Goal: Task Accomplishment & Management: Complete application form

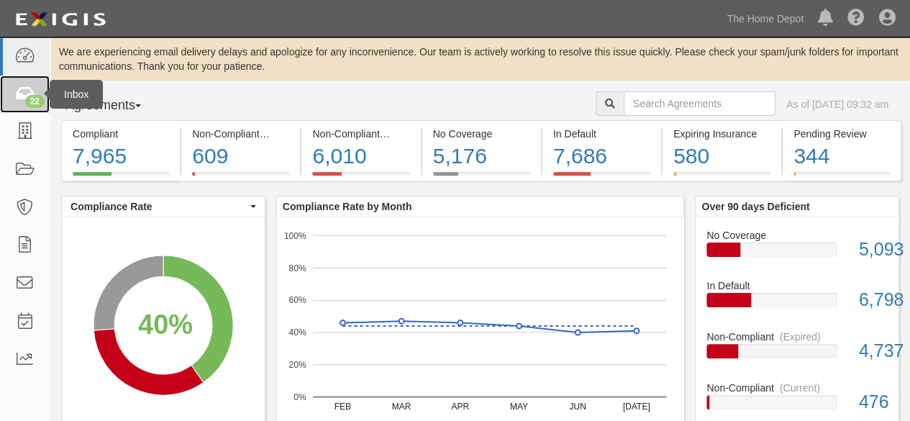
click at [29, 93] on icon at bounding box center [24, 94] width 20 height 17
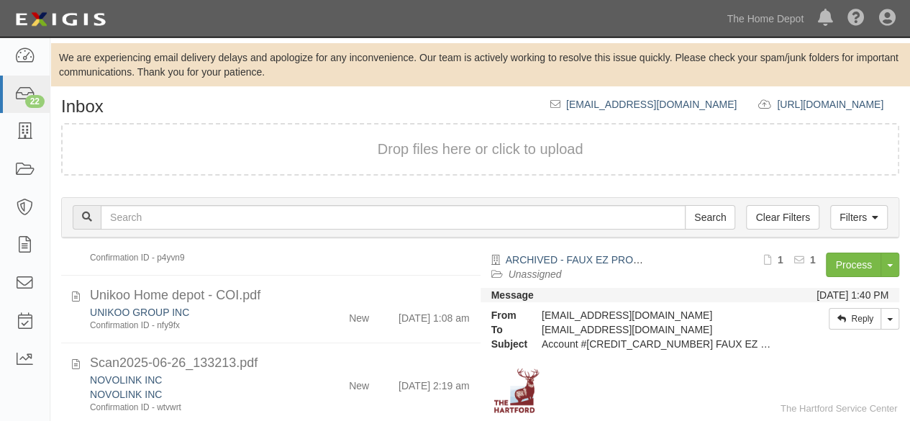
scroll to position [1079, 0]
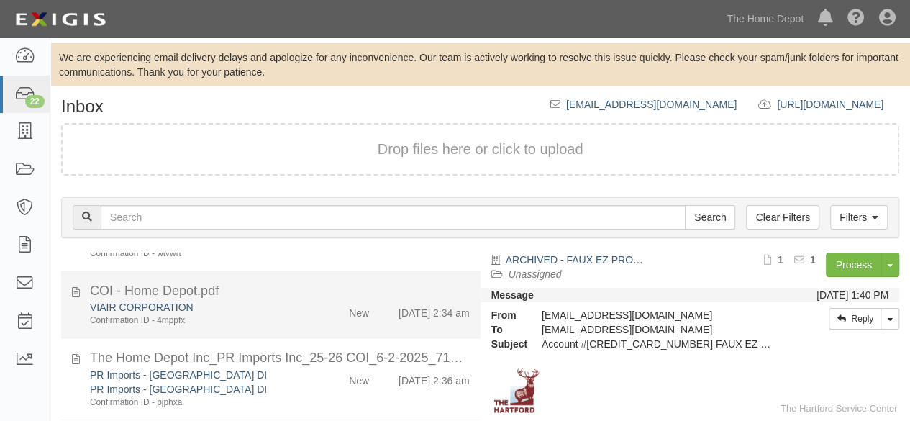
click at [313, 320] on div "New" at bounding box center [346, 310] width 67 height 20
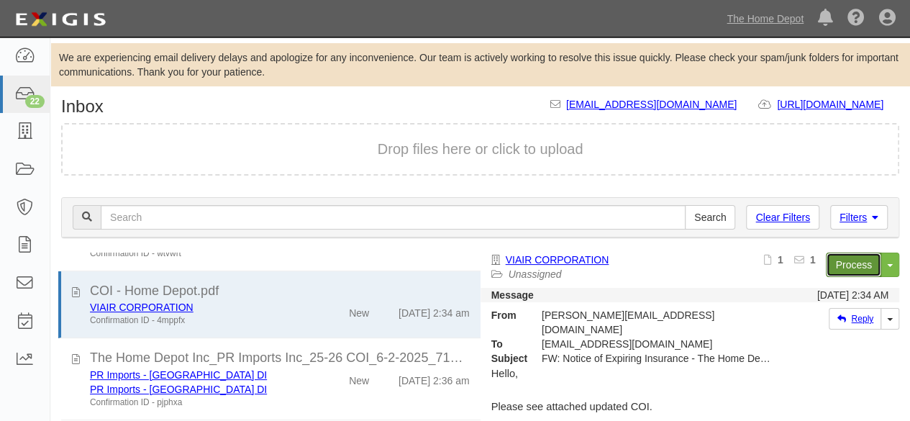
click at [834, 268] on link "Process" at bounding box center [853, 265] width 55 height 24
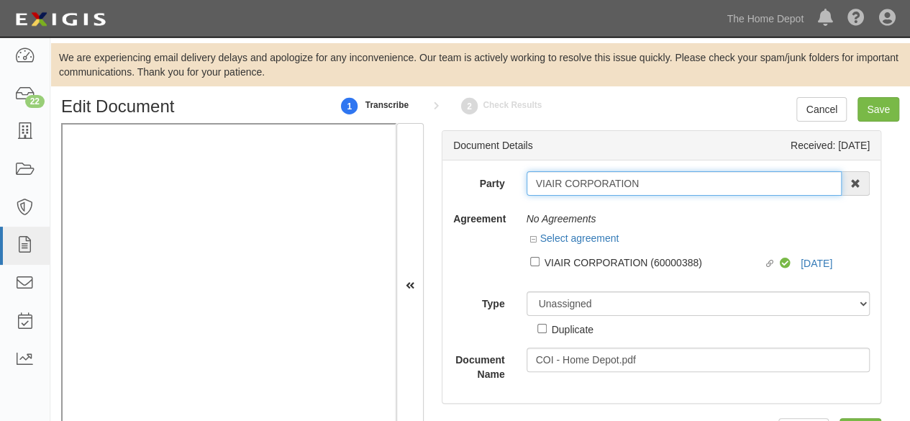
click at [637, 186] on input "VIAIR CORPORATION" at bounding box center [685, 183] width 316 height 24
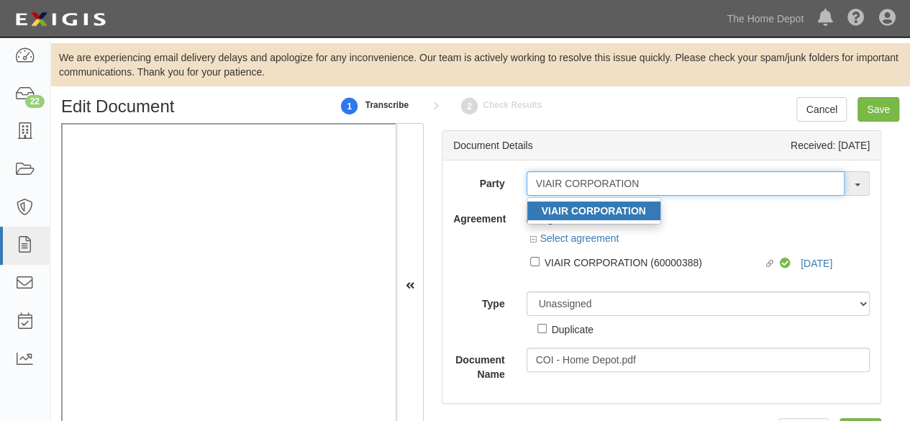
type input "VIAIR CORPORATION"
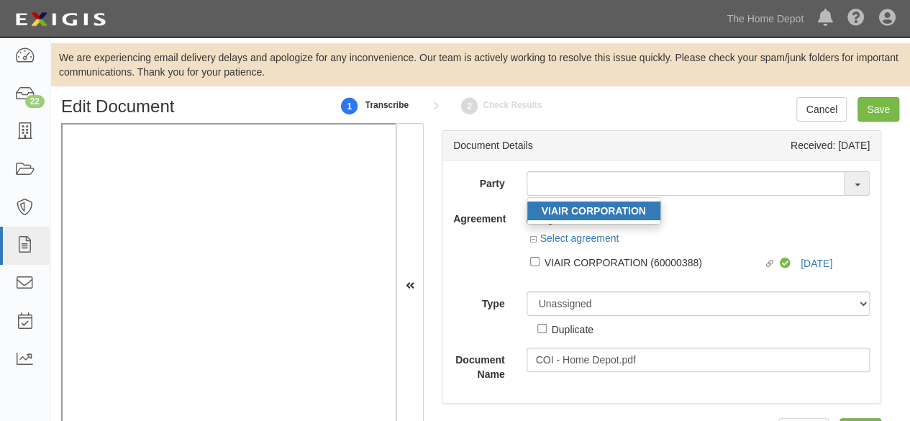
click at [588, 211] on strong "VIAIR CORPORATION" at bounding box center [594, 211] width 104 height 12
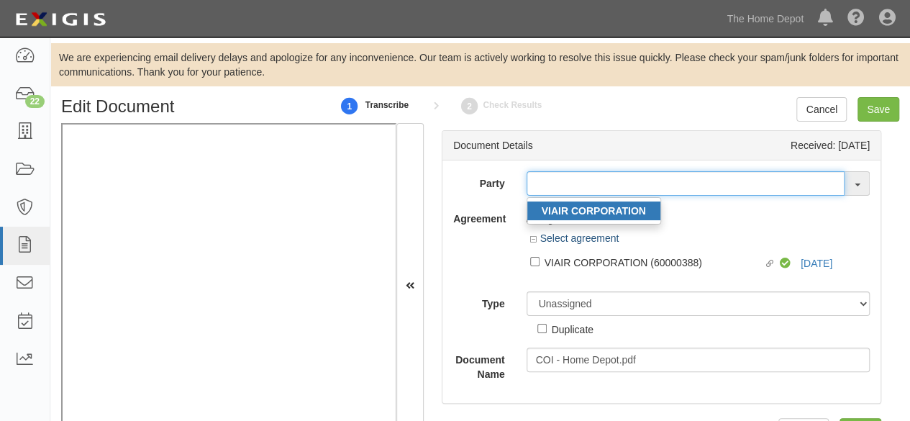
type input "VIAIR CORPORATION"
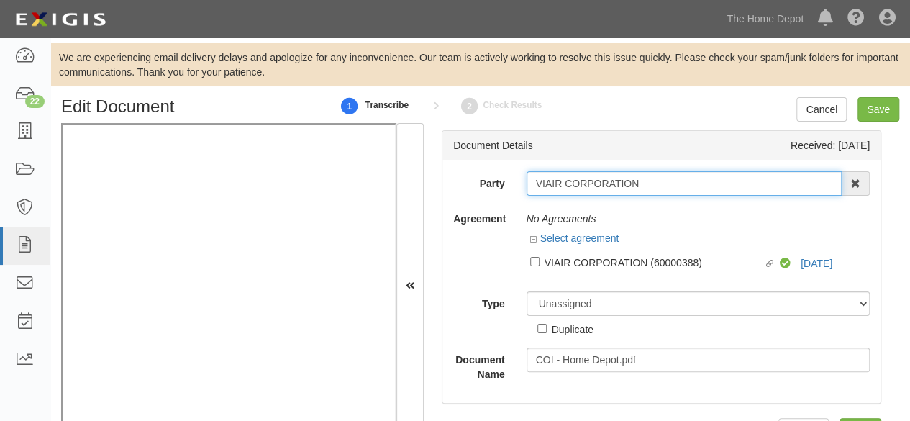
click at [567, 192] on input "VIAIR CORPORATION" at bounding box center [685, 183] width 316 height 24
click at [568, 191] on input "VIAIR CORPORATION" at bounding box center [685, 183] width 316 height 24
click at [569, 180] on input "VIAIR CORPORATION" at bounding box center [685, 183] width 316 height 24
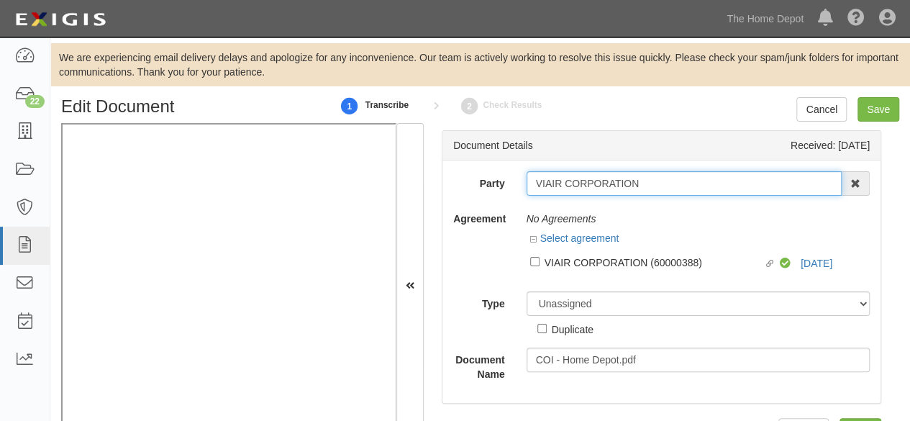
click at [569, 180] on input "VIAIR CORPORATION" at bounding box center [685, 183] width 316 height 24
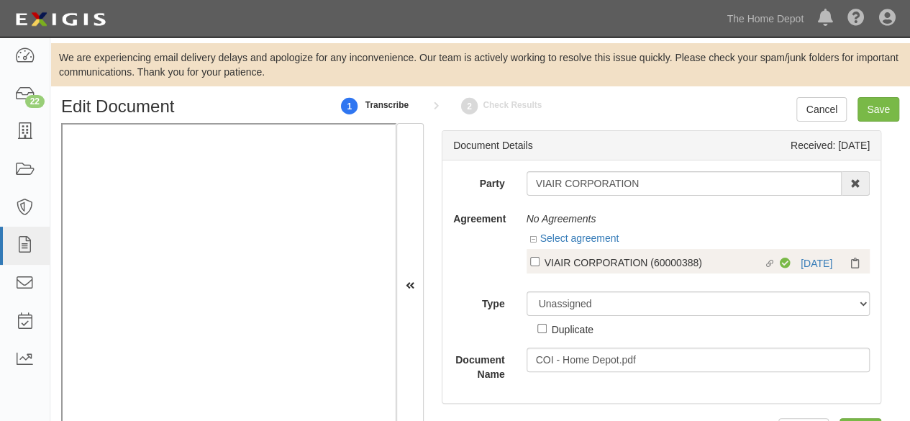
click at [594, 262] on div "VIAIR CORPORATION (60000388)" at bounding box center [654, 262] width 219 height 16
click at [540, 262] on input "Linked agreement VIAIR CORPORATION (60000388) Linked agreement" at bounding box center [534, 261] width 9 height 9
checkbox input "true"
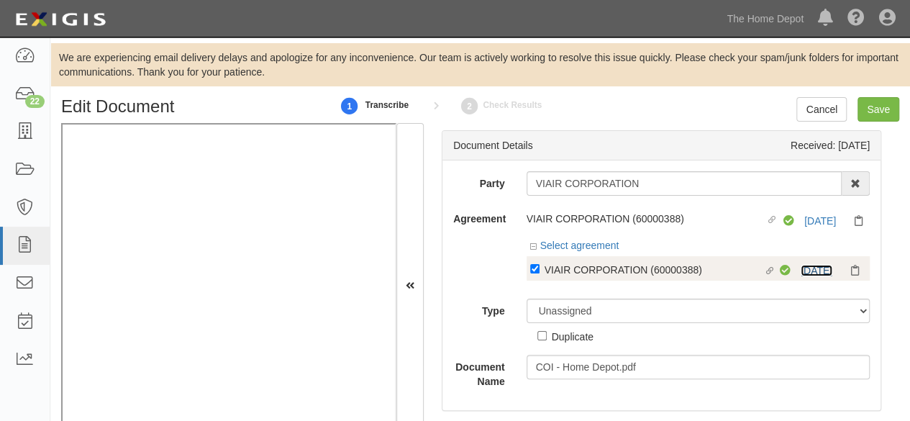
click at [811, 247] on div "Select agreement Linked agreement VIAIR CORPORATION (60000388) Linked agreement…" at bounding box center [699, 263] width 344 height 50
click at [801, 270] on link "8/15/25" at bounding box center [817, 271] width 32 height 12
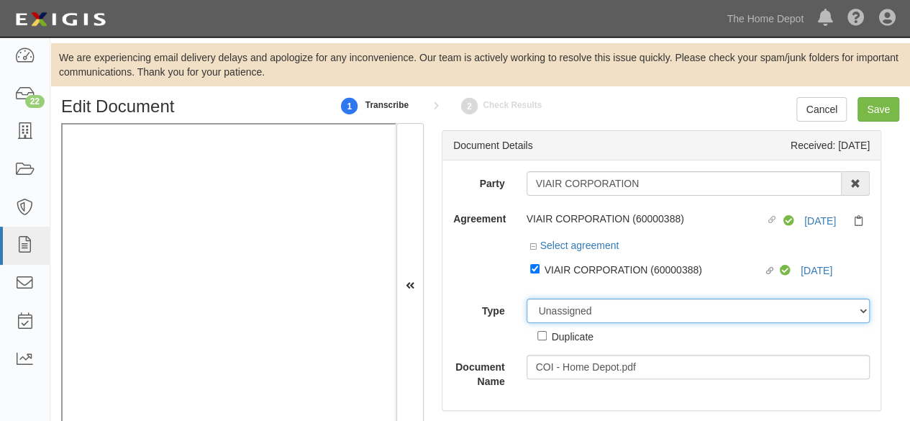
click at [583, 304] on select "Unassigned Binder Cancellation Notice Certificate Contract Endorsement Insuranc…" at bounding box center [699, 311] width 344 height 24
select select "CertificateDetail"
click at [527, 299] on select "Unassigned Binder Cancellation Notice Certificate Contract Endorsement Insuranc…" at bounding box center [699, 311] width 344 height 24
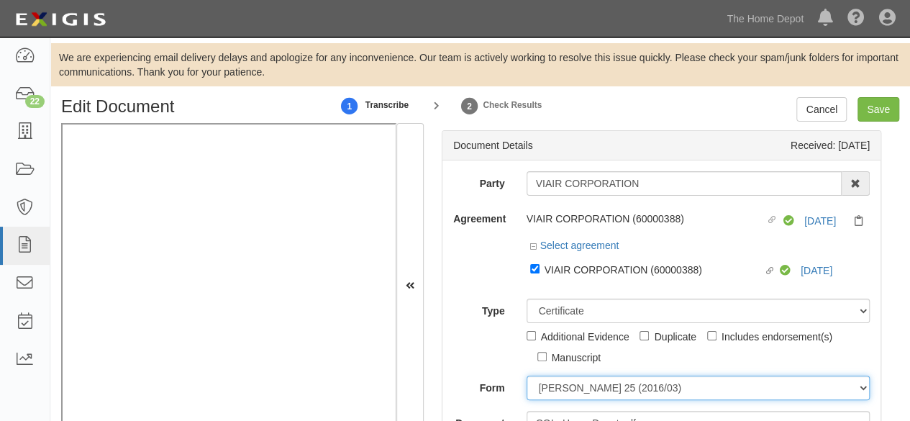
click at [573, 386] on select "ACORD 25 (2016/03) ACORD 101 ACORD 855 NY (2014/05) General" at bounding box center [699, 388] width 344 height 24
select select "GeneralFormDetail"
click at [527, 376] on select "ACORD 25 (2016/03) ACORD 101 ACORD 855 NY (2014/05) General" at bounding box center [699, 388] width 344 height 24
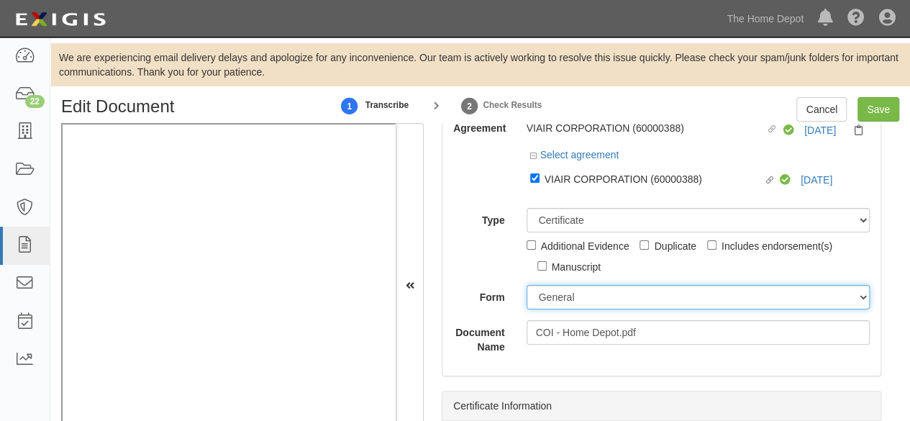
scroll to position [144, 0]
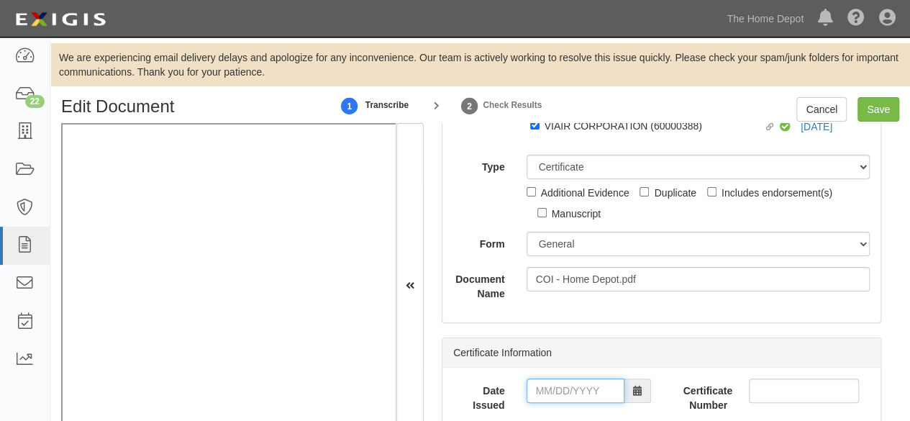
click at [570, 385] on input "Date Issued" at bounding box center [576, 390] width 98 height 24
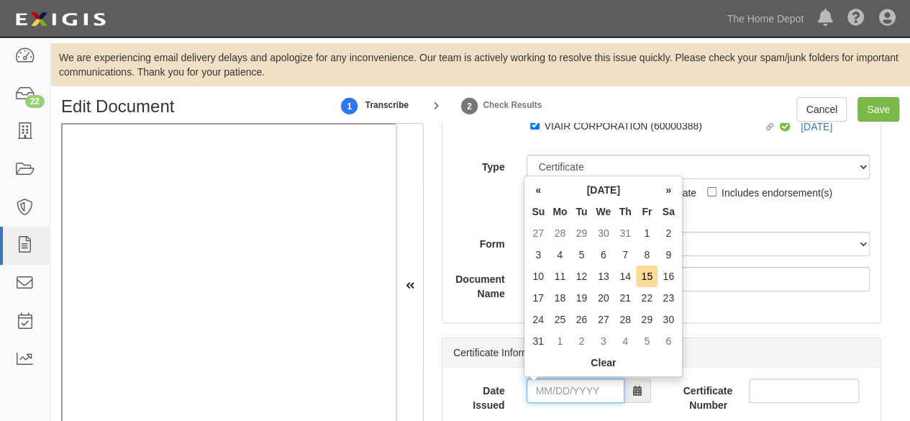
drag, startPoint x: 567, startPoint y: 386, endPoint x: 506, endPoint y: 352, distance: 69.2
click at [565, 384] on input "Date Issued" at bounding box center [576, 390] width 98 height 24
type input "08/13/2025"
click at [606, 276] on td "13" at bounding box center [603, 276] width 22 height 22
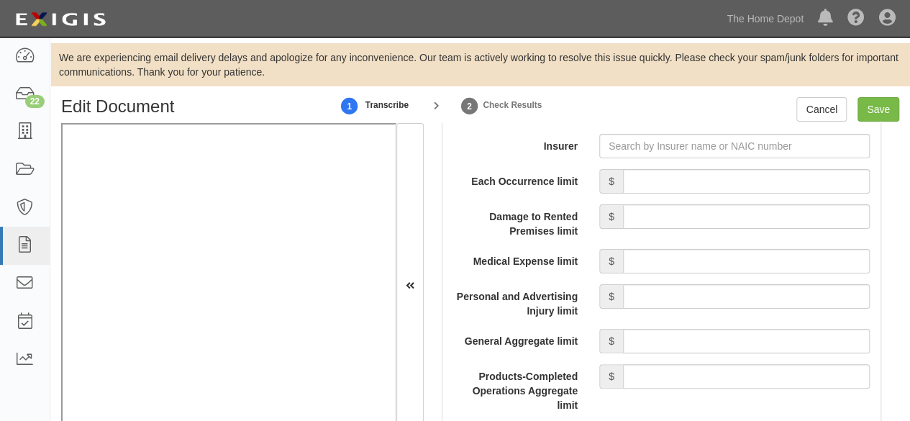
scroll to position [1223, 0]
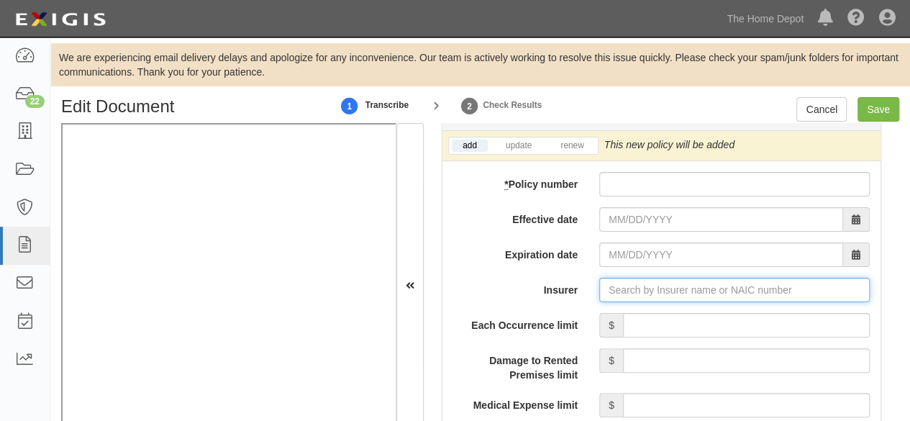
click at [656, 289] on input "Insurer" at bounding box center [734, 290] width 270 height 24
paste input "19682"
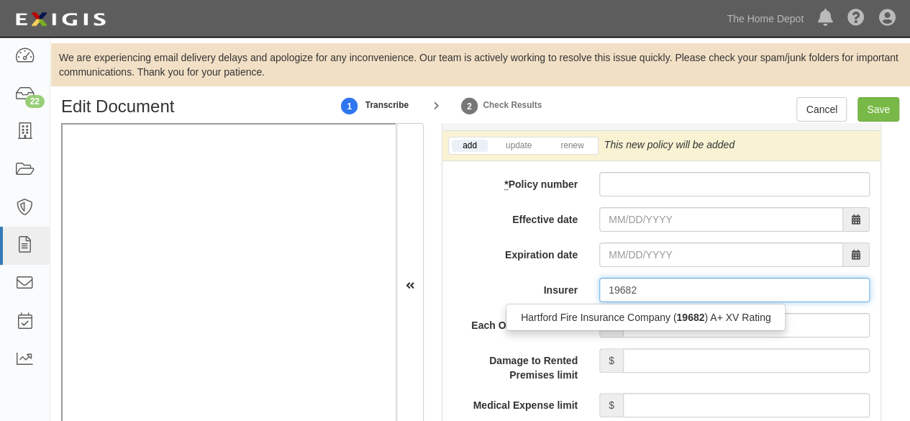
drag, startPoint x: 633, startPoint y: 311, endPoint x: 381, endPoint y: 317, distance: 251.9
click at [633, 311] on div "Hartford Fire Insurance Company ( 19682 ) A+ XV Rating" at bounding box center [645, 317] width 278 height 19
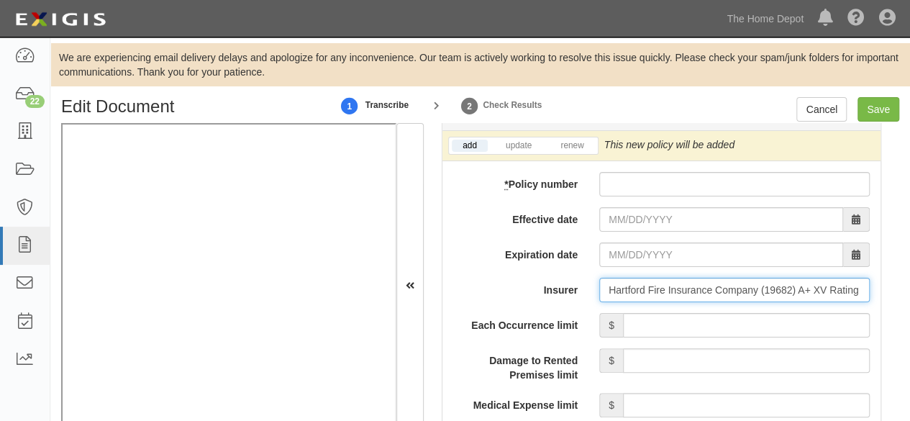
type input "Hartford Fire Insurance Company (19682) A+ XV Rating"
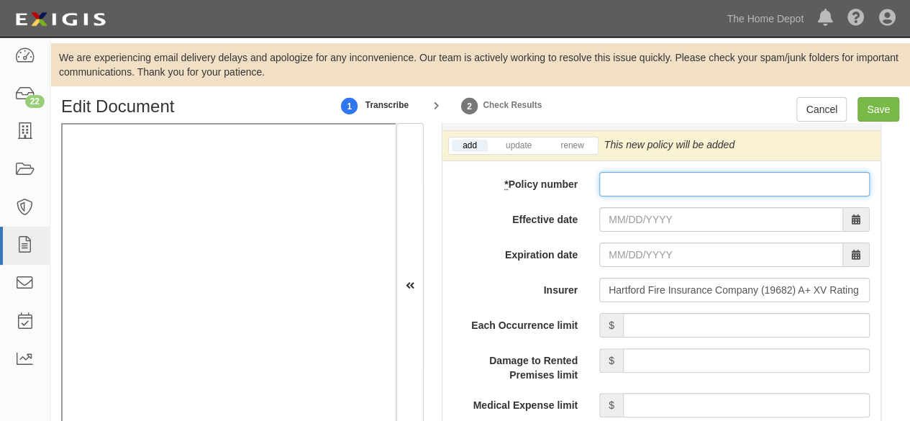
click at [642, 173] on input "* Policy number" at bounding box center [734, 184] width 270 height 24
paste input "72UUNBD7PFU"
type input "72UUNBD7PFU"
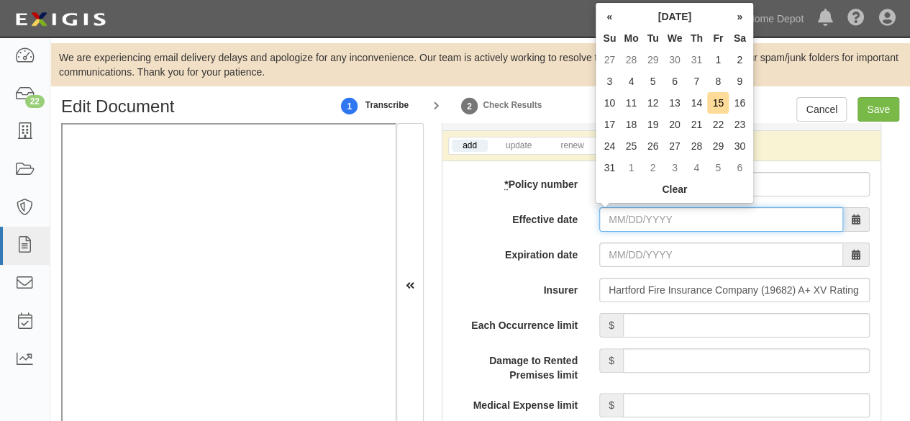
click at [634, 212] on input "Effective date" at bounding box center [721, 219] width 244 height 24
drag, startPoint x: 634, startPoint y: 214, endPoint x: 624, endPoint y: 212, distance: 10.2
click at [634, 214] on input "Effective date" at bounding box center [721, 219] width 244 height 24
type input "08/15/2025"
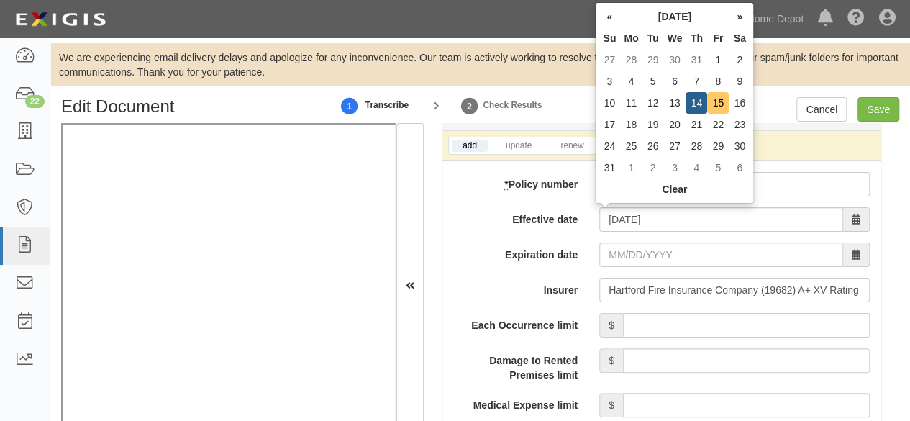
type input "08/15/2026"
drag, startPoint x: 717, startPoint y: 104, endPoint x: 709, endPoint y: 115, distance: 14.0
click at [717, 105] on td "15" at bounding box center [718, 103] width 22 height 22
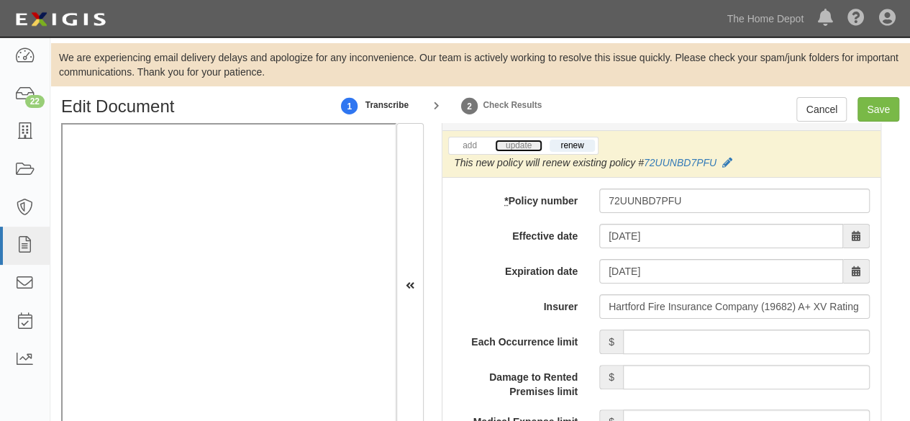
click at [511, 144] on link "update" at bounding box center [518, 146] width 47 height 12
click at [731, 162] on icon at bounding box center [731, 163] width 10 height 10
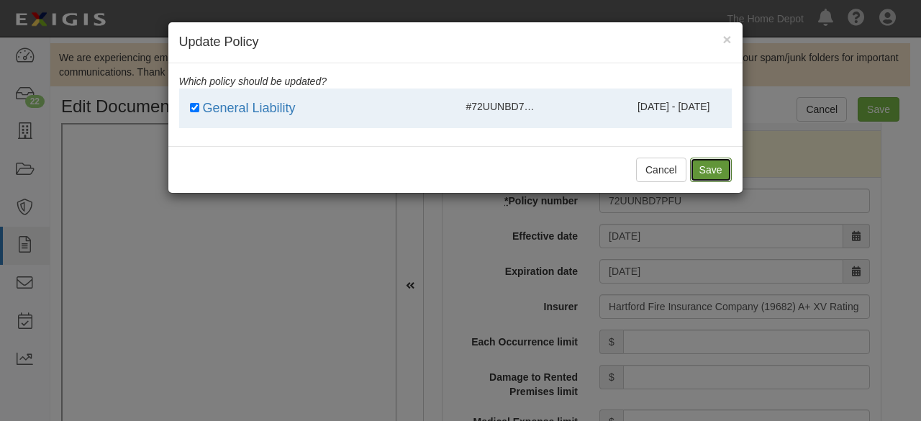
drag, startPoint x: 718, startPoint y: 167, endPoint x: 722, endPoint y: 258, distance: 90.7
click at [718, 167] on button "Save" at bounding box center [711, 170] width 42 height 24
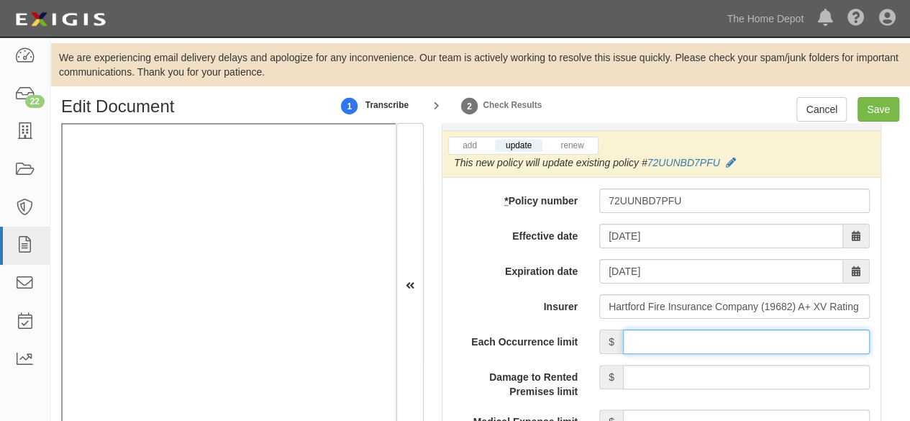
click at [699, 337] on input "Each Occurrence limit" at bounding box center [746, 341] width 247 height 24
type input "1,000,000"
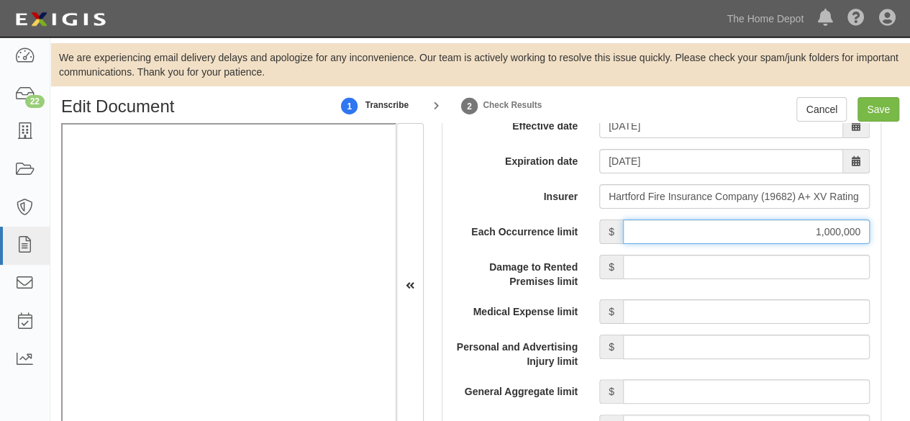
scroll to position [1367, 0]
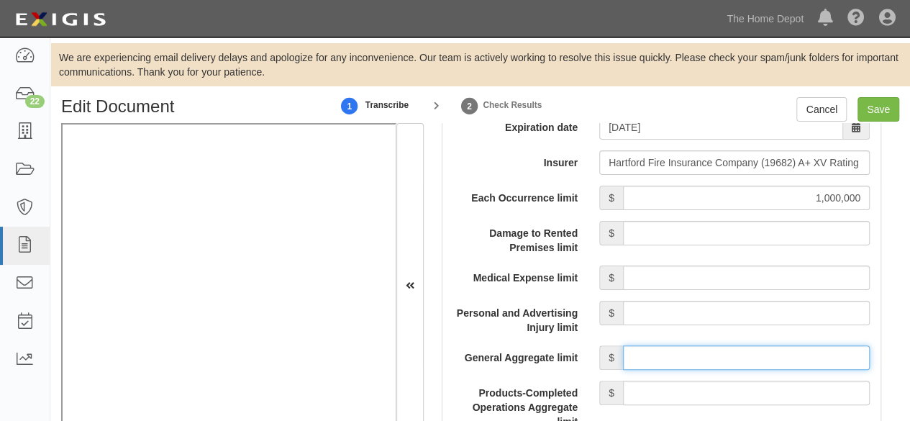
drag, startPoint x: 699, startPoint y: 352, endPoint x: 699, endPoint y: 341, distance: 10.8
click at [699, 352] on input "General Aggregate limit" at bounding box center [746, 357] width 247 height 24
type input "2,000,000"
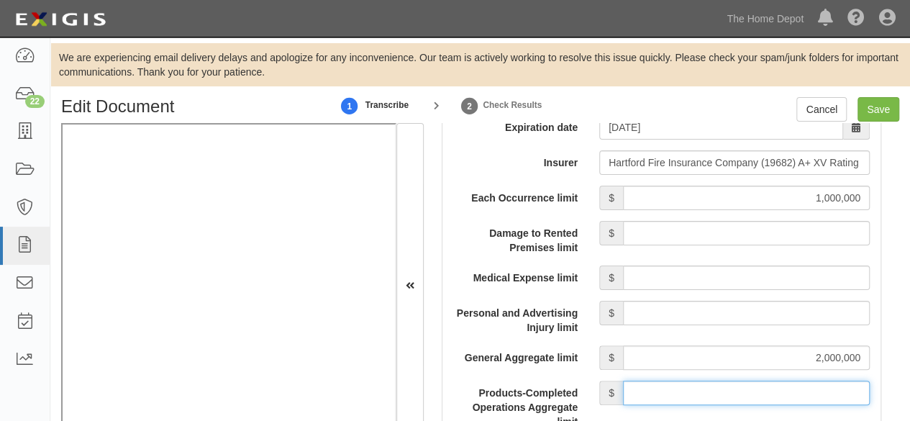
drag, startPoint x: 707, startPoint y: 388, endPoint x: 704, endPoint y: 378, distance: 10.5
click at [707, 388] on input "Products-Completed Operations Aggregate limit" at bounding box center [746, 393] width 247 height 24
type input "2,000,000"
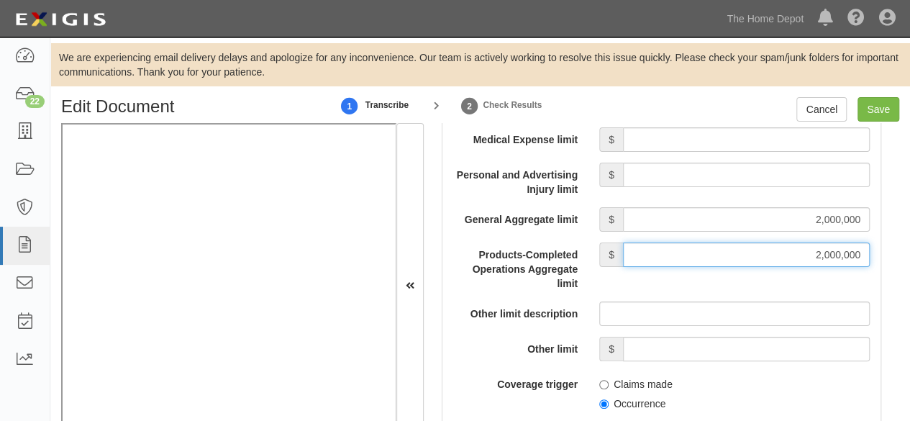
scroll to position [1511, 0]
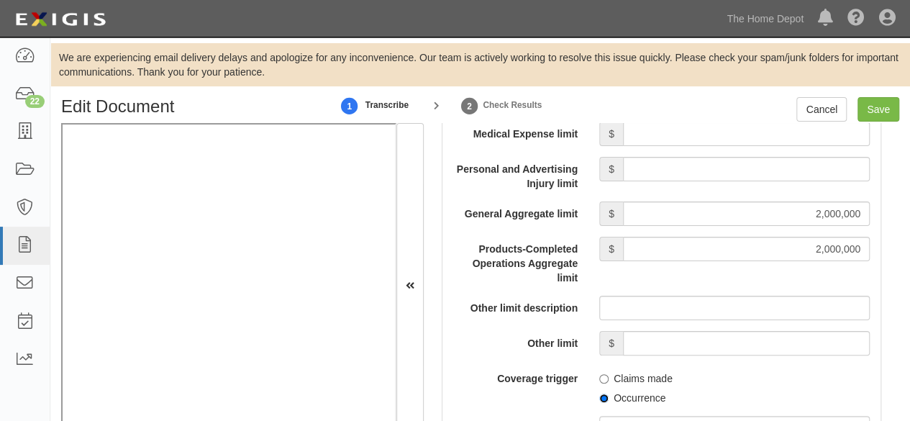
drag, startPoint x: 596, startPoint y: 396, endPoint x: 602, endPoint y: 389, distance: 8.7
click at [599, 395] on input "Occurrence" at bounding box center [603, 398] width 9 height 9
radio input "true"
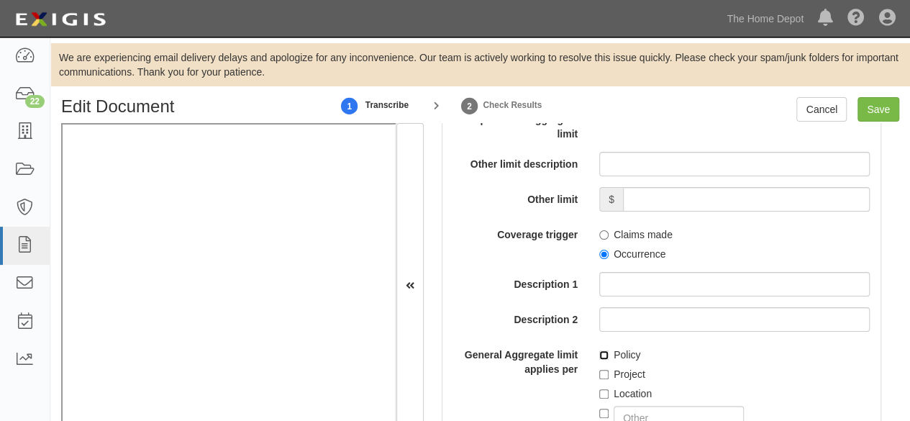
click at [603, 350] on input "Policy" at bounding box center [603, 354] width 9 height 9
checkbox input "true"
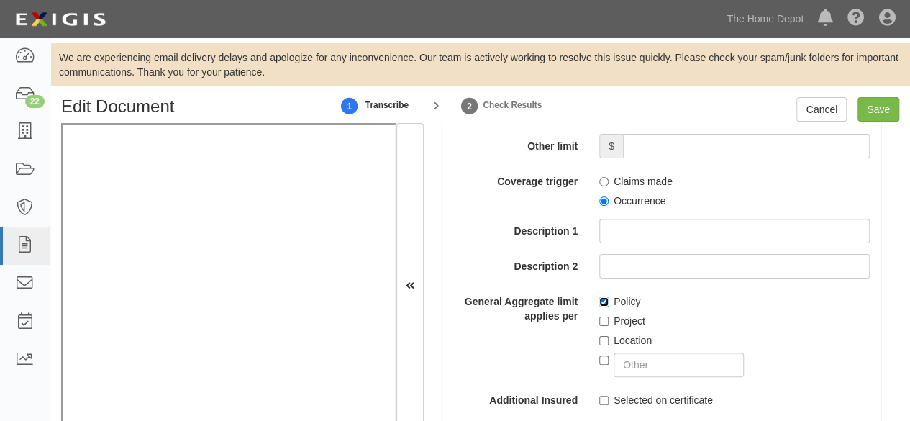
scroll to position [1798, 0]
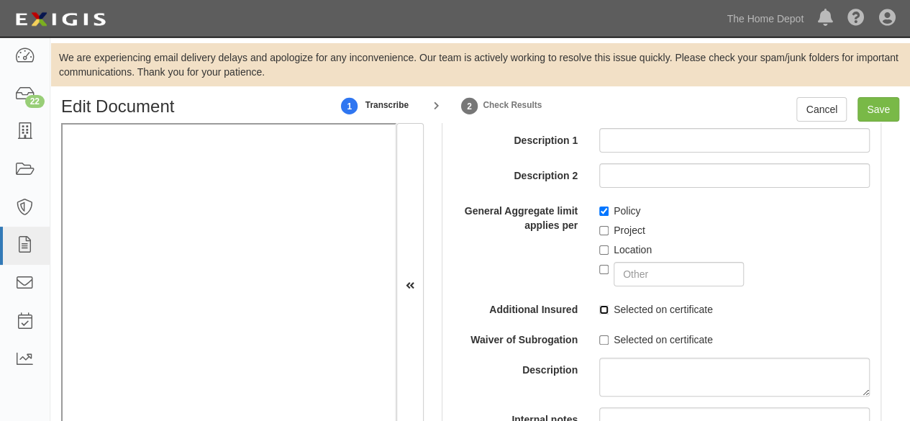
click at [601, 309] on input "Selected on certificate" at bounding box center [603, 309] width 9 height 9
checkbox input "true"
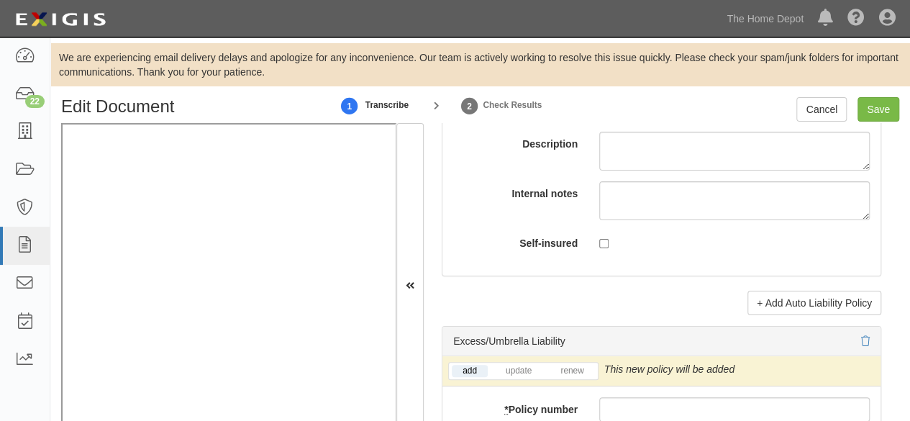
scroll to position [3021, 0]
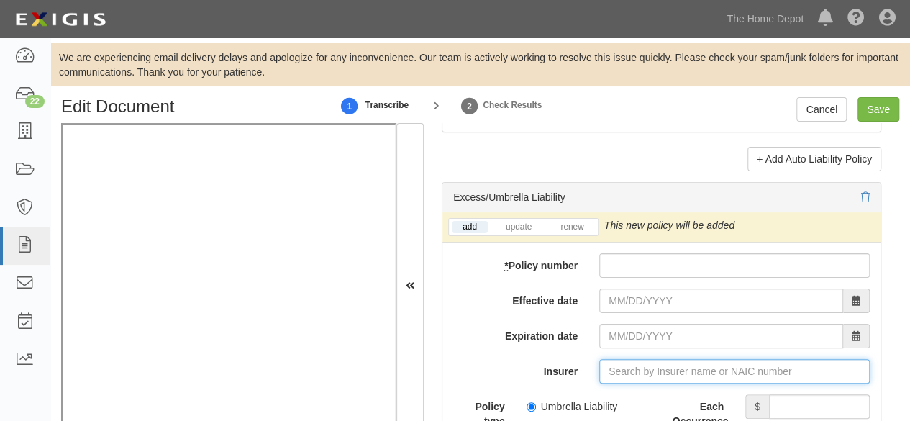
click at [634, 368] on input "Insurer" at bounding box center [734, 371] width 270 height 24
paste input "29424"
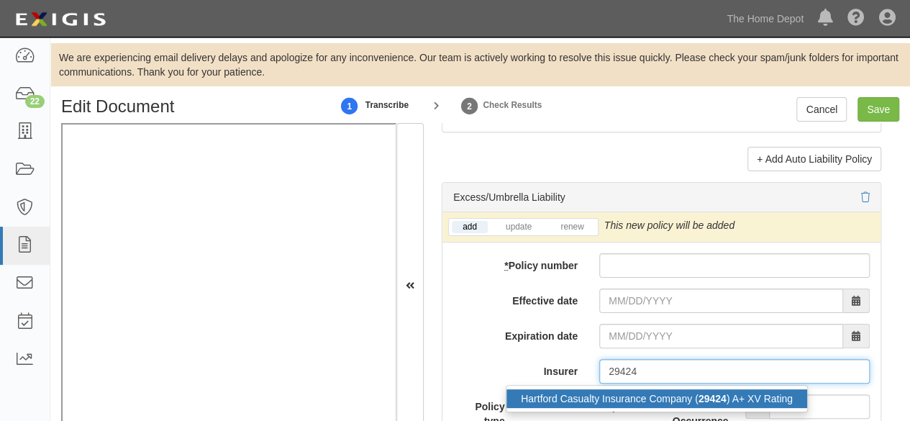
click at [614, 396] on div "Hartford Casualty Insurance Company ( 29424 ) A+ XV Rating" at bounding box center [656, 398] width 301 height 19
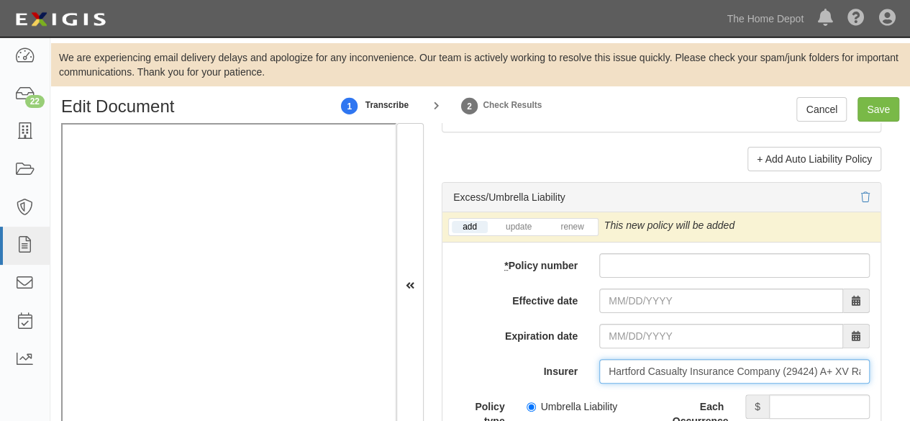
type input "Hartford Casualty Insurance Company (29424) A+ XV Rating"
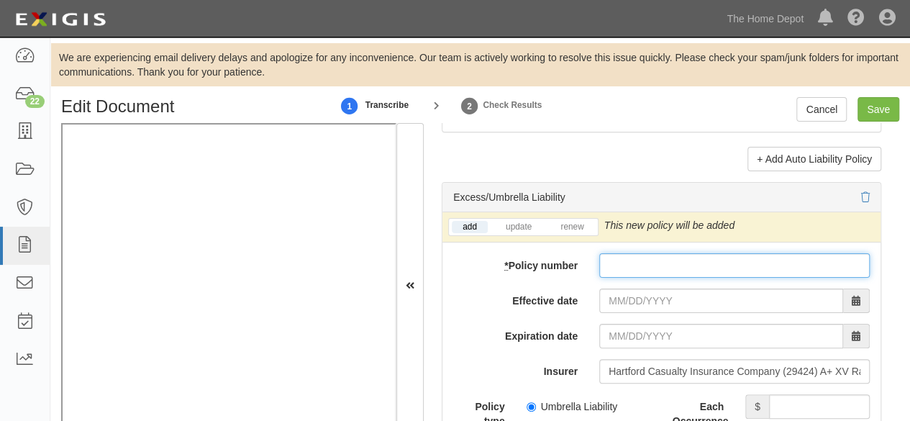
paste input "72RHUBF6CT3"
drag, startPoint x: 627, startPoint y: 256, endPoint x: 630, endPoint y: 278, distance: 21.8
click at [627, 257] on input "* Policy number" at bounding box center [734, 265] width 270 height 24
type input "72RHUBF6CT3"
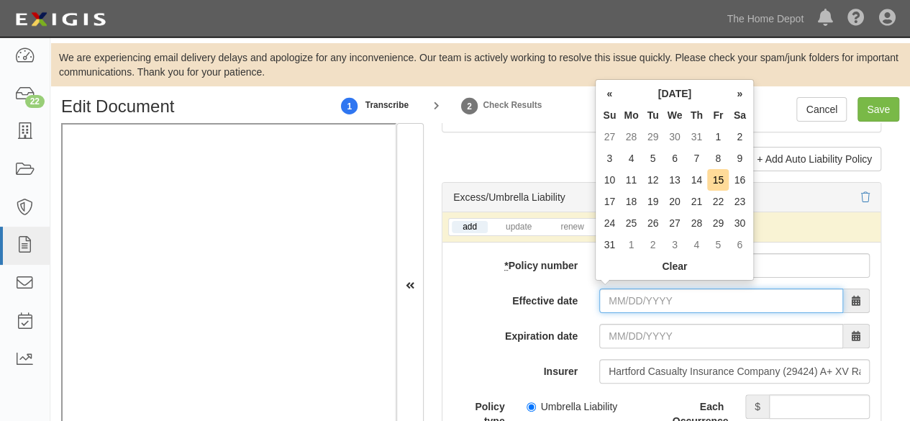
click at [636, 295] on input "Effective date" at bounding box center [721, 300] width 244 height 24
type input "08/15/2025"
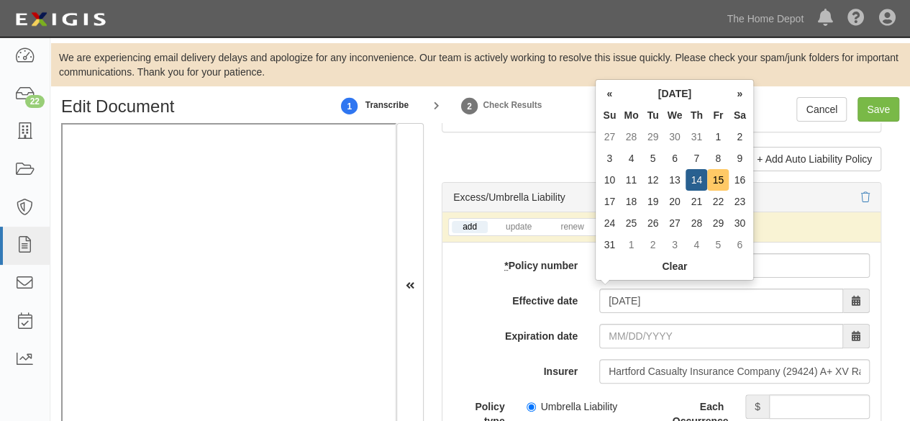
type input "08/15/2026"
click at [721, 178] on td "15" at bounding box center [718, 180] width 22 height 22
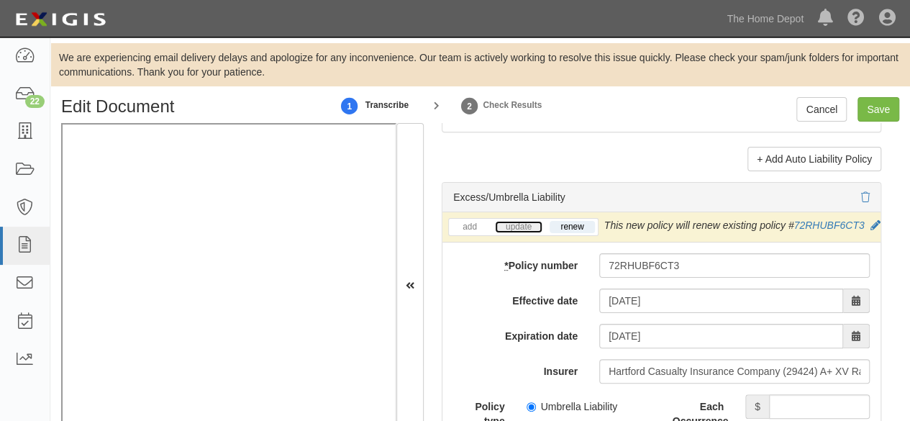
click at [505, 221] on link "update" at bounding box center [518, 227] width 47 height 12
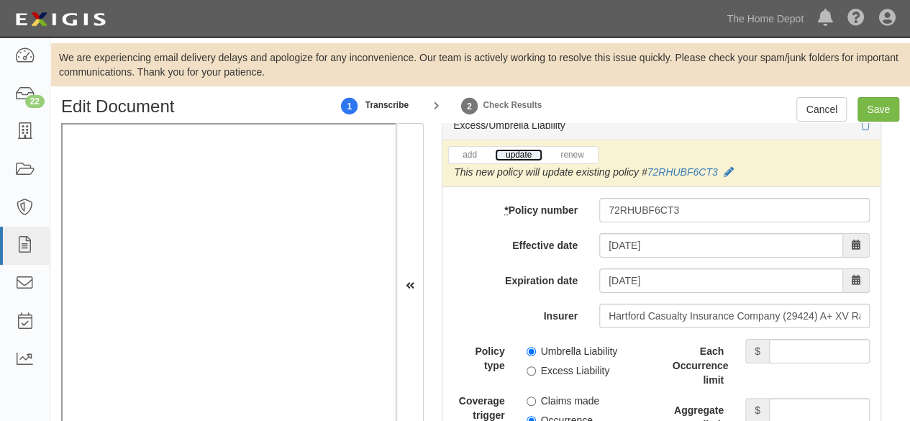
scroll to position [3165, 0]
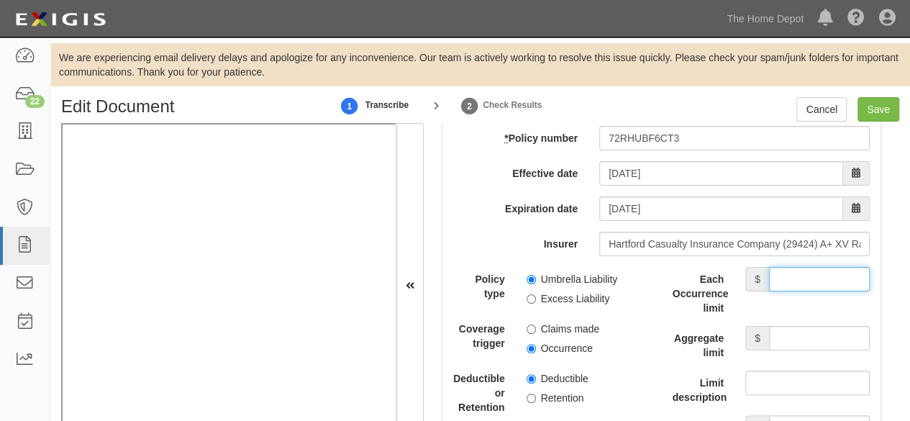
click at [799, 270] on input "Each Occurrence limit" at bounding box center [819, 279] width 101 height 24
type input "8,000,000"
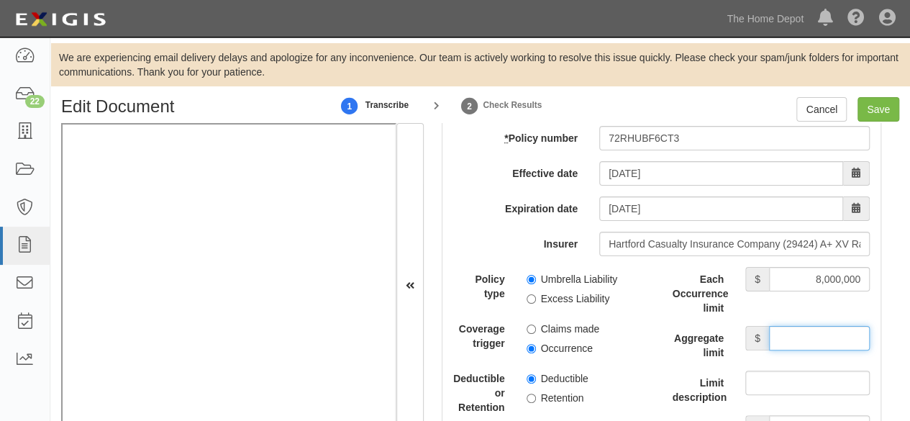
drag, startPoint x: 781, startPoint y: 329, endPoint x: 773, endPoint y: 317, distance: 14.2
click at [779, 327] on input "Aggregate limit" at bounding box center [819, 338] width 101 height 24
type input "8,000,000"
drag, startPoint x: 528, startPoint y: 286, endPoint x: 521, endPoint y: 339, distance: 53.7
click at [528, 294] on input "Excess Liability" at bounding box center [531, 298] width 9 height 9
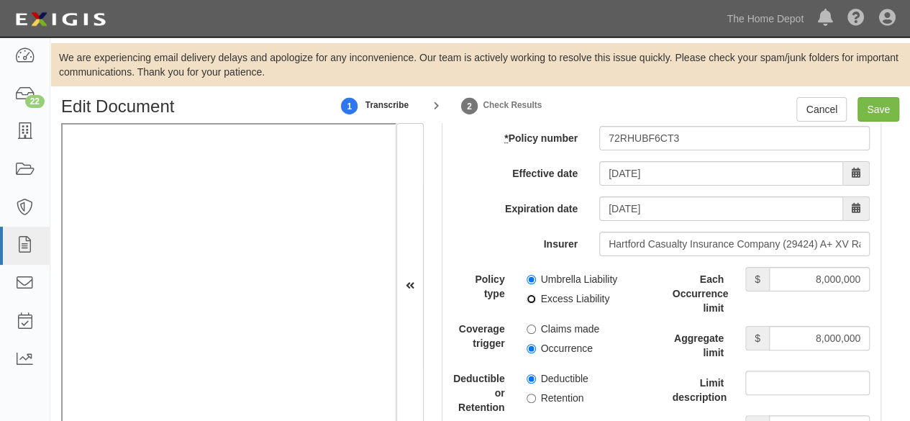
radio input "true"
click at [528, 344] on input "Occurrence" at bounding box center [531, 348] width 9 height 9
radio input "true"
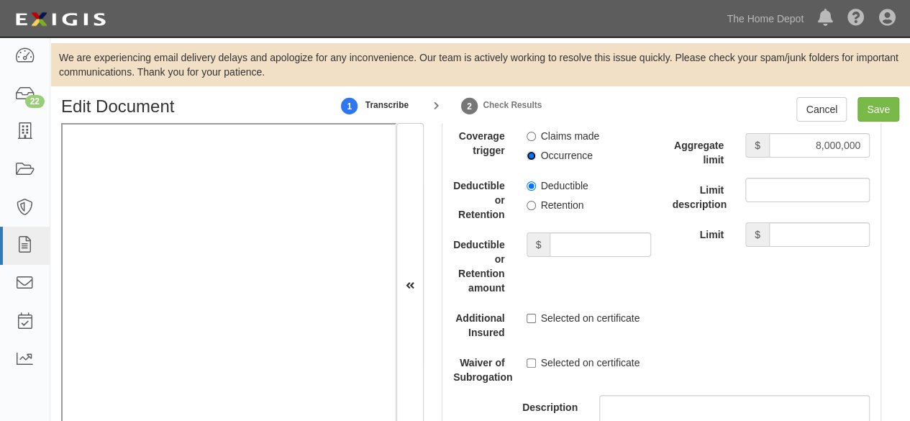
scroll to position [3381, 0]
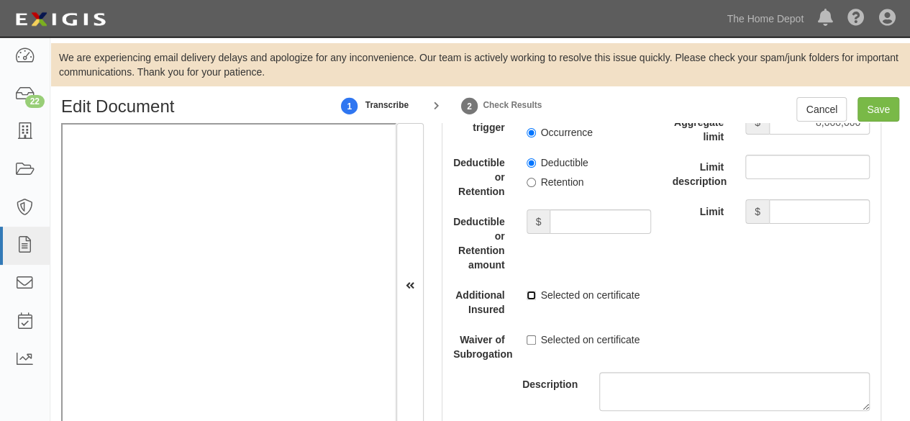
click at [527, 291] on input "Selected on certificate" at bounding box center [531, 295] width 9 height 9
checkbox input "true"
click at [868, 114] on input "Save" at bounding box center [879, 109] width 42 height 24
type input "1000000"
type input "2000000"
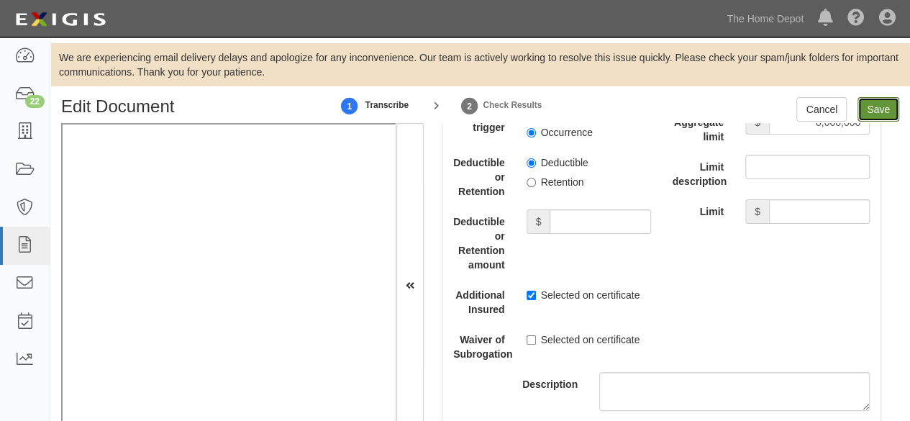
type input "2000000"
type input "8000000"
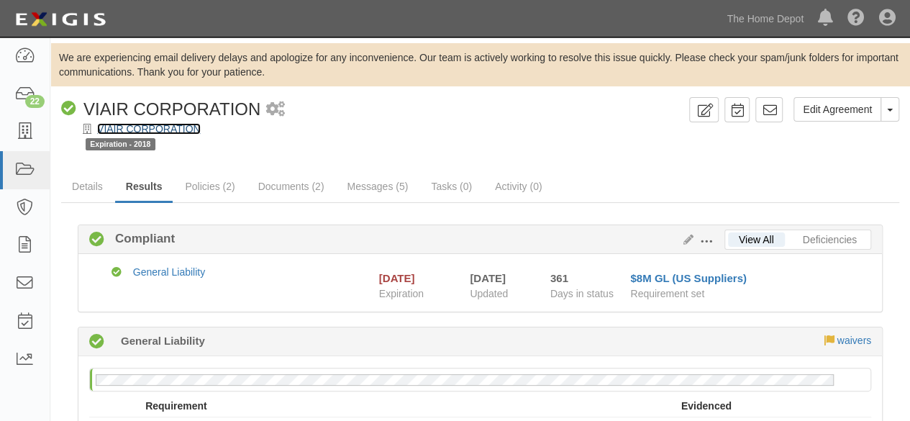
click at [144, 133] on link "VIAIR CORPORATION" at bounding box center [149, 129] width 104 height 12
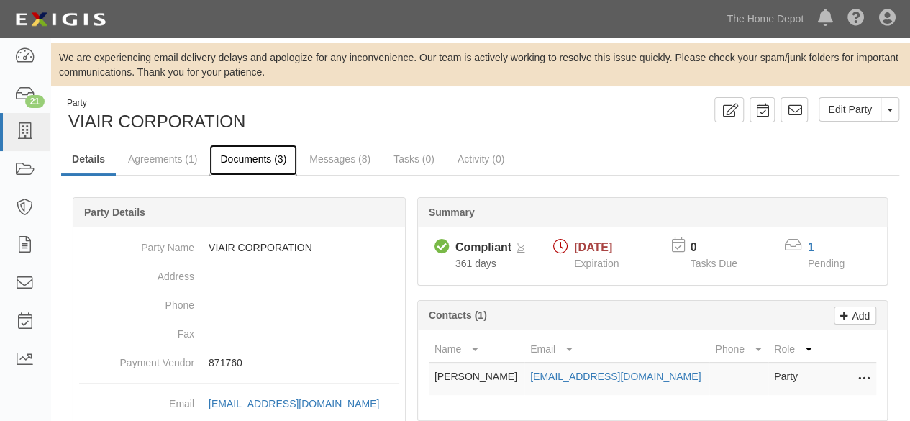
click at [250, 160] on link "Documents (3)" at bounding box center [253, 160] width 88 height 31
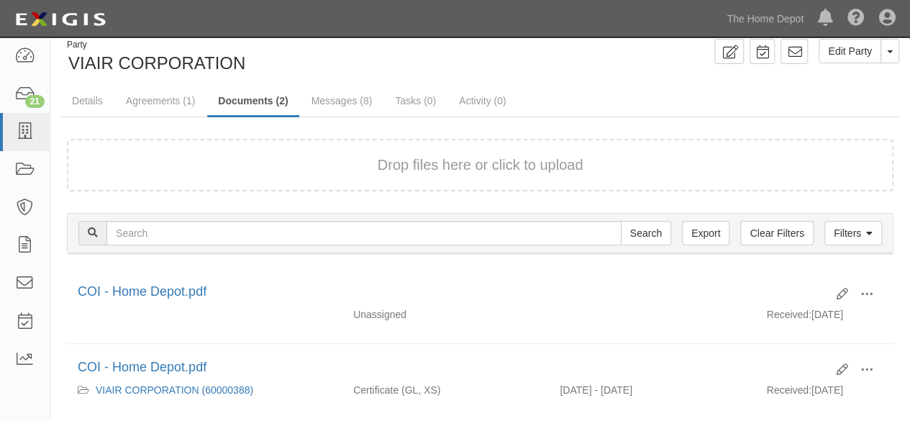
scroll to position [140, 0]
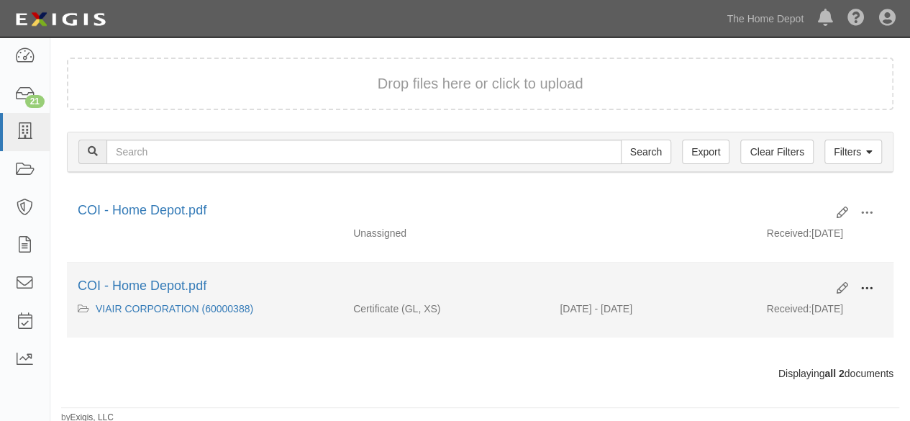
click at [870, 284] on span at bounding box center [866, 288] width 13 height 13
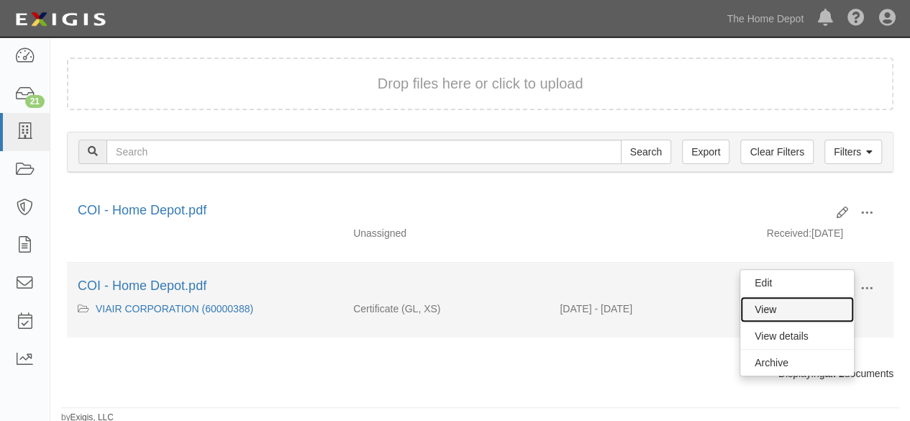
click at [802, 306] on link "View" at bounding box center [797, 309] width 114 height 26
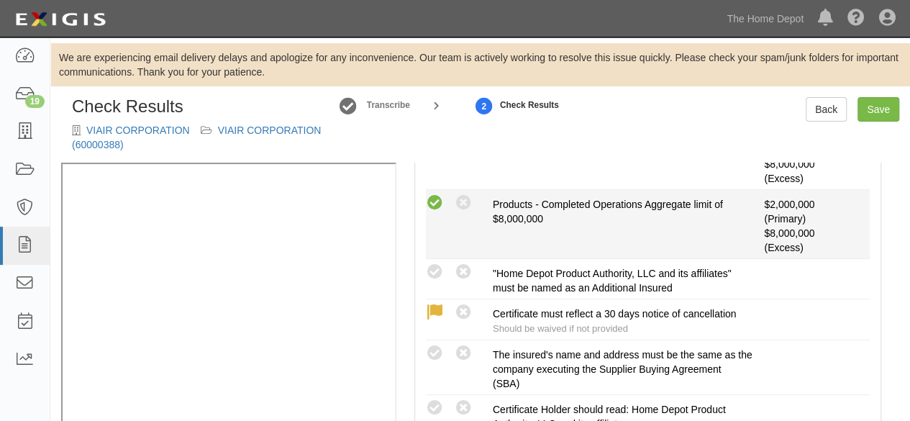
scroll to position [504, 0]
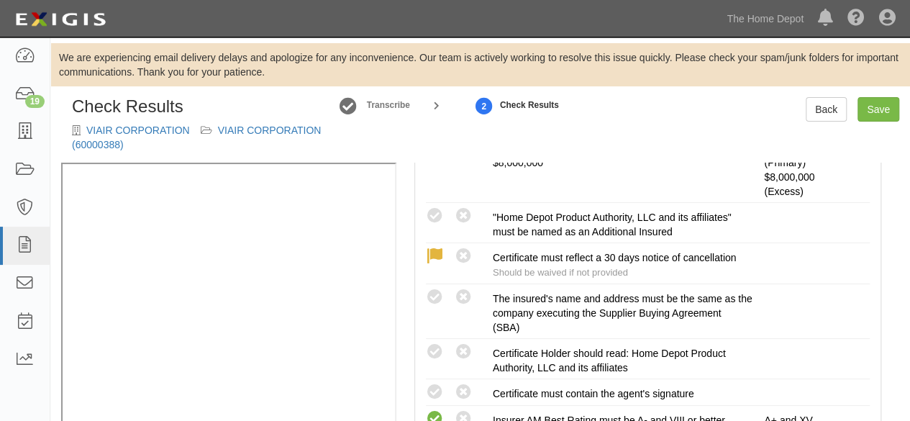
drag, startPoint x: 437, startPoint y: 298, endPoint x: 384, endPoint y: 307, distance: 54.0
click at [437, 298] on icon at bounding box center [435, 297] width 18 height 18
radio input "true"
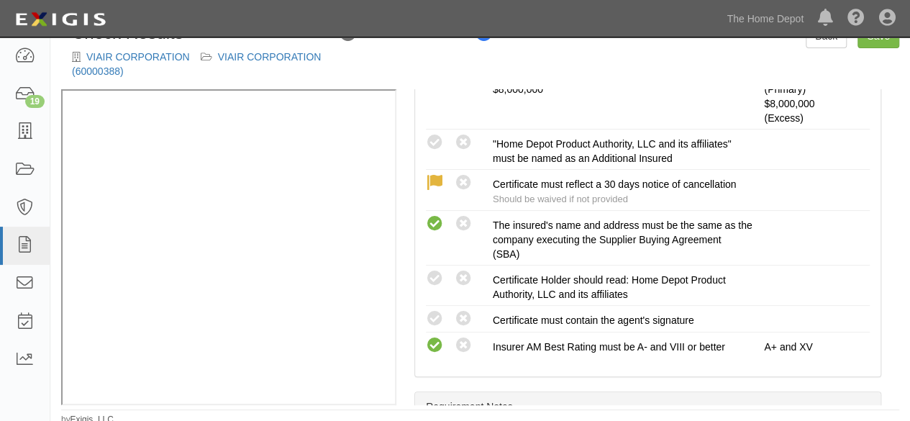
scroll to position [78, 0]
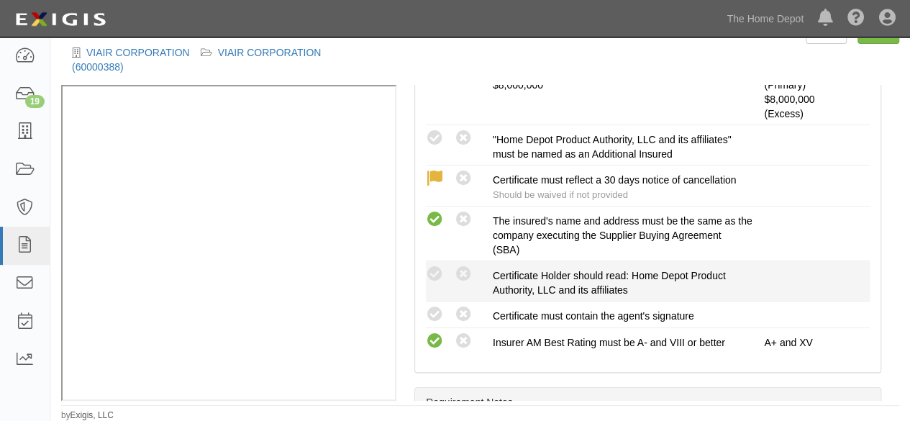
drag, startPoint x: 435, startPoint y: 311, endPoint x: 440, endPoint y: 286, distance: 26.3
click at [436, 309] on icon at bounding box center [435, 315] width 18 height 18
radio input "true"
click at [434, 270] on icon at bounding box center [435, 274] width 18 height 18
radio input "true"
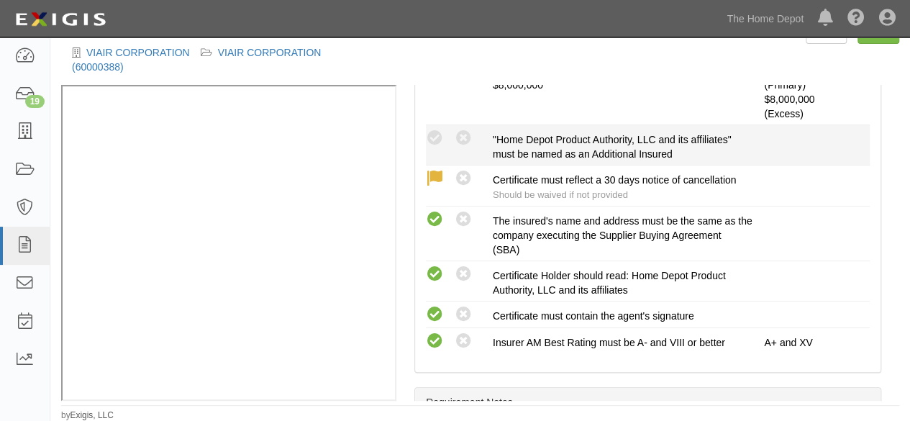
drag, startPoint x: 438, startPoint y: 137, endPoint x: 460, endPoint y: 147, distance: 23.5
click at [440, 137] on icon at bounding box center [435, 138] width 18 height 18
radio input "true"
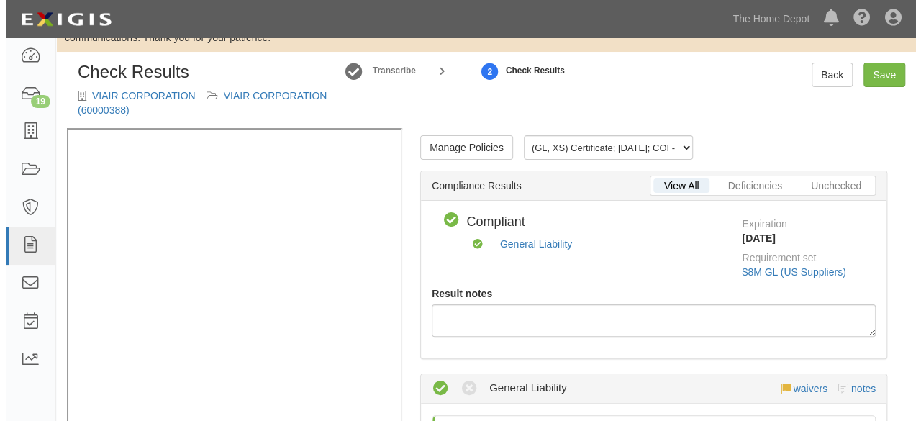
scroll to position [0, 0]
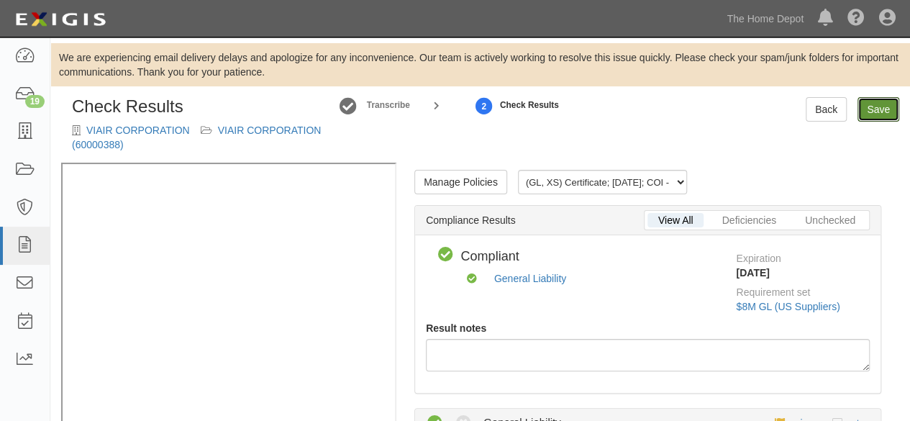
click at [873, 109] on link "Save" at bounding box center [879, 109] width 42 height 24
radio input "true"
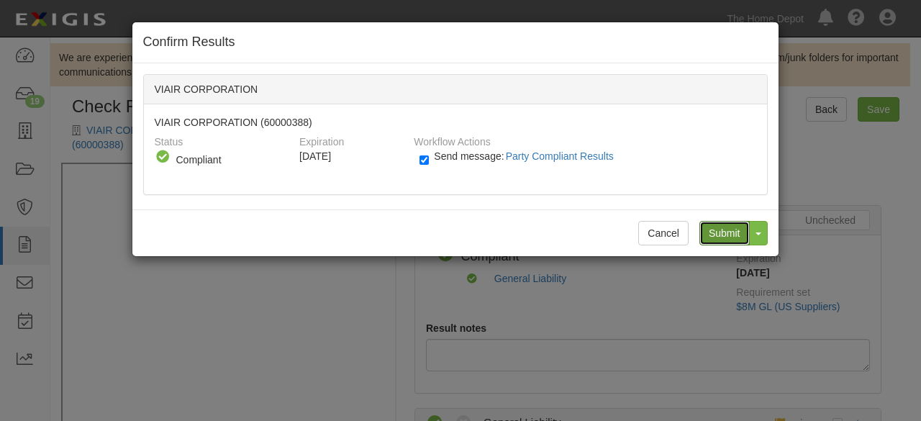
click at [728, 232] on input "Submit" at bounding box center [724, 233] width 50 height 24
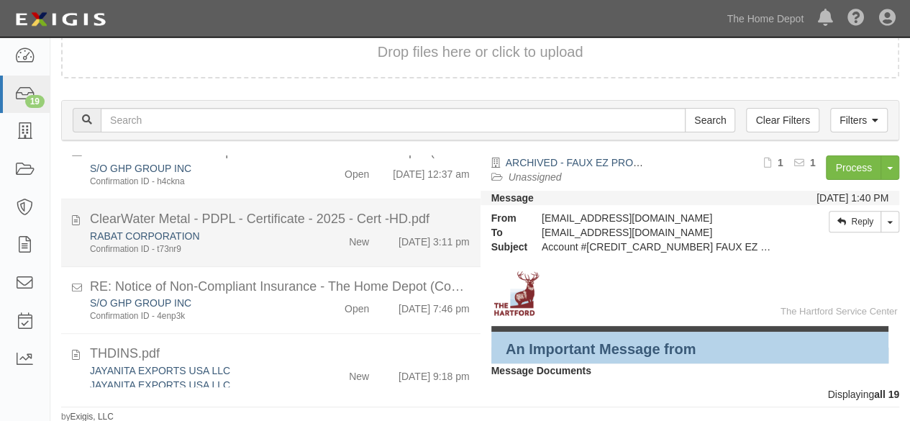
scroll to position [216, 0]
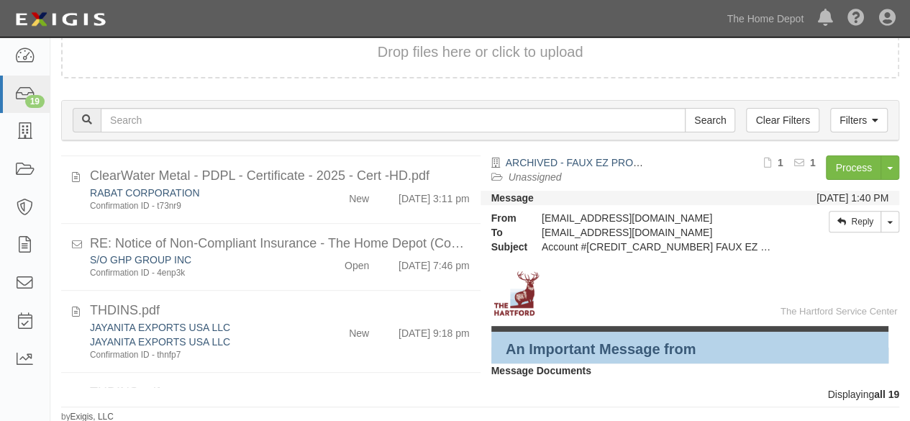
drag, startPoint x: 304, startPoint y: 345, endPoint x: 662, endPoint y: 247, distance: 371.2
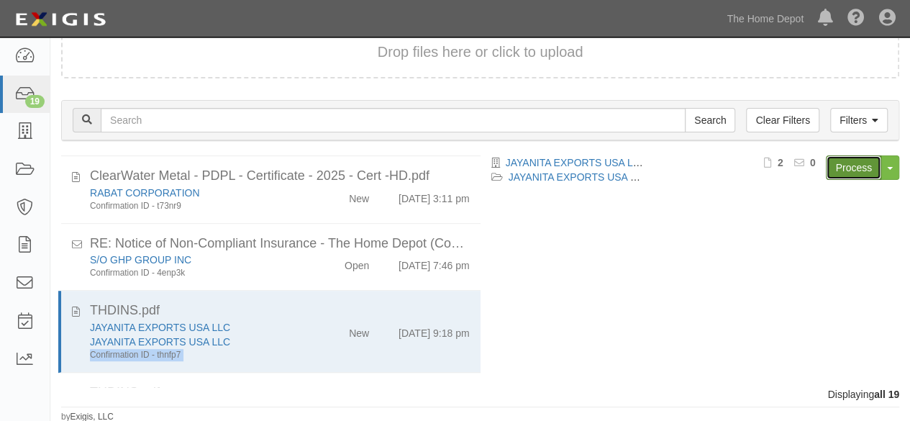
click at [840, 173] on link "Process" at bounding box center [853, 167] width 55 height 24
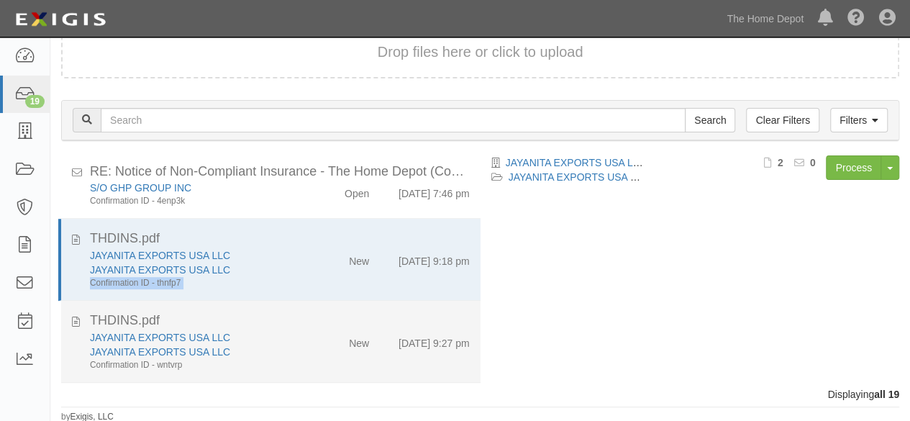
scroll to position [432, 0]
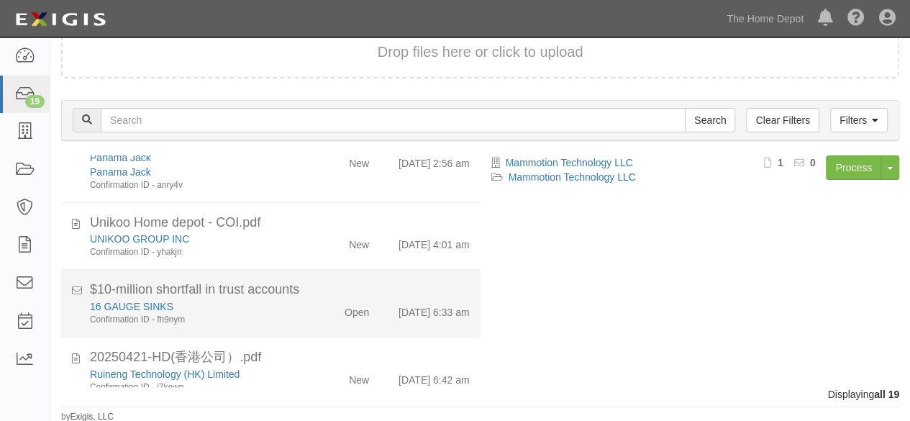
scroll to position [1204, 0]
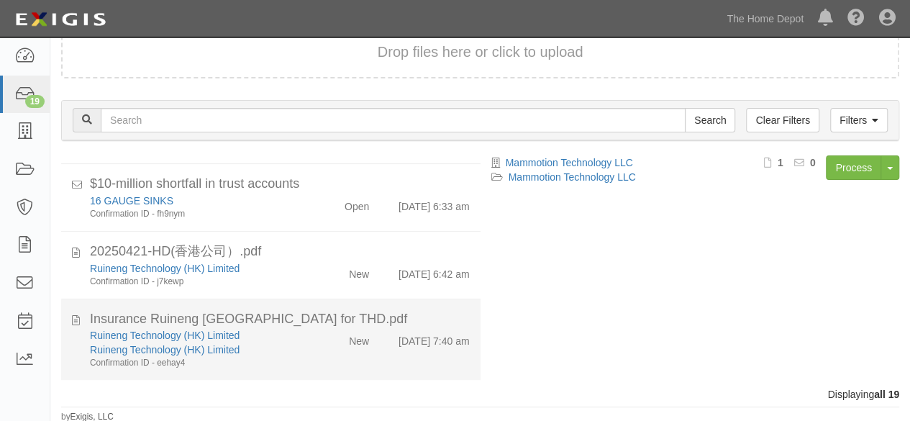
drag, startPoint x: 304, startPoint y: 346, endPoint x: 316, endPoint y: 342, distance: 12.7
click at [306, 345] on div "Ruineng Technology (HK) Limited Ruineng Technology (HK) Limited Confirmation ID…" at bounding box center [279, 348] width 401 height 41
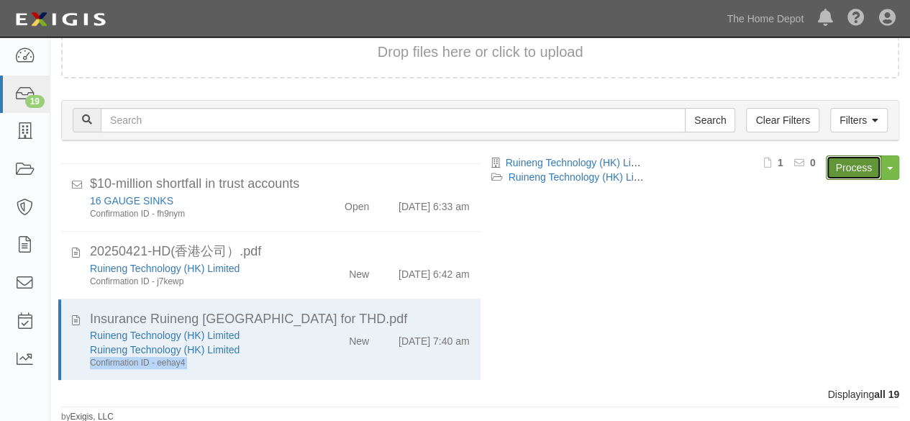
click at [860, 175] on link "Process" at bounding box center [853, 167] width 55 height 24
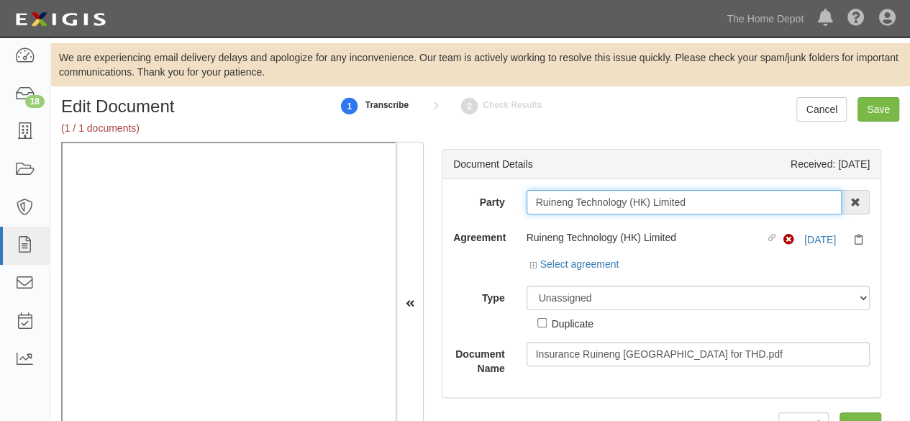
click at [689, 201] on input "Ruineng Technology (HK) Limited" at bounding box center [685, 202] width 316 height 24
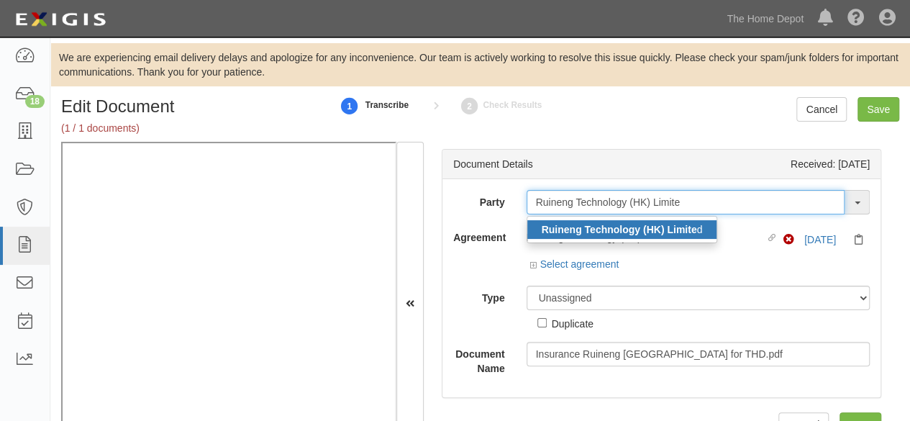
type input "Ruineng Technology (HK) Limite"
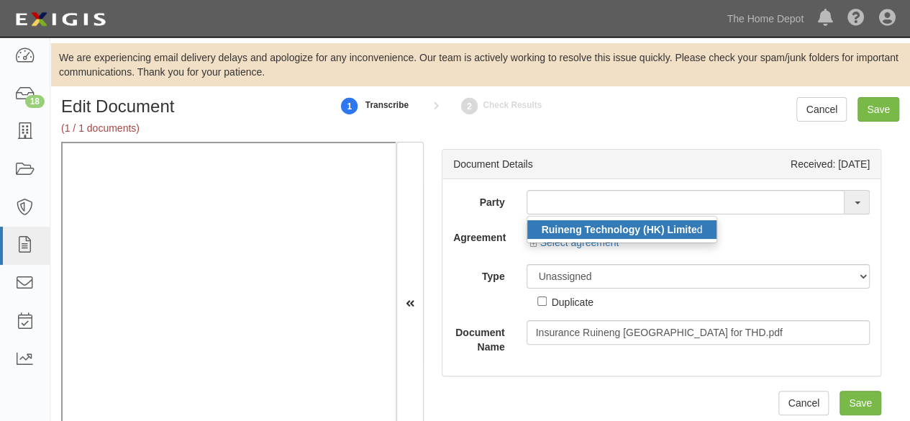
click at [626, 227] on strong "Ruineng Technology (HK) Limite" at bounding box center [619, 230] width 155 height 12
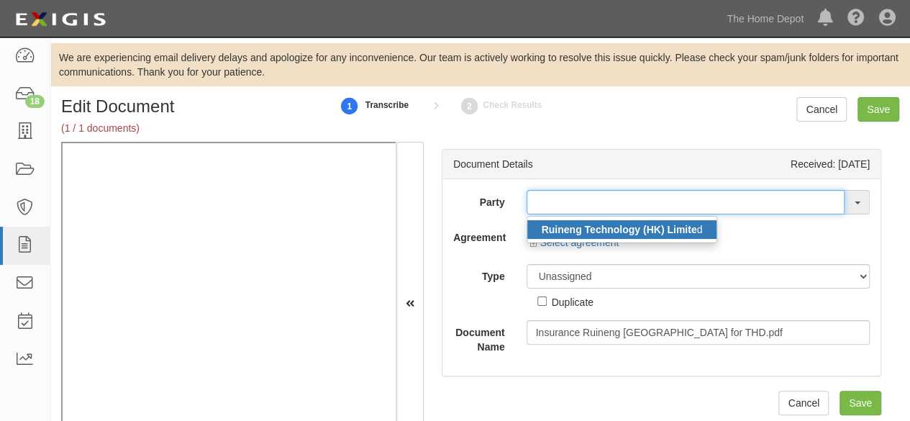
type input "Ruineng Technology (HK) Limited"
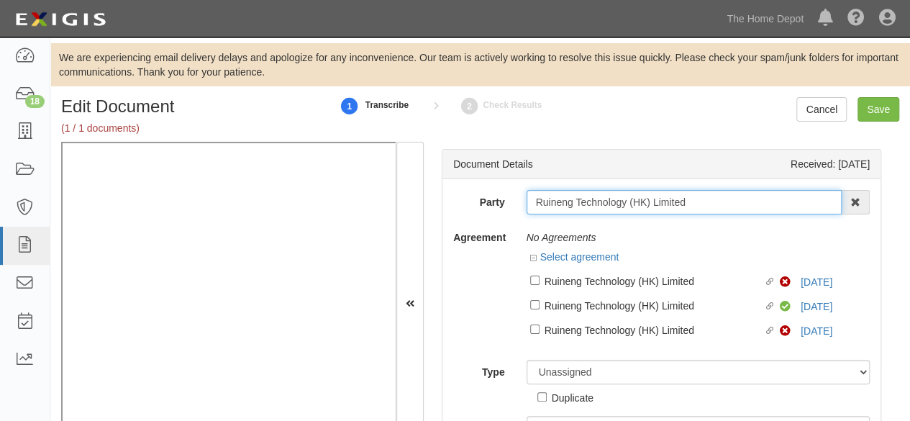
click at [550, 201] on input "Ruineng Technology (HK) Limited" at bounding box center [685, 202] width 316 height 24
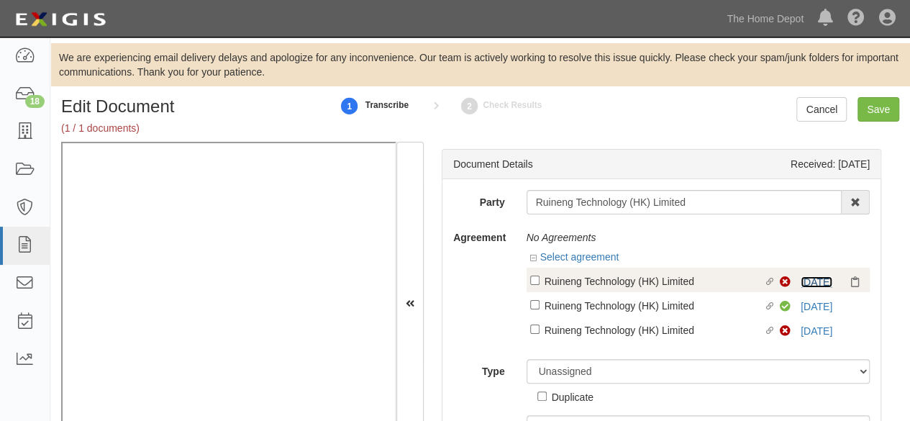
click at [803, 280] on link "[DATE]" at bounding box center [817, 282] width 32 height 12
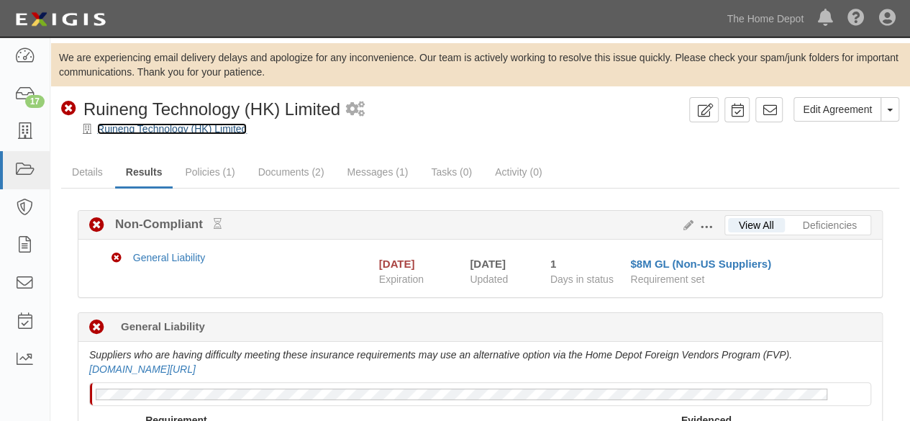
click at [173, 126] on link "Ruineng Technology (HK) Limited" at bounding box center [172, 129] width 150 height 12
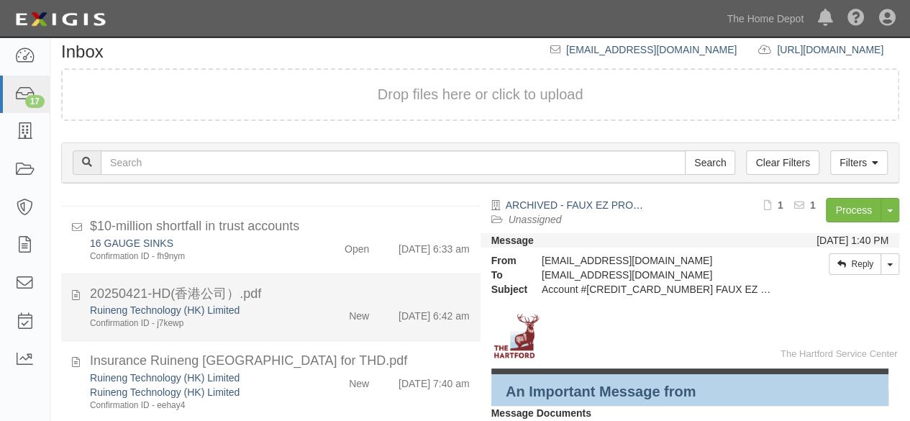
scroll to position [98, 0]
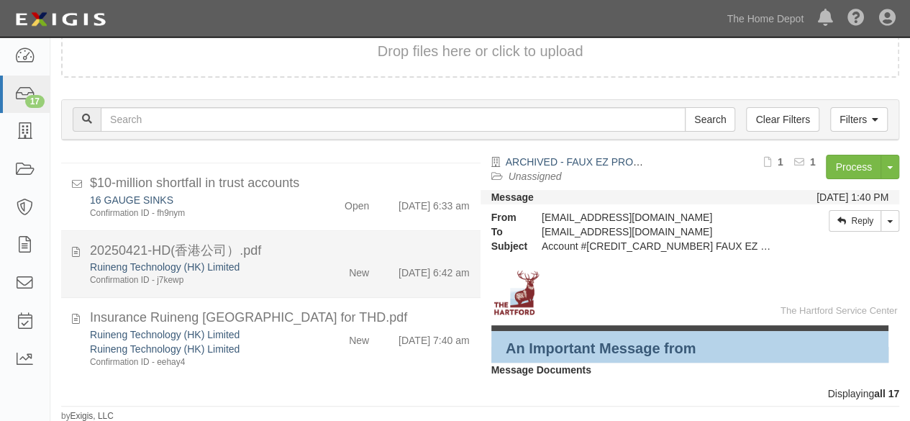
click at [315, 276] on div "New" at bounding box center [346, 270] width 67 height 20
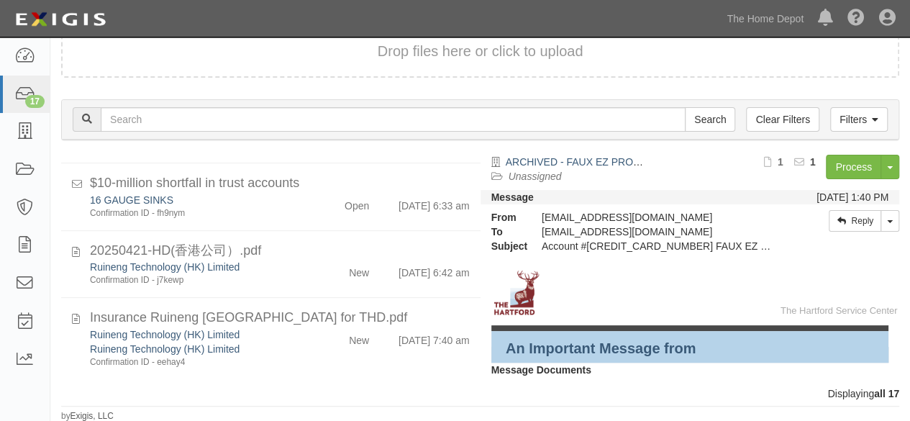
scroll to position [1034, 0]
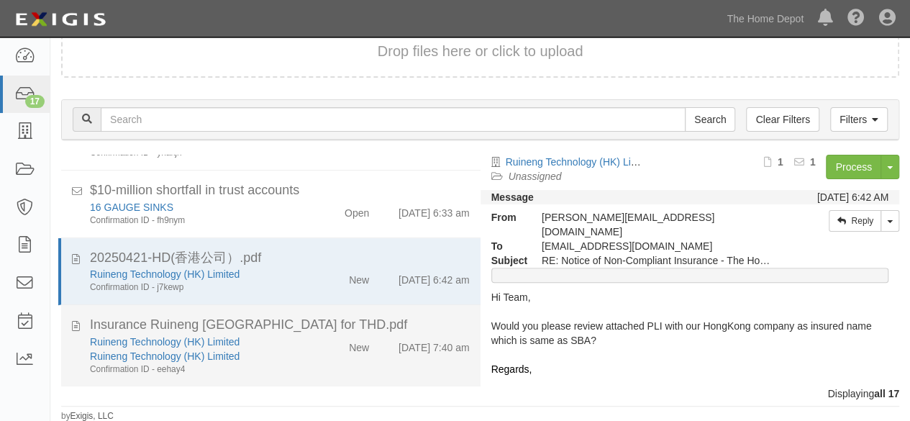
click at [283, 363] on div "Confirmation ID - eehay4" at bounding box center [196, 369] width 212 height 12
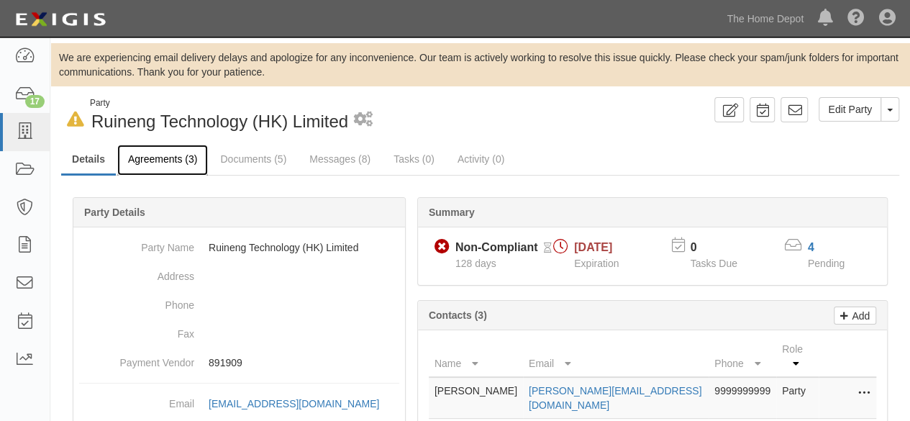
click at [186, 158] on link "Agreements (3)" at bounding box center [162, 160] width 91 height 31
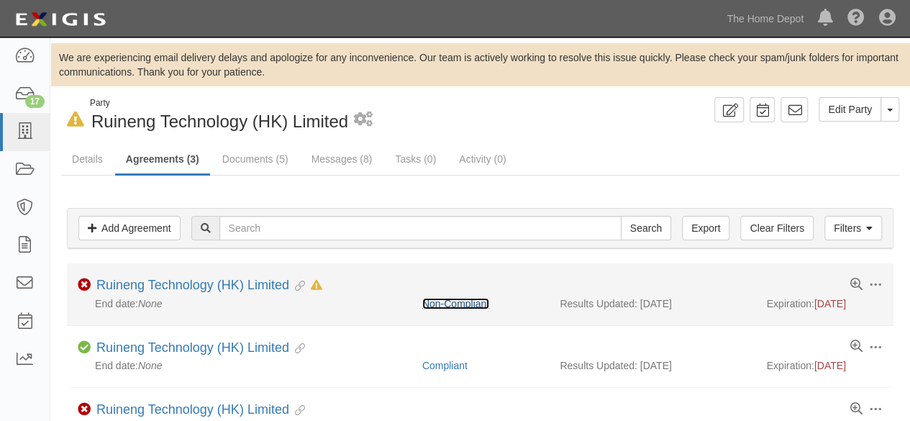
click at [470, 303] on link "Non-Compliant" at bounding box center [455, 304] width 67 height 12
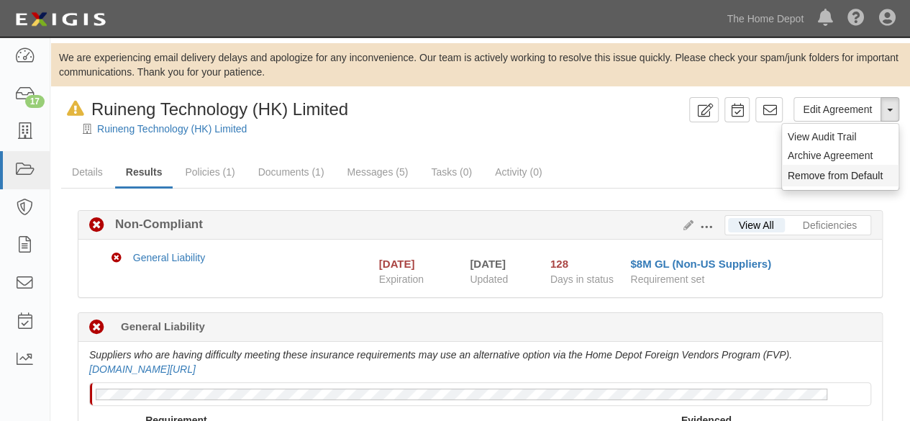
click at [827, 176] on button "Remove from Default" at bounding box center [840, 176] width 117 height 22
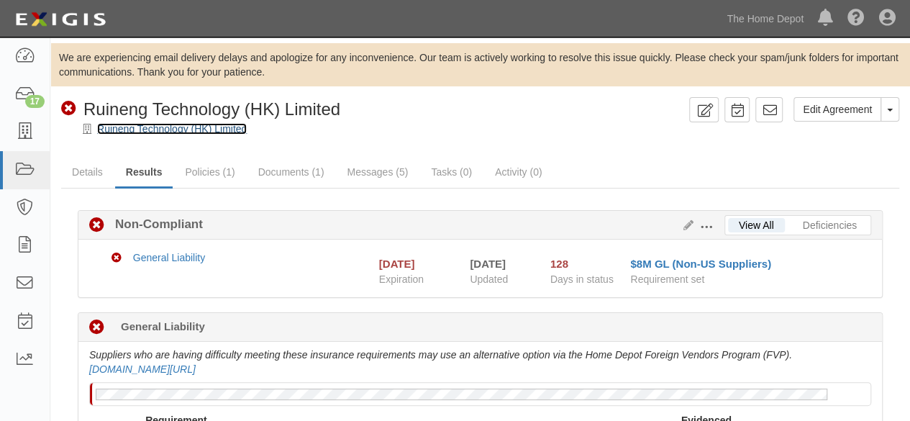
click at [181, 132] on link "Ruineng Technology (HK) Limited" at bounding box center [172, 129] width 150 height 12
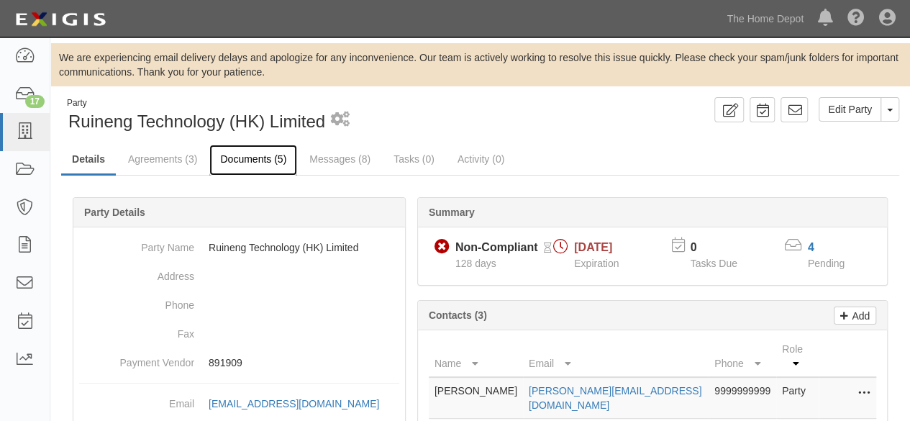
click at [239, 160] on link "Documents (5)" at bounding box center [253, 160] width 88 height 31
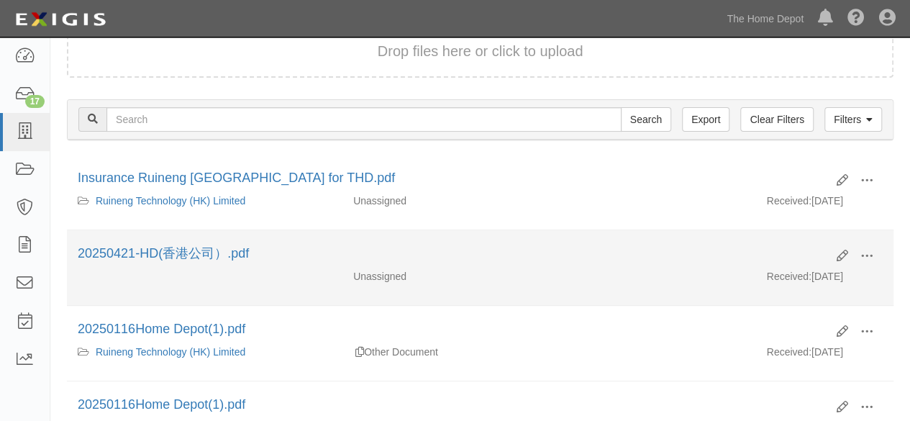
scroll to position [216, 0]
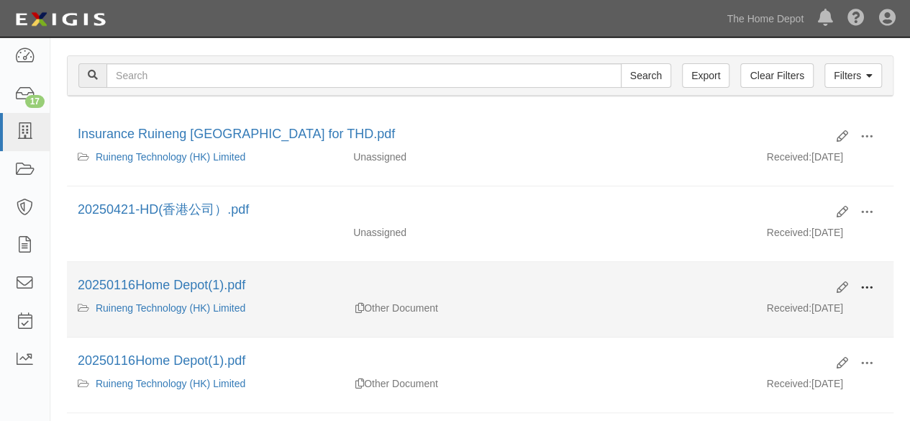
click at [872, 283] on span at bounding box center [866, 287] width 13 height 13
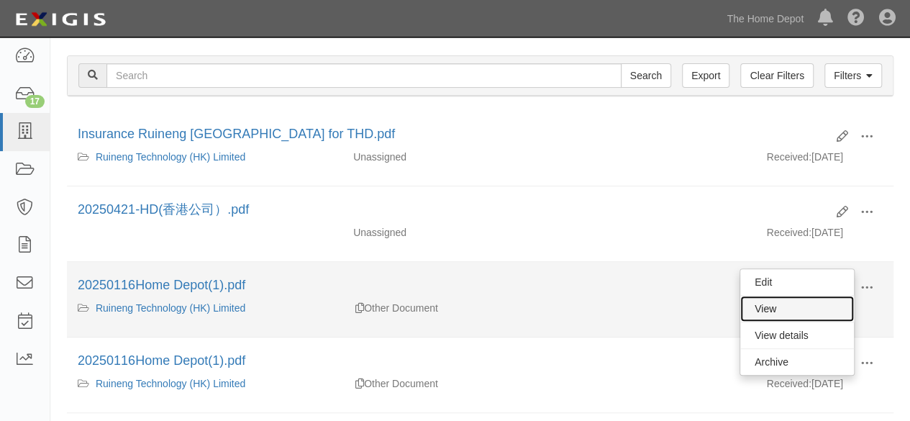
click at [842, 306] on link "View" at bounding box center [797, 309] width 114 height 26
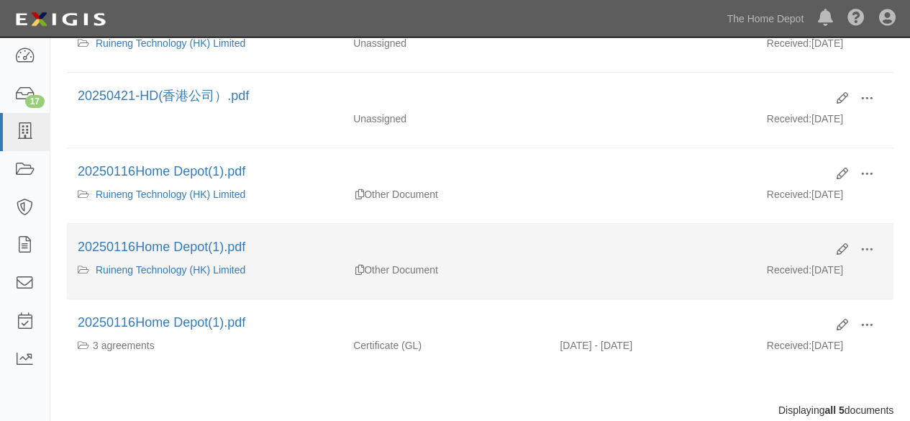
scroll to position [364, 0]
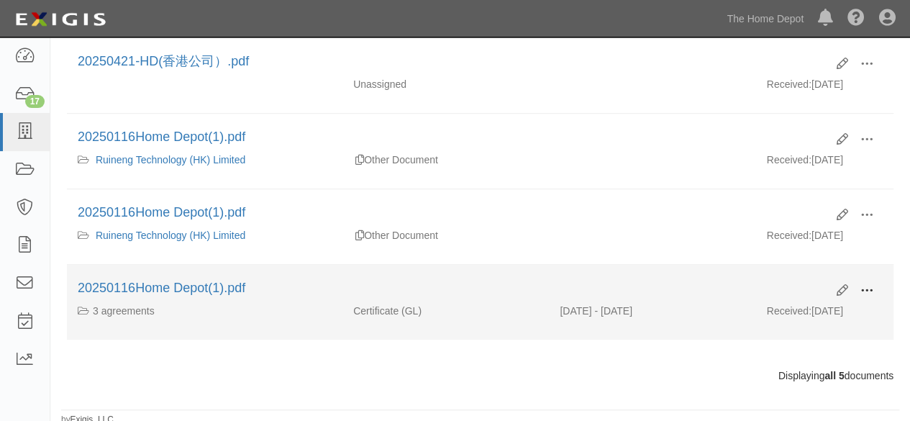
click at [873, 284] on span at bounding box center [866, 290] width 13 height 13
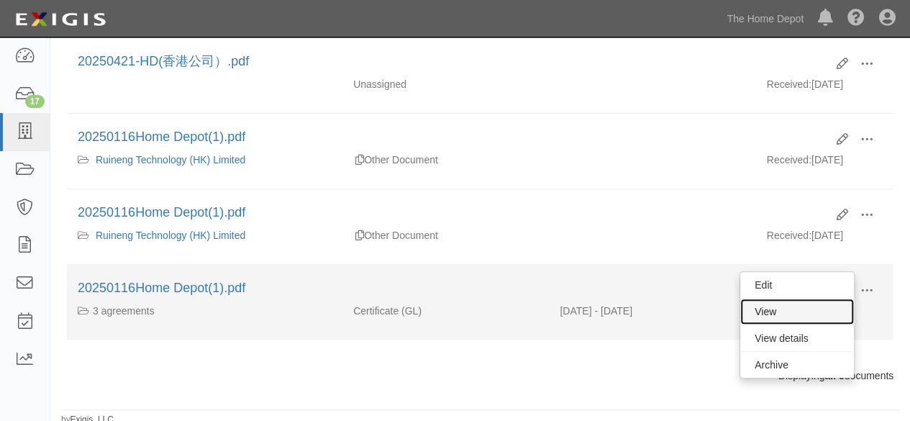
click at [830, 310] on link "View" at bounding box center [797, 312] width 114 height 26
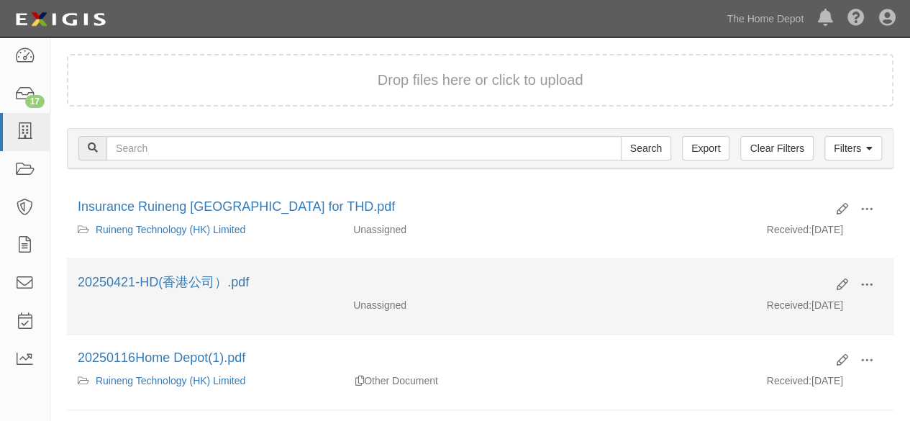
scroll to position [148, 0]
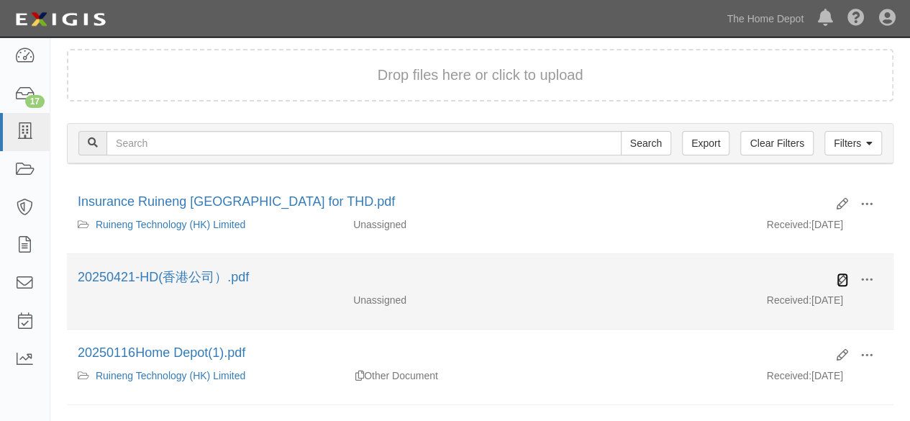
click at [842, 275] on icon at bounding box center [843, 280] width 12 height 12
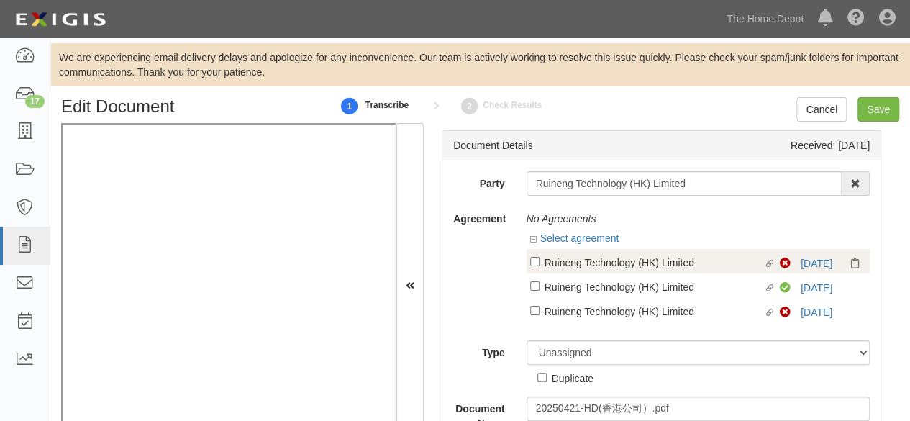
click at [691, 262] on div "Ruineng Technology (HK) Limited" at bounding box center [654, 262] width 219 height 16
click at [540, 262] on input "Linked agreement Ruineng Technology (HK) Limited Linked agreement" at bounding box center [534, 261] width 9 height 9
checkbox input "true"
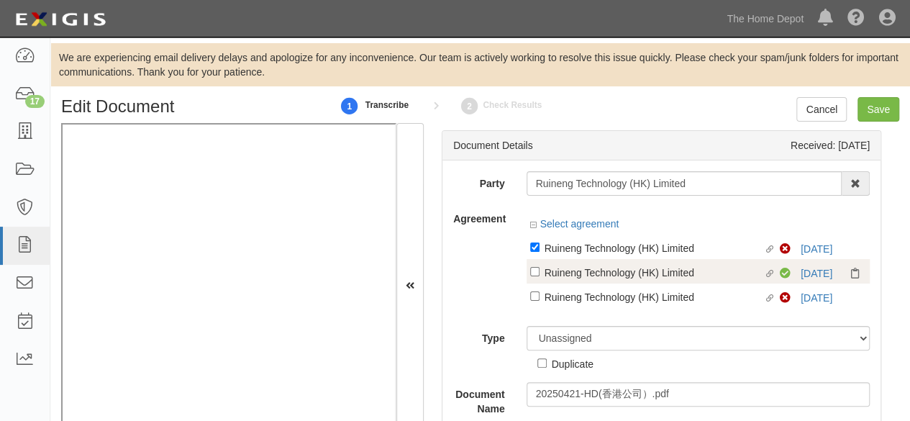
click at [653, 282] on label "Linked agreement Ruineng Technology (HK) Limited Linked agreement" at bounding box center [655, 273] width 250 height 19
click at [540, 252] on input "Linked agreement Ruineng Technology (HK) Limited Linked agreement" at bounding box center [534, 246] width 9 height 9
checkbox input "true"
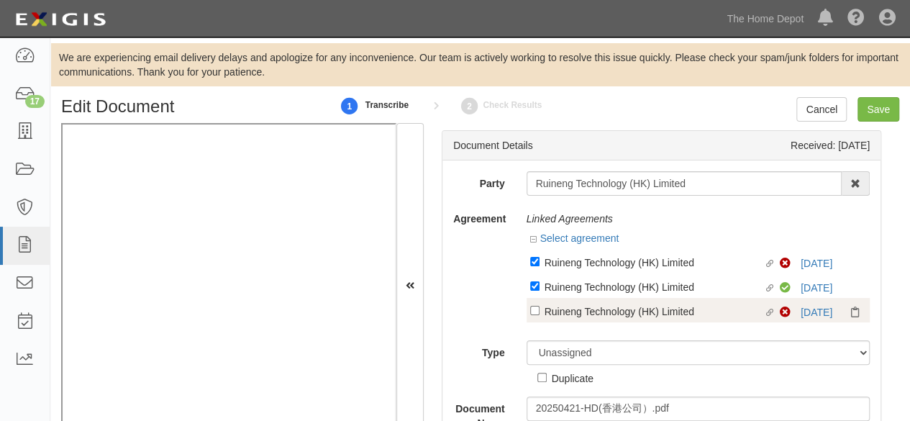
click at [632, 270] on div "Ruineng Technology (HK) Limited" at bounding box center [654, 262] width 219 height 16
click at [540, 266] on input "Linked agreement Ruineng Technology (HK) Limited Linked agreement" at bounding box center [534, 261] width 9 height 9
checkbox input "true"
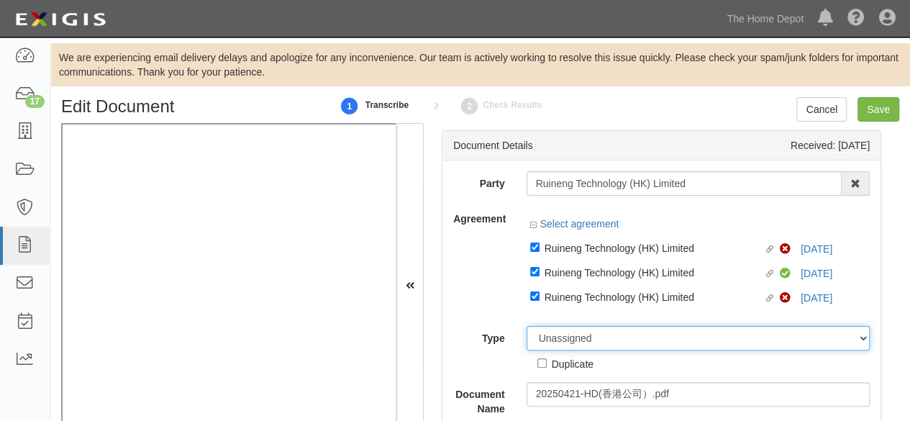
click at [607, 343] on select "Unassigned Binder Cancellation Notice Certificate Contract Endorsement Insuranc…" at bounding box center [699, 338] width 344 height 24
select select "CertificateDetail"
click at [527, 326] on select "Unassigned Binder Cancellation Notice Certificate Contract Endorsement Insuranc…" at bounding box center [699, 338] width 344 height 24
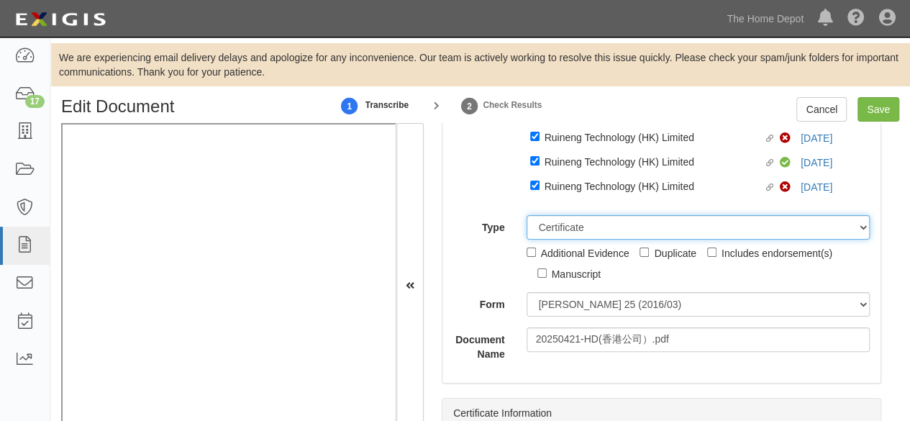
scroll to position [144, 0]
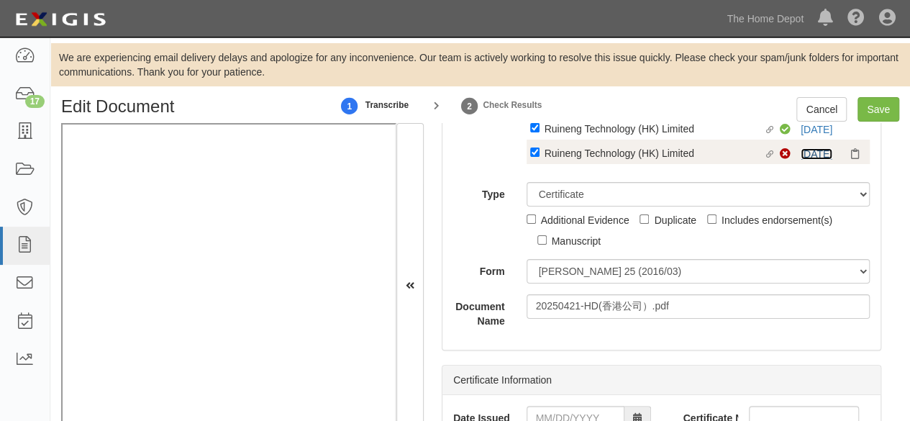
click at [808, 154] on link "4/9/25" at bounding box center [817, 154] width 32 height 12
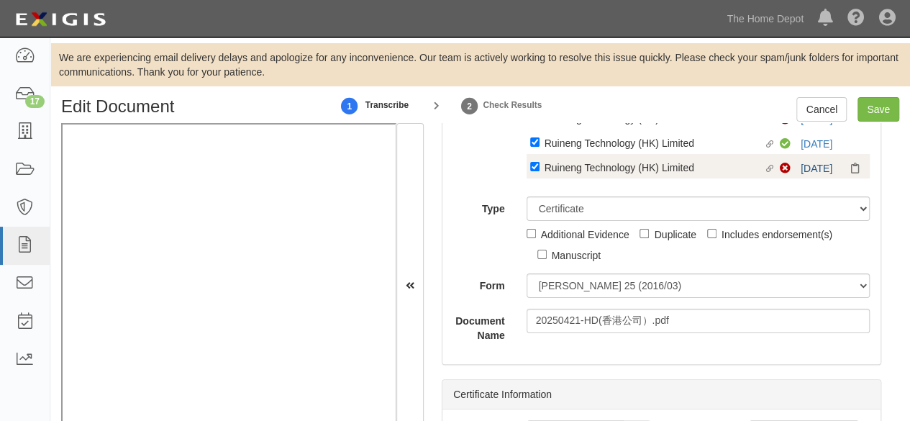
scroll to position [158, 0]
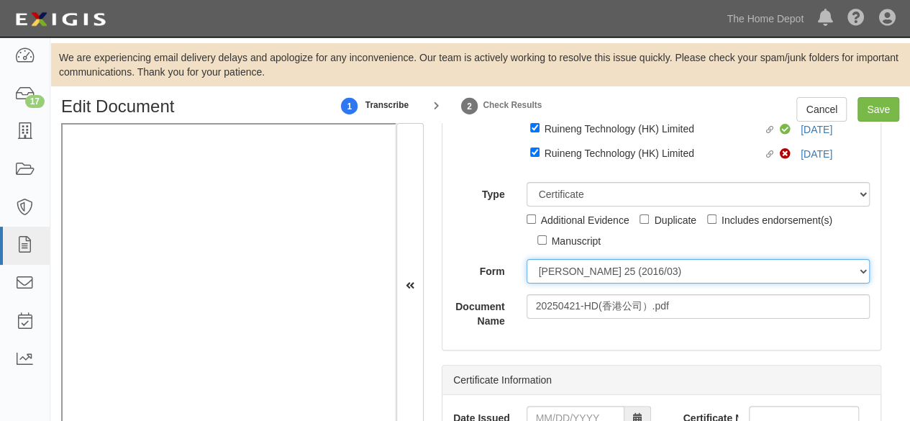
drag, startPoint x: 561, startPoint y: 265, endPoint x: 563, endPoint y: 273, distance: 8.0
click at [561, 269] on select "ACORD 25 (2016/03) ACORD 101 ACORD 855 NY (2014/05) General" at bounding box center [699, 271] width 344 height 24
select select "GeneralFormDetail"
click at [527, 259] on select "ACORD 25 (2016/03) ACORD 101 ACORD 855 NY (2014/05) General" at bounding box center [699, 271] width 344 height 24
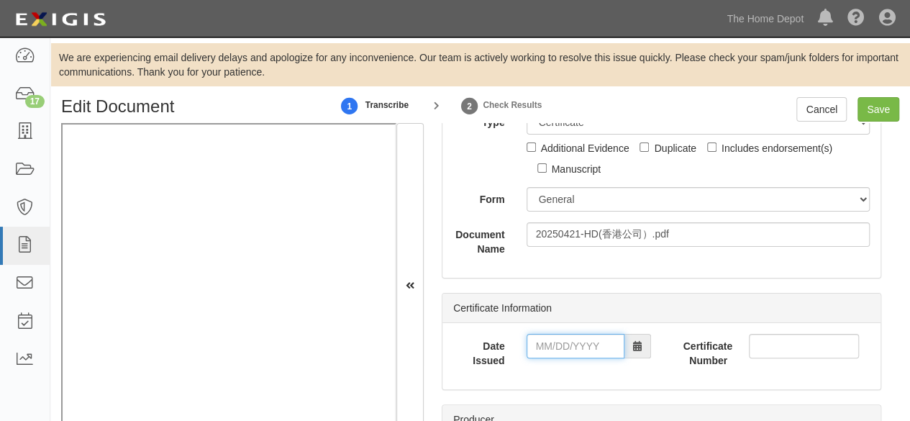
click at [564, 345] on input "Date Issued" at bounding box center [576, 346] width 98 height 24
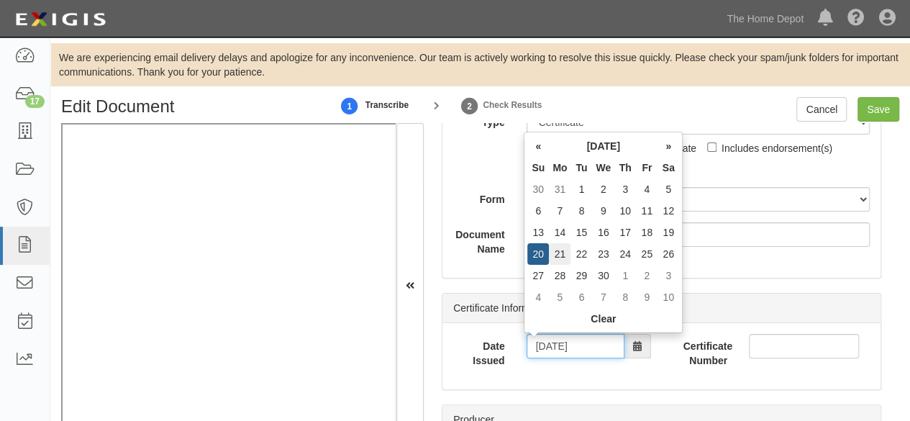
type input "04/21/2025"
click at [561, 253] on td "21" at bounding box center [560, 254] width 22 height 22
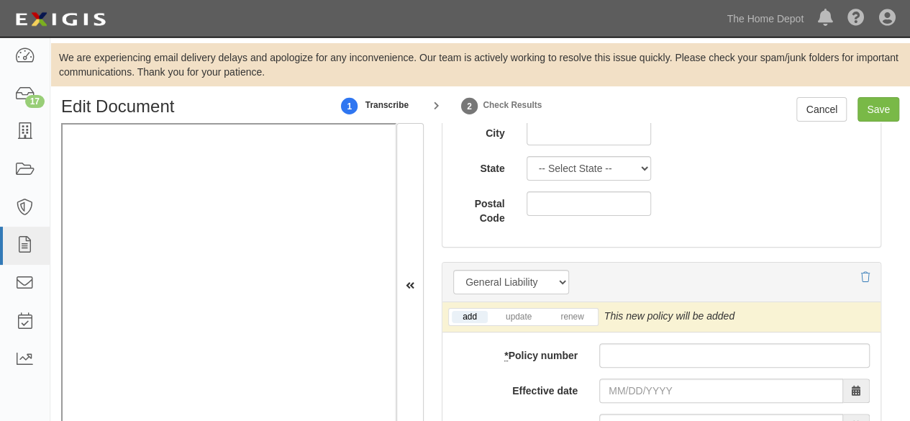
scroll to position [1237, 0]
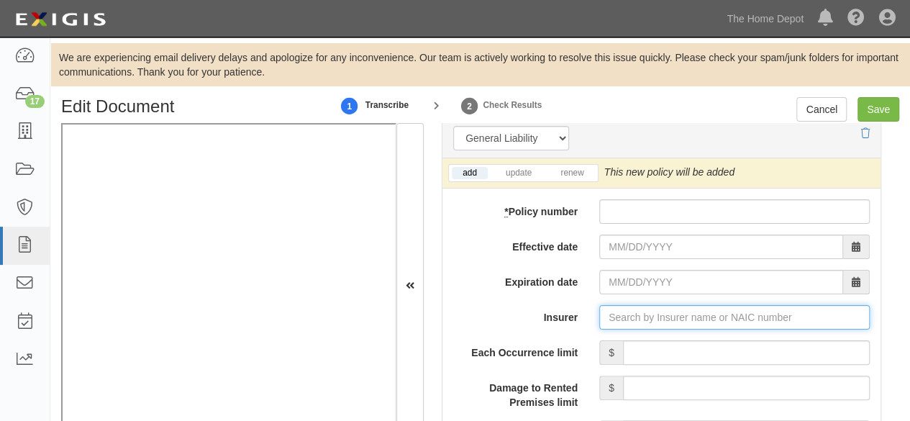
click at [613, 319] on input "Insurer" at bounding box center [734, 317] width 270 height 24
paste input "Fubon"
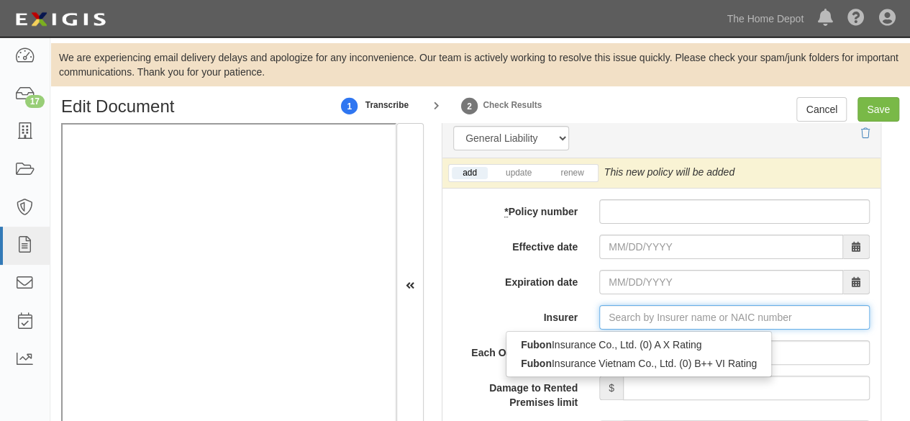
type input "Fubon Insurance Co., Ltd. (0) A X Rating"
type input "Fubon"
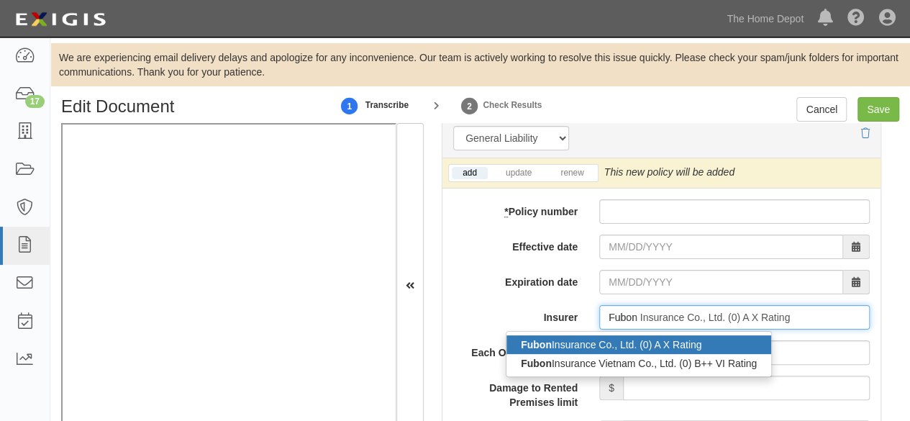
click at [623, 340] on div "Fubon Insurance Co., Ltd. (0) A X Rating" at bounding box center [638, 344] width 265 height 19
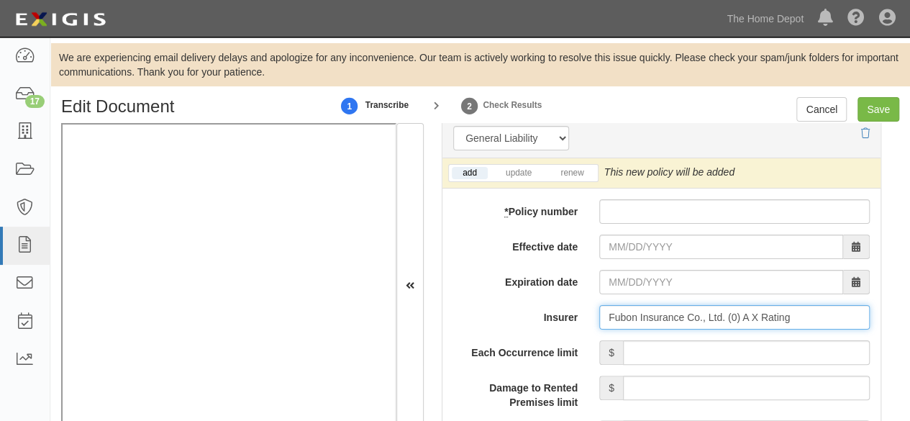
type input "Fubon Insurance Co., Ltd. (0) A X Rating"
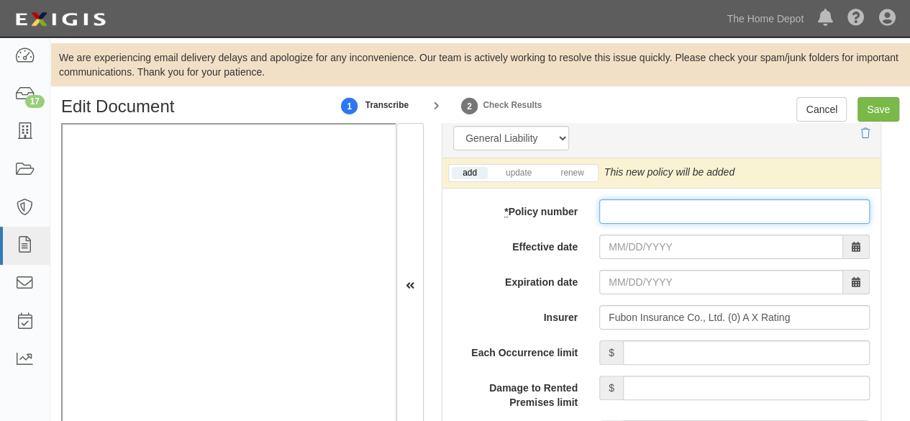
click at [619, 209] on input "* Policy number" at bounding box center [734, 211] width 270 height 24
paste input "01150290000 032025A0000 0033"
type input "01150290000 032025A0000 0033"
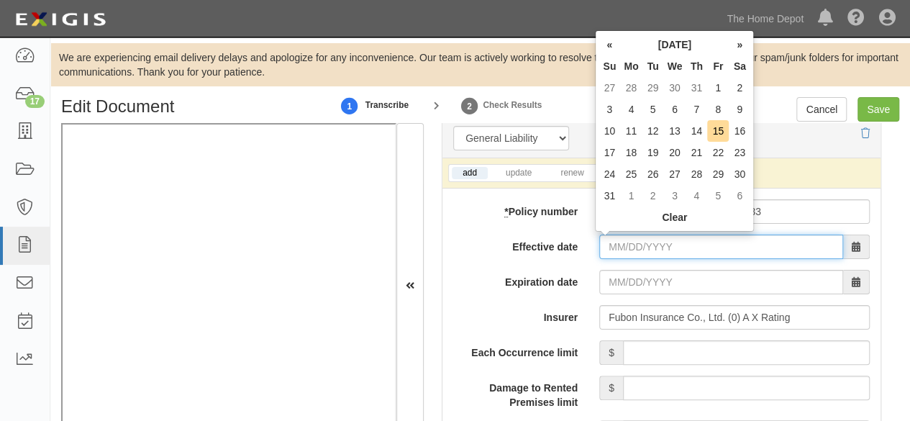
click at [622, 242] on input "Effective date" at bounding box center [721, 247] width 244 height 24
type input "04/09/2025"
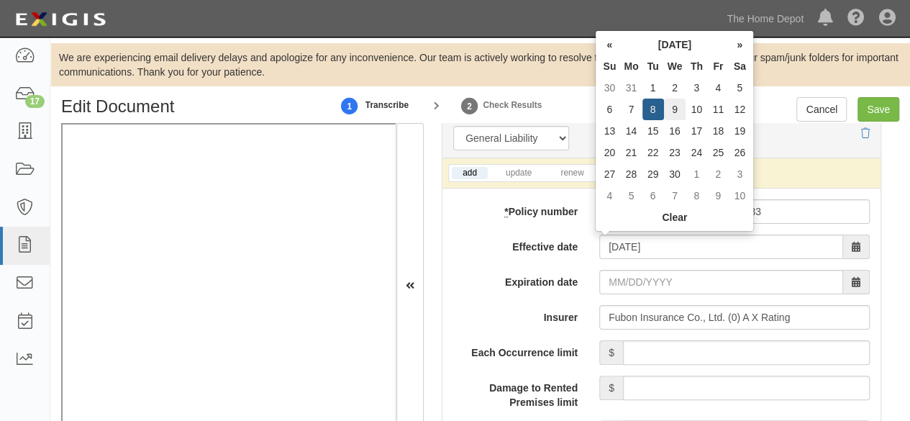
type input "04/09/2026"
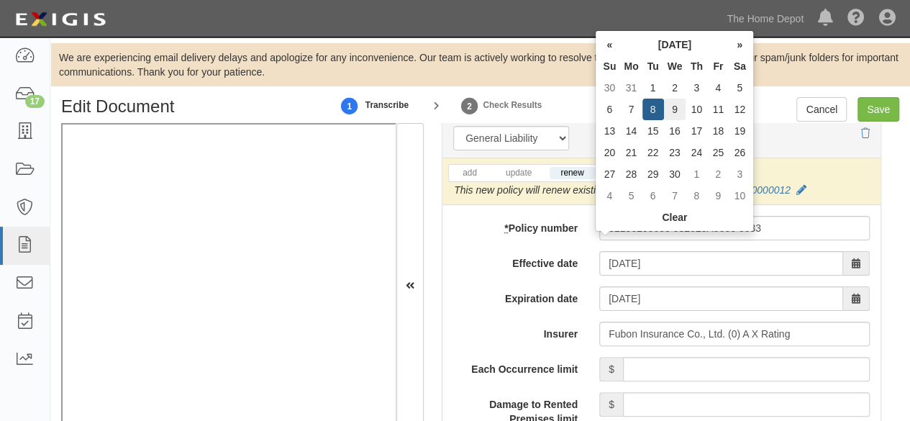
drag, startPoint x: 670, startPoint y: 108, endPoint x: 670, endPoint y: 118, distance: 10.1
click at [670, 109] on td "9" at bounding box center [675, 110] width 22 height 22
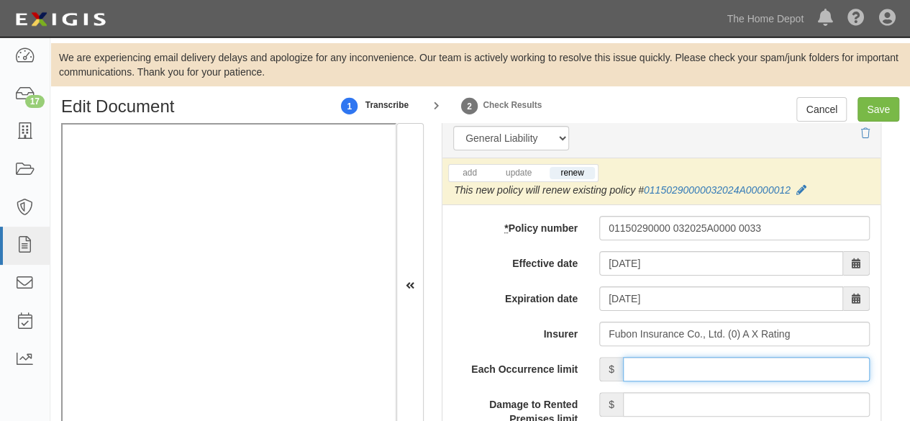
click at [663, 366] on input "Each Occurrence limit" at bounding box center [746, 369] width 247 height 24
type input "8,000,000"
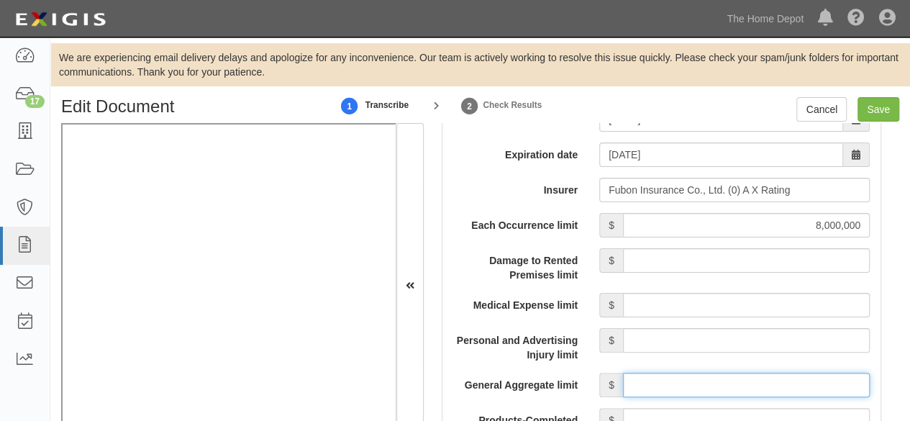
click at [706, 382] on input "General Aggregate limit" at bounding box center [746, 385] width 247 height 24
type input "8,000,000"
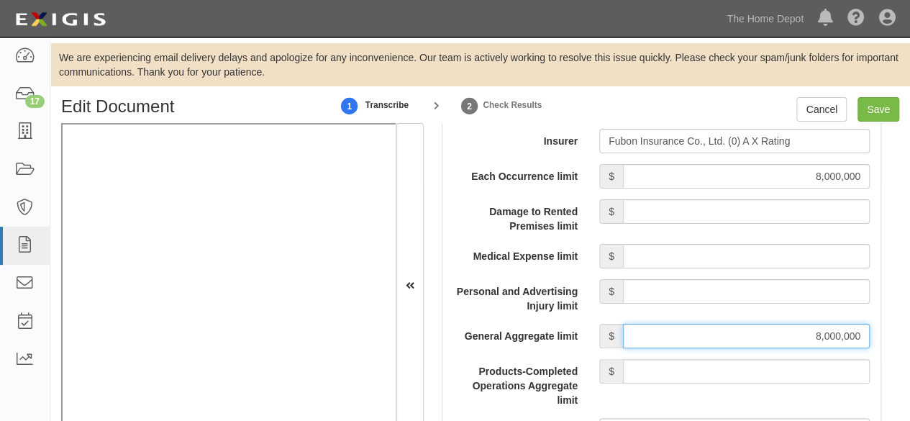
scroll to position [1453, 0]
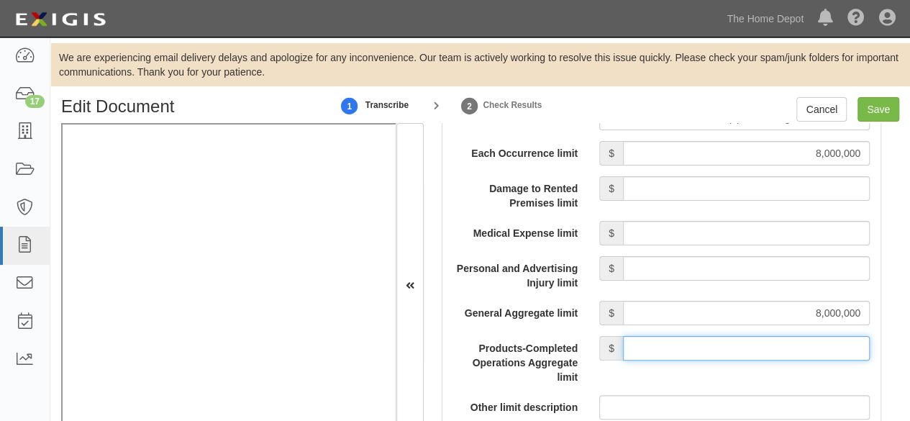
click at [693, 340] on input "Products-Completed Operations Aggregate limit" at bounding box center [746, 348] width 247 height 24
type input "8,000,000"
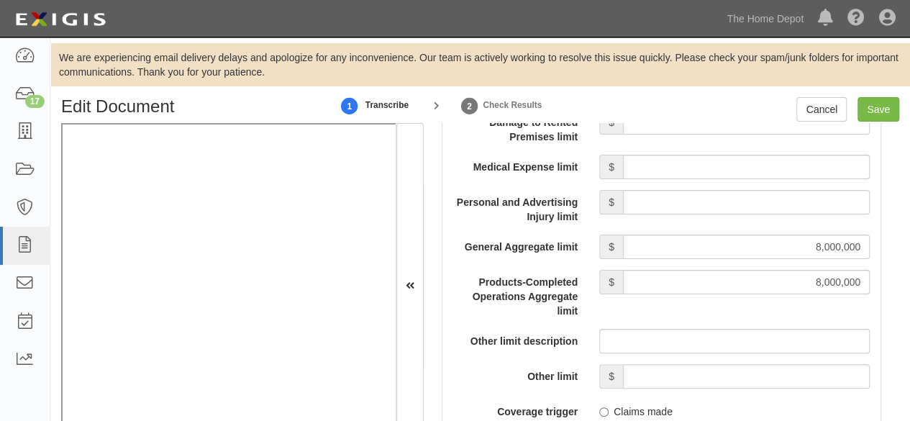
scroll to position [1597, 0]
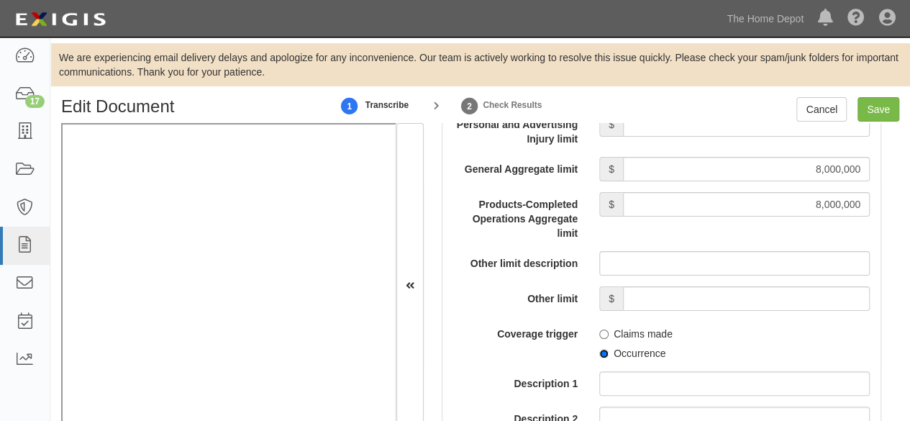
click at [599, 350] on input "Occurrence" at bounding box center [603, 353] width 9 height 9
radio input "true"
click at [873, 114] on input "Save" at bounding box center [879, 109] width 42 height 24
type input "8000000"
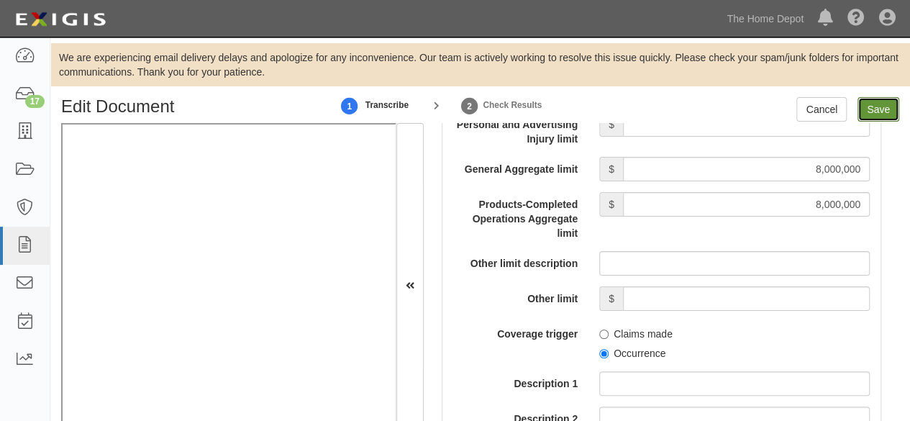
type input "8000000"
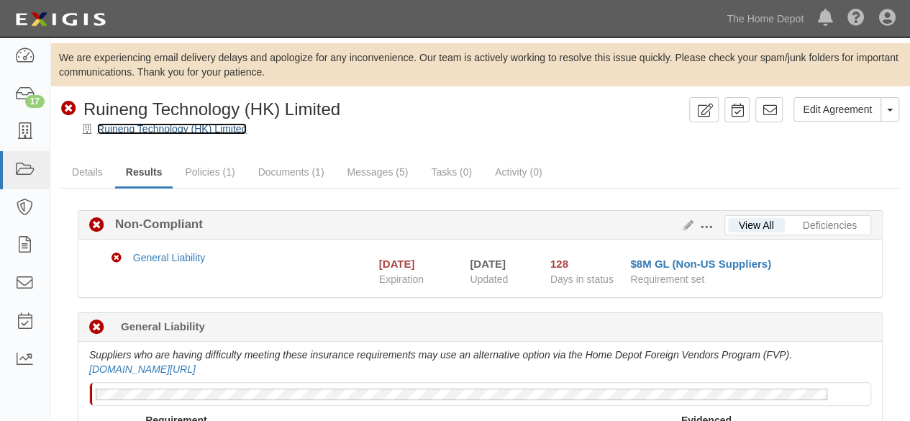
click at [159, 129] on link "Ruineng Technology (HK) Limited" at bounding box center [172, 129] width 150 height 12
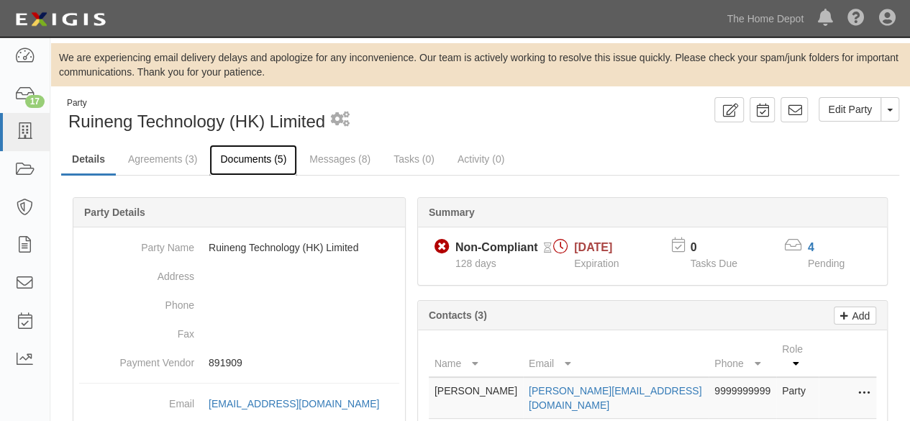
click at [271, 158] on link "Documents (5)" at bounding box center [253, 160] width 88 height 31
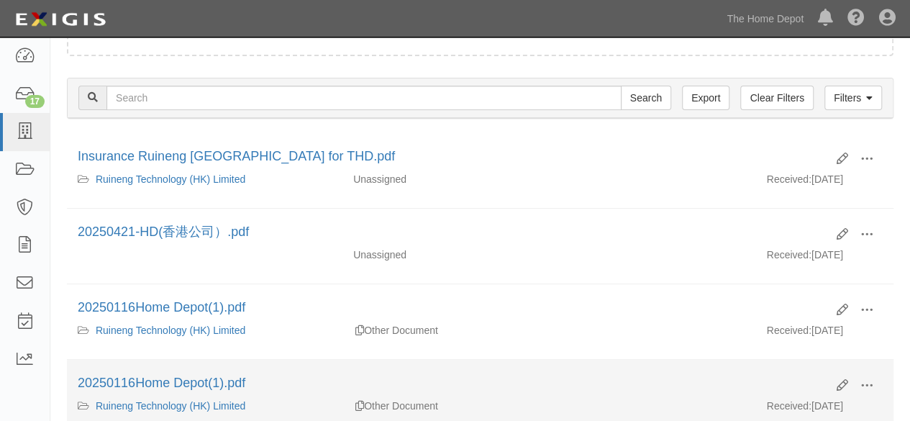
scroll to position [216, 0]
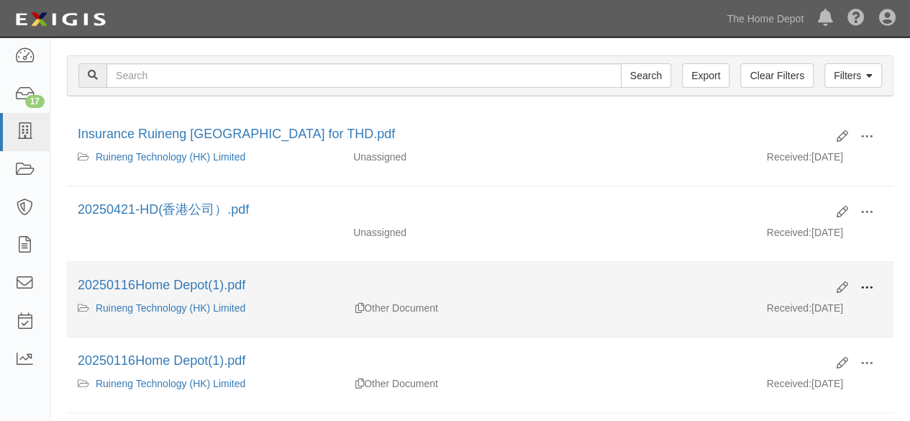
drag, startPoint x: 858, startPoint y: 281, endPoint x: 840, endPoint y: 299, distance: 25.9
click at [857, 283] on button at bounding box center [867, 288] width 32 height 24
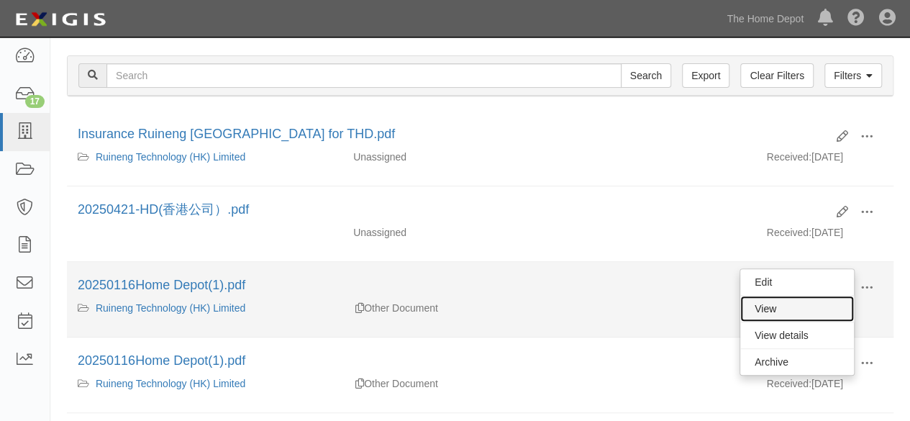
click at [834, 301] on link "View" at bounding box center [797, 309] width 114 height 26
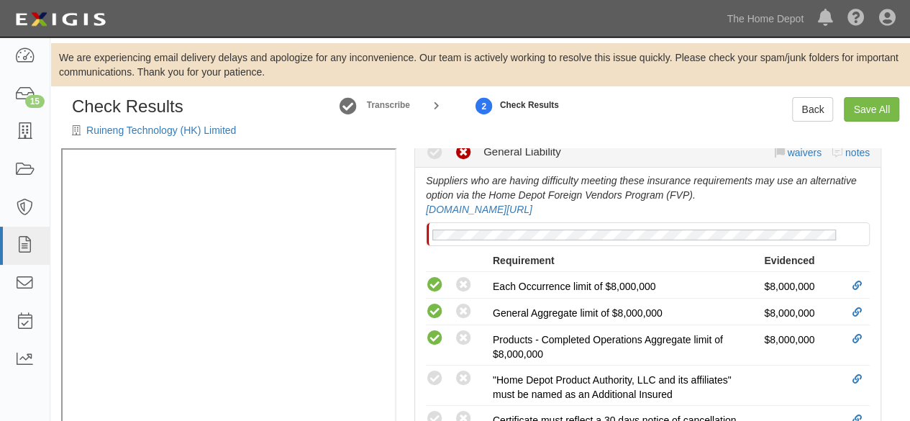
scroll to position [576, 0]
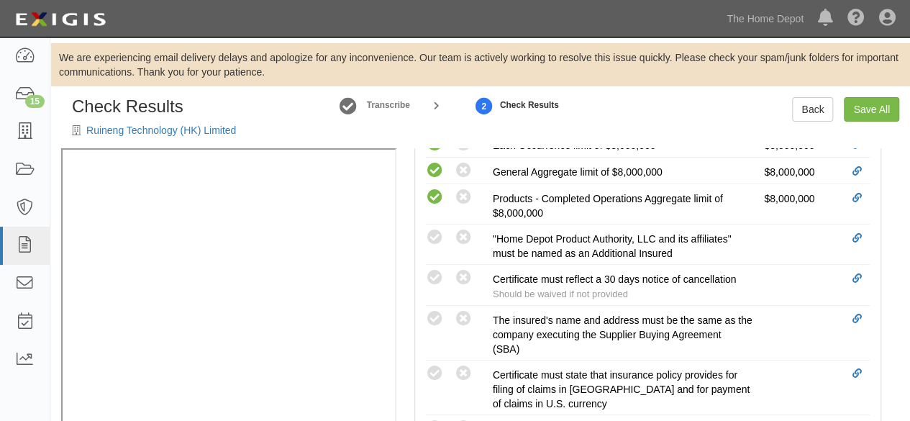
drag, startPoint x: 433, startPoint y: 311, endPoint x: 391, endPoint y: 316, distance: 42.7
click at [430, 312] on icon at bounding box center [435, 319] width 18 height 18
radio input "true"
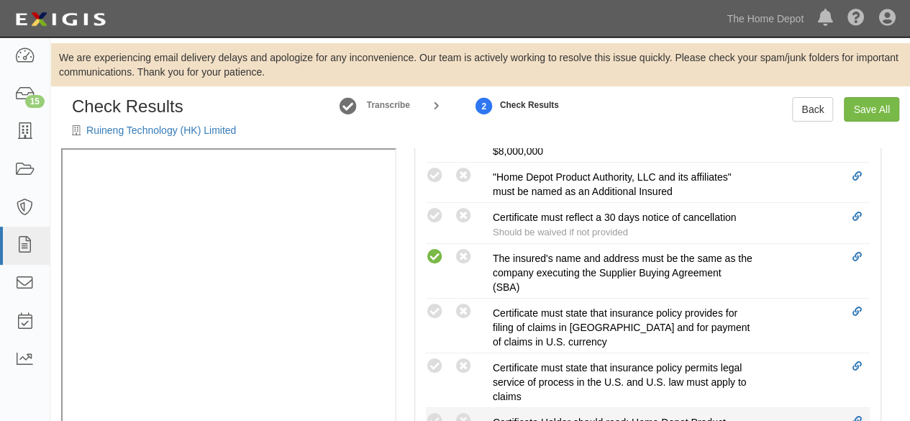
scroll to position [719, 0]
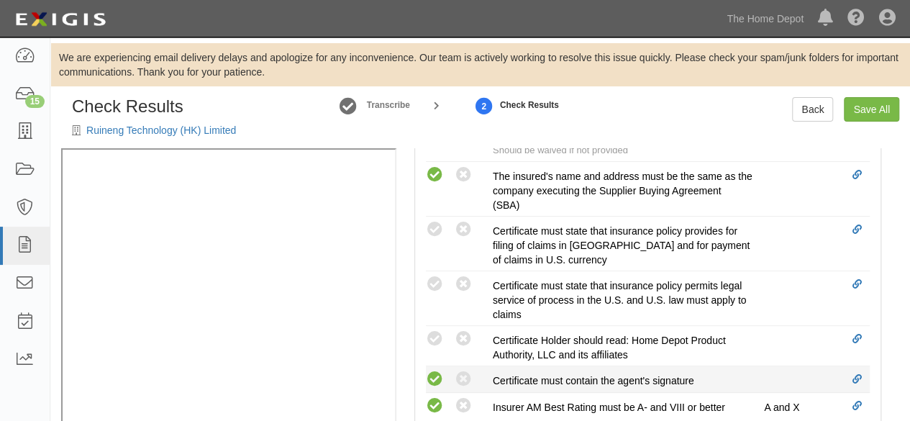
click at [440, 376] on icon at bounding box center [435, 379] width 18 height 18
radio input "true"
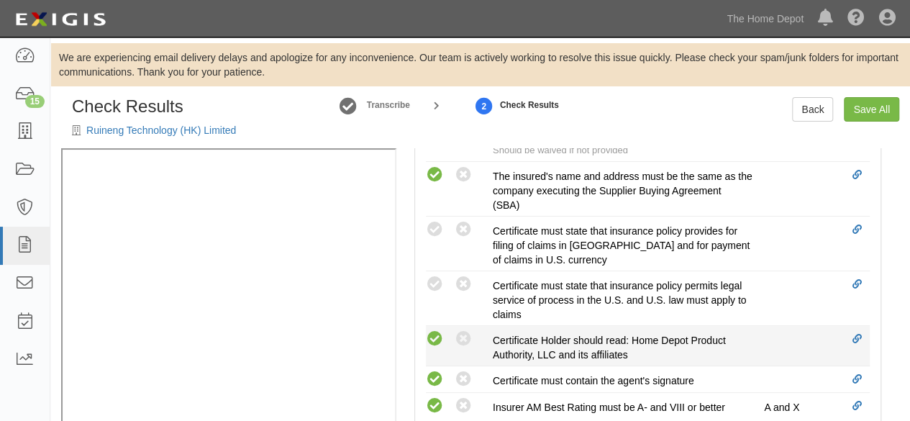
click at [434, 330] on icon at bounding box center [435, 339] width 18 height 18
radio input "true"
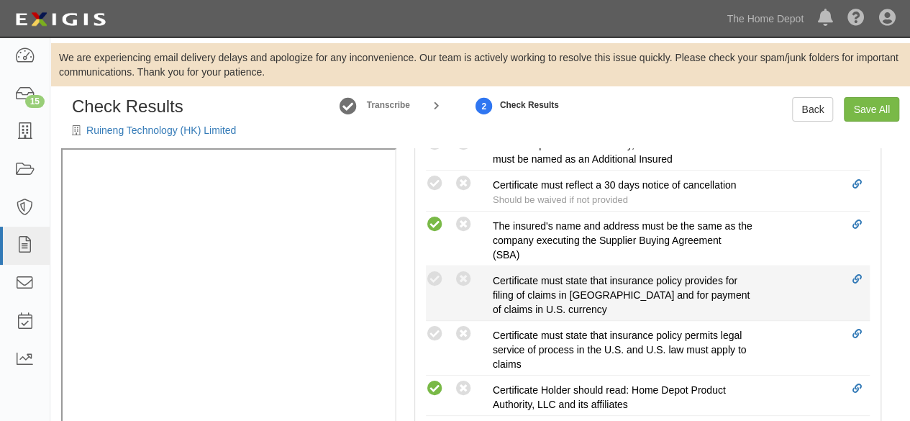
scroll to position [647, 0]
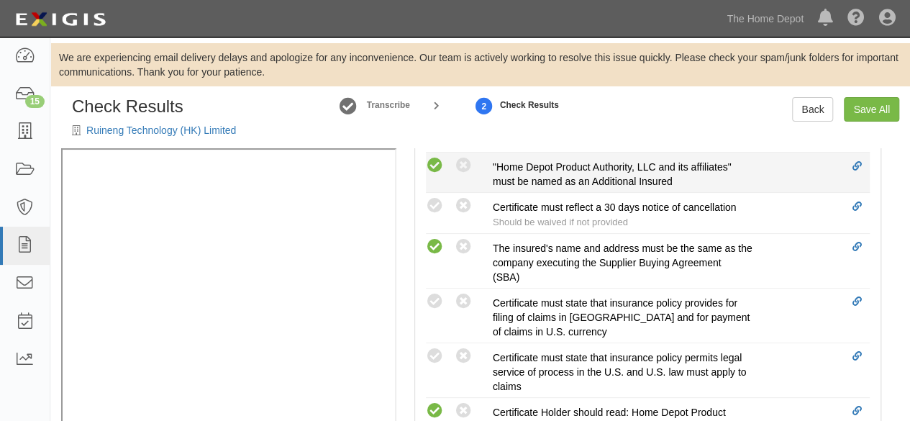
click at [437, 165] on icon at bounding box center [435, 166] width 18 height 18
radio input "true"
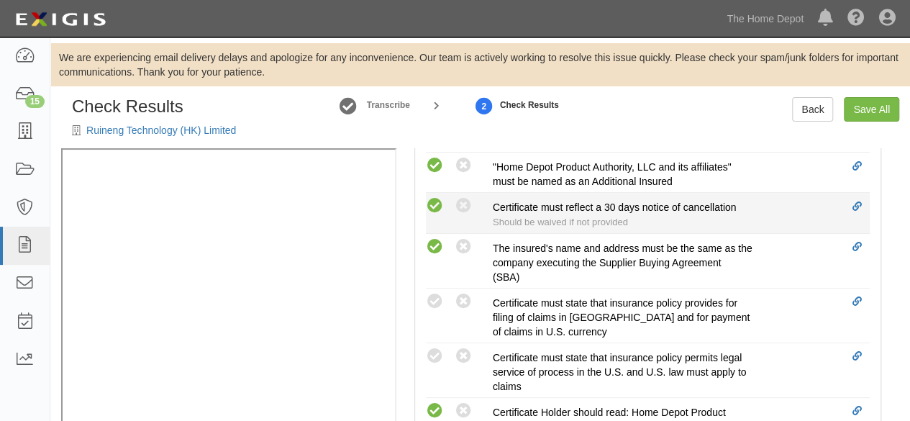
click at [435, 205] on icon at bounding box center [435, 206] width 18 height 18
radio input "true"
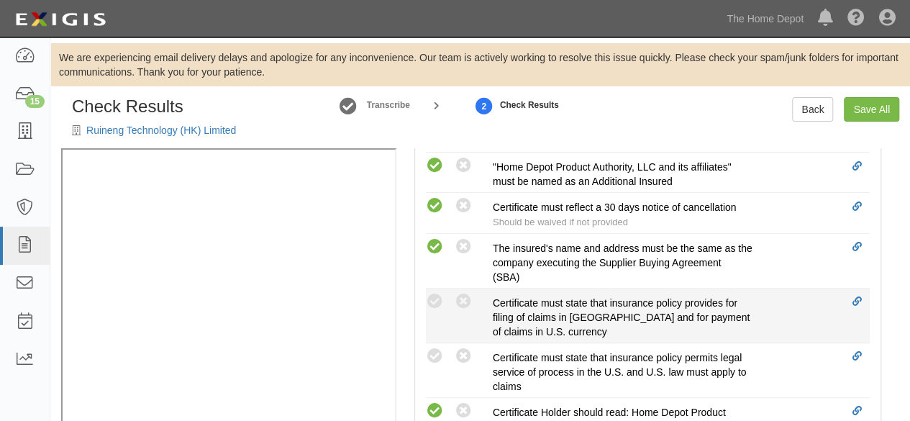
drag, startPoint x: 436, startPoint y: 296, endPoint x: 432, endPoint y: 309, distance: 12.7
click at [435, 299] on icon at bounding box center [435, 302] width 18 height 18
radio input "true"
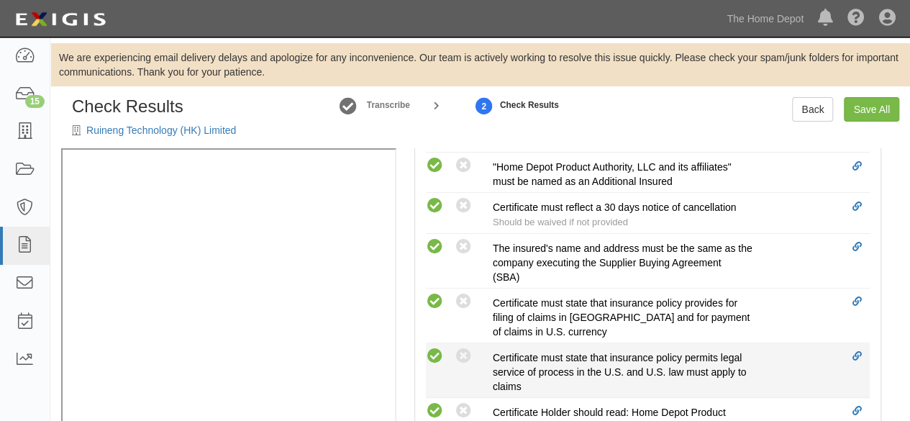
click at [435, 349] on icon at bounding box center [435, 356] width 18 height 18
radio input "true"
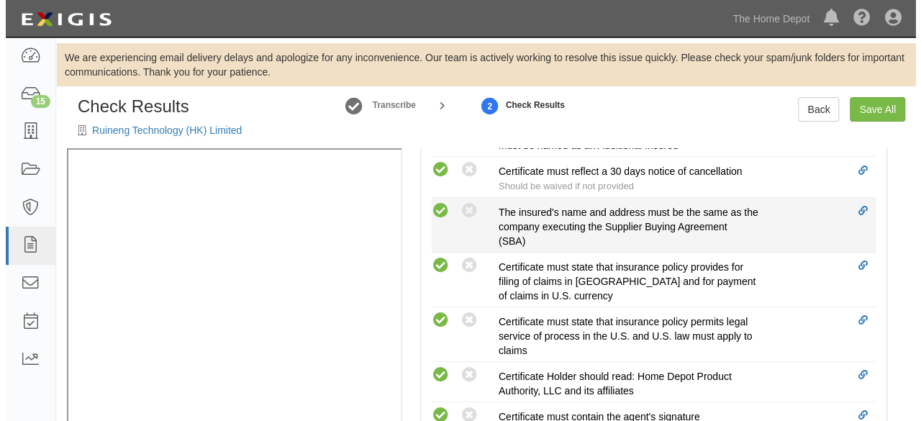
scroll to position [611, 0]
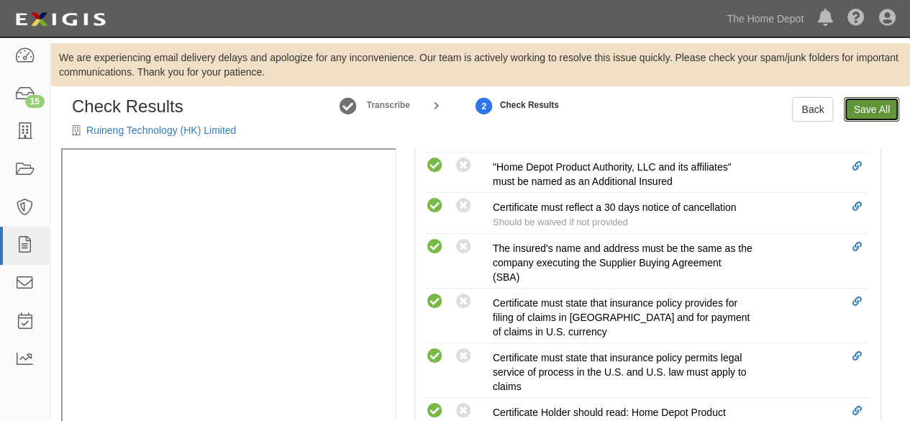
click at [881, 117] on link "Save All" at bounding box center [871, 109] width 55 height 24
radio input "false"
radio input "true"
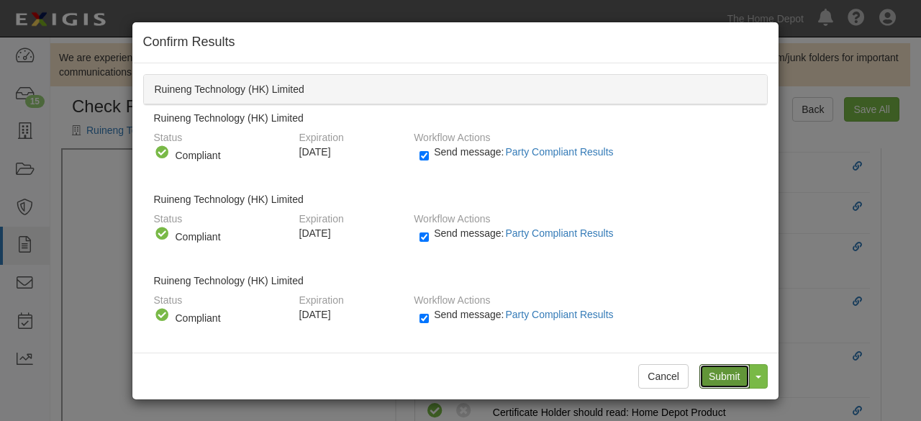
drag, startPoint x: 718, startPoint y: 368, endPoint x: 646, endPoint y: 286, distance: 109.1
click at [718, 367] on input "Submit" at bounding box center [724, 376] width 50 height 24
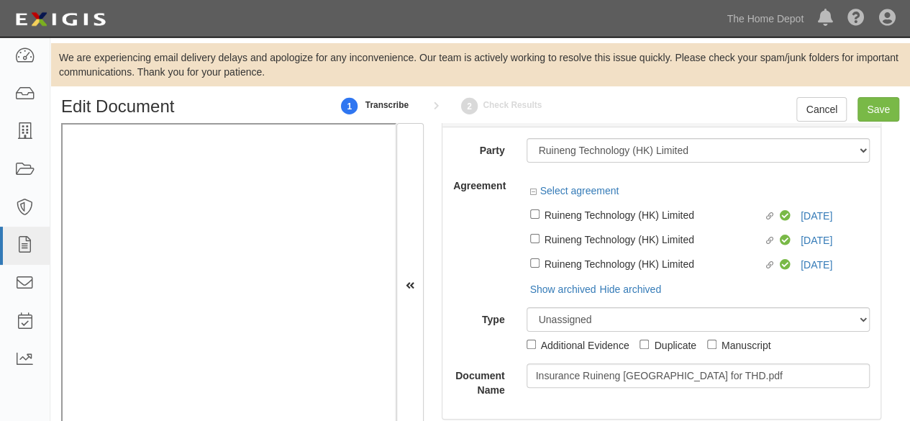
scroll to position [50, 0]
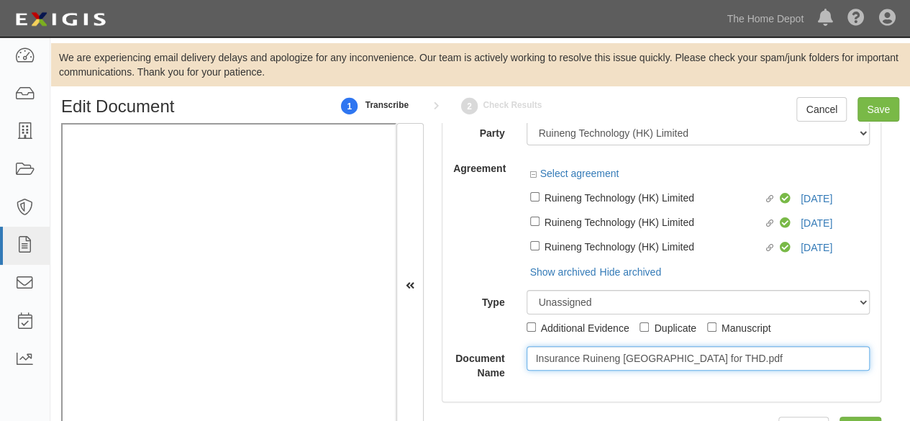
click at [553, 346] on input "Insurance Ruineng [GEOGRAPHIC_DATA] for THD.pdf" at bounding box center [699, 358] width 344 height 24
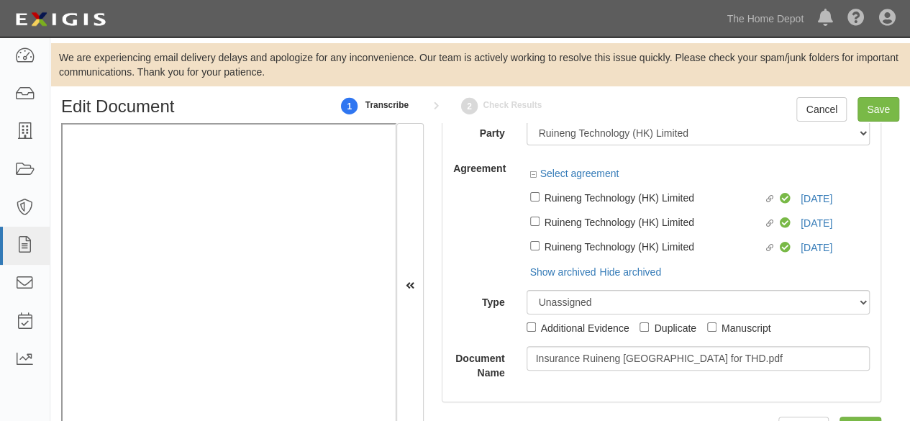
click at [472, 290] on label "Type" at bounding box center [478, 299] width 73 height 19
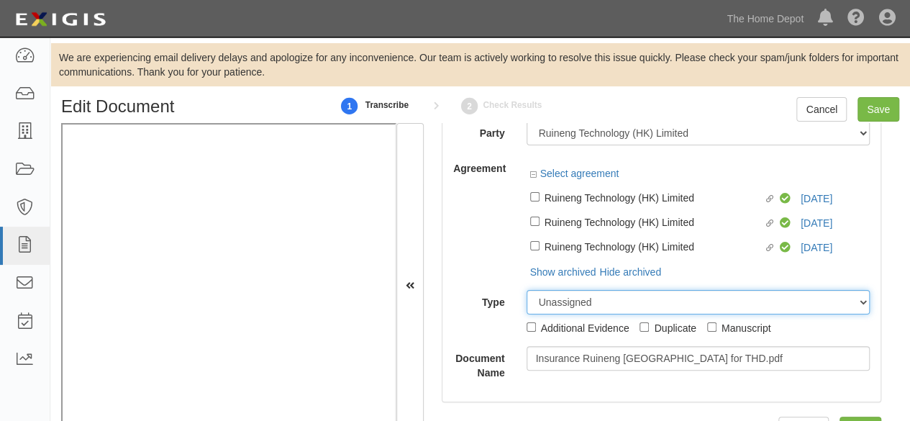
click at [527, 290] on select "Unassigned Binder Cancellation Notice Certificate Contract Endorsement Insuranc…" at bounding box center [699, 302] width 344 height 24
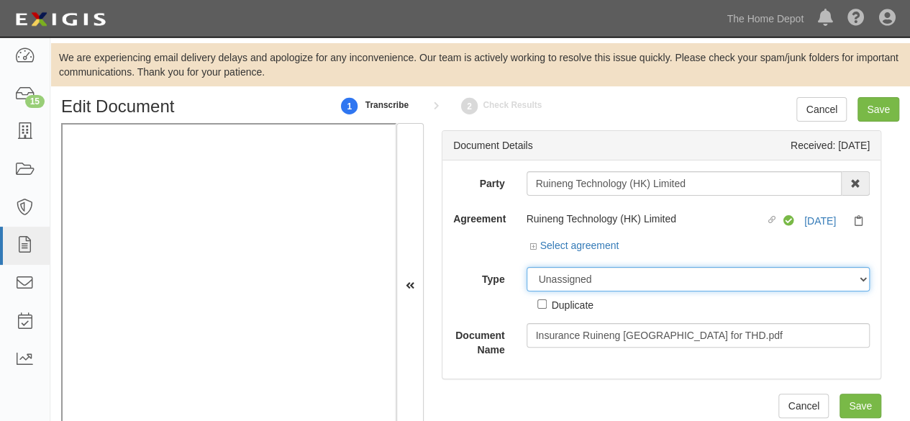
scroll to position [0, 0]
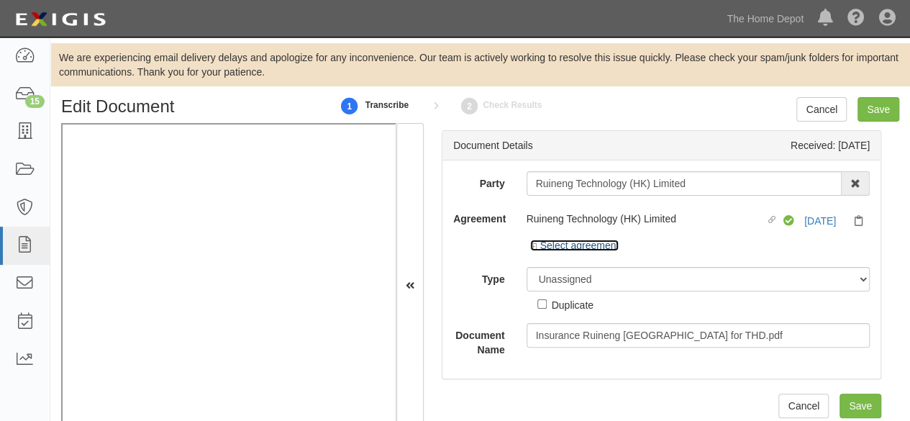
click at [596, 250] on link "Select agreement" at bounding box center [574, 246] width 89 height 12
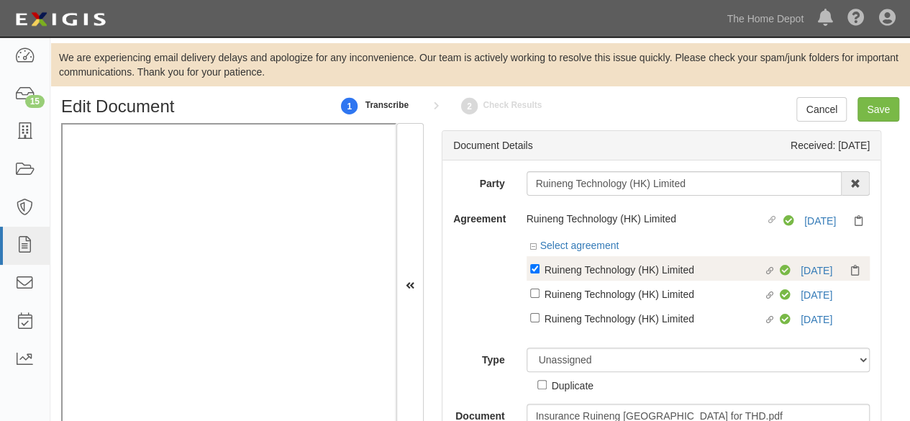
click at [582, 270] on div "Ruineng Technology (HK) Limited" at bounding box center [654, 269] width 219 height 16
click at [540, 270] on input "Linked agreement Ruineng Technology (HK) Limited Linked agreement" at bounding box center [534, 268] width 9 height 9
checkbox input "false"
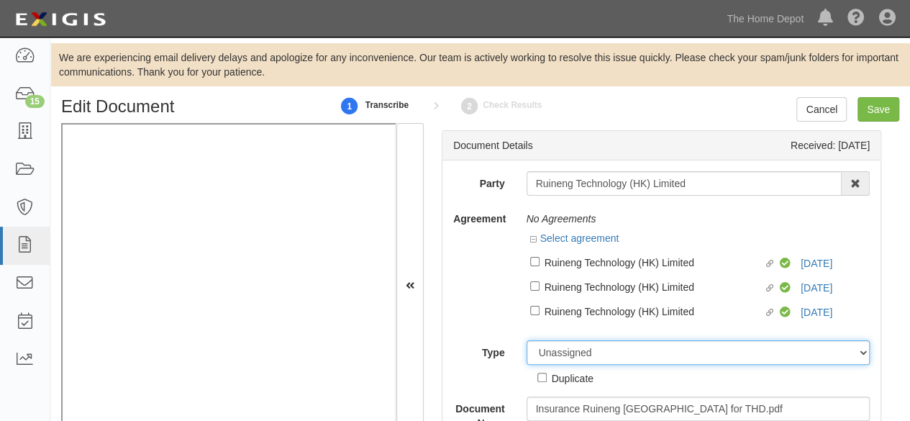
click at [562, 351] on div "Unassigned Binder Cancellation Notice Certificate Contract Endorsement Insuranc…" at bounding box center [698, 362] width 365 height 45
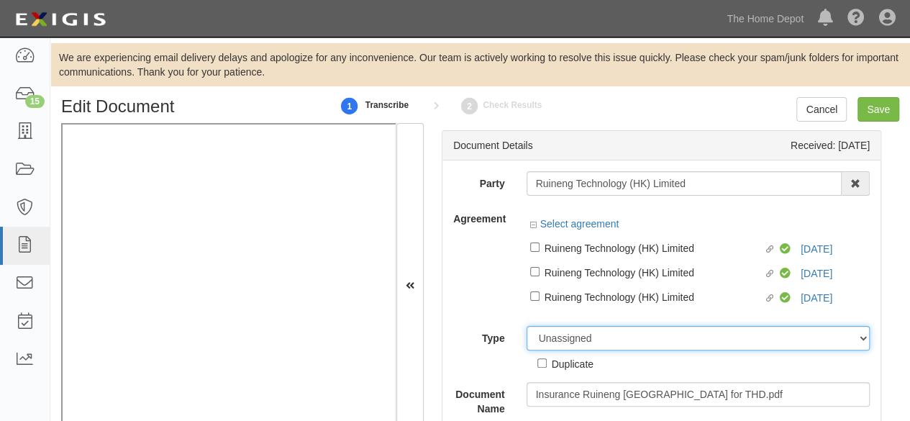
select select "OtherDetail"
click at [527, 326] on select "Unassigned Binder Cancellation Notice Certificate Contract Endorsement Insuranc…" at bounding box center [699, 338] width 344 height 24
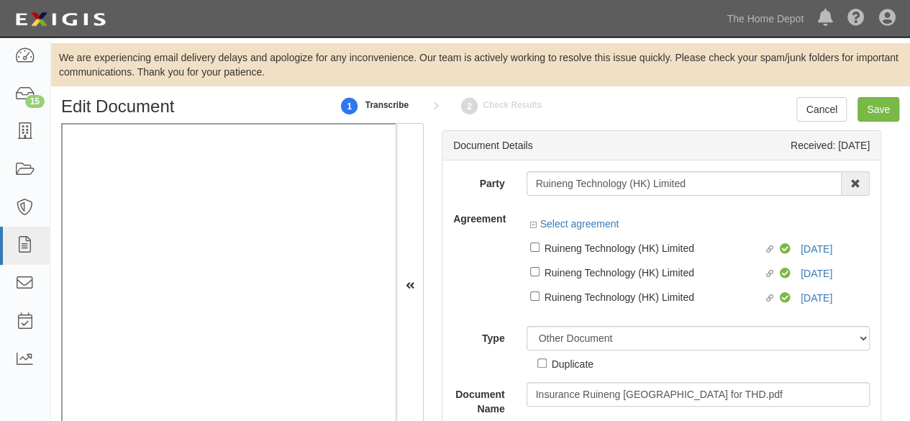
drag, startPoint x: 557, startPoint y: 369, endPoint x: 597, endPoint y: 339, distance: 50.4
click at [558, 369] on div "Duplicate" at bounding box center [573, 363] width 42 height 16
click at [547, 368] on input "Duplicate" at bounding box center [541, 362] width 9 height 9
checkbox input "true"
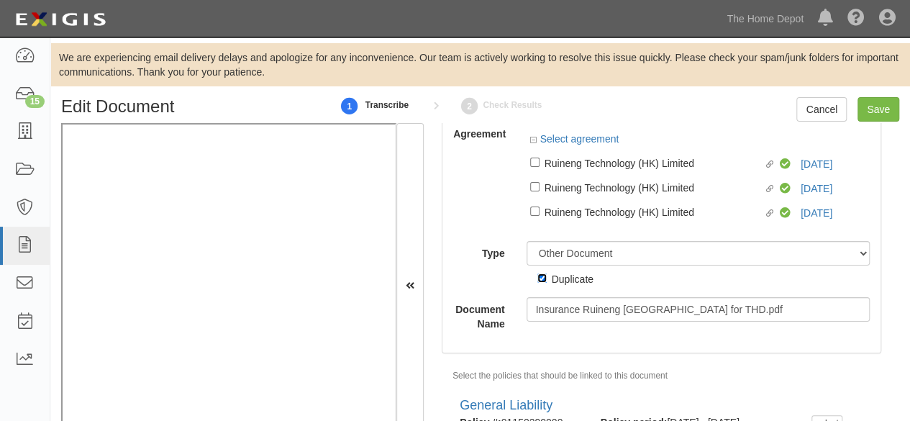
scroll to position [146, 0]
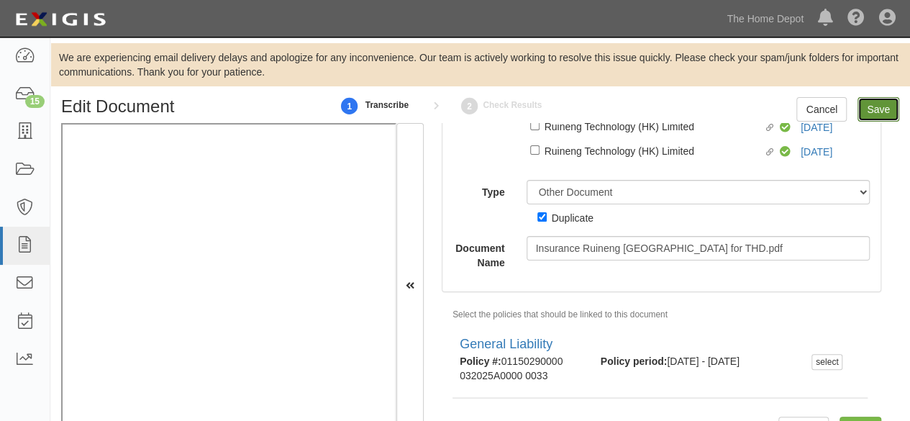
click at [873, 114] on input "Save" at bounding box center [879, 109] width 42 height 24
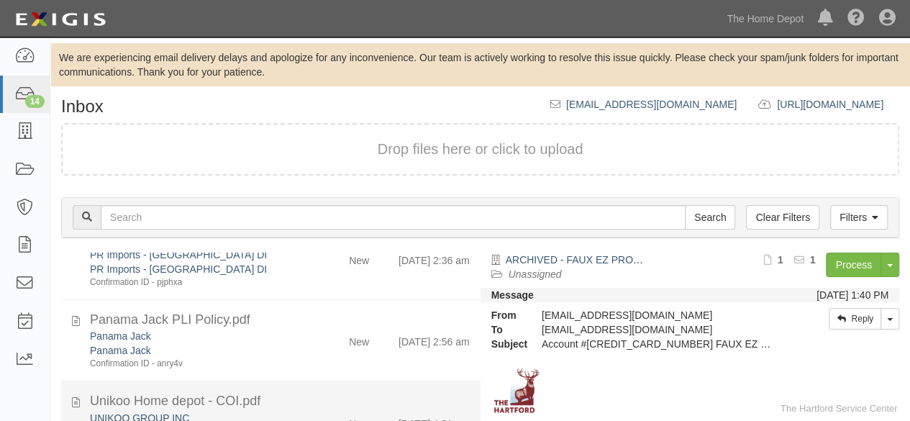
scroll to position [892, 0]
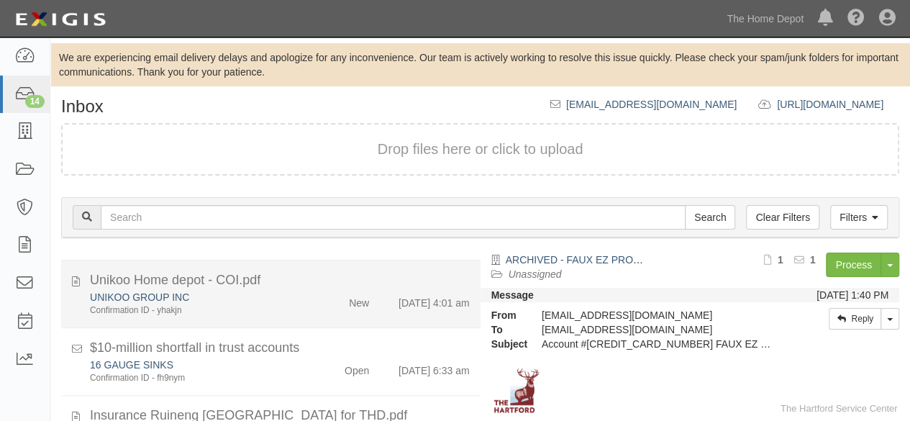
click at [270, 303] on div "UNIKOO GROUP INC" at bounding box center [196, 297] width 212 height 14
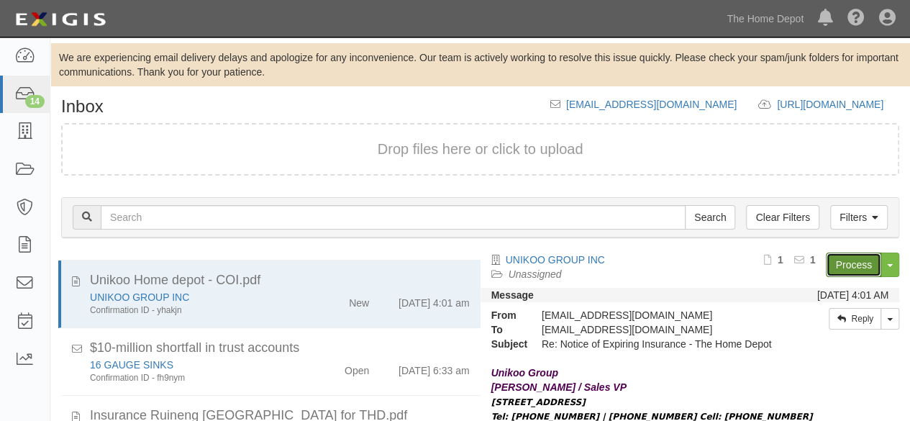
click at [836, 265] on link "Process" at bounding box center [853, 265] width 55 height 24
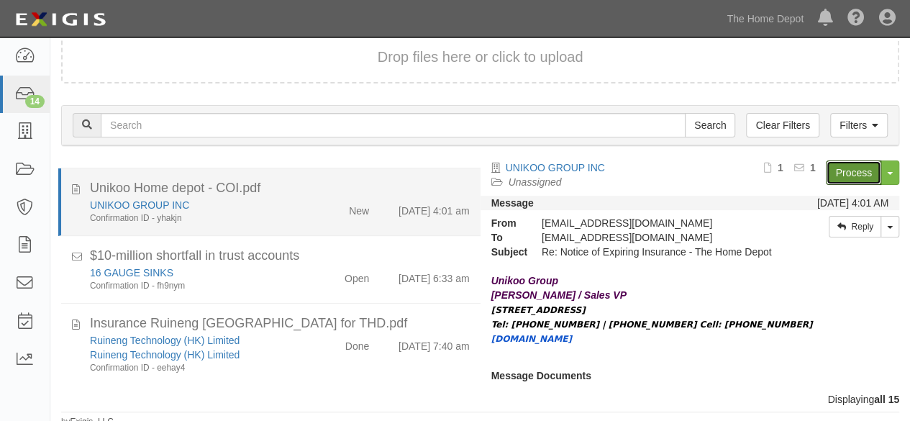
scroll to position [98, 0]
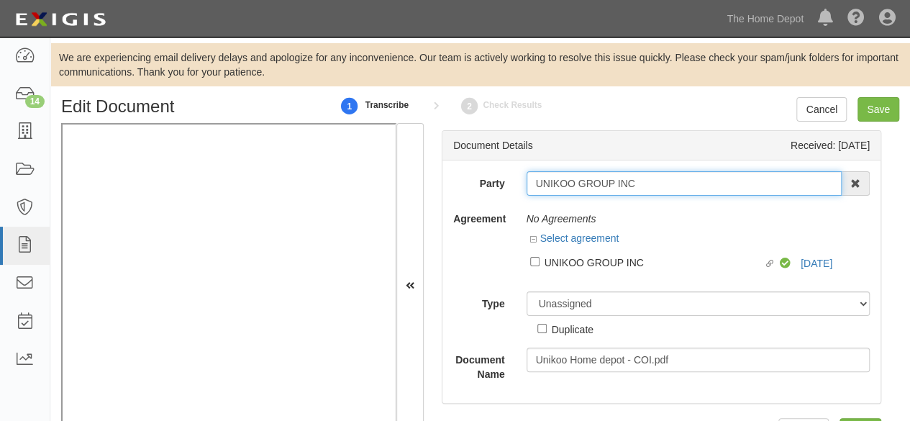
click at [634, 183] on input "UNIKOO GROUP INC" at bounding box center [685, 183] width 316 height 24
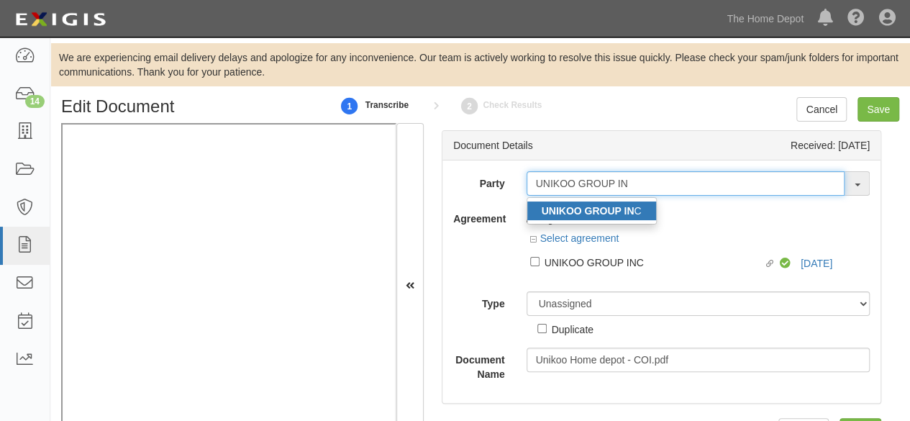
type input "UNIKOO GROUP IN"
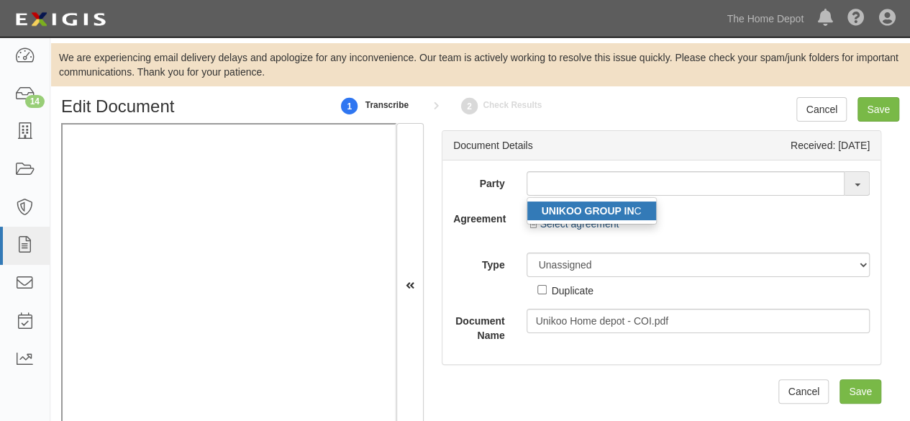
drag, startPoint x: 614, startPoint y: 214, endPoint x: 561, endPoint y: 217, distance: 52.6
click at [614, 214] on strong "UNIKOO GROUP IN" at bounding box center [588, 211] width 93 height 12
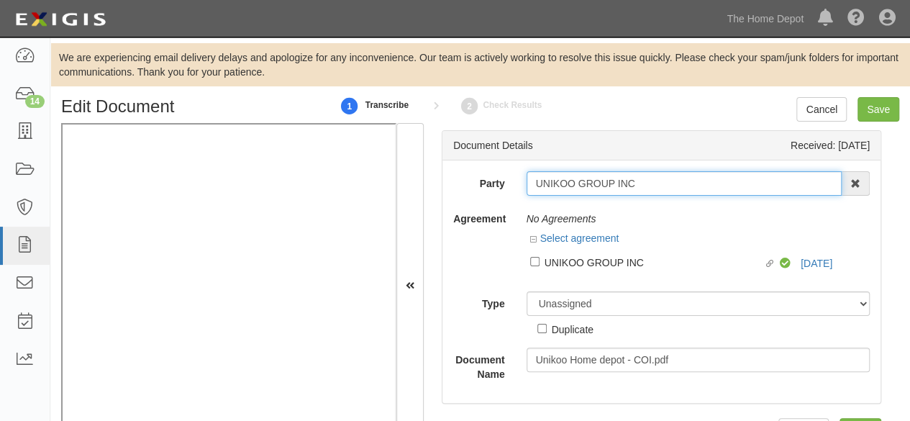
click at [557, 184] on input "UNIKOO GROUP INC" at bounding box center [685, 183] width 316 height 24
click at [557, 183] on input "UNIKOO GROUP INC" at bounding box center [685, 183] width 316 height 24
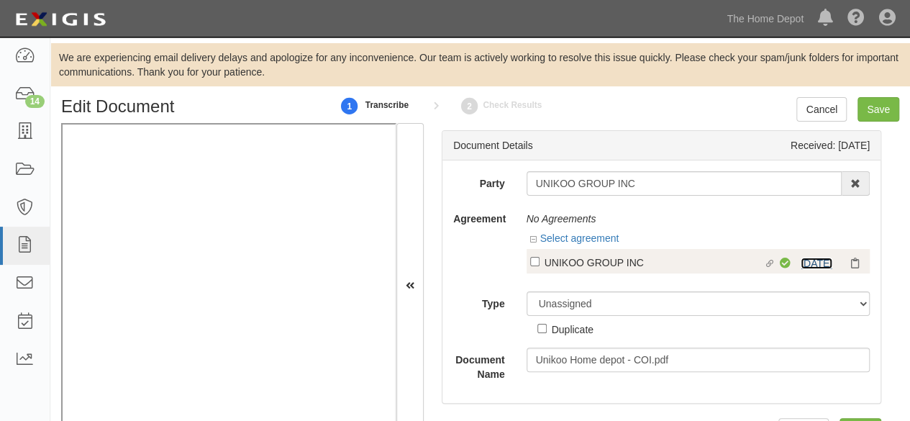
click at [810, 263] on link "[DATE]" at bounding box center [817, 264] width 32 height 12
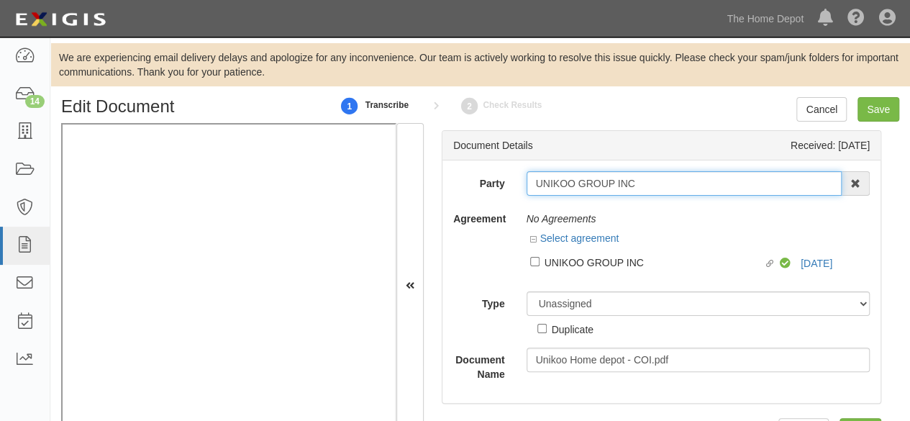
click at [643, 182] on input "UNIKOO GROUP INC" at bounding box center [685, 183] width 316 height 24
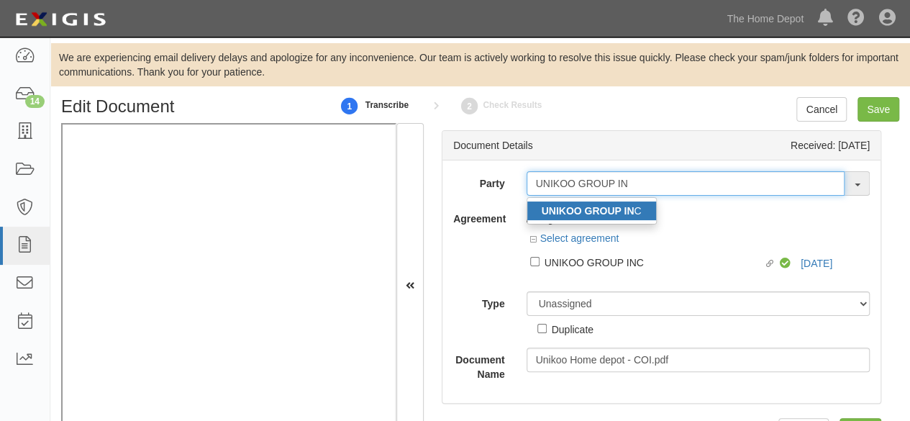
type input "UNIKOO GROUP IN"
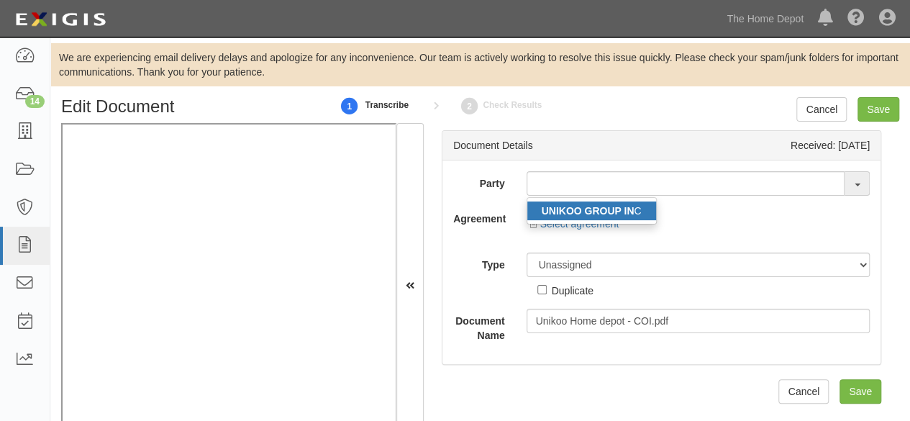
click at [592, 209] on strong "UNIKOO GROUP IN" at bounding box center [588, 211] width 93 height 12
type input "UNIKOO GROUP INC"
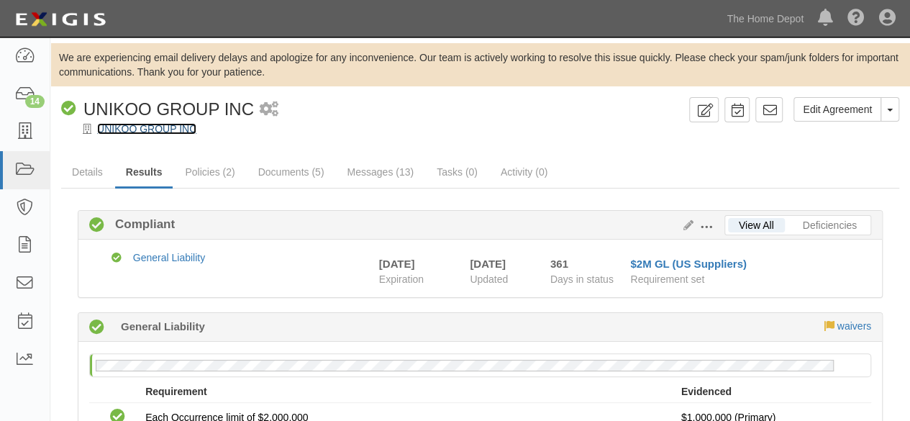
click at [150, 133] on link "UNIKOO GROUP INC" at bounding box center [146, 129] width 99 height 12
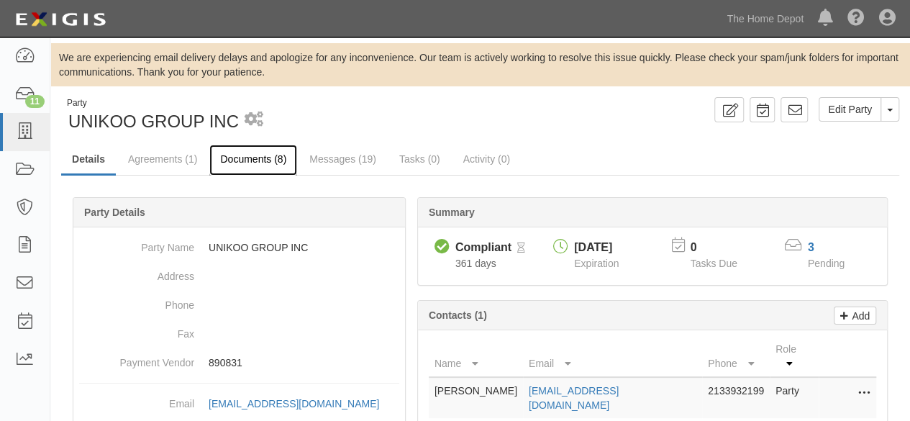
click at [249, 161] on link "Documents (8)" at bounding box center [253, 160] width 88 height 31
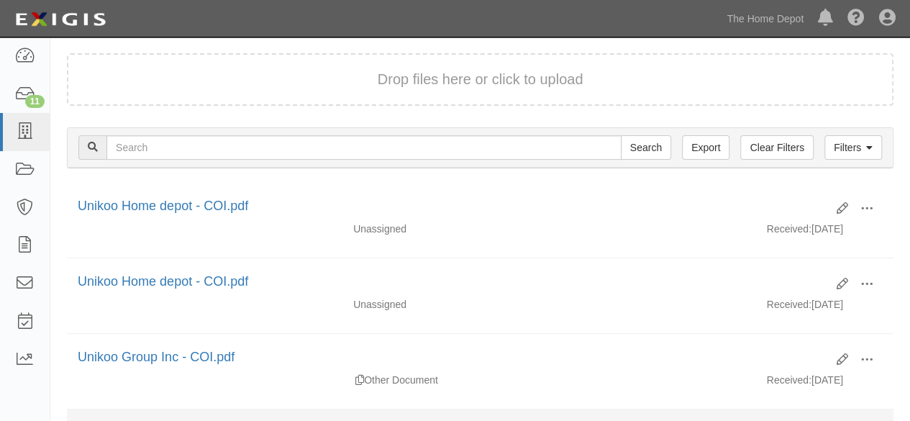
scroll to position [216, 0]
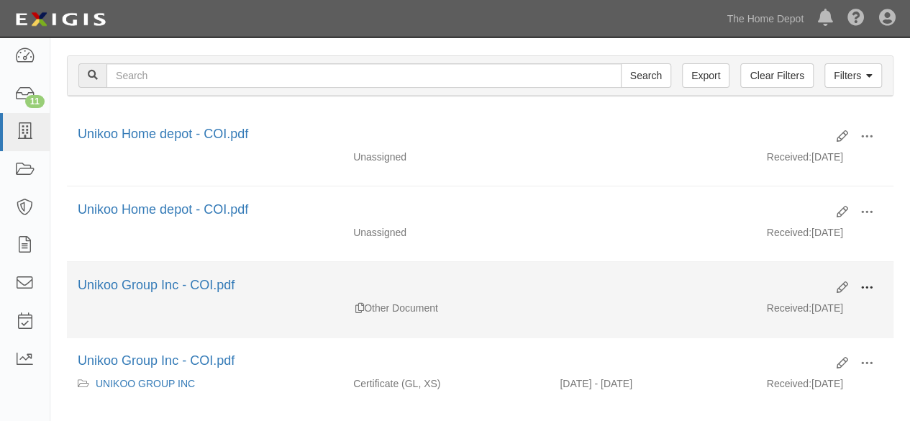
click at [867, 283] on span at bounding box center [866, 287] width 13 height 13
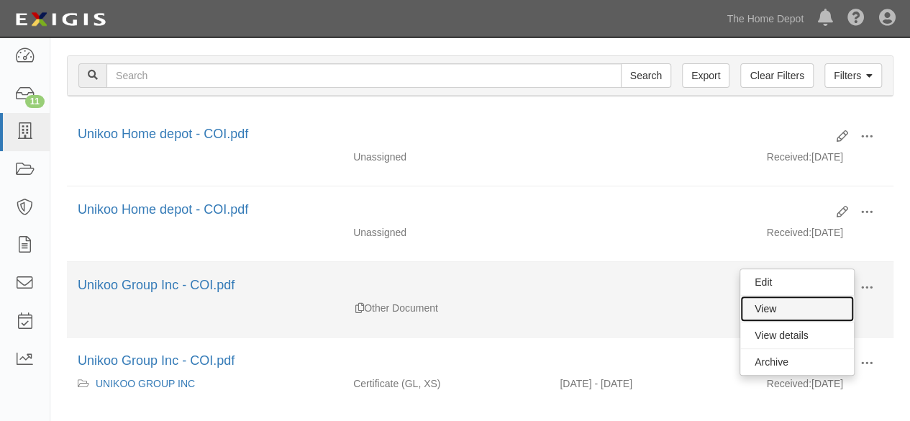
click at [814, 303] on link "View" at bounding box center [797, 309] width 114 height 26
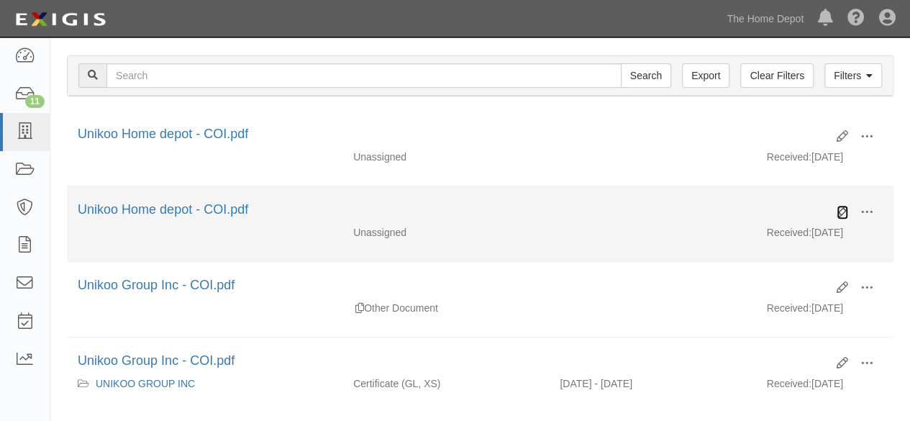
click at [839, 209] on icon at bounding box center [843, 212] width 12 height 12
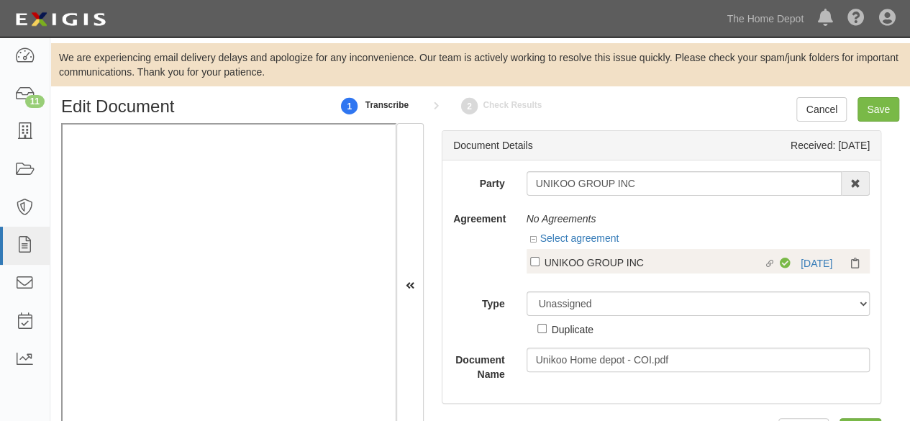
click at [558, 264] on div "UNIKOO GROUP INC" at bounding box center [654, 262] width 219 height 16
click at [540, 264] on input "Linked agreement UNIKOO GROUP INC Linked agreement" at bounding box center [534, 261] width 9 height 9
checkbox input "true"
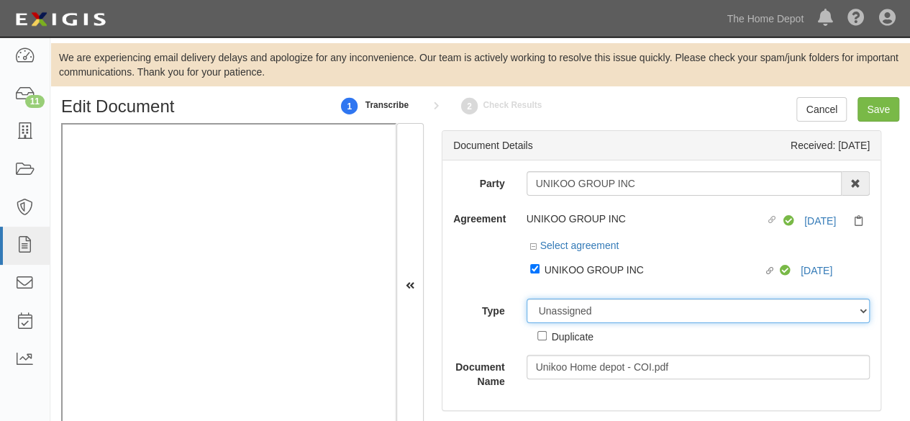
drag, startPoint x: 577, startPoint y: 316, endPoint x: 577, endPoint y: 304, distance: 12.2
click at [577, 312] on select "Unassigned Binder Cancellation Notice Certificate Contract Endorsement Insuranc…" at bounding box center [699, 311] width 344 height 24
select select "CertificateDetail"
click at [527, 299] on select "Unassigned Binder Cancellation Notice Certificate Contract Endorsement Insuranc…" at bounding box center [699, 311] width 344 height 24
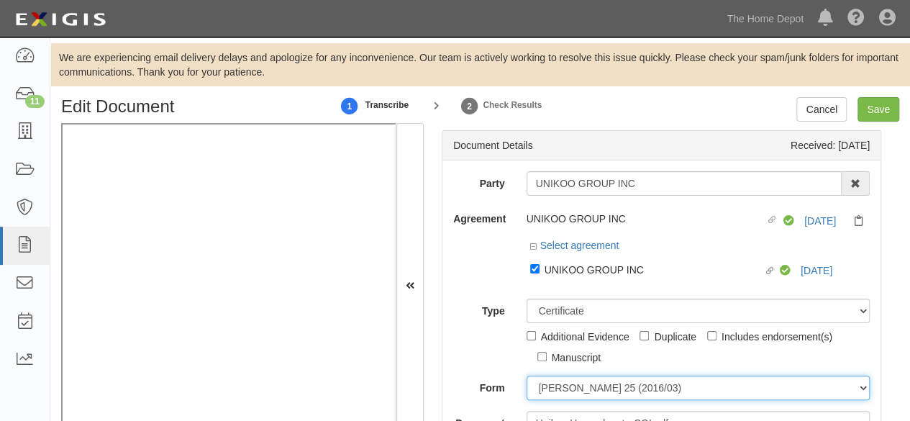
drag, startPoint x: 580, startPoint y: 392, endPoint x: 581, endPoint y: 385, distance: 7.3
click at [580, 391] on select "ACORD 25 (2016/03) ACORD 101 ACORD 855 NY (2014/05) General" at bounding box center [699, 388] width 344 height 24
select select "GeneralFormDetail"
click at [527, 376] on select "ACORD 25 (2016/03) ACORD 101 ACORD 855 NY (2014/05) General" at bounding box center [699, 388] width 344 height 24
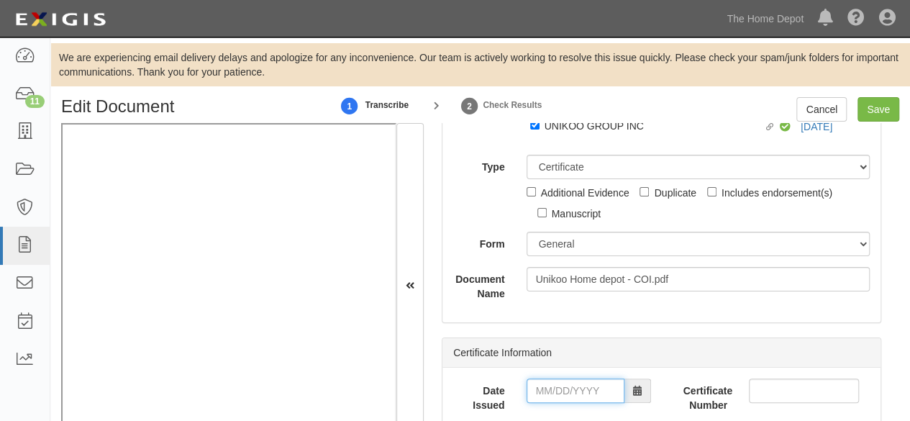
click at [574, 388] on input "Date Issued" at bounding box center [576, 390] width 98 height 24
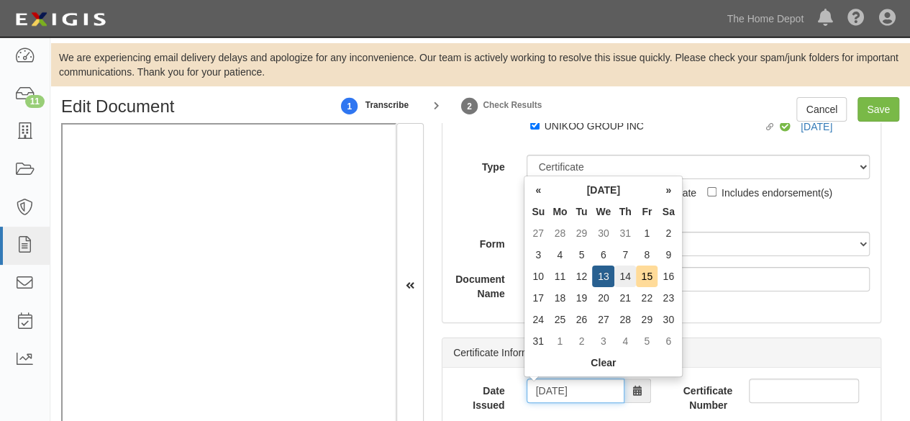
type input "08/14/2025"
click at [626, 277] on td "14" at bounding box center [625, 276] width 22 height 22
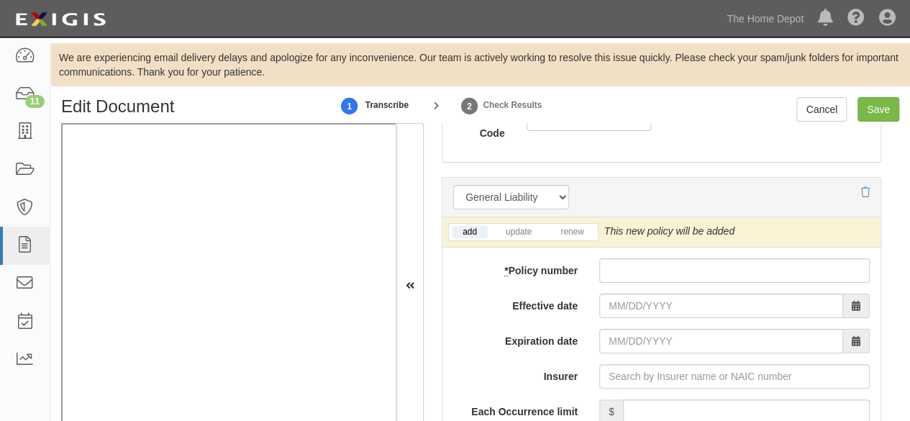
scroll to position [1223, 0]
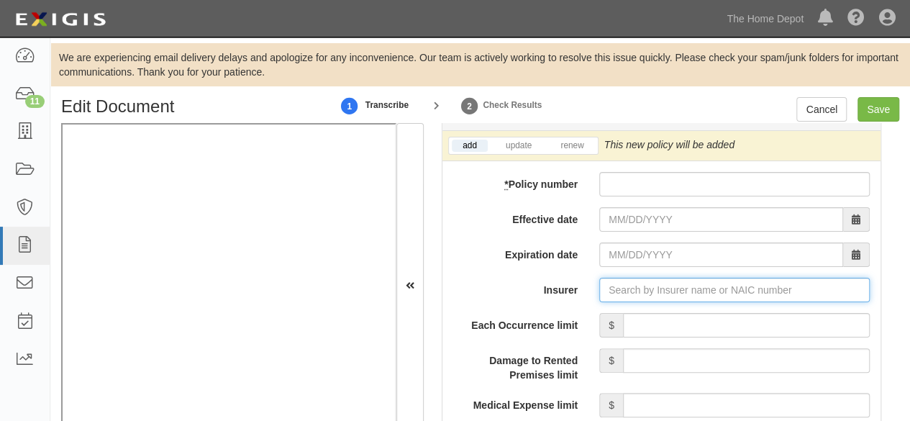
click at [633, 288] on input "Insurer" at bounding box center [734, 290] width 270 height 24
paste input "23043"
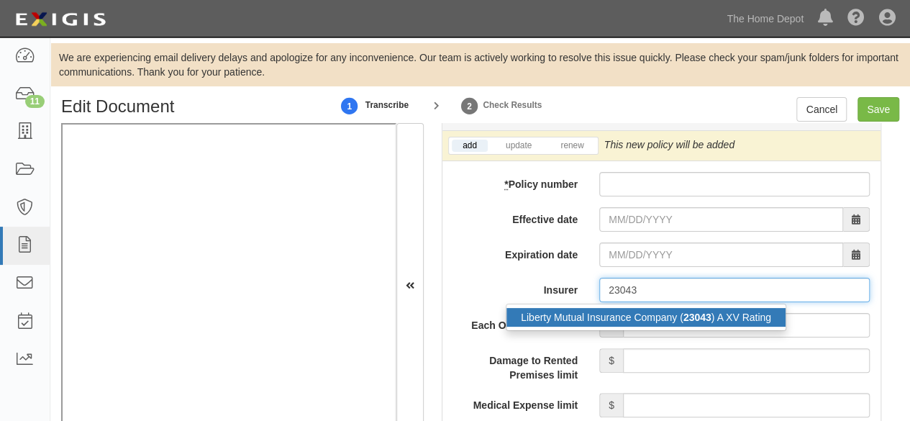
click at [617, 311] on div "Liberty Mutual Insurance Company ( 23043 ) A XV Rating" at bounding box center [645, 317] width 279 height 19
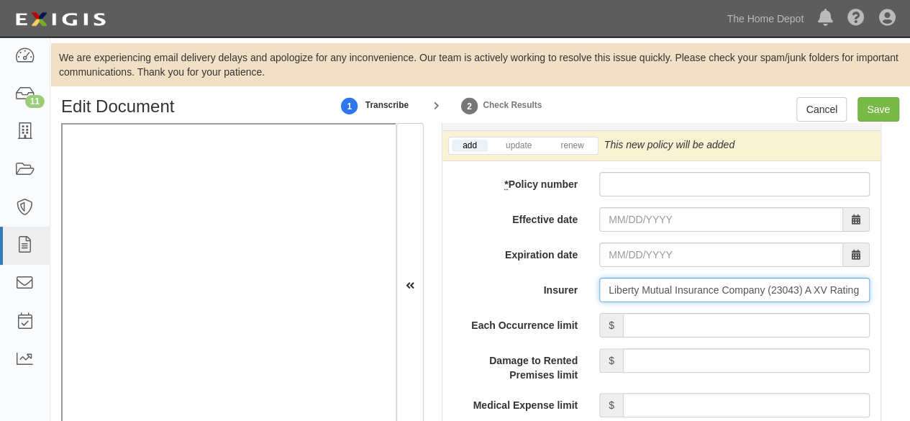
type input "Liberty Mutual Insurance Company (23043) A XV Rating"
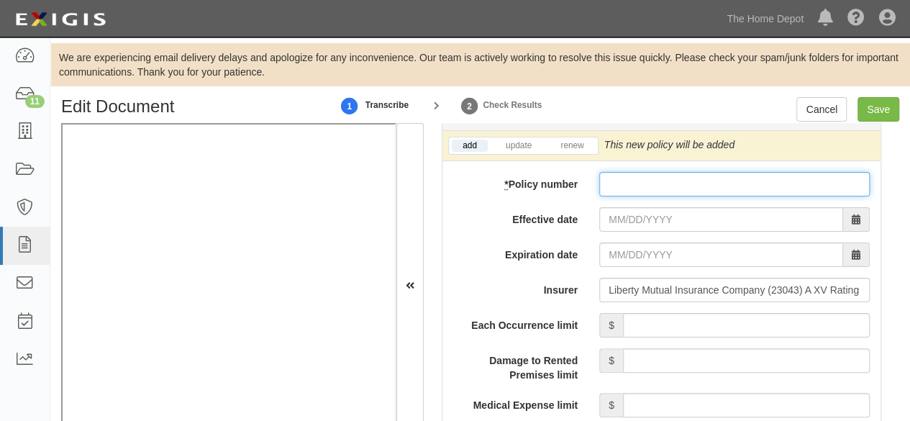
click at [623, 182] on input "* Policy number" at bounding box center [734, 184] width 270 height 24
paste input "BKW63609408"
type input "BKW63609408"
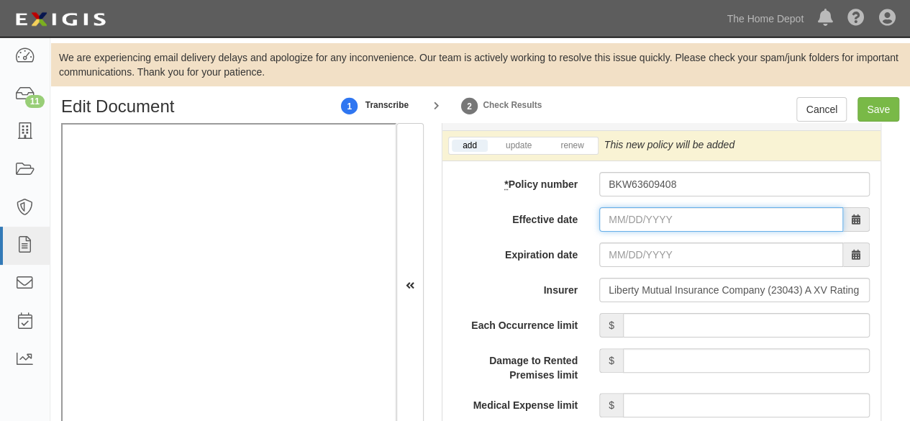
click at [622, 215] on input "Effective date" at bounding box center [721, 219] width 244 height 24
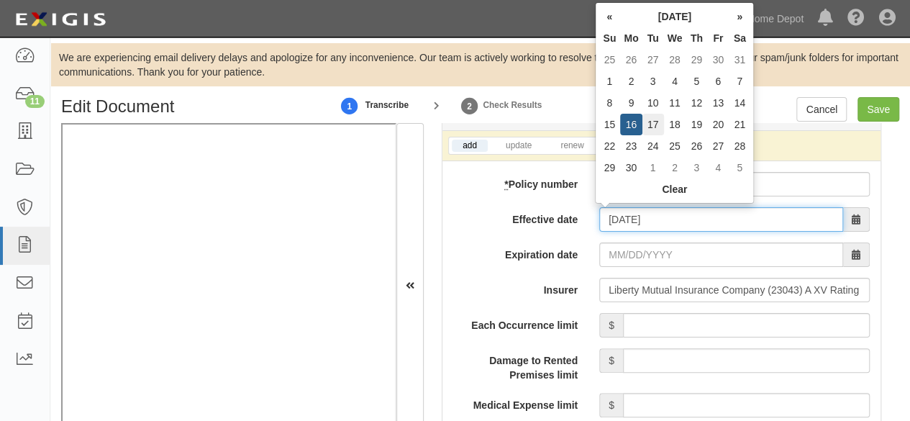
type input "06/17/2025"
type input "06/17/2026"
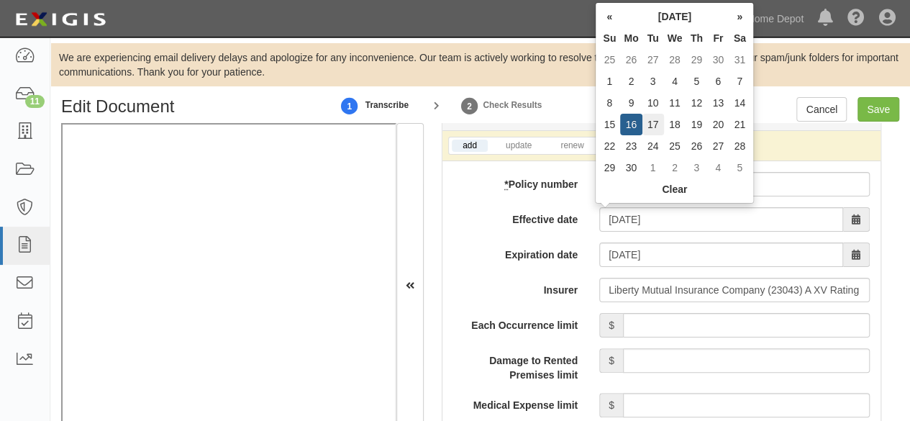
click at [655, 125] on td "17" at bounding box center [653, 125] width 22 height 22
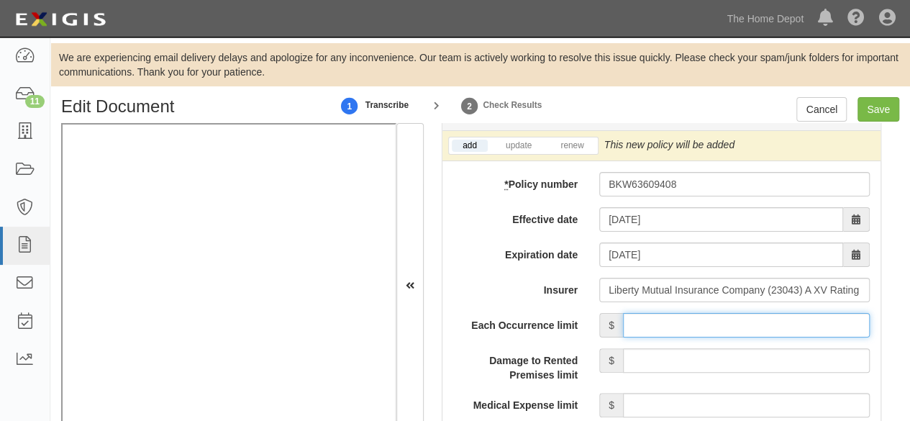
drag, startPoint x: 707, startPoint y: 322, endPoint x: 706, endPoint y: 310, distance: 11.5
click at [706, 314] on input "Each Occurrence limit" at bounding box center [746, 325] width 247 height 24
type input "1,000,000"
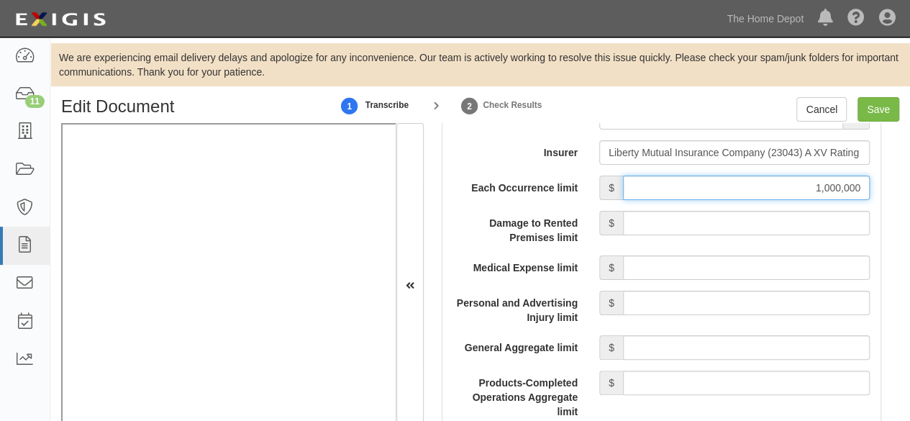
scroll to position [1367, 0]
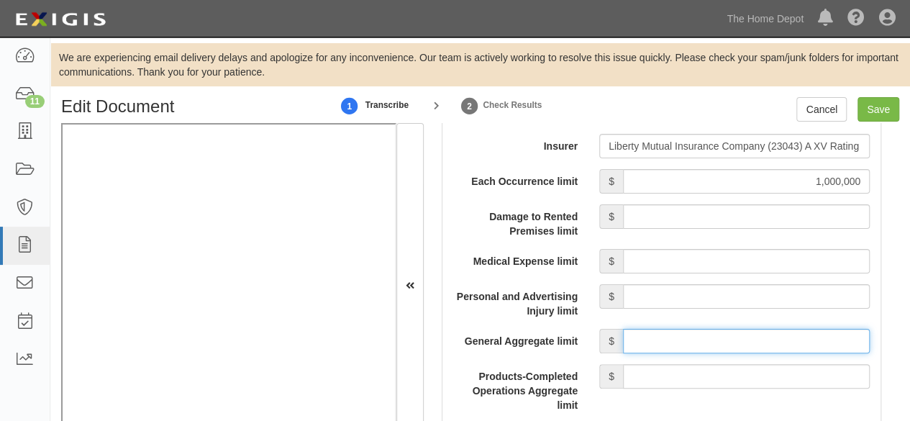
drag, startPoint x: 686, startPoint y: 336, endPoint x: 686, endPoint y: 326, distance: 10.1
click at [686, 335] on input "General Aggregate limit" at bounding box center [746, 341] width 247 height 24
type input "2,000,000"
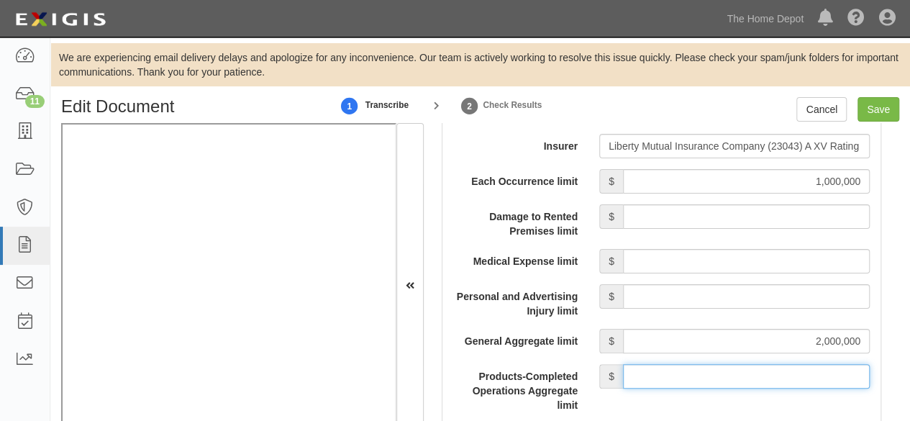
drag, startPoint x: 727, startPoint y: 369, endPoint x: 725, endPoint y: 361, distance: 8.2
click at [727, 369] on input "Products-Completed Operations Aggregate limit" at bounding box center [746, 376] width 247 height 24
type input "2,000,000"
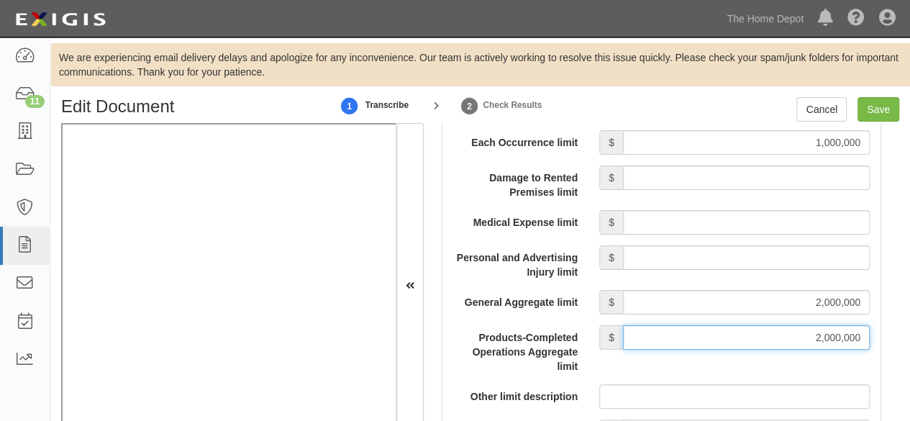
scroll to position [1583, 0]
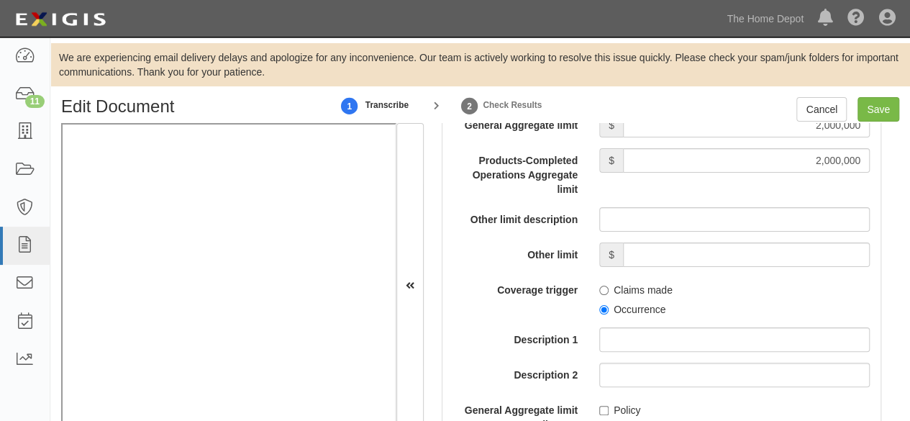
click at [600, 302] on label "Occurrence" at bounding box center [632, 309] width 66 height 14
click at [600, 305] on input "Occurrence" at bounding box center [603, 309] width 9 height 9
radio input "true"
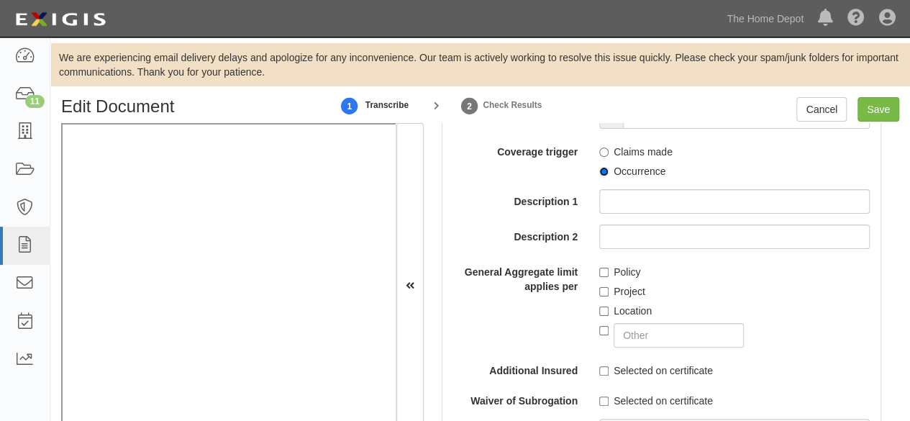
scroll to position [1727, 0]
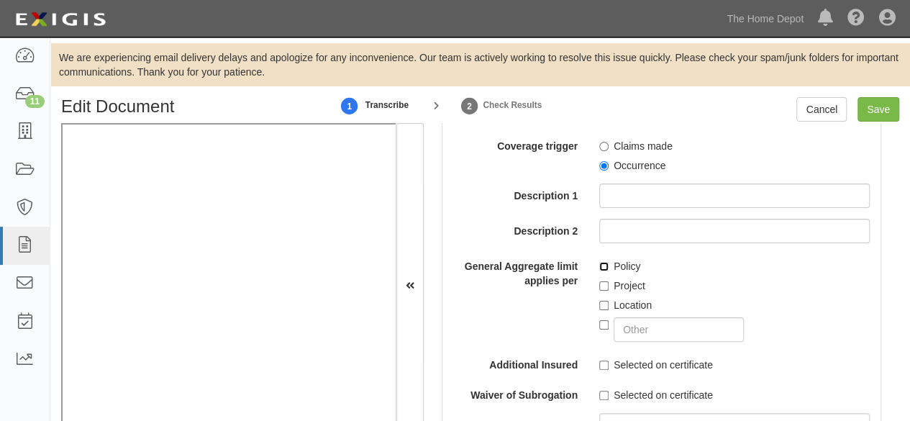
click at [599, 263] on input "Policy" at bounding box center [603, 266] width 9 height 9
checkbox input "true"
click at [599, 360] on input "Selected on certificate" at bounding box center [603, 364] width 9 height 9
checkbox input "true"
click at [599, 395] on input "Selected on certificate" at bounding box center [603, 395] width 9 height 9
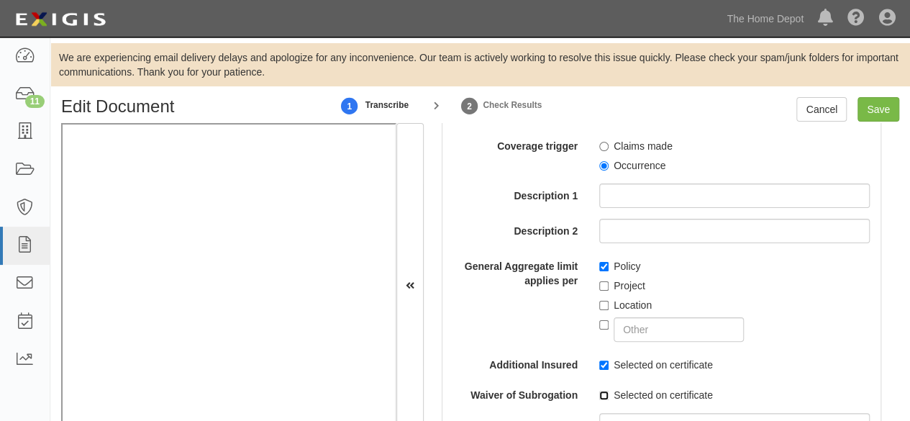
checkbox input "true"
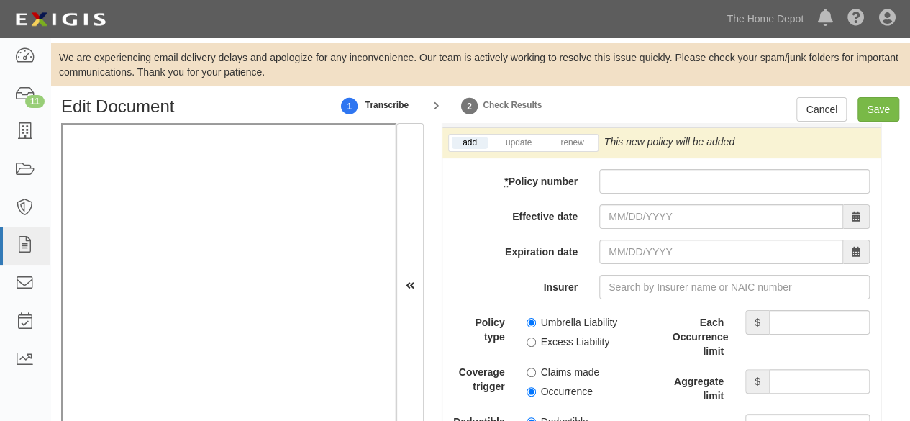
scroll to position [3093, 0]
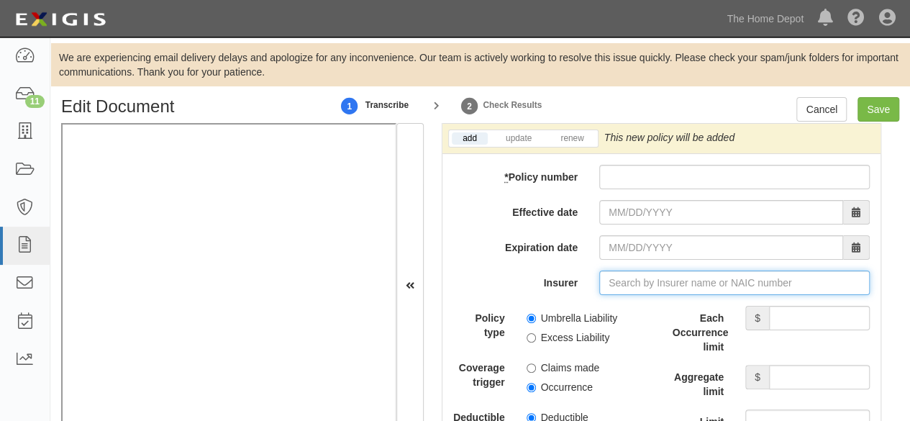
click at [633, 276] on input "Insurer" at bounding box center [734, 282] width 270 height 24
paste input "23043"
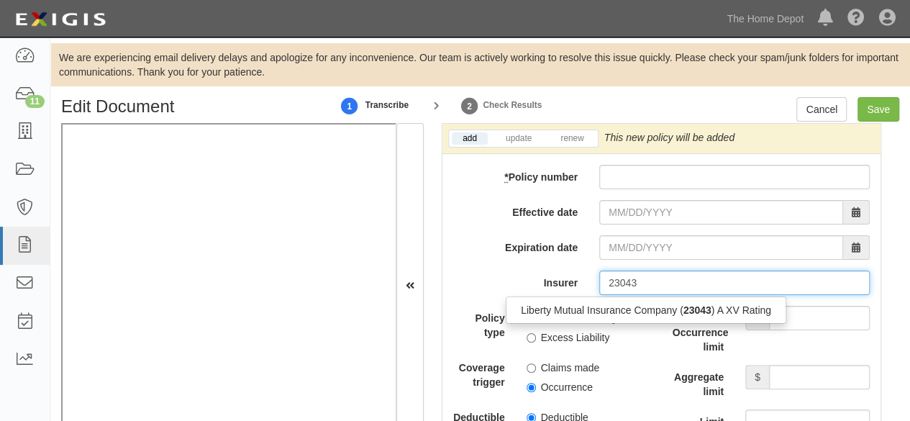
drag, startPoint x: 632, startPoint y: 302, endPoint x: 650, endPoint y: 309, distance: 19.8
click at [633, 303] on div "Liberty Mutual Insurance Company ( 23043 ) A XV Rating" at bounding box center [645, 310] width 279 height 19
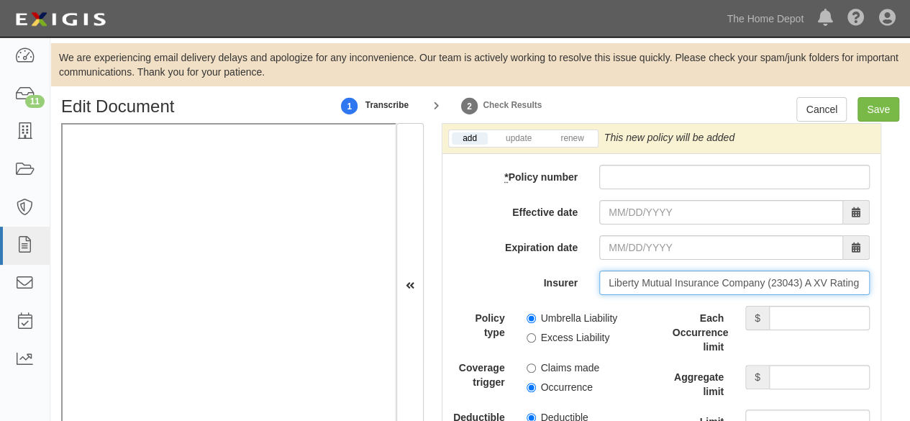
type input "Liberty Mutual Insurance Company (23043) A XV Rating"
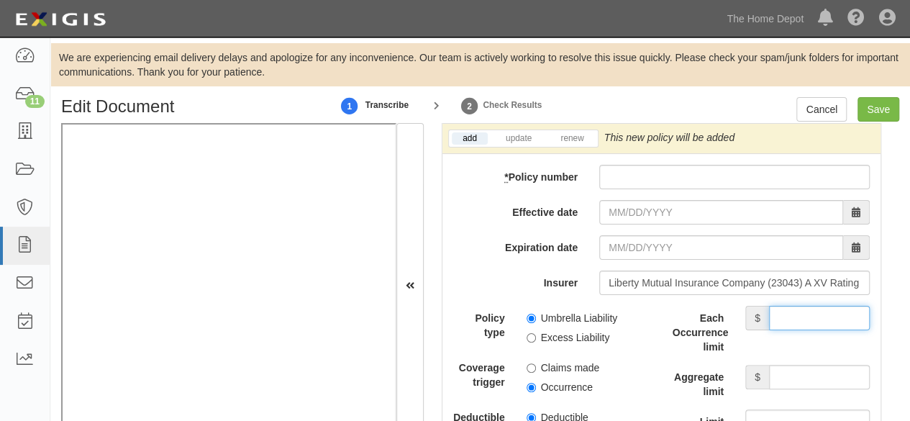
click at [811, 310] on input "Each Occurrence limit" at bounding box center [819, 318] width 101 height 24
type input "1,000,000"
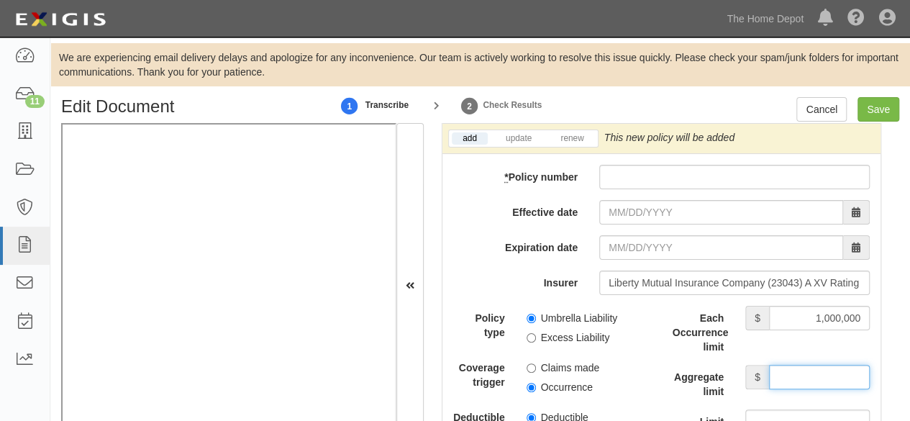
click at [806, 373] on input "Aggregate limit" at bounding box center [819, 377] width 101 height 24
type input "1,000,000"
click at [531, 333] on input "Excess Liability" at bounding box center [531, 337] width 9 height 9
radio input "true"
click at [528, 383] on input "Occurrence" at bounding box center [531, 387] width 9 height 9
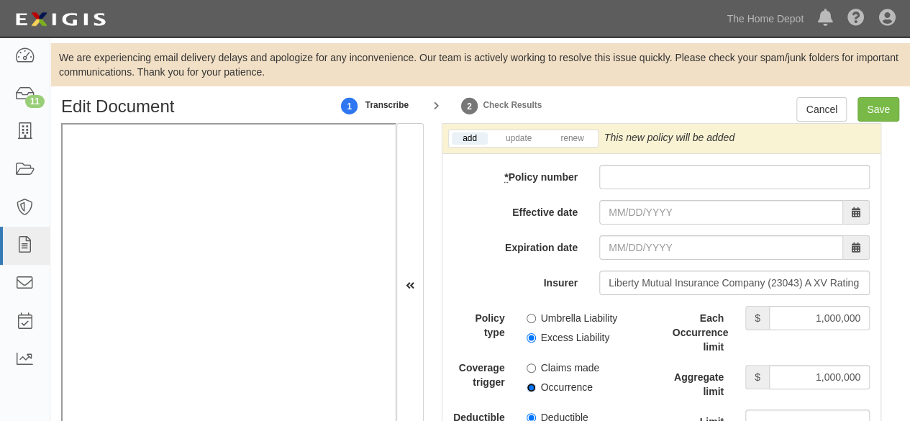
radio input "true"
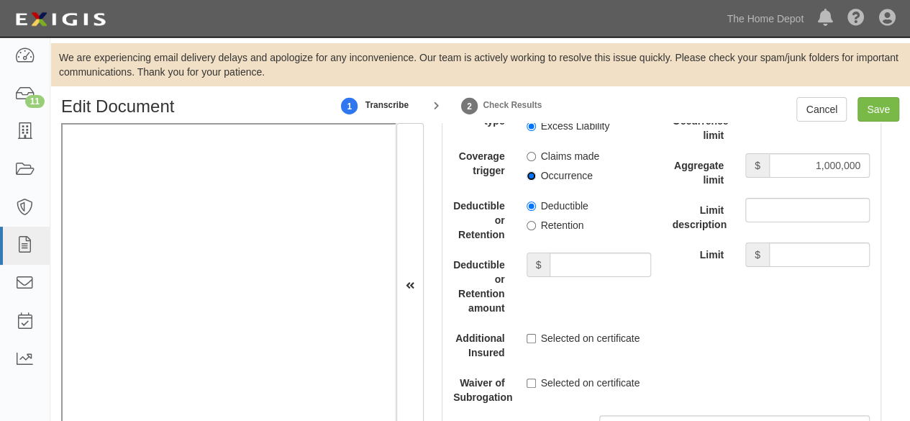
scroll to position [3309, 0]
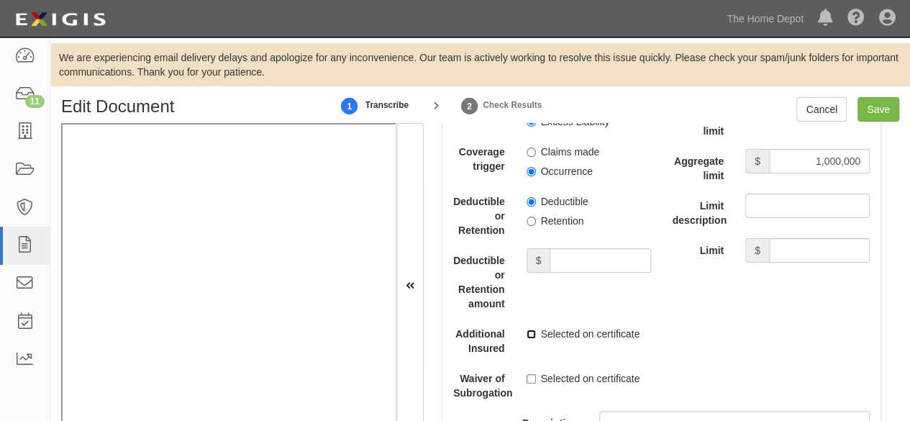
click at [531, 329] on input "Selected on certificate" at bounding box center [531, 333] width 9 height 9
checkbox input "true"
drag, startPoint x: 529, startPoint y: 372, endPoint x: 389, endPoint y: 336, distance: 144.1
click at [528, 374] on input "Selected on certificate" at bounding box center [531, 378] width 9 height 9
checkbox input "true"
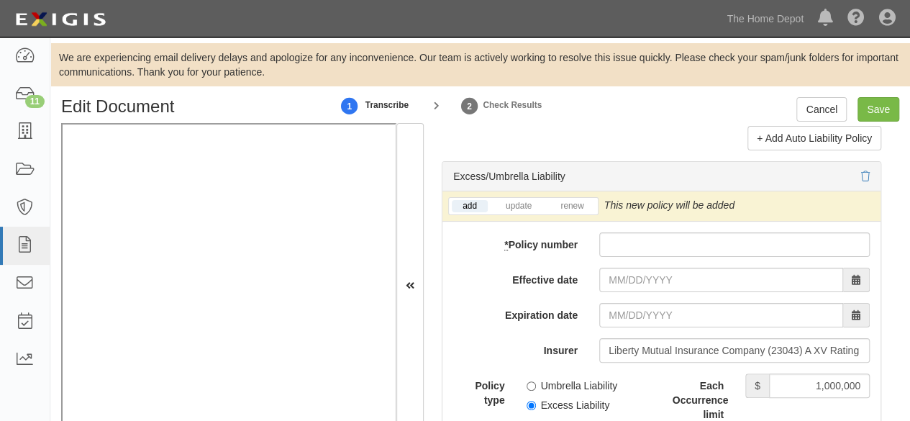
scroll to position [3021, 0]
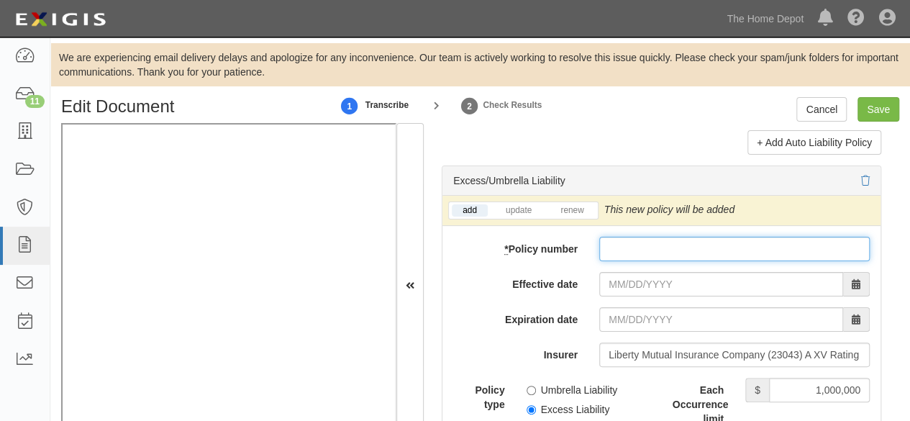
click at [616, 245] on input "* Policy number" at bounding box center [734, 249] width 270 height 24
paste input "ESA63609408"
type input "ESA63609408"
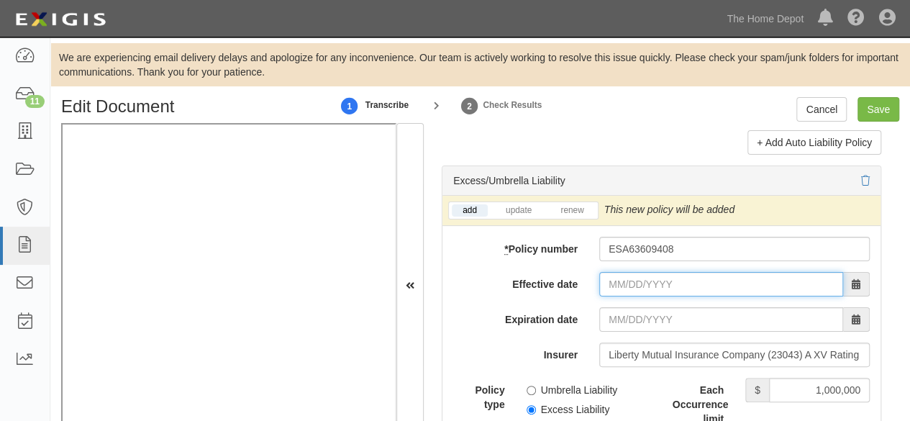
click at [640, 285] on input "Effective date" at bounding box center [721, 284] width 244 height 24
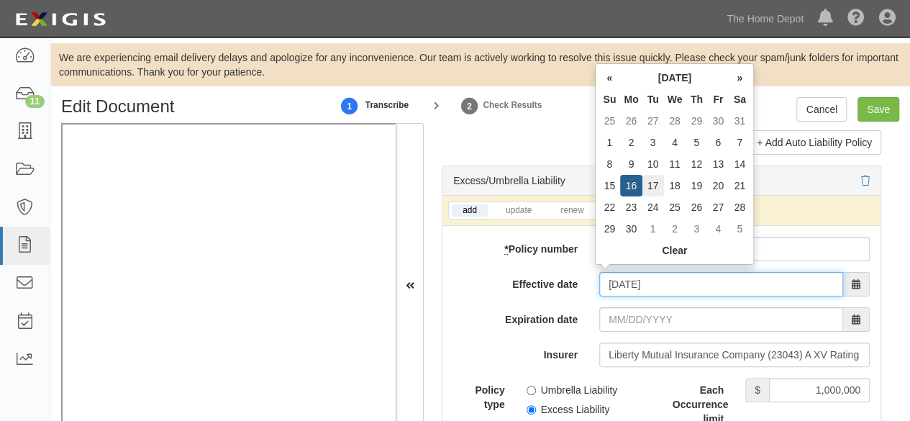
type input "06/17/2025"
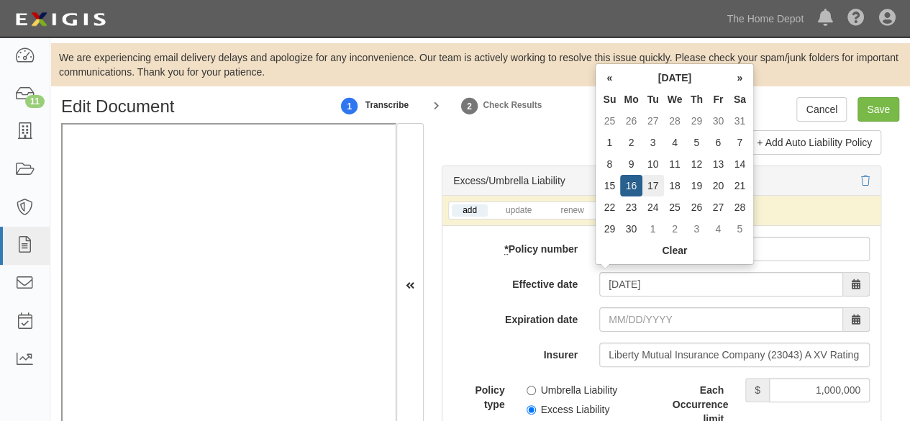
type input "06/17/2026"
click at [653, 181] on td "17" at bounding box center [653, 186] width 22 height 22
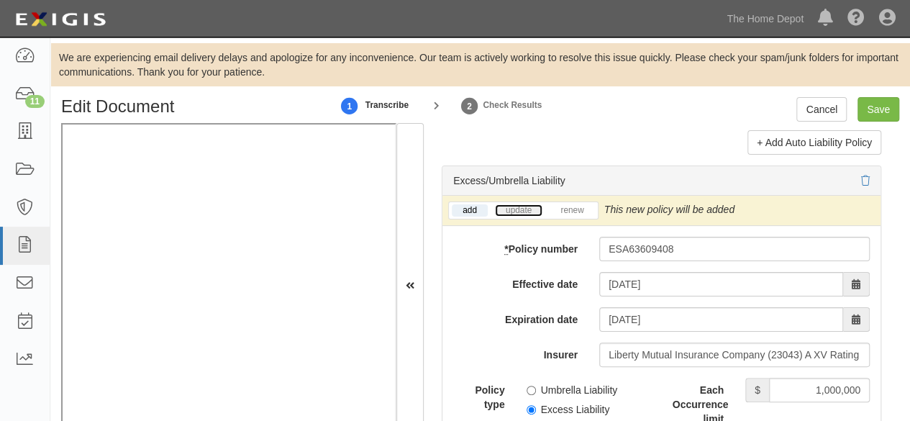
click at [522, 204] on link "update" at bounding box center [518, 210] width 47 height 12
click at [868, 215] on icon at bounding box center [873, 210] width 10 height 10
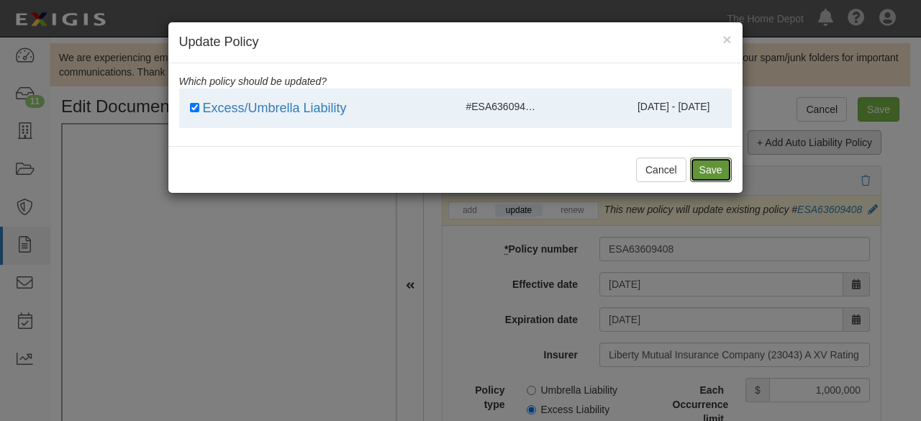
drag, startPoint x: 711, startPoint y: 168, endPoint x: 837, endPoint y: 130, distance: 132.2
click at [711, 168] on button "Save" at bounding box center [711, 170] width 42 height 24
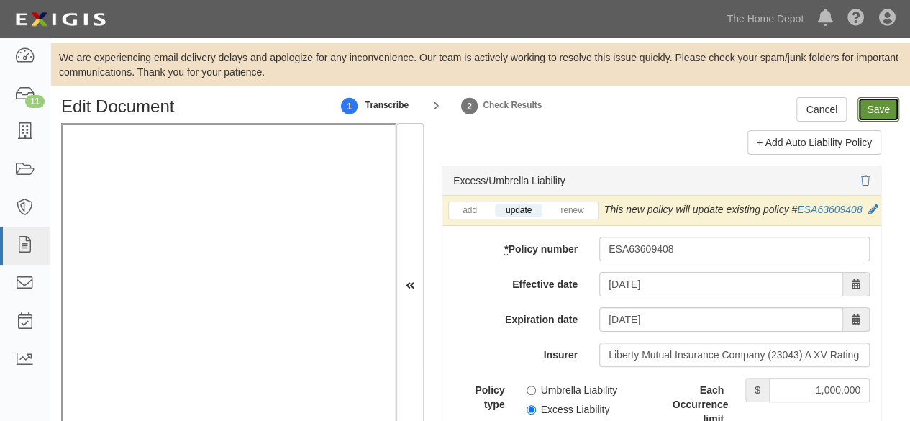
click at [874, 106] on input "Save" at bounding box center [879, 109] width 42 height 24
type input "1000000"
type input "2000000"
type input "1000000"
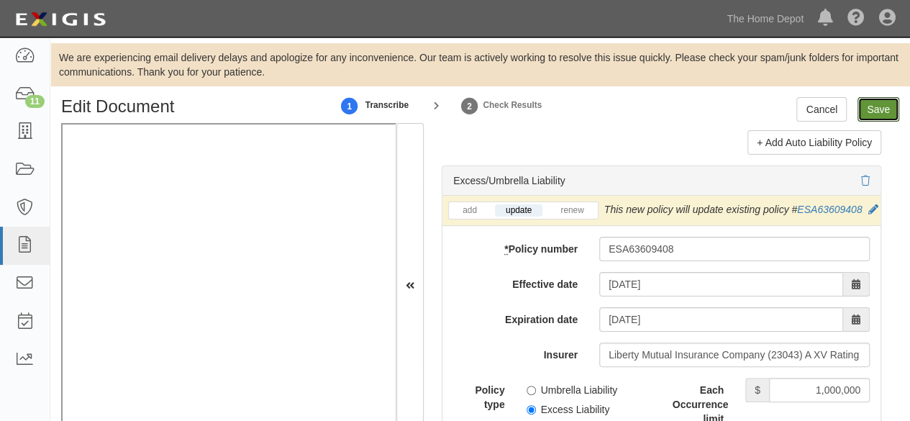
type input "1000000"
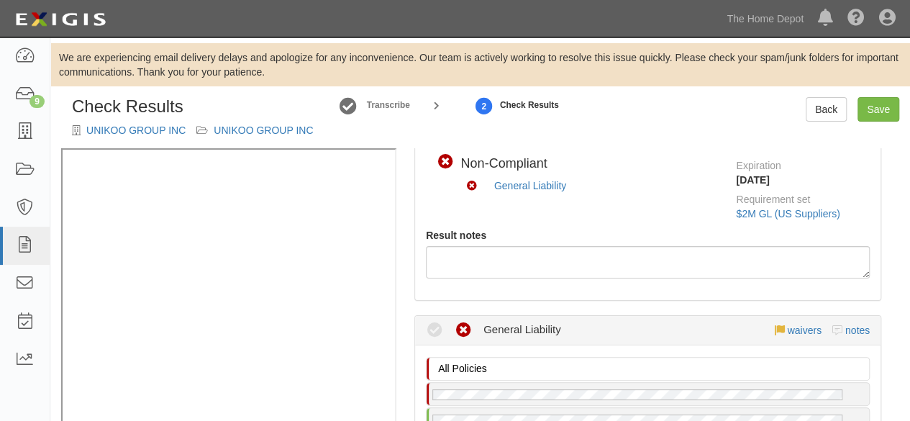
scroll to position [360, 0]
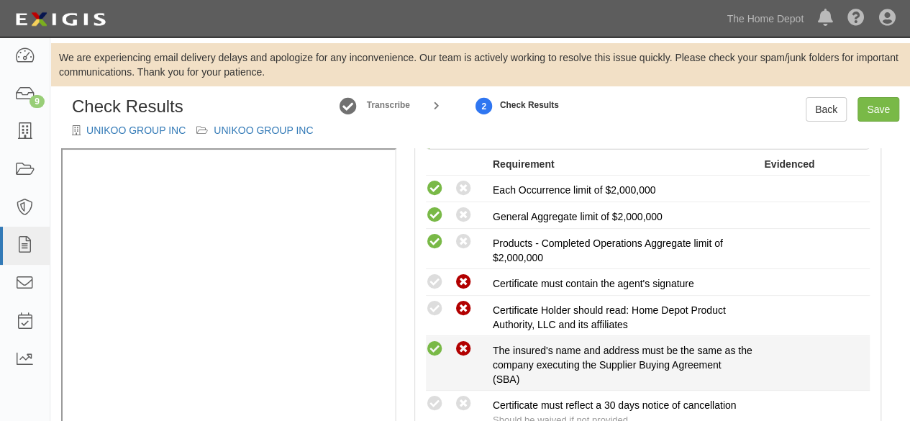
click at [437, 347] on icon at bounding box center [435, 349] width 18 height 18
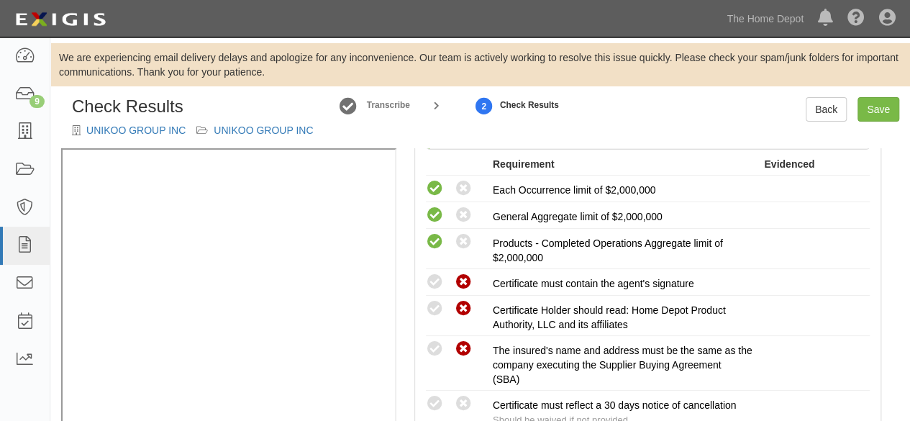
radio input "true"
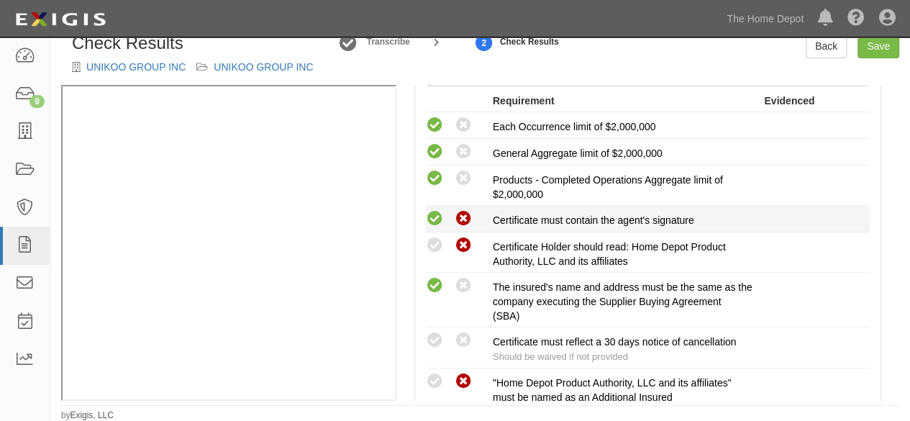
click at [435, 214] on icon at bounding box center [435, 219] width 18 height 18
radio input "true"
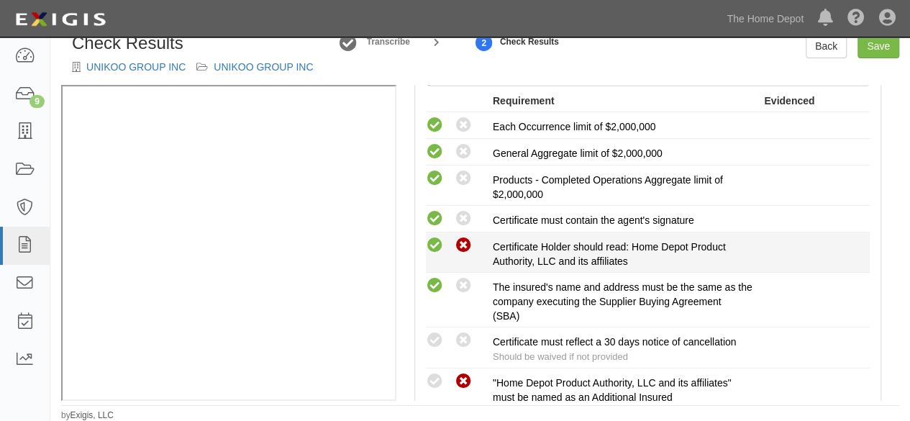
click at [437, 244] on icon at bounding box center [435, 246] width 18 height 18
radio input "true"
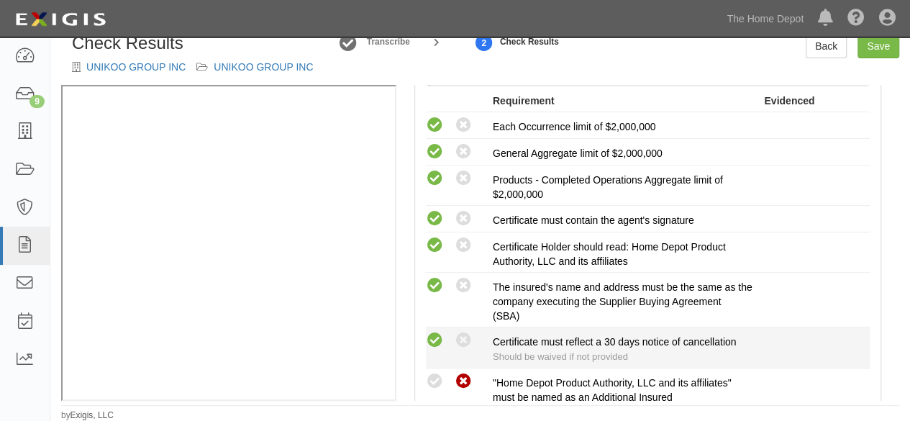
click at [435, 336] on icon at bounding box center [435, 341] width 18 height 18
radio input "true"
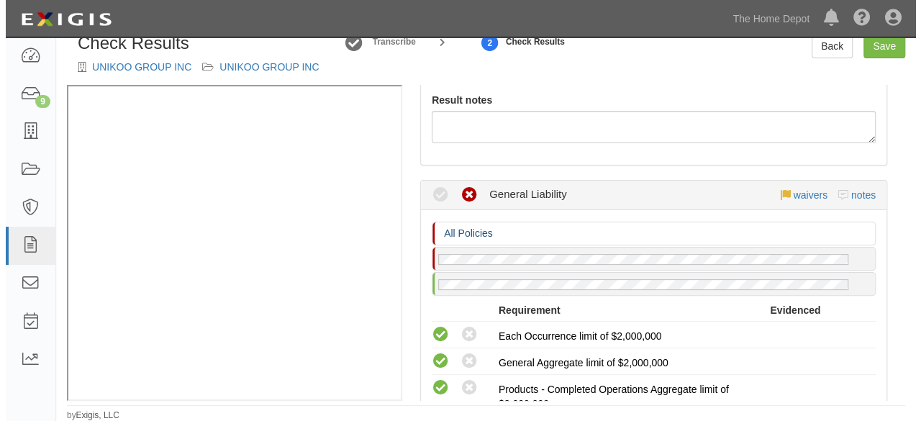
scroll to position [144, 0]
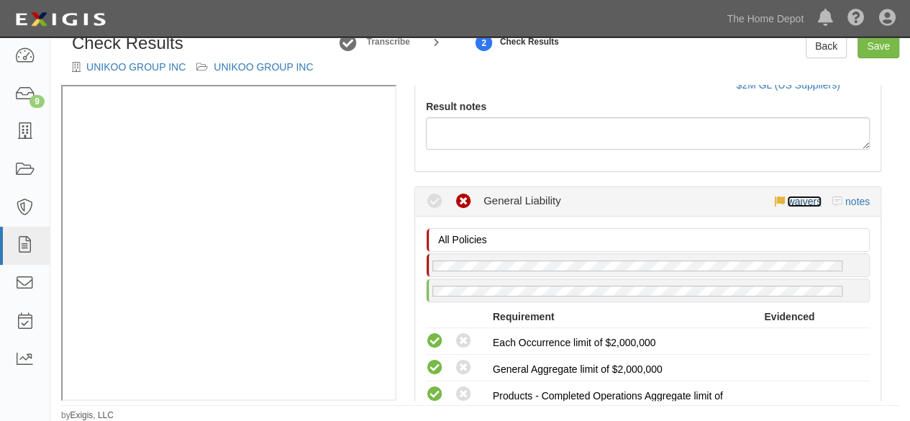
click at [791, 201] on link "waivers" at bounding box center [804, 202] width 34 height 12
select select
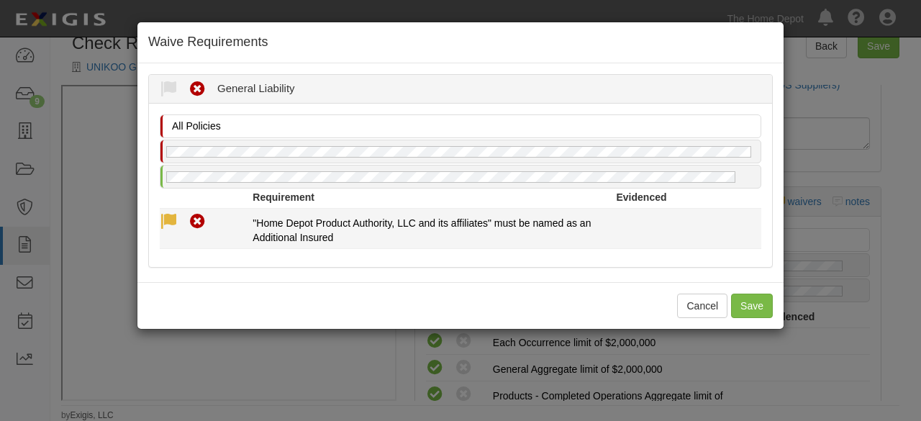
click at [170, 221] on icon at bounding box center [169, 222] width 18 height 18
radio input "true"
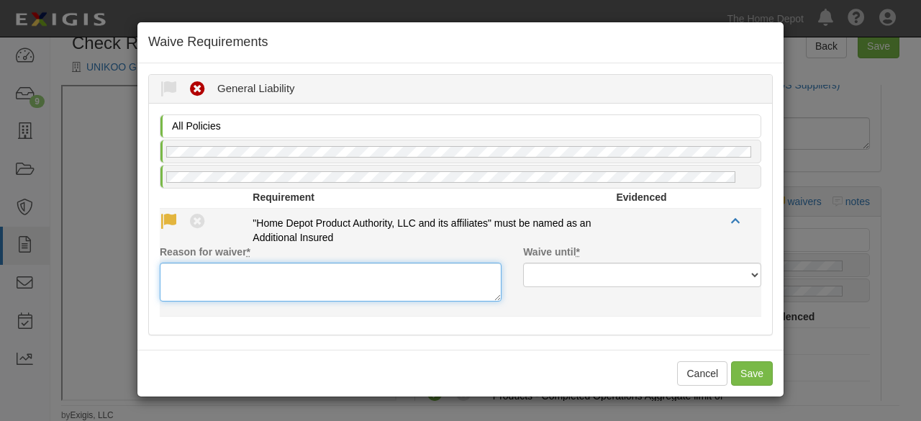
click at [174, 265] on textarea "Reason for waiver *" at bounding box center [331, 282] width 342 height 39
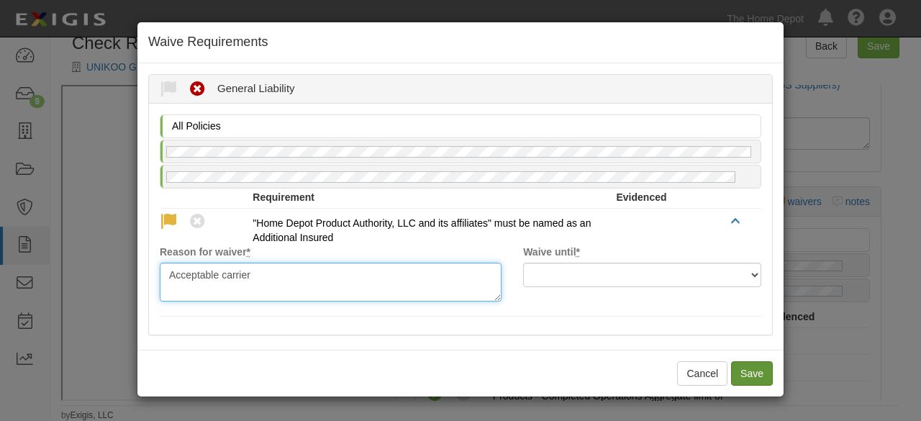
type textarea "Acceptable carrier"
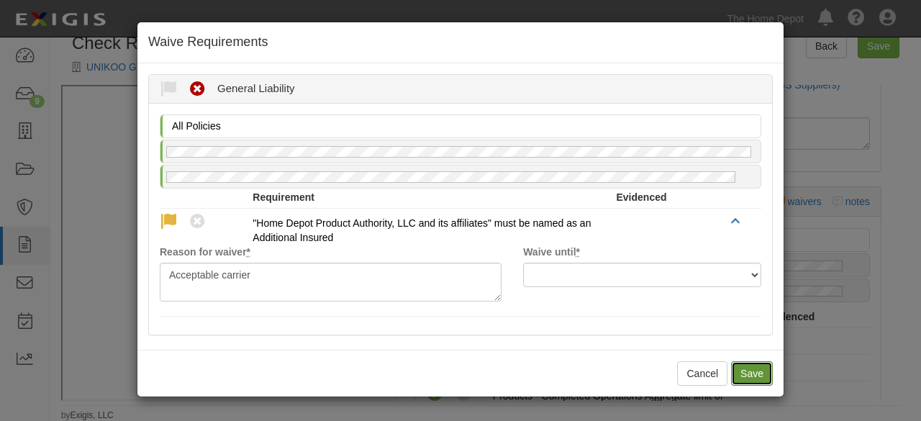
click at [738, 367] on button "Save" at bounding box center [752, 373] width 42 height 24
radio input "true"
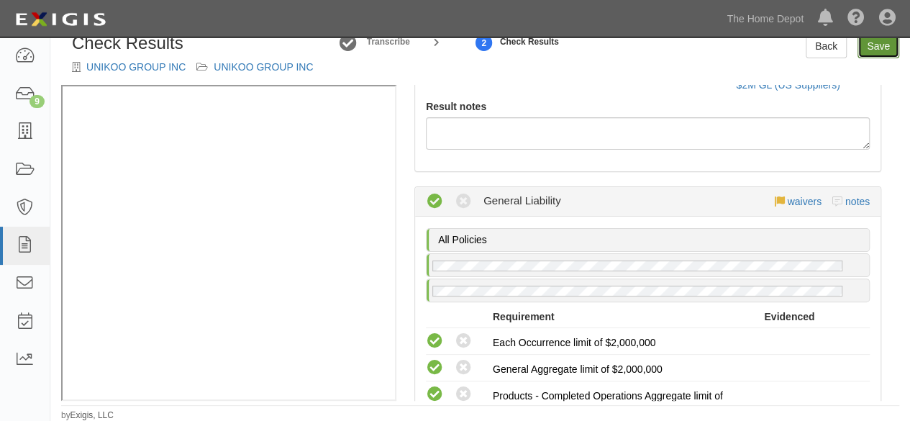
click at [873, 45] on link "Save" at bounding box center [879, 46] width 42 height 24
radio input "true"
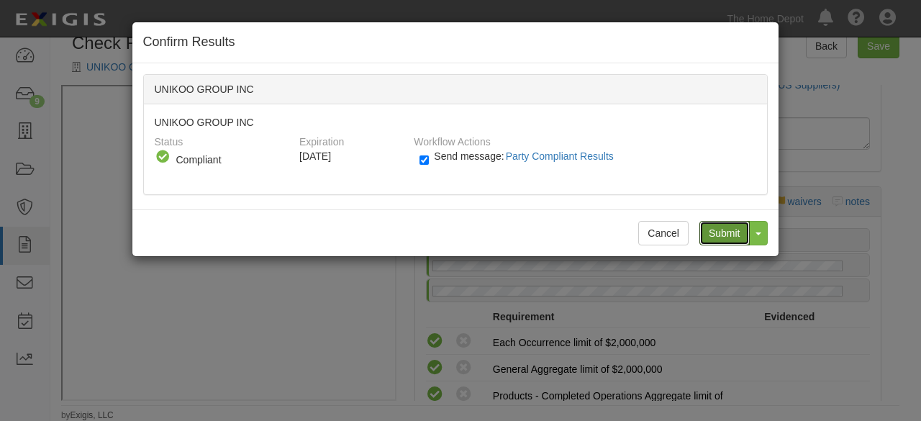
drag, startPoint x: 735, startPoint y: 232, endPoint x: 681, endPoint y: 142, distance: 105.2
click at [732, 227] on input "Submit" at bounding box center [724, 233] width 50 height 24
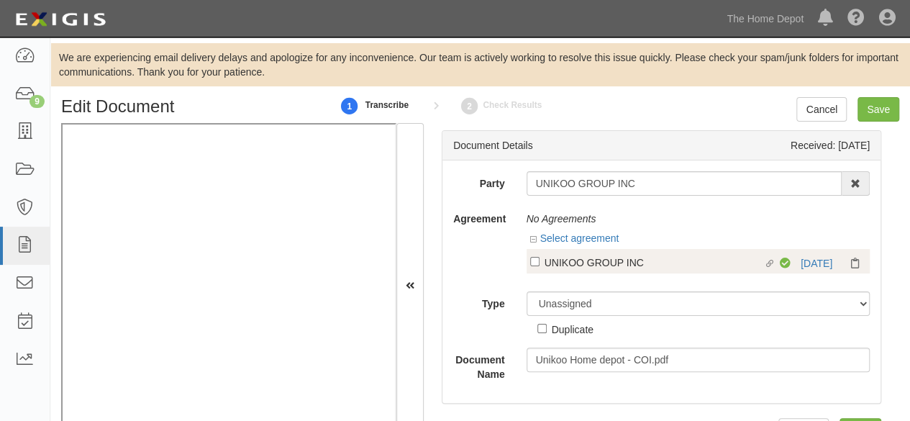
click at [583, 265] on div "UNIKOO GROUP INC" at bounding box center [654, 262] width 219 height 16
click at [540, 265] on input "Linked agreement UNIKOO GROUP INC Linked agreement" at bounding box center [534, 261] width 9 height 9
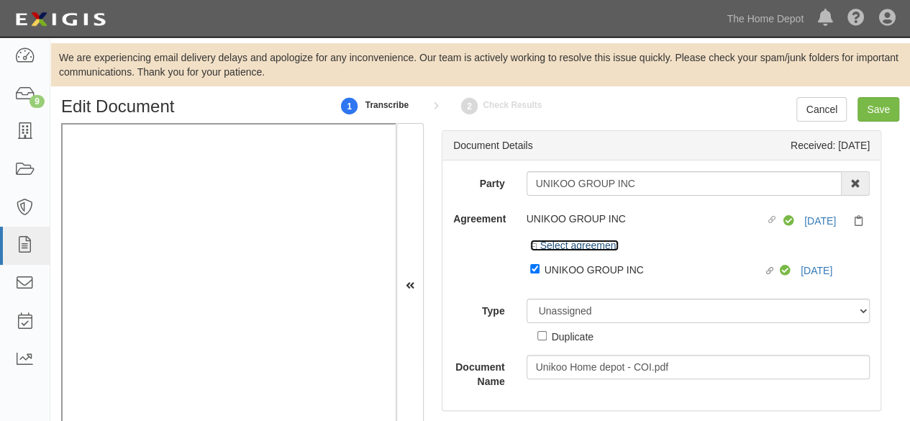
click at [587, 248] on link "Select agreement" at bounding box center [574, 246] width 89 height 12
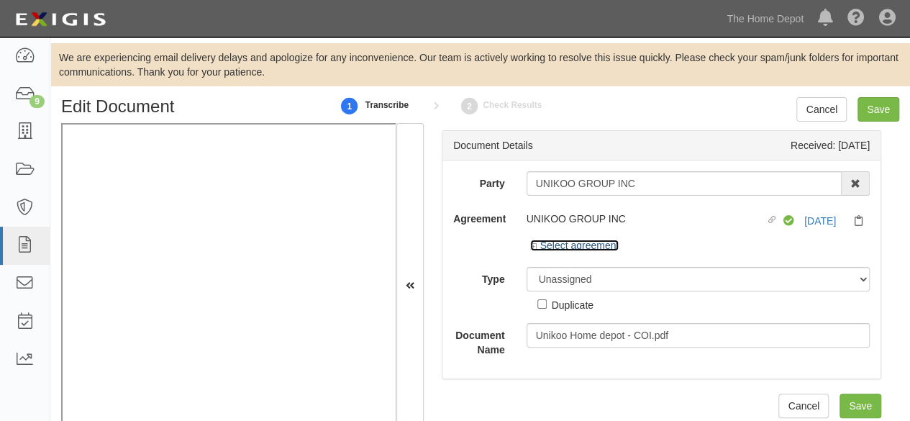
click at [596, 244] on link "Select agreement" at bounding box center [574, 246] width 89 height 12
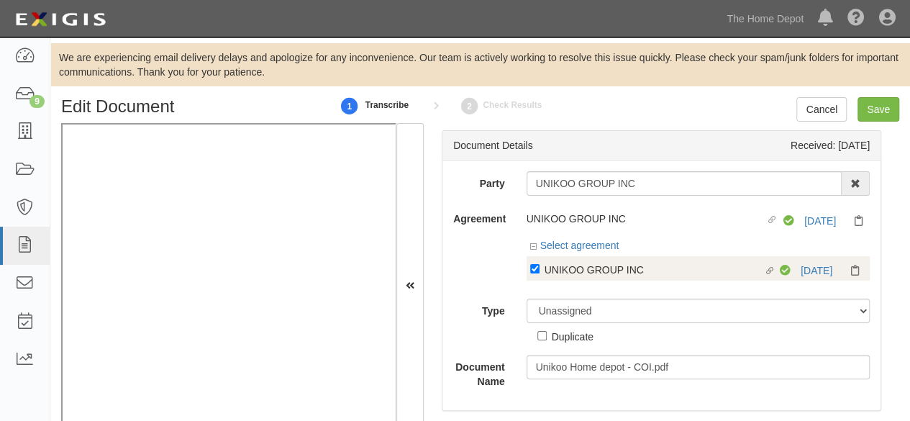
click at [583, 265] on div "UNIKOO GROUP INC" at bounding box center [654, 269] width 219 height 16
click at [540, 265] on input "Linked agreement UNIKOO GROUP INC Linked agreement" at bounding box center [534, 268] width 9 height 9
checkbox input "false"
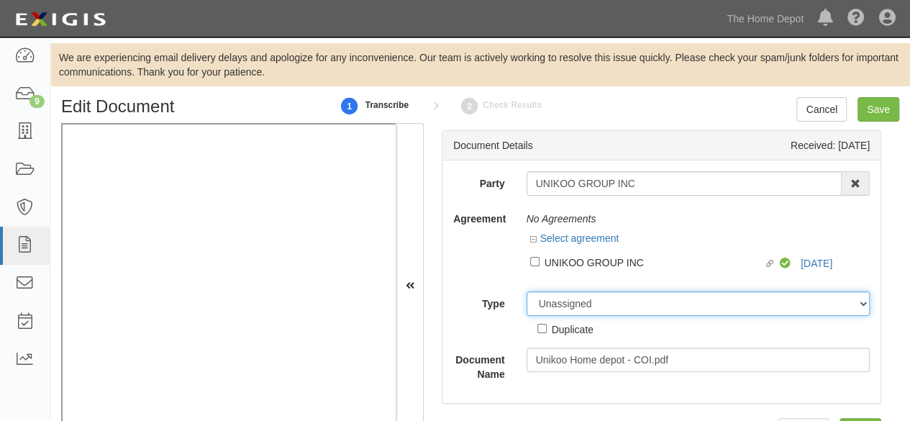
click at [570, 301] on select "Unassigned Binder Cancellation Notice Certificate Contract Endorsement Insuranc…" at bounding box center [699, 303] width 344 height 24
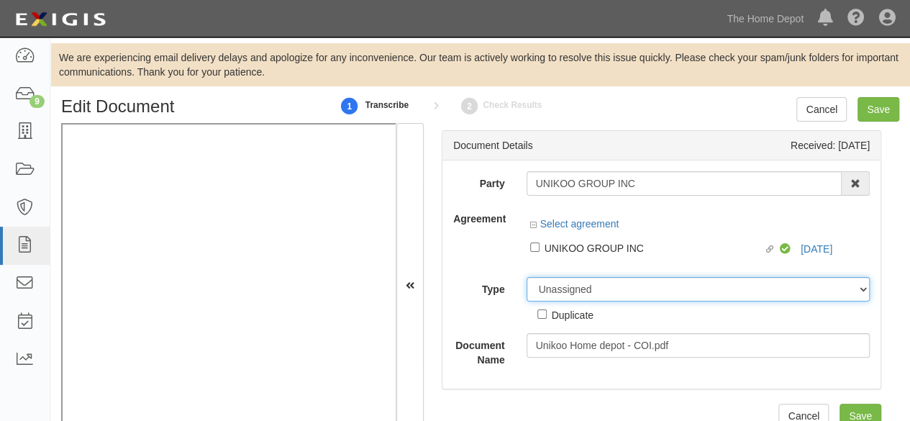
select select "OtherDetail"
click at [527, 277] on select "Unassigned Binder Cancellation Notice Certificate Contract Endorsement Insuranc…" at bounding box center [699, 289] width 344 height 24
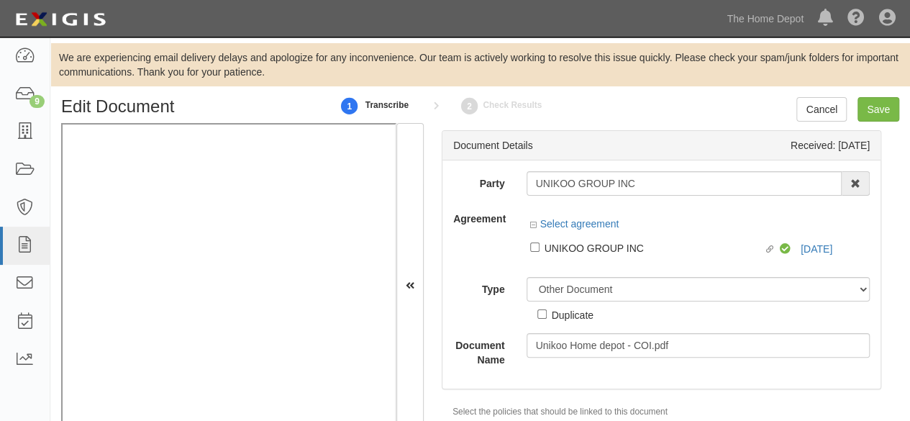
click at [569, 320] on div "Duplicate" at bounding box center [573, 314] width 42 height 16
click at [547, 319] on input "Duplicate" at bounding box center [541, 313] width 9 height 9
checkbox input "true"
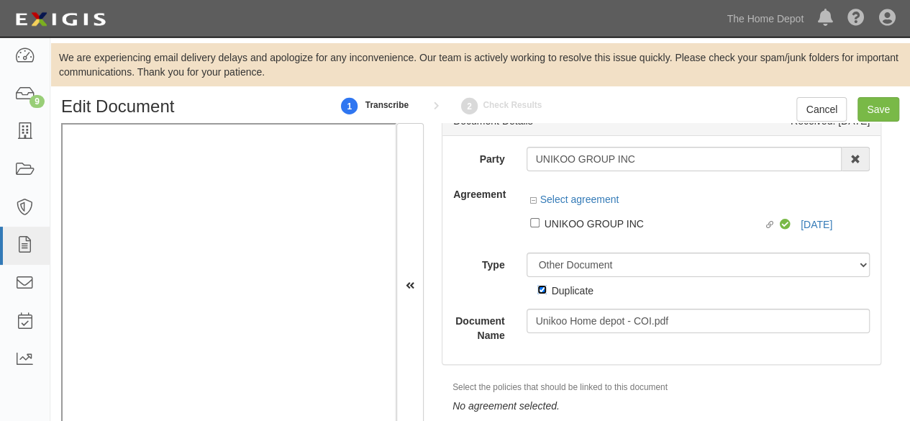
scroll to position [37, 0]
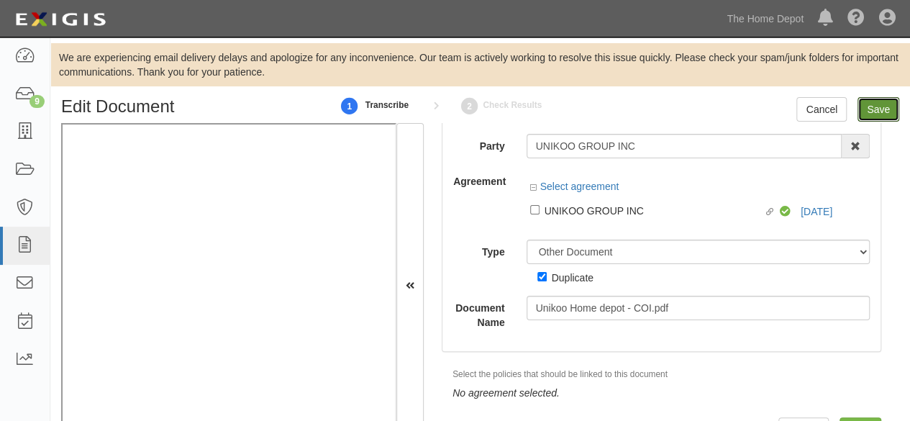
drag, startPoint x: 873, startPoint y: 104, endPoint x: 823, endPoint y: 94, distance: 51.4
click at [873, 104] on input "Save" at bounding box center [879, 109] width 42 height 24
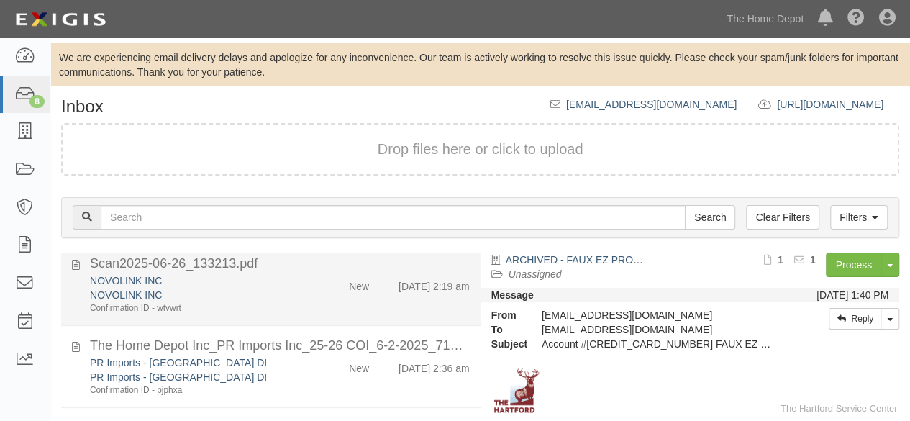
scroll to position [438, 0]
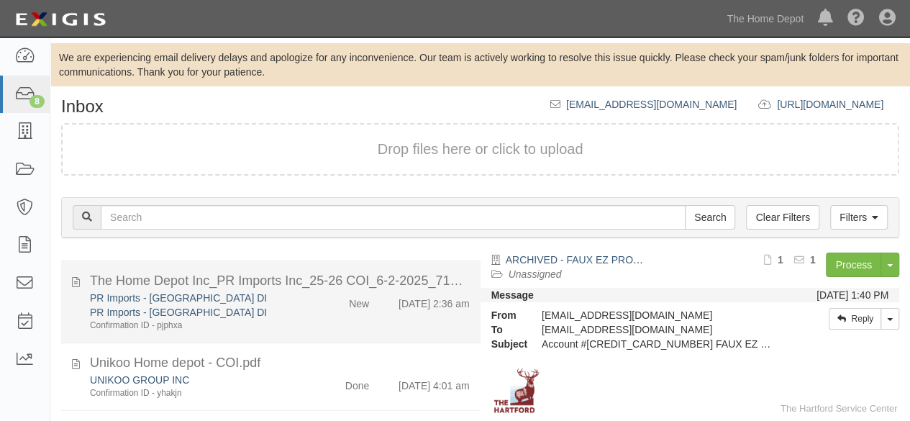
click at [313, 304] on div "New" at bounding box center [346, 301] width 67 height 20
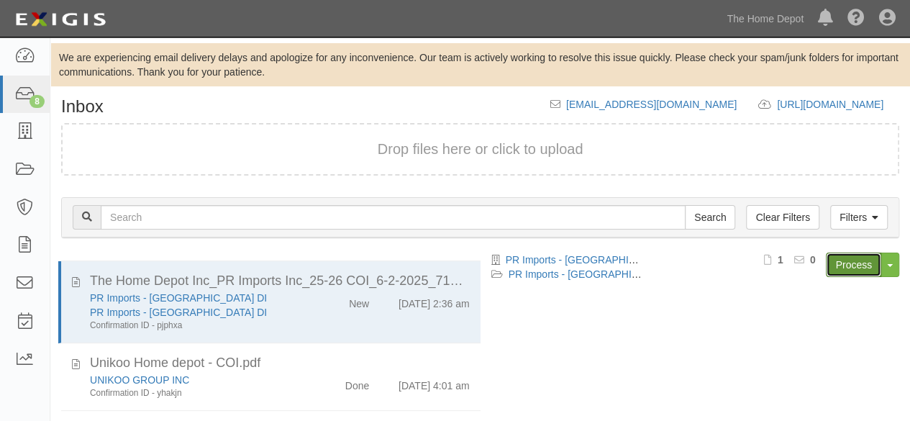
click at [842, 262] on link "Process" at bounding box center [853, 265] width 55 height 24
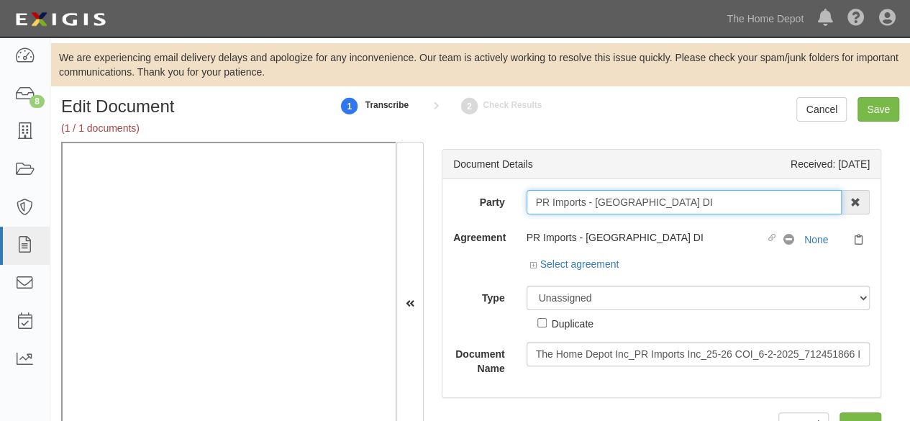
click at [641, 201] on input "PR Imports - Mexico DI" at bounding box center [685, 202] width 316 height 24
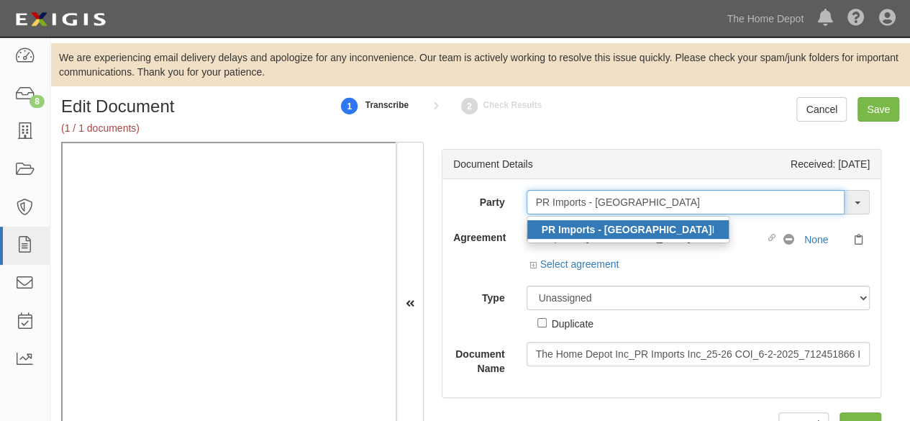
type input "PR Imports - Mexico D"
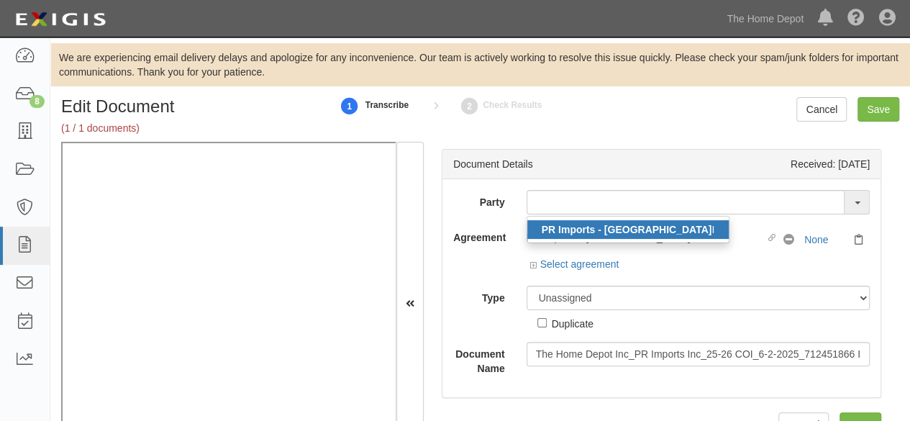
click at [593, 225] on strong "PR Imports - Mexico D" at bounding box center [627, 230] width 170 height 12
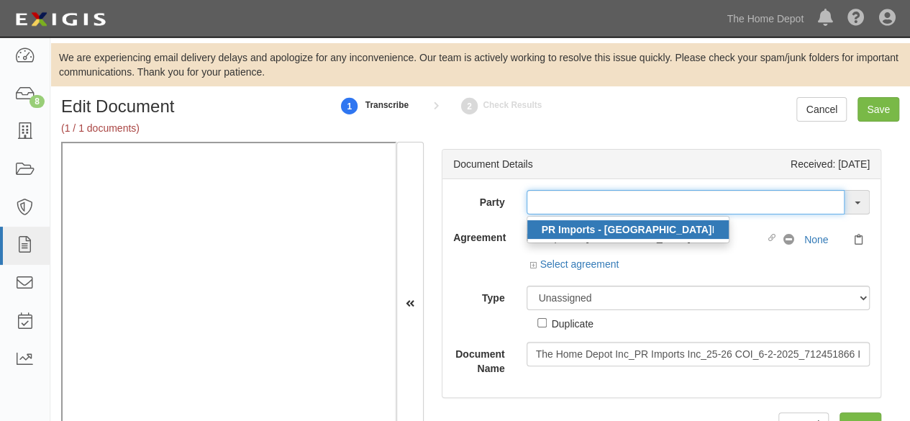
type input "PR Imports - Mexico DI"
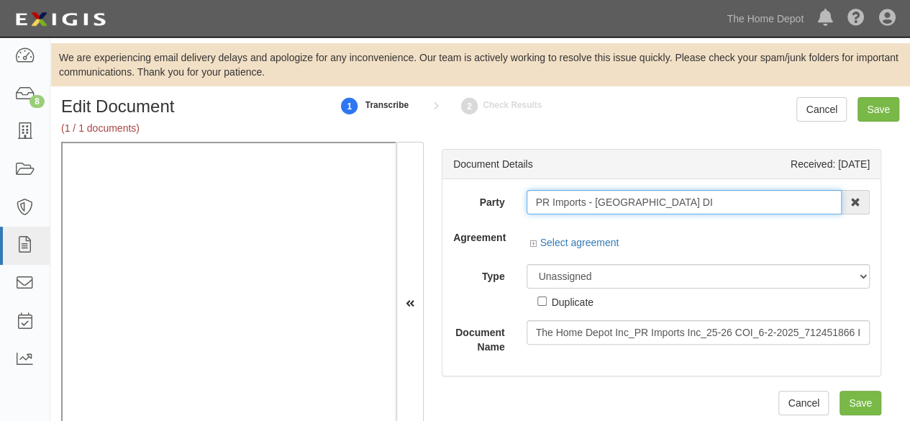
click at [573, 203] on input "PR Imports - Mexico DI" at bounding box center [685, 202] width 316 height 24
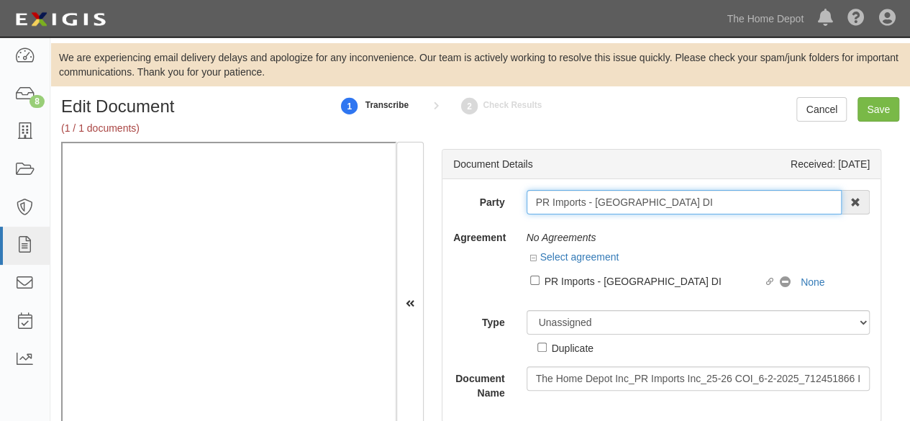
click at [573, 203] on input "PR Imports - Mexico DI" at bounding box center [685, 202] width 316 height 24
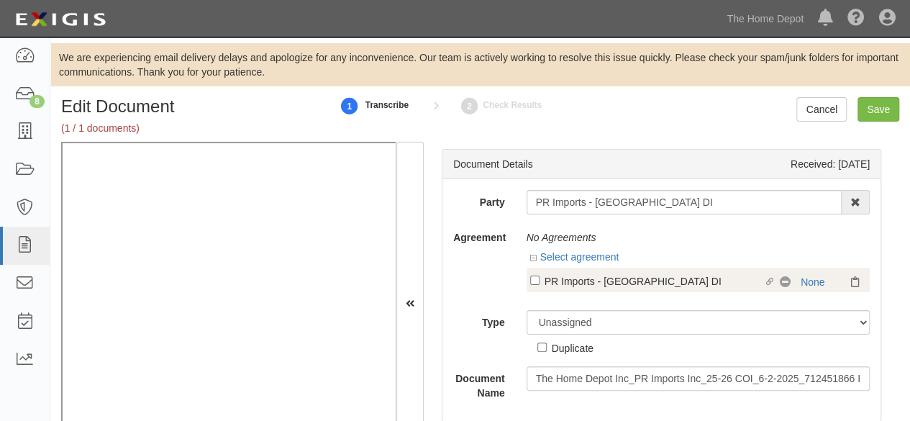
click at [611, 283] on div "PR Imports - Mexico DI" at bounding box center [654, 281] width 219 height 16
click at [540, 283] on input "Linked agreement PR Imports - Mexico DI Linked agreement" at bounding box center [534, 280] width 9 height 9
checkbox input "true"
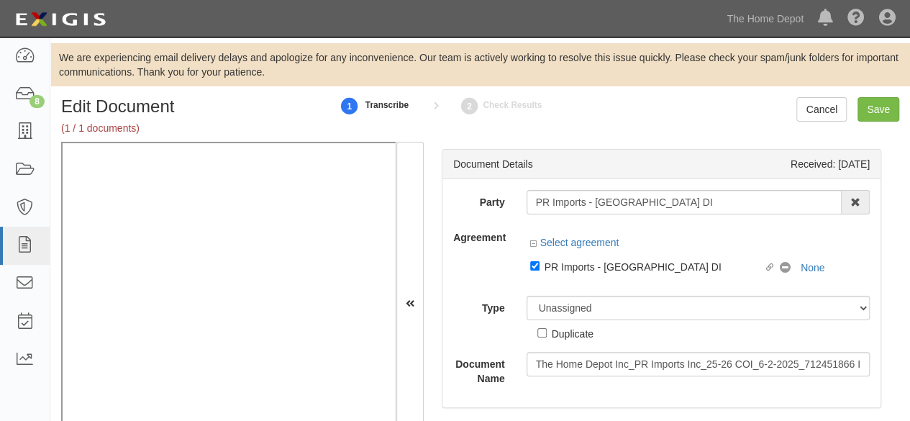
click at [580, 309] on div "Party PR Imports - Mexico DI PR Imports - Mexico D I 1000576868 Ontario Inc. 10…" at bounding box center [661, 288] width 417 height 196
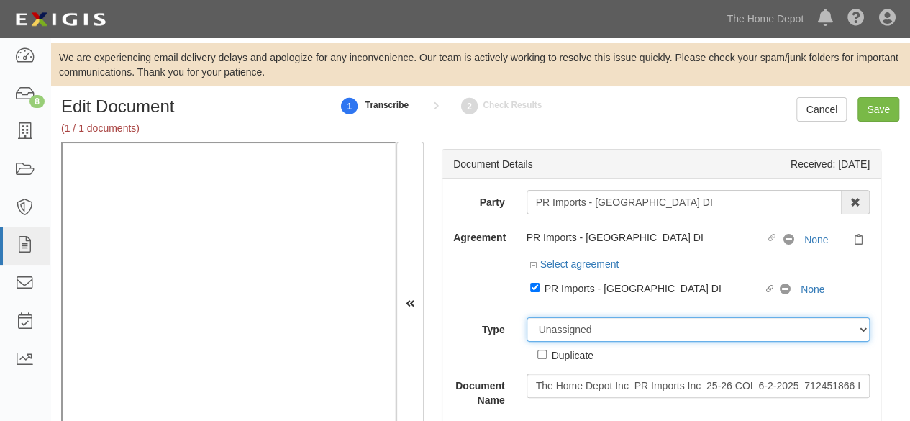
drag, startPoint x: 565, startPoint y: 330, endPoint x: 565, endPoint y: 319, distance: 11.5
click at [565, 325] on select "Unassigned Binder Cancellation Notice Certificate Contract Endorsement Insuranc…" at bounding box center [699, 329] width 344 height 24
select select "CertificateDetail"
click at [527, 317] on select "Unassigned Binder Cancellation Notice Certificate Contract Endorsement Insuranc…" at bounding box center [699, 329] width 344 height 24
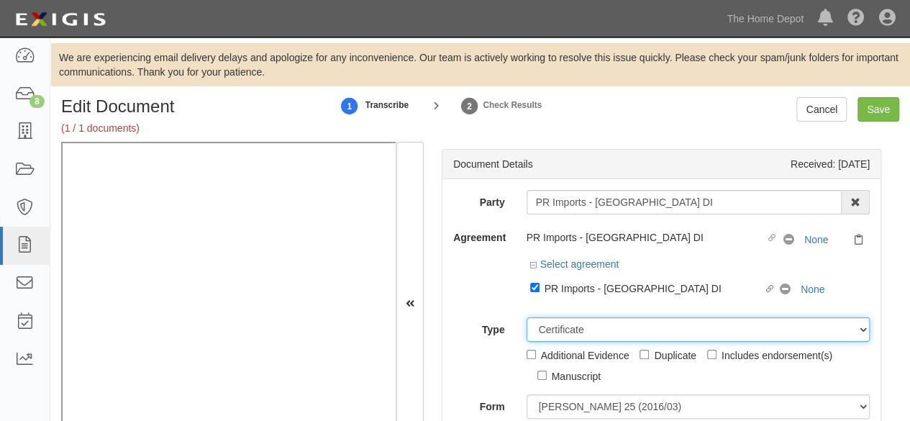
scroll to position [144, 0]
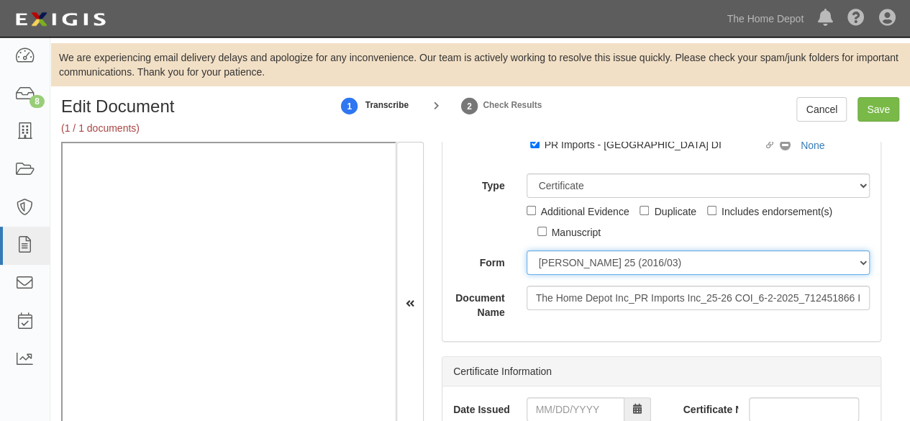
drag, startPoint x: 596, startPoint y: 263, endPoint x: 593, endPoint y: 272, distance: 9.4
click at [596, 265] on select "ACORD 25 (2016/03) ACORD 101 ACORD 855 NY (2014/05) General" at bounding box center [699, 262] width 344 height 24
select select "GeneralFormDetail"
click at [527, 250] on select "ACORD 25 (2016/03) ACORD 101 ACORD 855 NY (2014/05) General" at bounding box center [699, 262] width 344 height 24
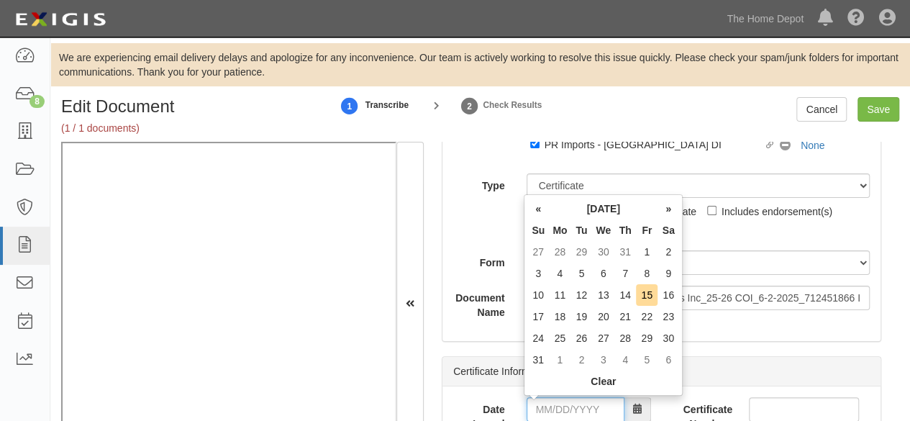
click at [565, 408] on input "Date Issued" at bounding box center [576, 409] width 98 height 24
click at [538, 211] on th "«" at bounding box center [538, 209] width 22 height 22
click at [650, 273] on td "6" at bounding box center [647, 274] width 22 height 22
drag, startPoint x: 552, startPoint y: 409, endPoint x: 599, endPoint y: 314, distance: 104.9
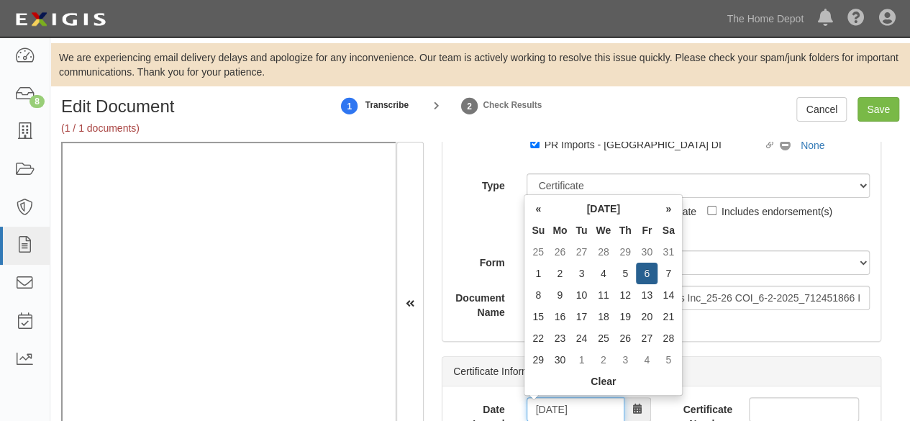
click at [552, 408] on input "06/06/2025" at bounding box center [576, 409] width 98 height 24
click at [563, 276] on td "2" at bounding box center [560, 274] width 22 height 22
type input "06/02/2025"
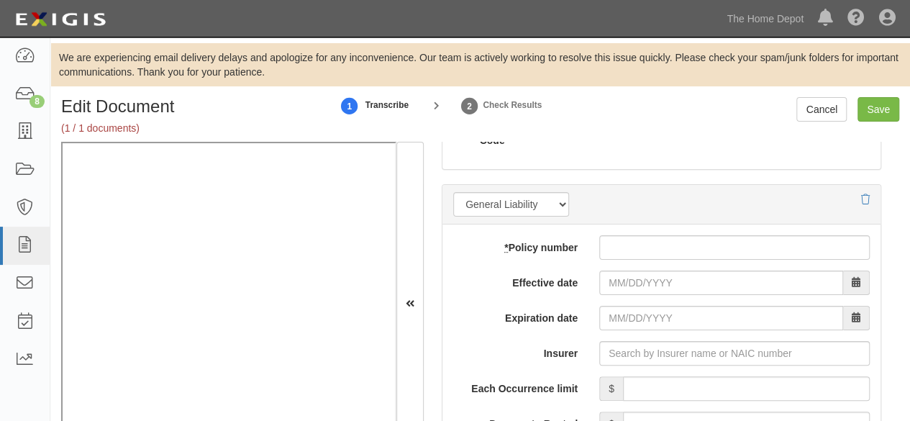
scroll to position [1223, 0]
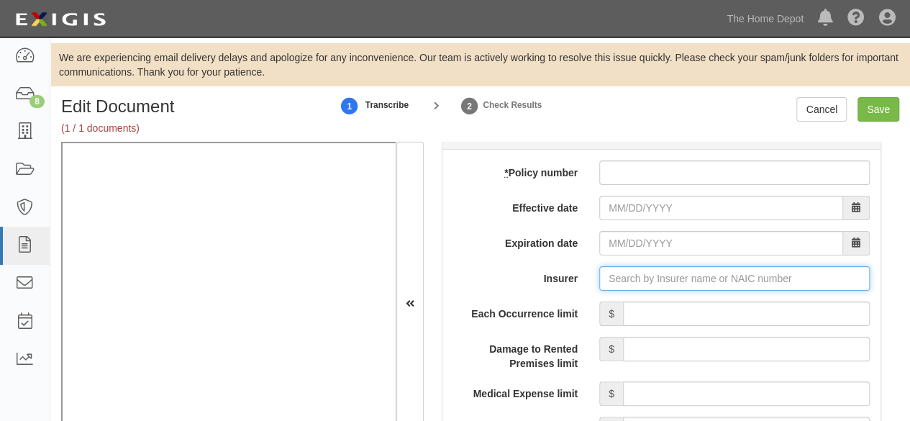
click at [627, 278] on input "Insurer" at bounding box center [734, 278] width 270 height 24
paste input "23760"
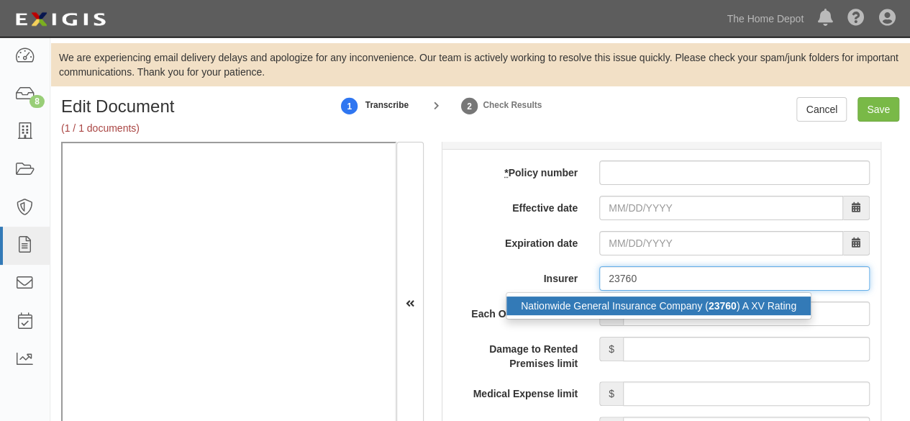
click at [622, 302] on div "Nationwide General Insurance Company ( 23760 ) A XV Rating" at bounding box center [658, 305] width 304 height 19
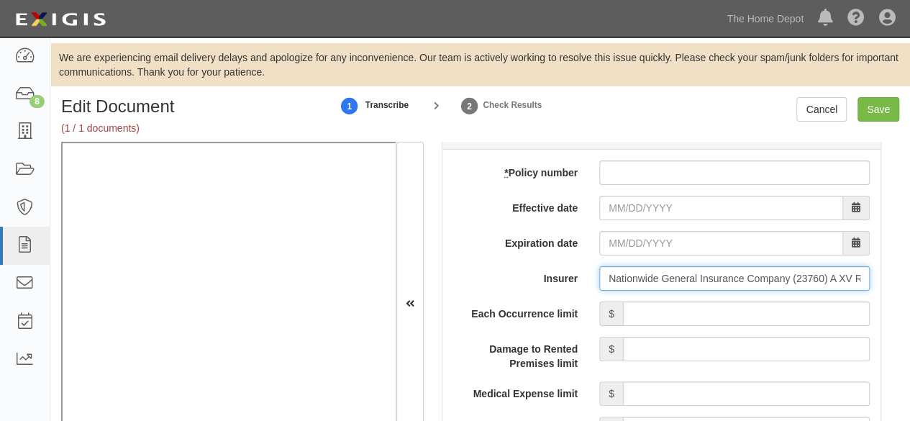
type input "Nationwide General Insurance Company (23760) A XV Rating"
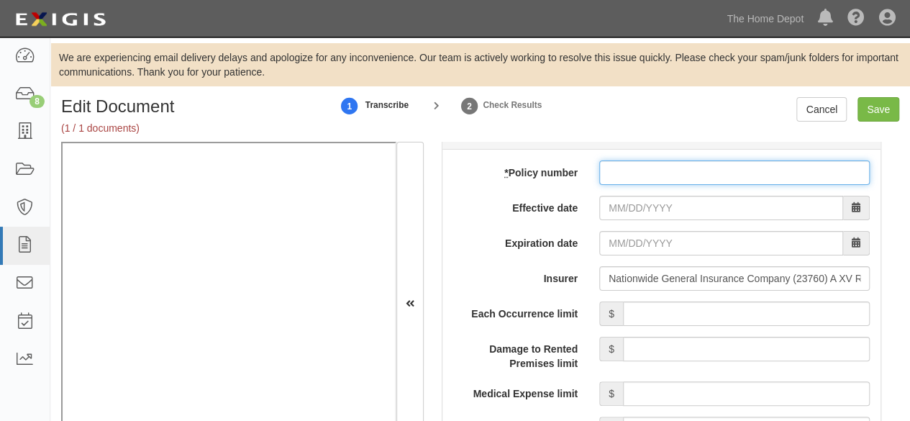
click at [632, 160] on input "* Policy number" at bounding box center [734, 172] width 270 height 24
paste input "ACPBP017826139098"
type input "ACPBP017826139098"
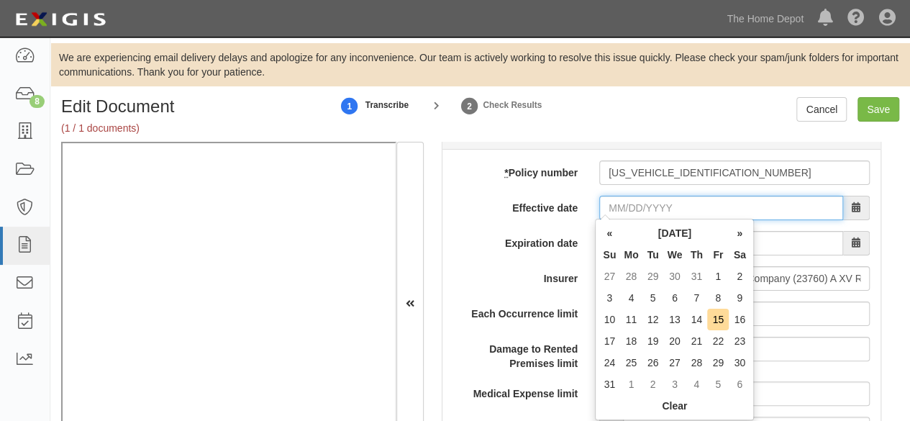
click at [629, 206] on input "Effective date" at bounding box center [721, 208] width 244 height 24
type input "05/30/2025"
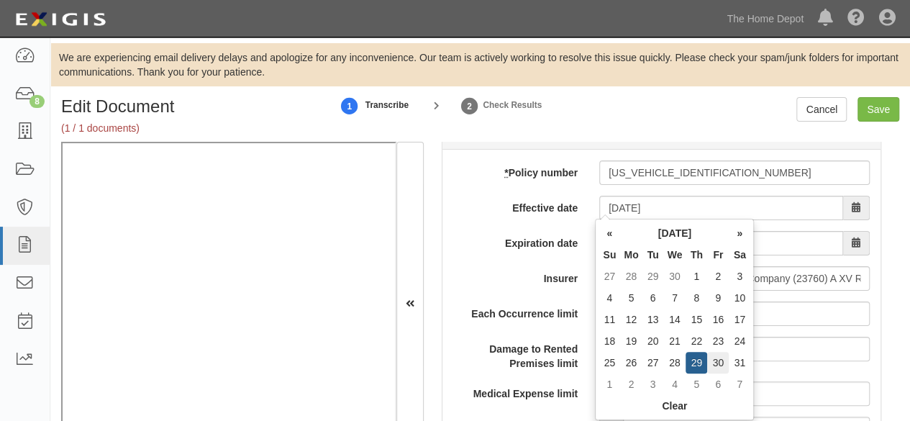
type input "05/30/2026"
click at [717, 358] on td "30" at bounding box center [718, 363] width 22 height 22
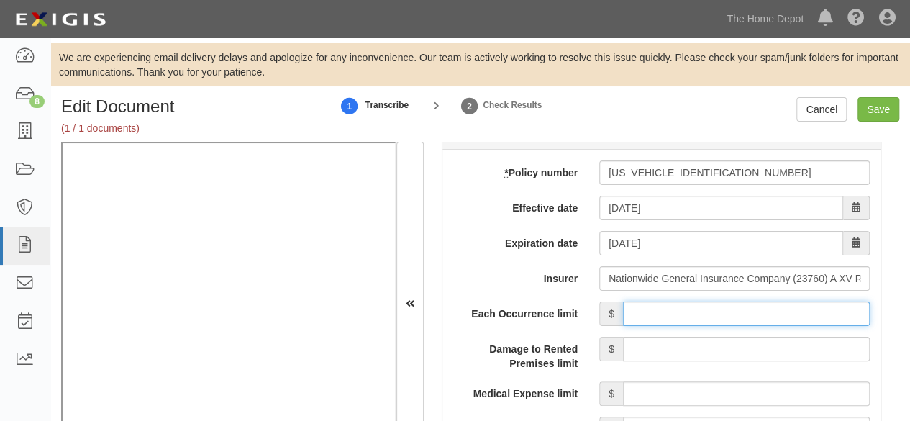
drag, startPoint x: 688, startPoint y: 311, endPoint x: 691, endPoint y: 301, distance: 11.2
click at [689, 308] on input "Each Occurrence limit" at bounding box center [746, 313] width 247 height 24
type input "1,000,000"
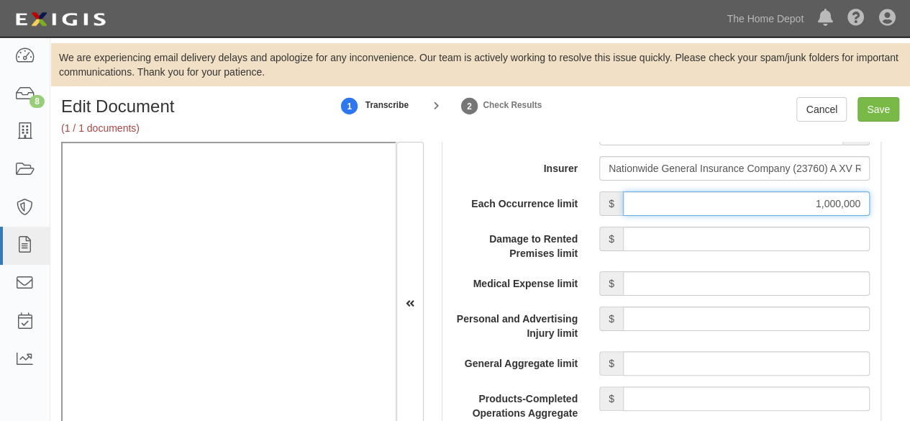
scroll to position [1367, 0]
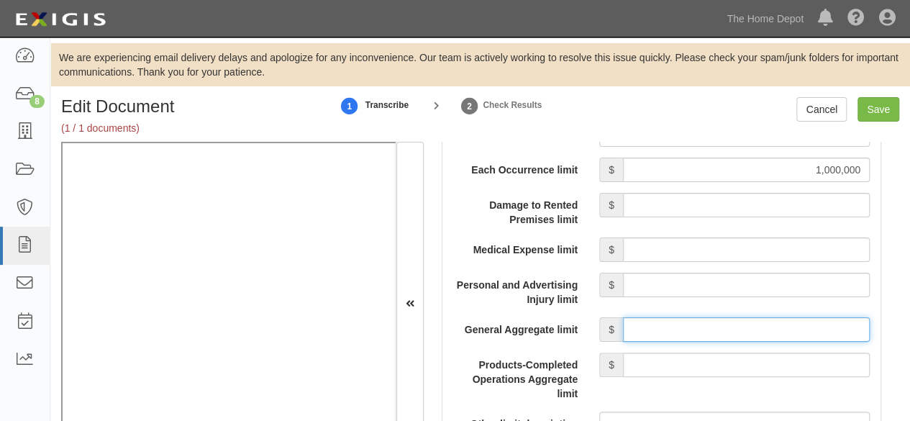
click at [678, 323] on input "General Aggregate limit" at bounding box center [746, 329] width 247 height 24
type input "2,000,000"
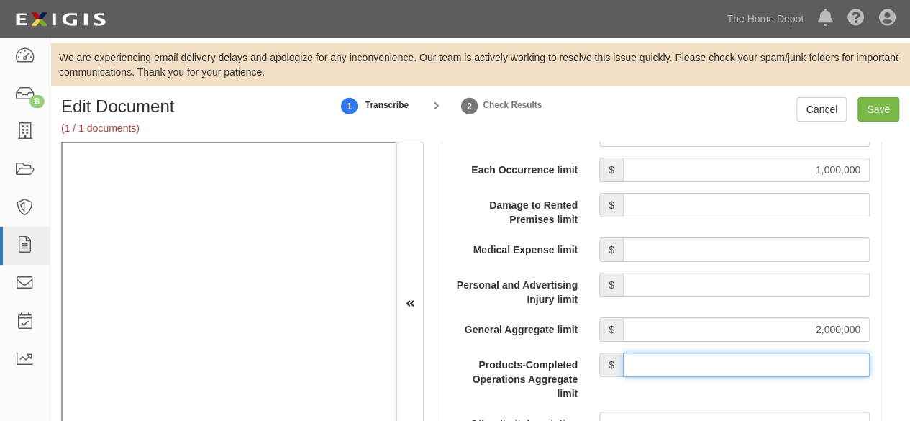
drag, startPoint x: 705, startPoint y: 360, endPoint x: 704, endPoint y: 349, distance: 11.5
click at [704, 355] on input "Products-Completed Operations Aggregate limit" at bounding box center [746, 364] width 247 height 24
type input "2,000,000"
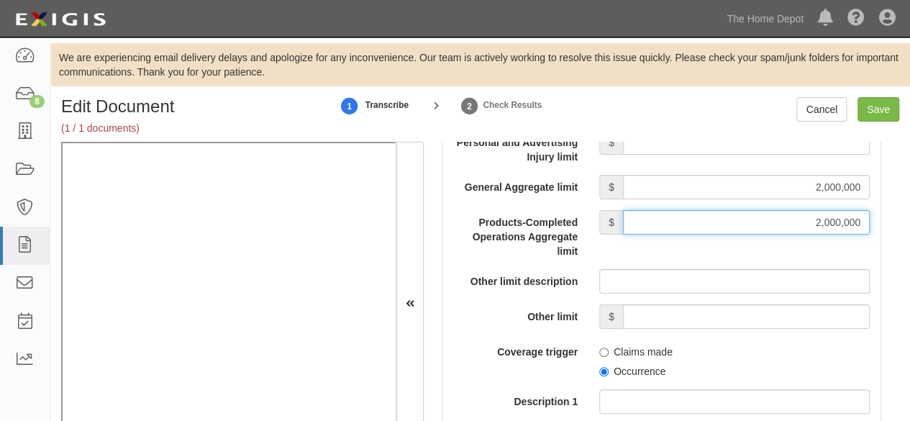
scroll to position [1511, 0]
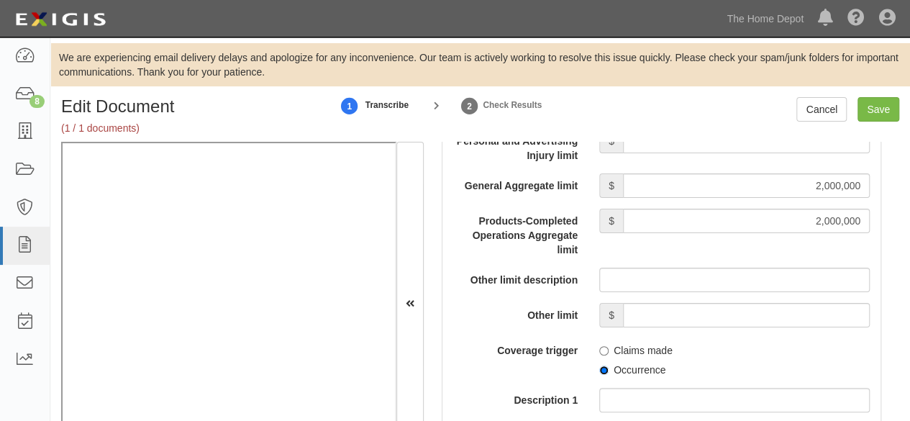
click at [599, 369] on input "Occurrence" at bounding box center [603, 369] width 9 height 9
radio input "true"
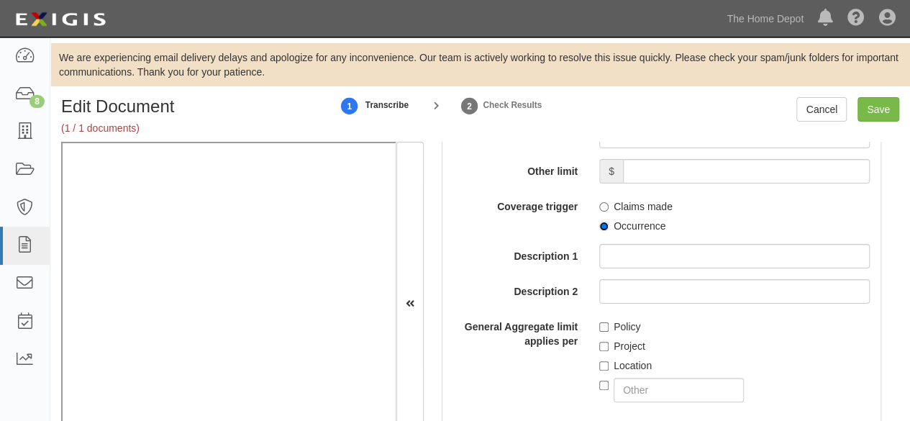
scroll to position [1798, 0]
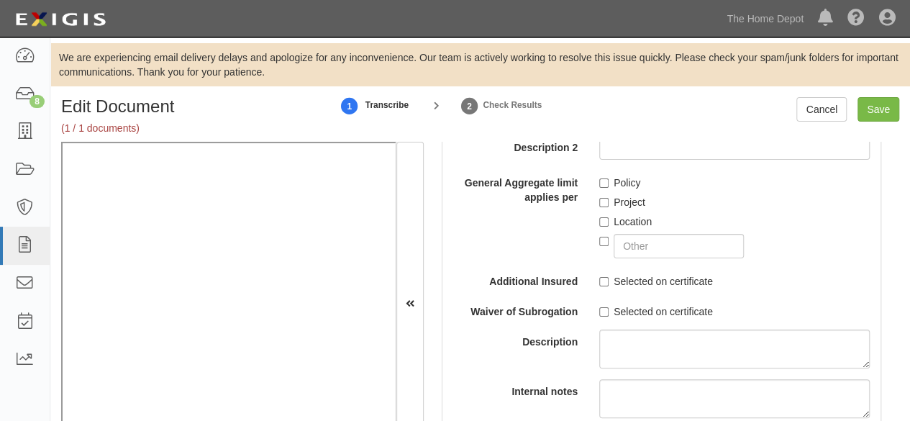
drag, startPoint x: 602, startPoint y: 273, endPoint x: 599, endPoint y: 291, distance: 19.0
click at [602, 274] on label "Selected on certificate" at bounding box center [656, 281] width 114 height 14
click at [602, 277] on input "Selected on certificate" at bounding box center [603, 281] width 9 height 9
checkbox input "true"
click at [599, 307] on input "Selected on certificate" at bounding box center [603, 311] width 9 height 9
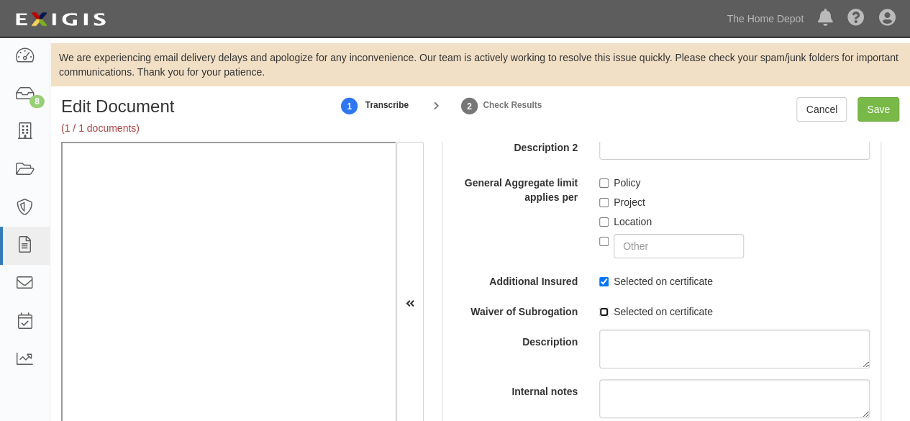
checkbox input "true"
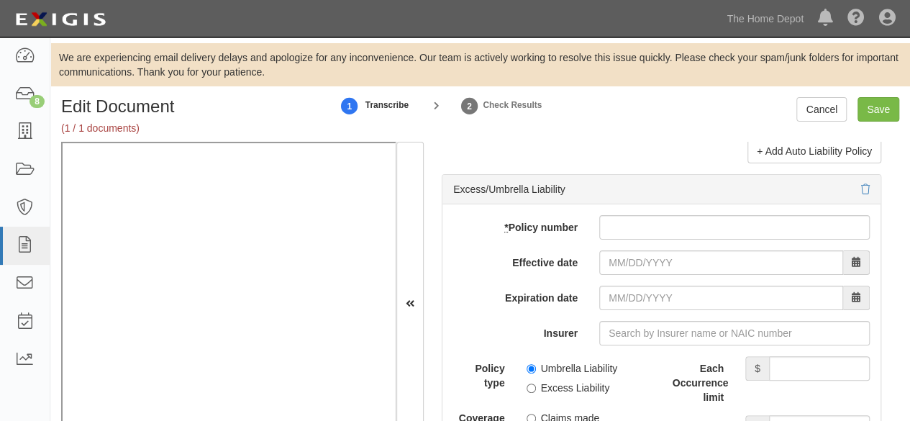
scroll to position [3021, 0]
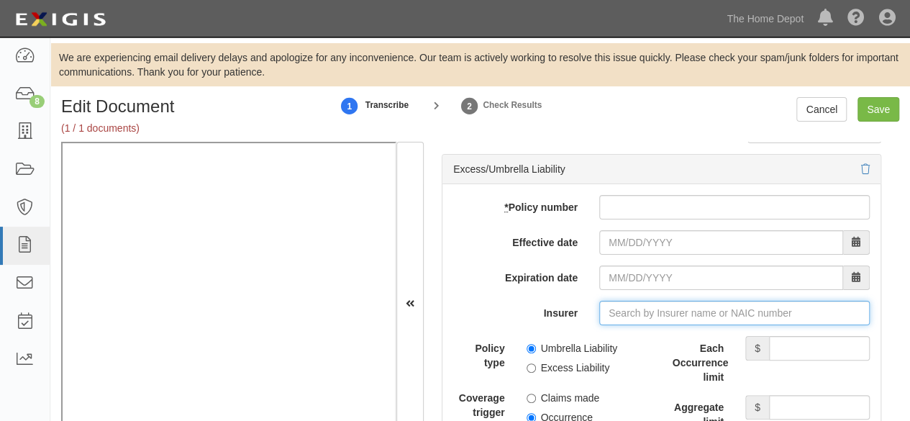
click at [627, 309] on input "Insurer" at bounding box center [734, 313] width 270 height 24
paste input "23787"
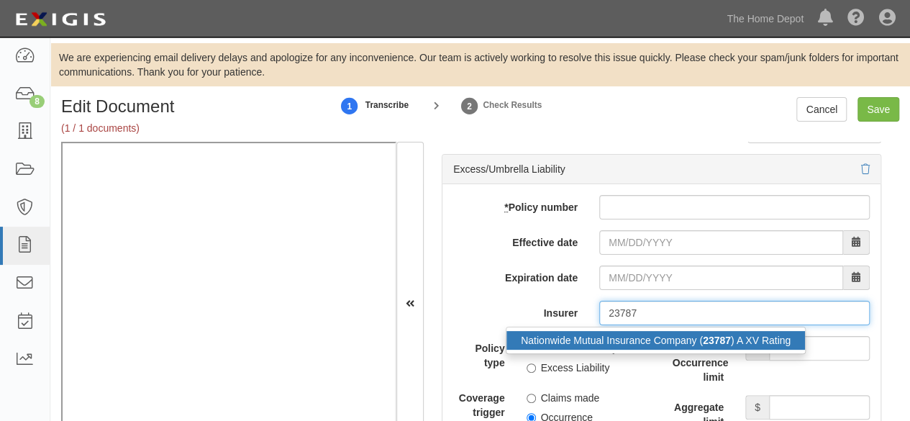
click at [621, 336] on div "Nationwide Mutual Insurance Company ( 23787 ) A XV Rating" at bounding box center [655, 340] width 299 height 19
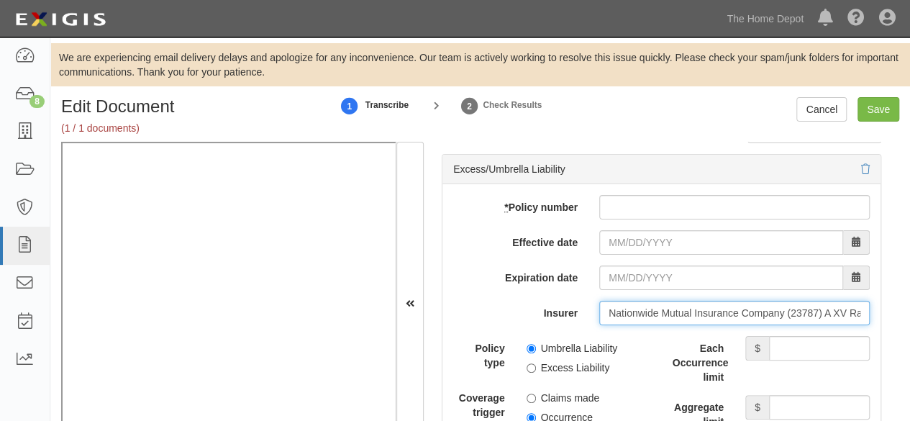
type input "Nationwide Mutual Insurance Company (23787) A XV Rating"
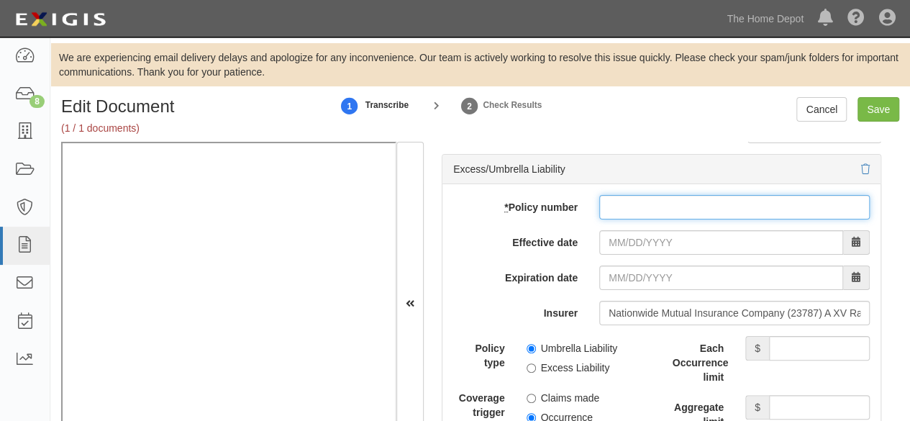
click at [611, 202] on input "* Policy number" at bounding box center [734, 207] width 270 height 24
paste input "ACPCU017826139098"
type input "ACPCU017826139098"
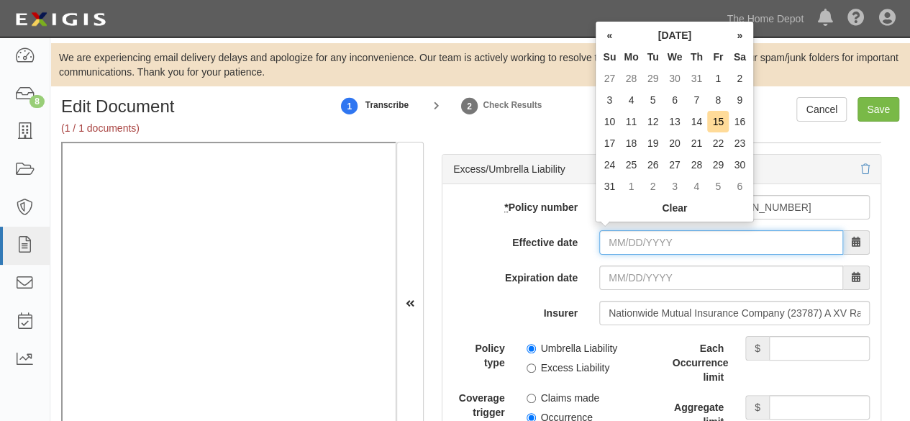
click at [622, 232] on input "Effective date" at bounding box center [721, 242] width 244 height 24
type input "05/30/2025"
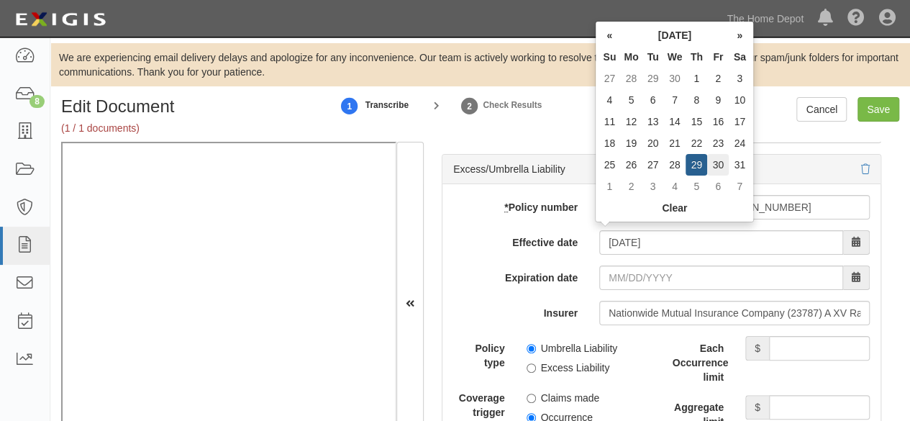
type input "05/30/2026"
click at [717, 166] on td "30" at bounding box center [718, 165] width 22 height 22
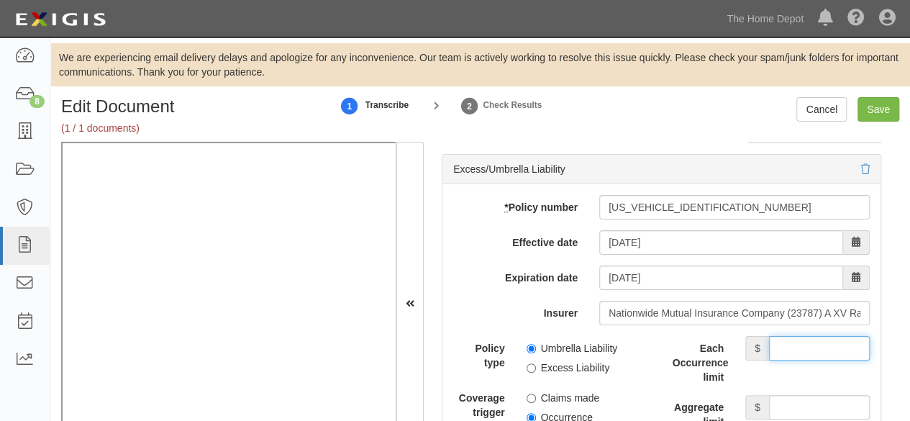
click at [786, 336] on input "Each Occurrence limit" at bounding box center [819, 348] width 101 height 24
type input "2,000,000"
drag, startPoint x: 807, startPoint y: 401, endPoint x: 799, endPoint y: 388, distance: 15.6
click at [803, 395] on input "Aggregate limit" at bounding box center [819, 407] width 101 height 24
type input "2,000,000"
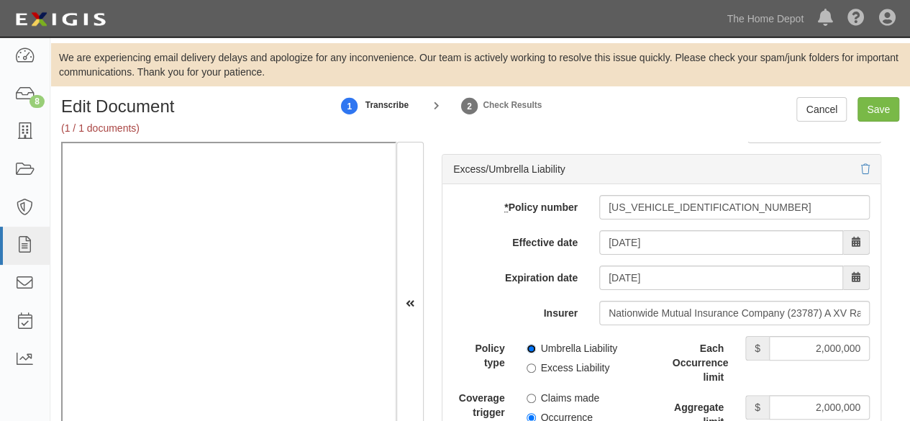
click at [530, 344] on input "Umbrella Liability" at bounding box center [531, 348] width 9 height 9
radio input "true"
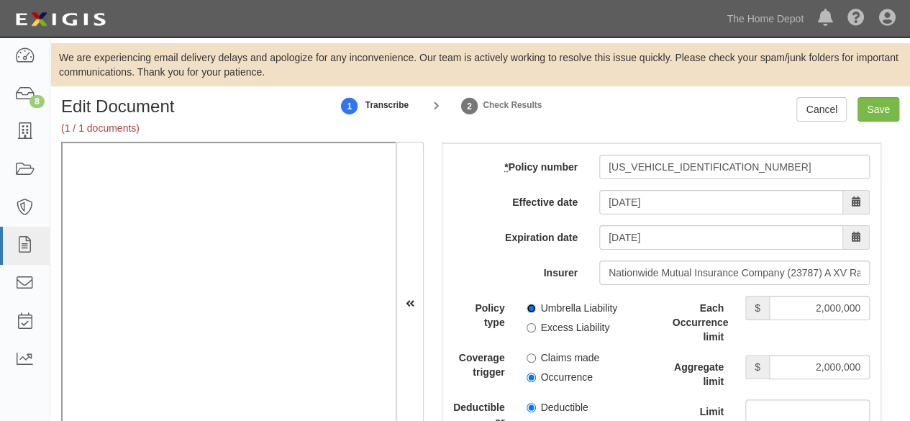
scroll to position [3093, 0]
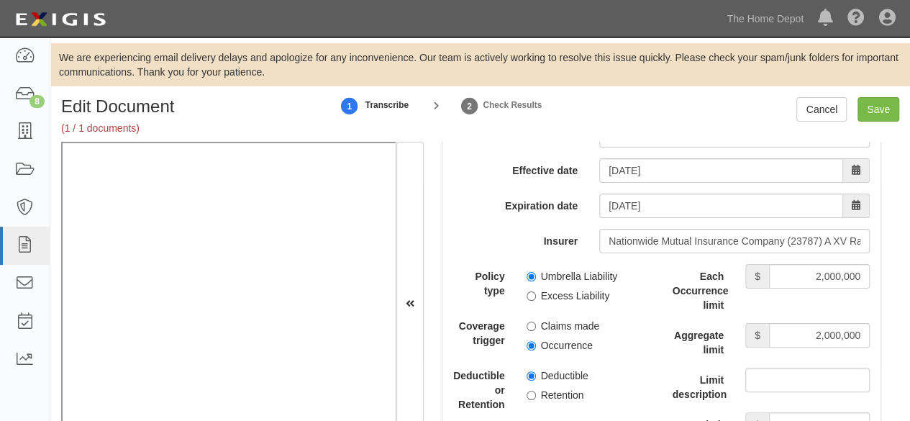
click at [529, 345] on label "Occurrence" at bounding box center [560, 345] width 66 height 14
click at [529, 345] on input "Occurrence" at bounding box center [531, 345] width 9 height 9
radio input "true"
click at [885, 110] on input "Save" at bounding box center [879, 109] width 42 height 24
type input "1000000"
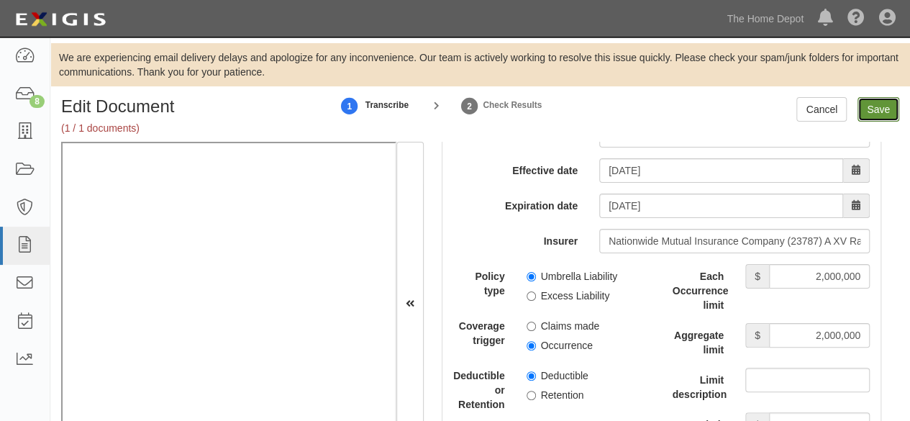
type input "2000000"
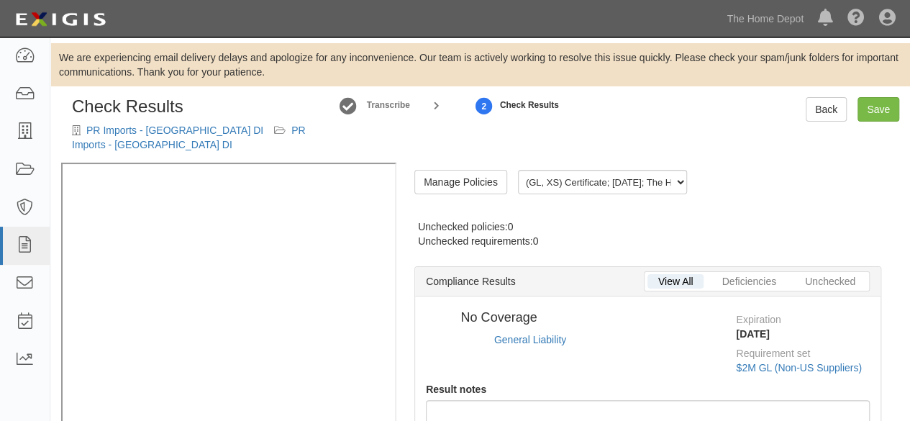
radio input "true"
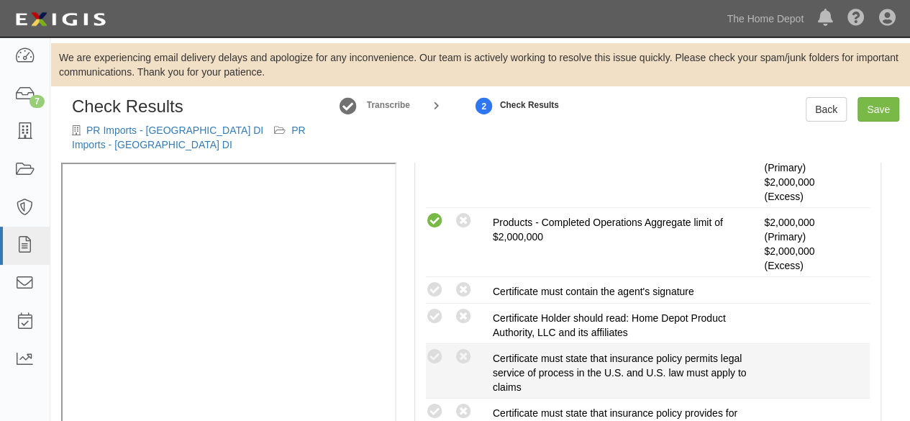
scroll to position [504, 0]
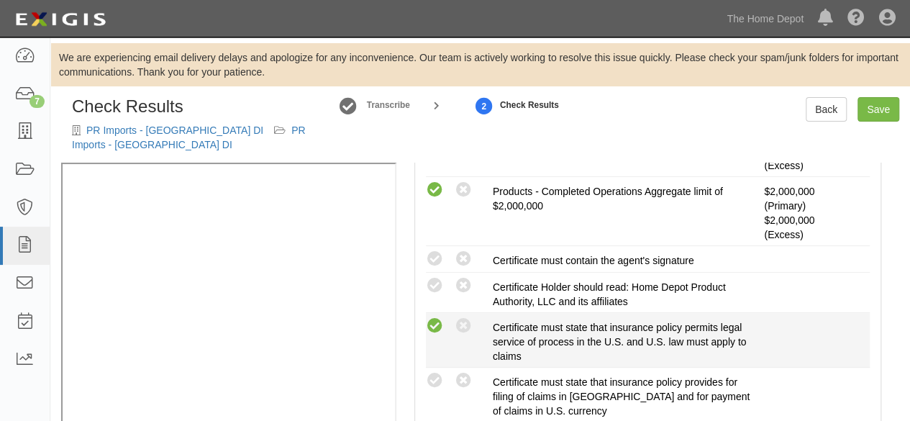
click at [432, 317] on icon at bounding box center [435, 326] width 18 height 18
radio input "true"
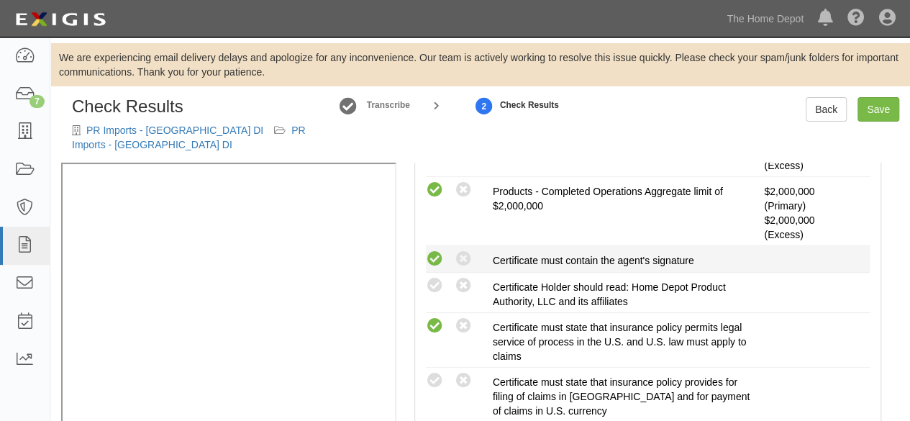
click at [436, 250] on icon at bounding box center [435, 259] width 18 height 18
radio input "true"
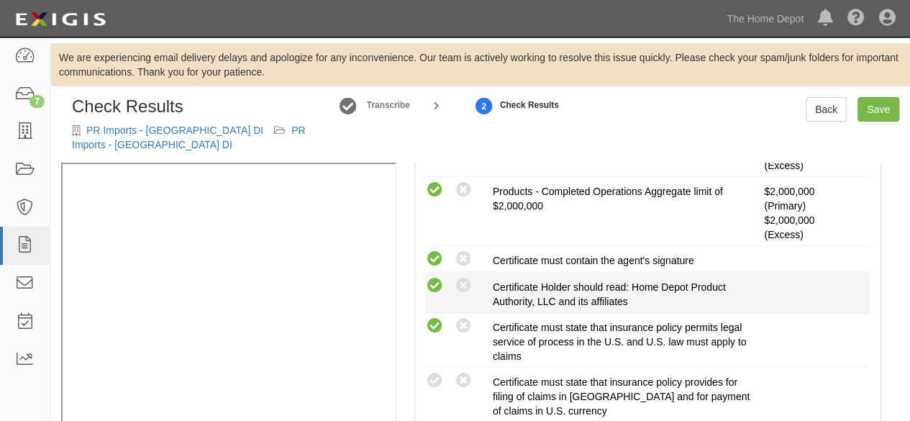
click at [435, 277] on icon at bounding box center [435, 286] width 18 height 18
radio input "true"
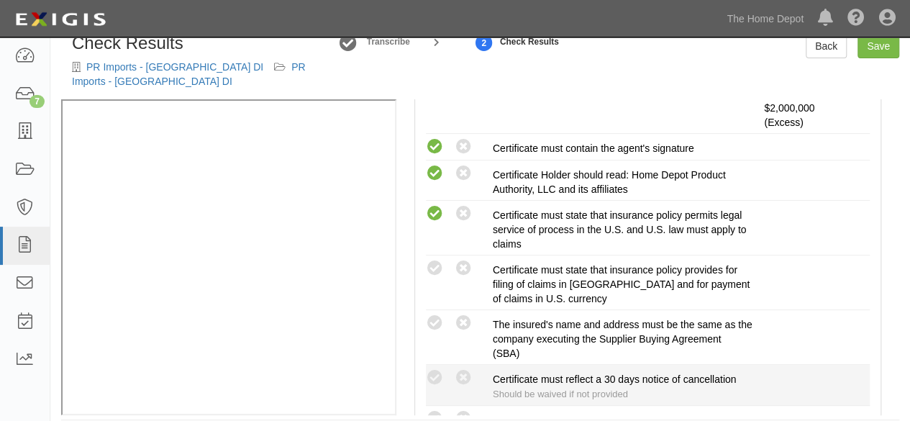
scroll to position [576, 0]
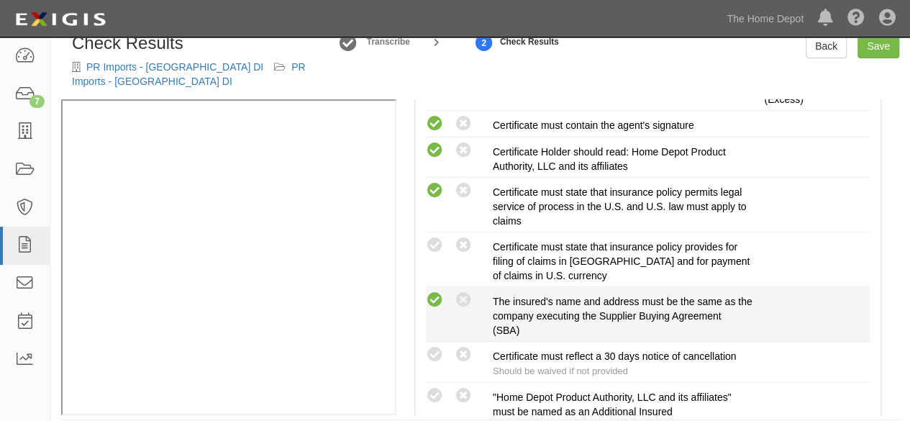
click at [435, 291] on icon at bounding box center [435, 300] width 18 height 18
radio input "true"
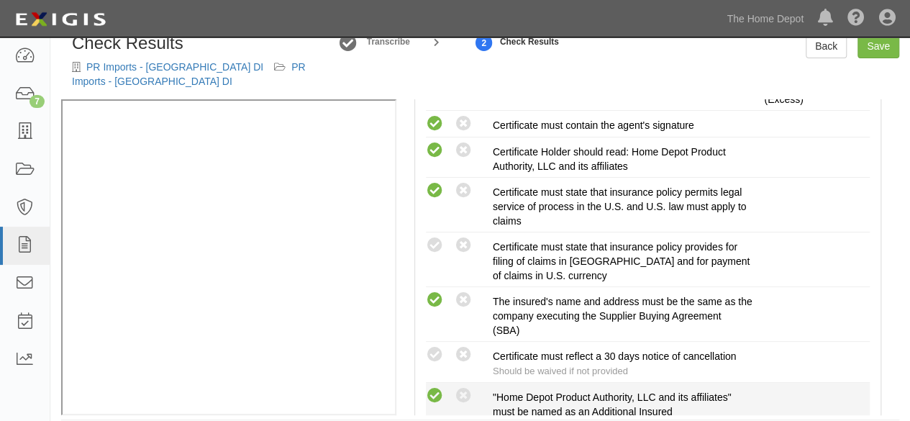
click at [428, 387] on icon at bounding box center [435, 396] width 18 height 18
radio input "true"
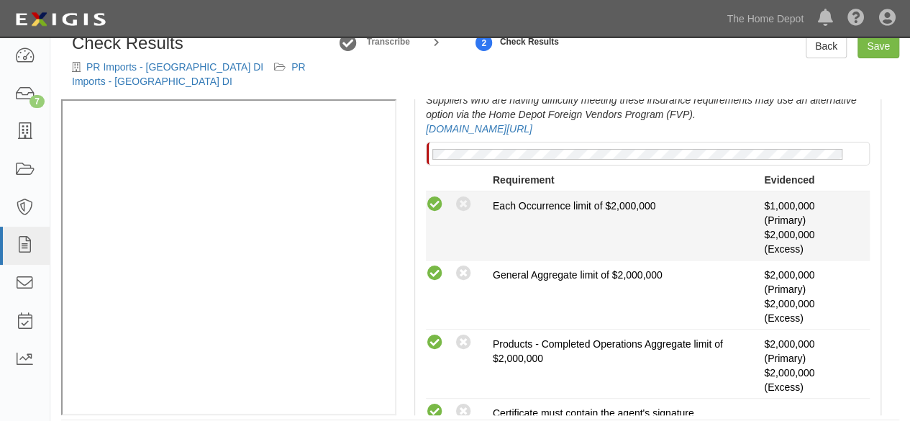
scroll to position [0, 0]
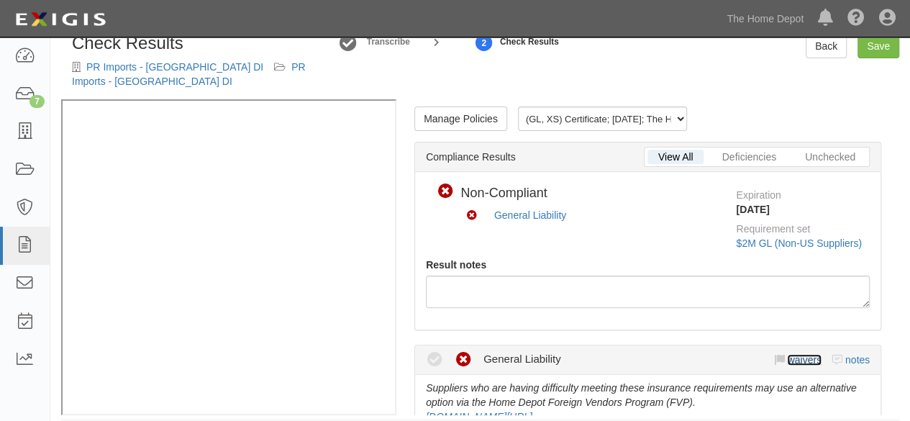
click at [793, 354] on link "waivers" at bounding box center [804, 360] width 34 height 12
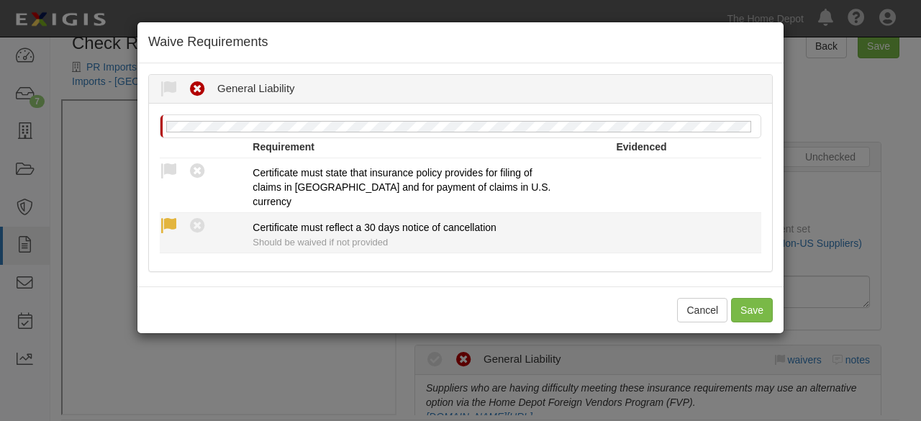
click at [173, 222] on icon at bounding box center [169, 226] width 18 height 18
radio input "true"
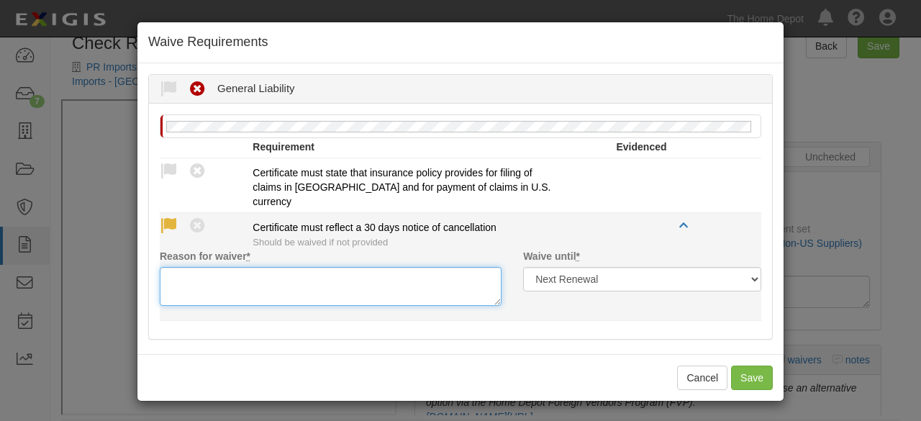
click at [191, 275] on textarea "Reason for waiver *" at bounding box center [331, 286] width 342 height 39
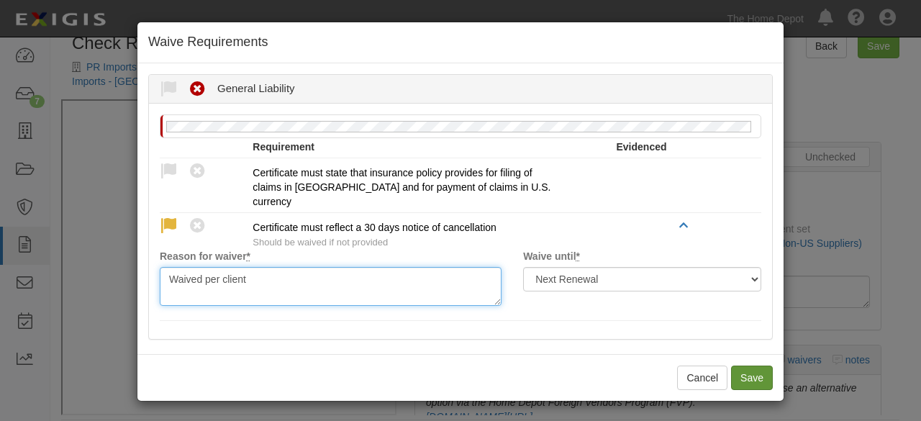
type textarea "Waived per client"
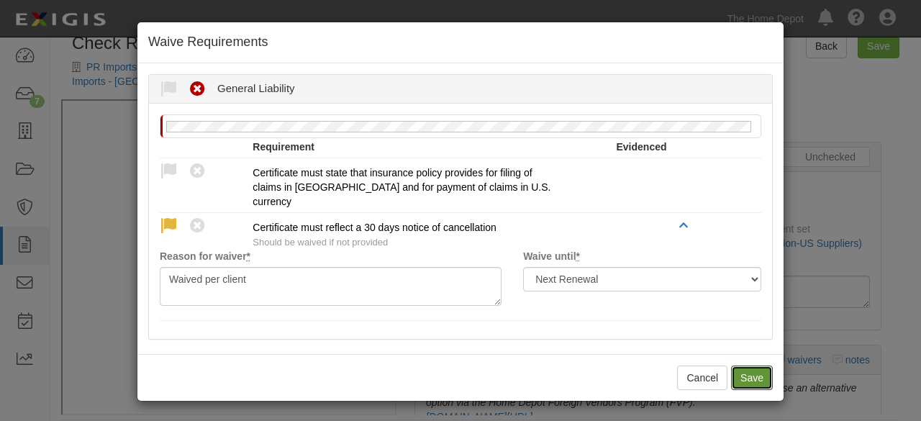
click at [757, 376] on button "Save" at bounding box center [752, 377] width 42 height 24
radio input "true"
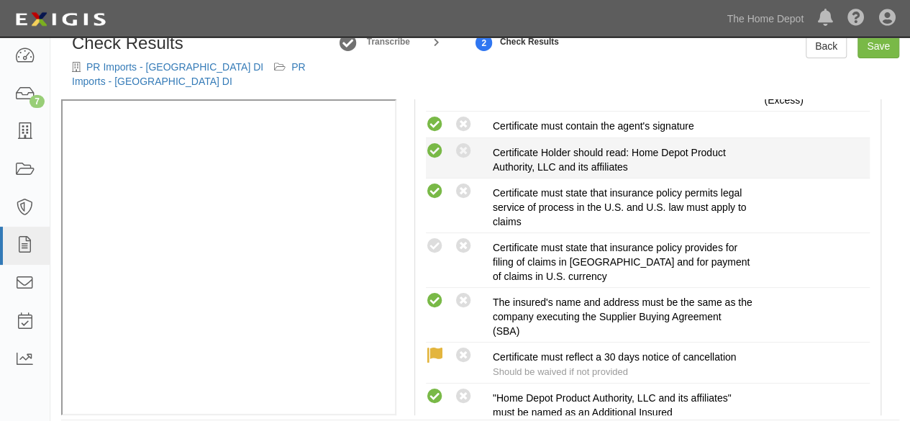
scroll to position [576, 0]
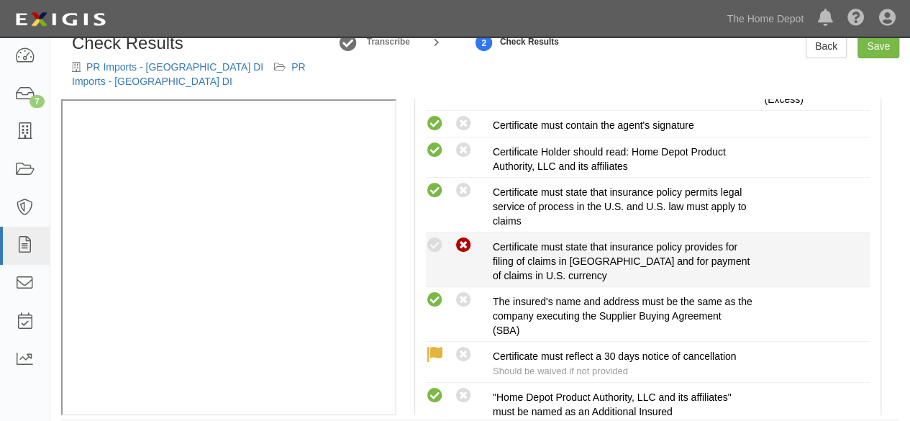
drag, startPoint x: 458, startPoint y: 133, endPoint x: 470, endPoint y: 219, distance: 87.2
click at [459, 142] on icon at bounding box center [464, 151] width 18 height 18
radio input "false"
radio input "true"
click at [465, 237] on icon at bounding box center [464, 246] width 18 height 18
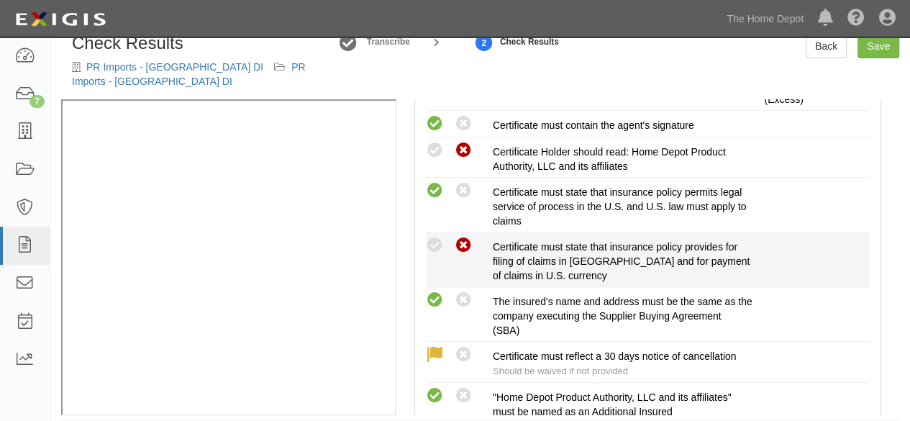
radio input "true"
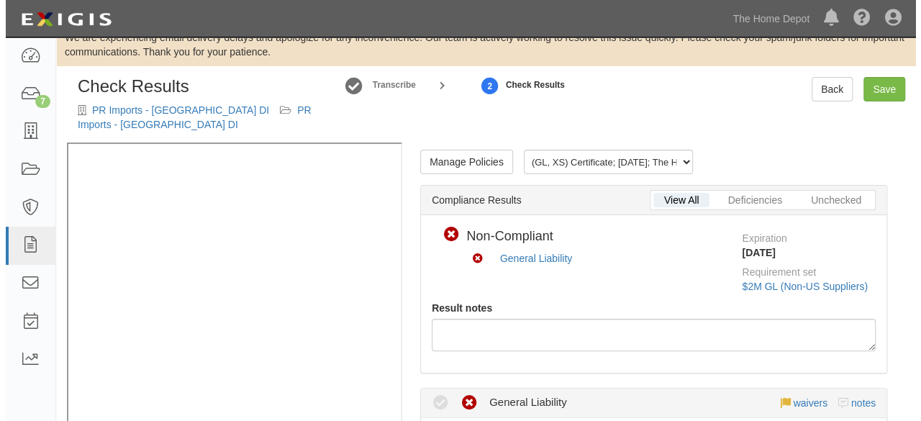
scroll to position [0, 0]
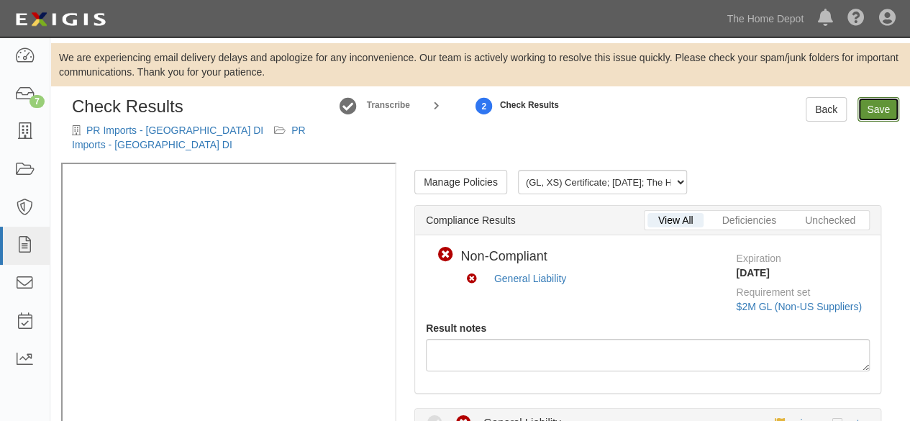
click at [870, 110] on link "Save" at bounding box center [879, 109] width 42 height 24
radio input "true"
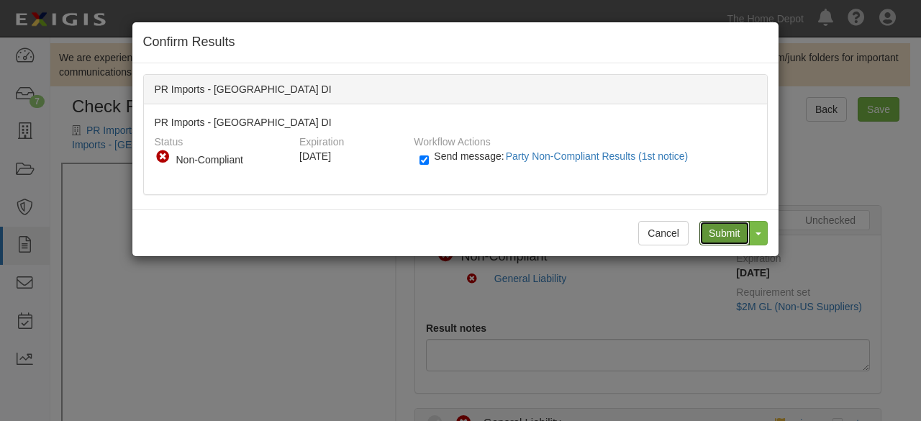
drag, startPoint x: 714, startPoint y: 231, endPoint x: 430, endPoint y: 55, distance: 333.8
click at [714, 230] on input "Submit" at bounding box center [724, 233] width 50 height 24
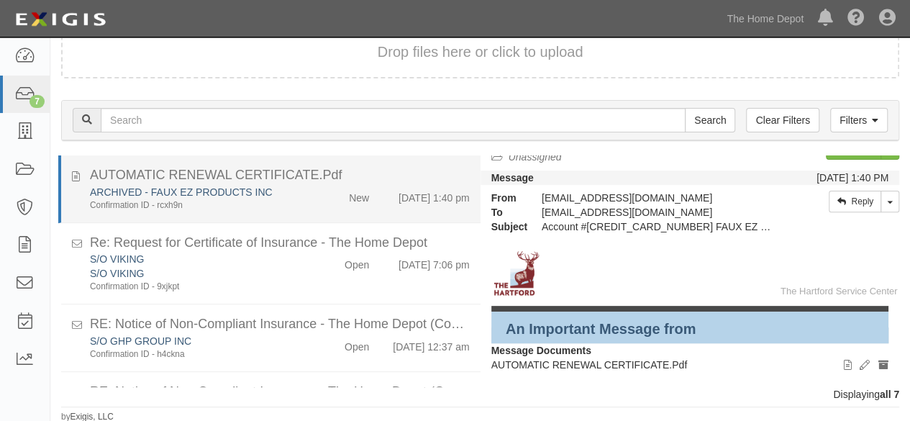
scroll to position [289, 0]
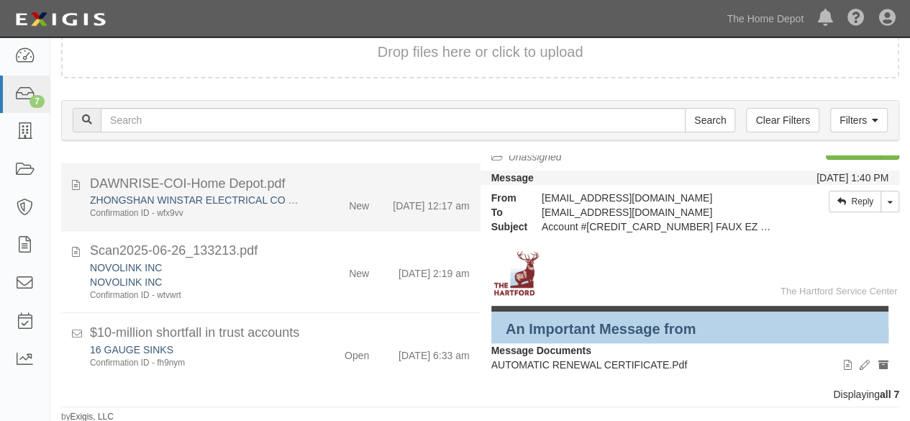
click at [300, 209] on div "ZHONGSHAN WINSTAR ELECTRICAL CO LTD Confirmation ID - wfx9vv" at bounding box center [196, 206] width 234 height 27
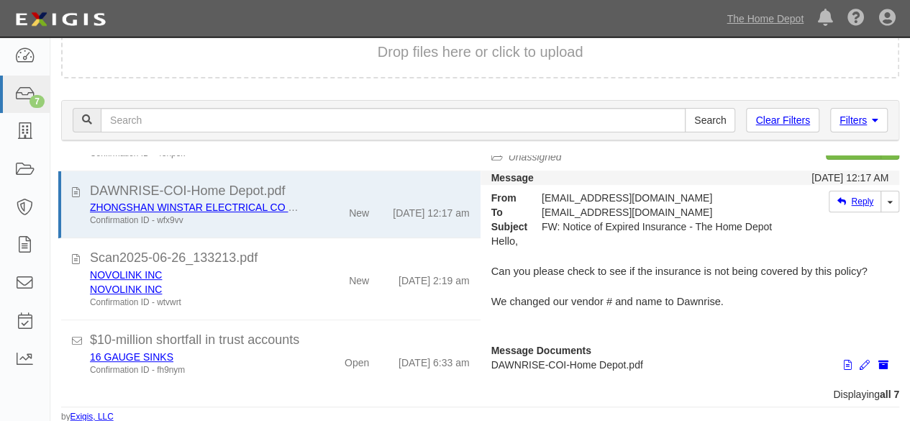
scroll to position [0, 0]
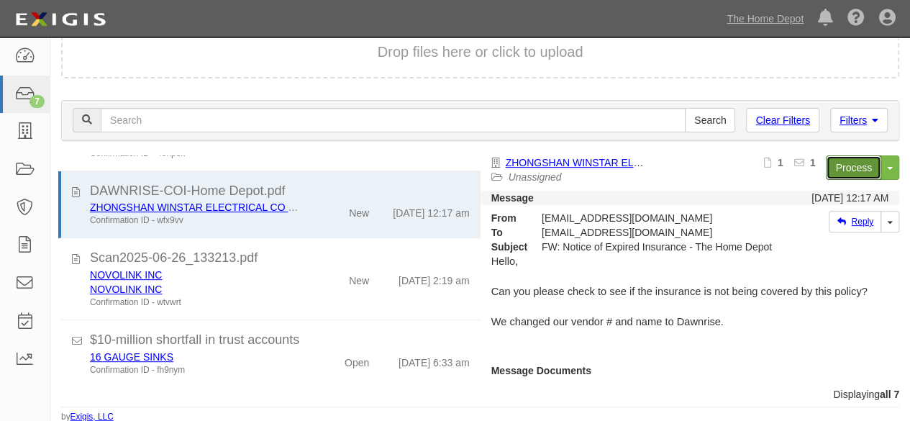
click at [847, 170] on link "Process" at bounding box center [853, 167] width 55 height 24
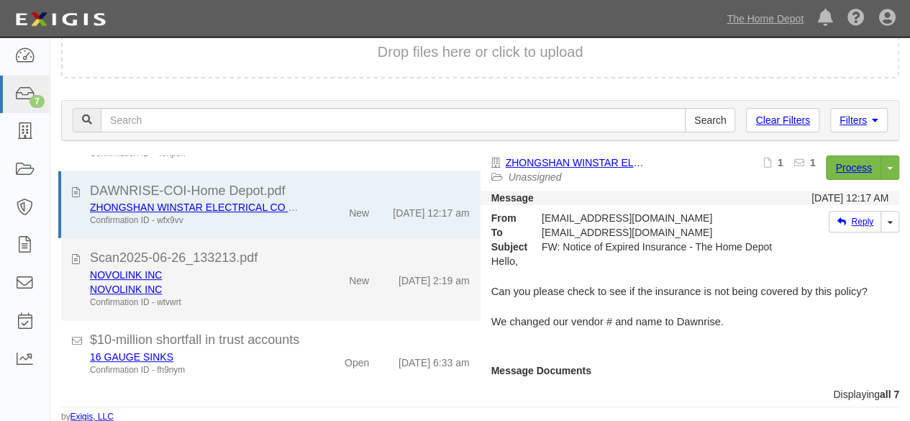
drag, startPoint x: 291, startPoint y: 295, endPoint x: 326, endPoint y: 277, distance: 39.6
click at [291, 294] on div "NOVOLINK INC NOVOLINK INC Confirmation ID - wtvwrt" at bounding box center [196, 288] width 234 height 41
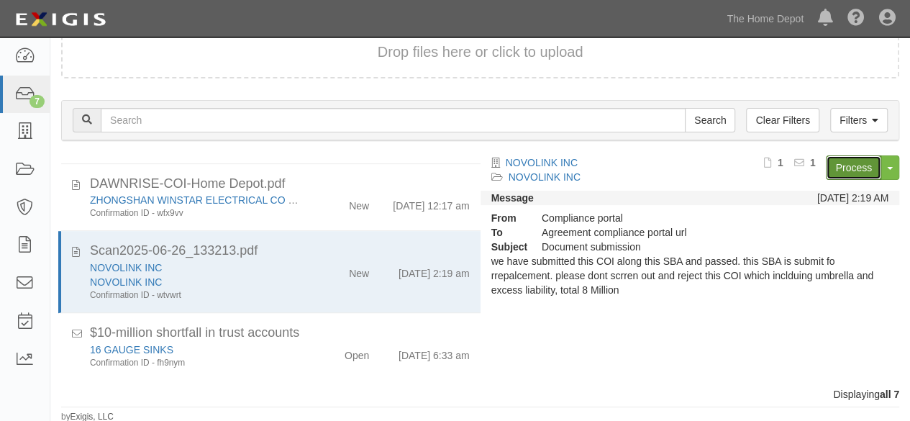
click at [847, 163] on link "Process" at bounding box center [853, 167] width 55 height 24
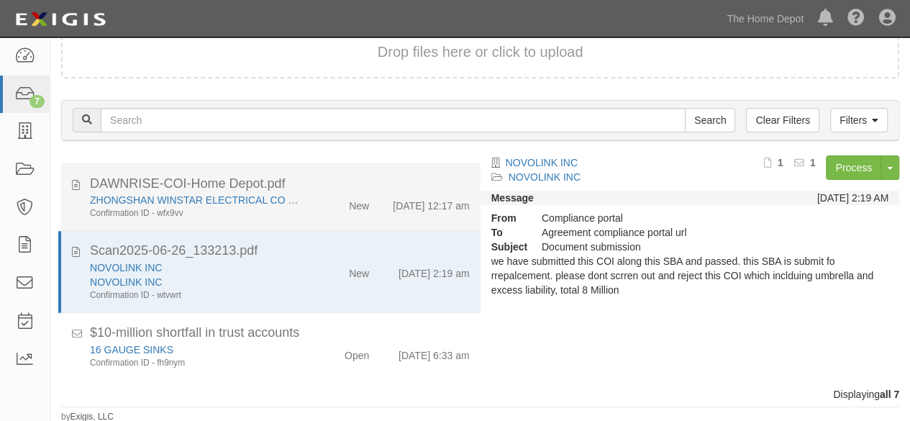
click at [313, 209] on div "New" at bounding box center [346, 203] width 67 height 20
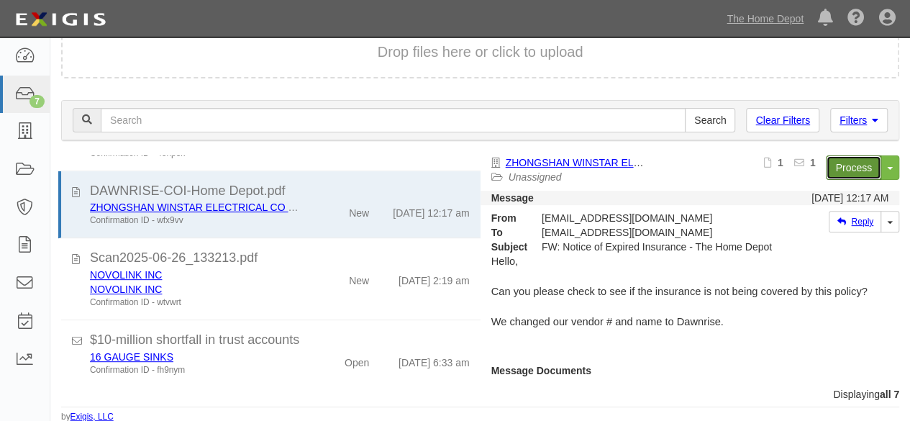
drag, startPoint x: 845, startPoint y: 166, endPoint x: 436, endPoint y: 50, distance: 424.7
click at [845, 165] on link "Process" at bounding box center [853, 167] width 55 height 24
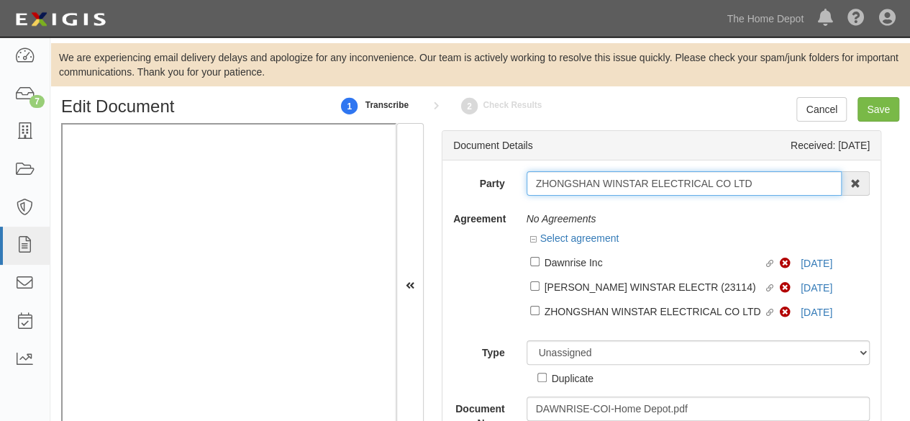
click at [761, 187] on input "ZHONGSHAN WINSTAR ELECTRICAL CO LTD" at bounding box center [685, 183] width 316 height 24
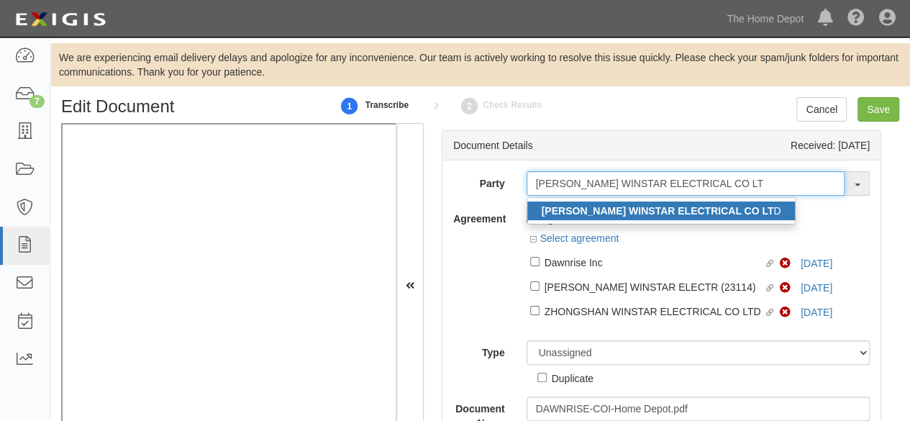
type input "[PERSON_NAME] WINSTAR ELECTRICAL CO LT"
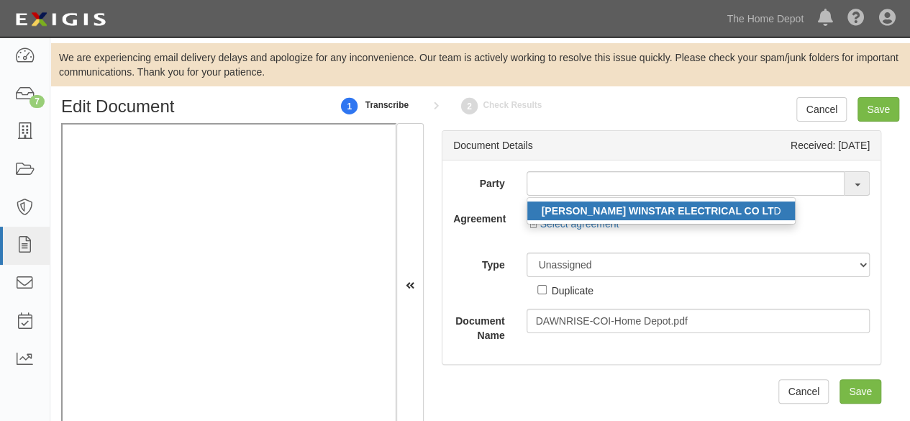
click at [722, 211] on strong "[PERSON_NAME] WINSTAR ELECTRICAL CO LT" at bounding box center [658, 211] width 232 height 12
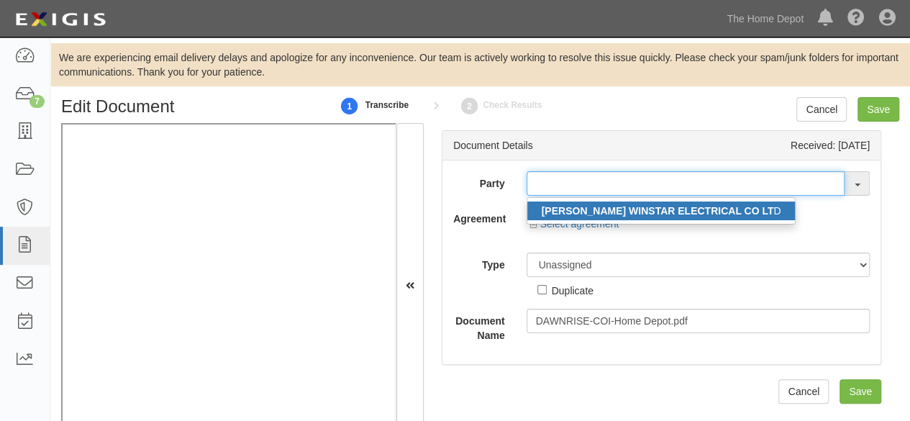
type input "ZHONGSHAN WINSTAR ELECTRICAL CO LTD"
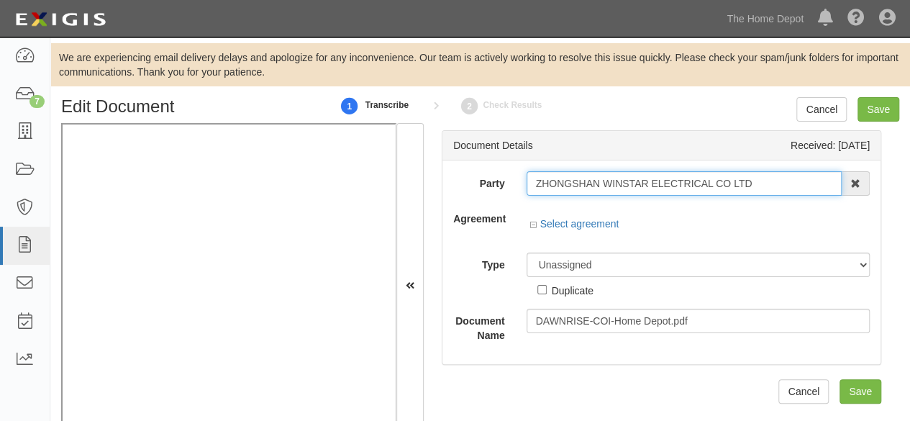
click at [600, 183] on input "ZHONGSHAN WINSTAR ELECTRICAL CO LTD" at bounding box center [685, 183] width 316 height 24
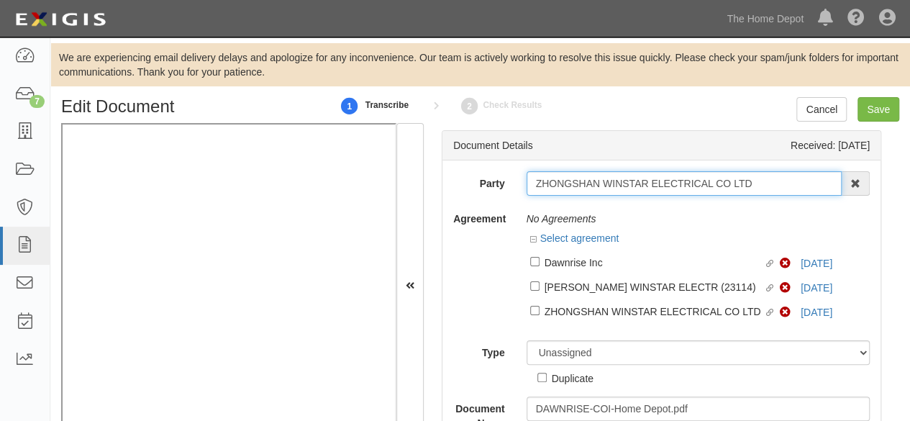
click at [600, 183] on input "ZHONGSHAN WINSTAR ELECTRICAL CO LTD" at bounding box center [685, 183] width 316 height 24
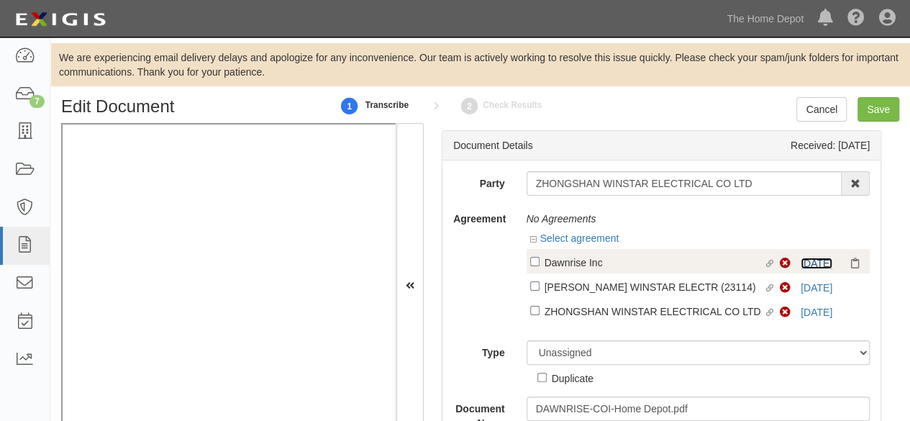
click at [810, 262] on link "8/14/25" at bounding box center [817, 264] width 32 height 12
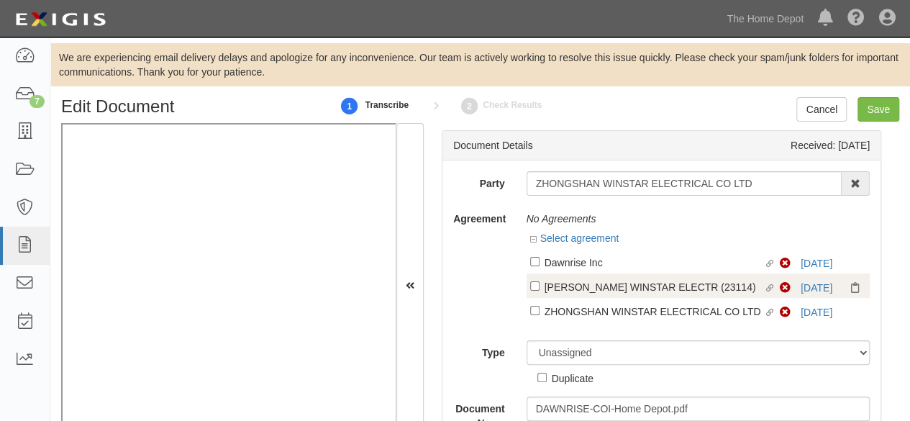
click at [596, 263] on div "Dawnrise Inc" at bounding box center [654, 262] width 219 height 16
click at [540, 263] on input "Linked agreement Dawnrise Inc Linked agreement" at bounding box center [534, 261] width 9 height 9
checkbox input "true"
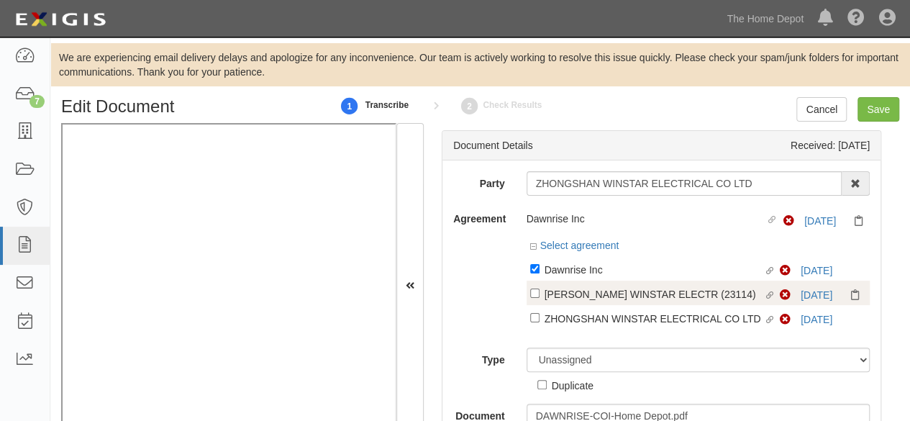
click at [637, 277] on div "[PERSON_NAME] WINSTAR ELECTR (23114)" at bounding box center [654, 269] width 219 height 16
click at [540, 273] on input "Linked agreement ZHONGSHAN WINSTAR ELECTR (23114) Linked agreement" at bounding box center [534, 268] width 9 height 9
checkbox input "true"
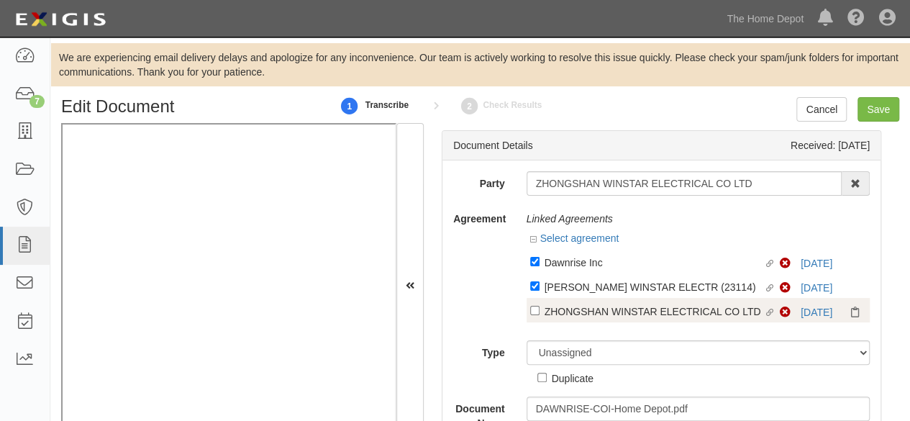
click at [609, 270] on div "ZHONGSHAN WINSTAR ELECTRICAL CO LTD" at bounding box center [654, 262] width 219 height 16
click at [540, 266] on input "Linked agreement ZHONGSHAN WINSTAR ELECTRICAL CO LTD Linked agreement" at bounding box center [534, 261] width 9 height 9
checkbox input "true"
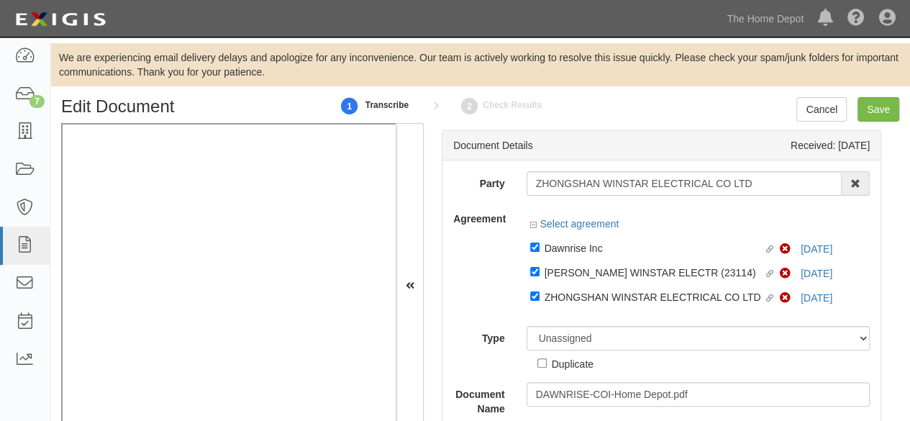
click at [581, 350] on div "Duplicate" at bounding box center [565, 360] width 56 height 21
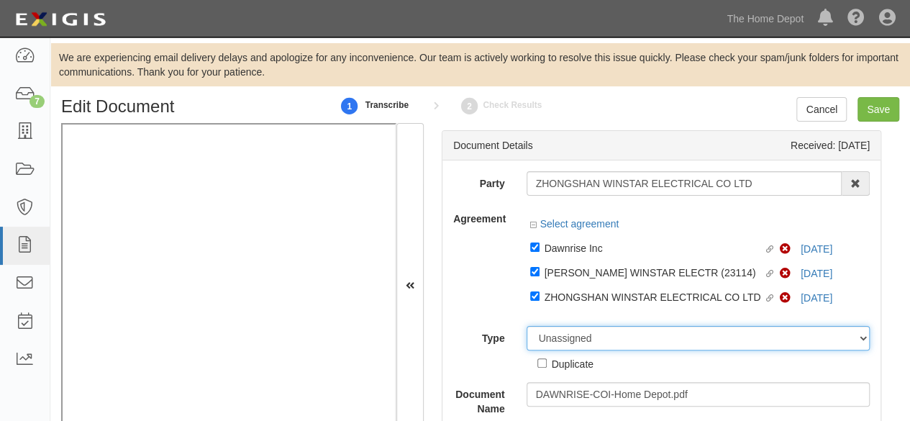
drag, startPoint x: 584, startPoint y: 340, endPoint x: 588, endPoint y: 333, distance: 8.0
click at [584, 340] on select "Unassigned Binder Cancellation Notice Certificate Contract Endorsement Insuranc…" at bounding box center [699, 338] width 344 height 24
select select "CertificateDetail"
click at [527, 326] on select "Unassigned Binder Cancellation Notice Certificate Contract Endorsement Insuranc…" at bounding box center [699, 338] width 344 height 24
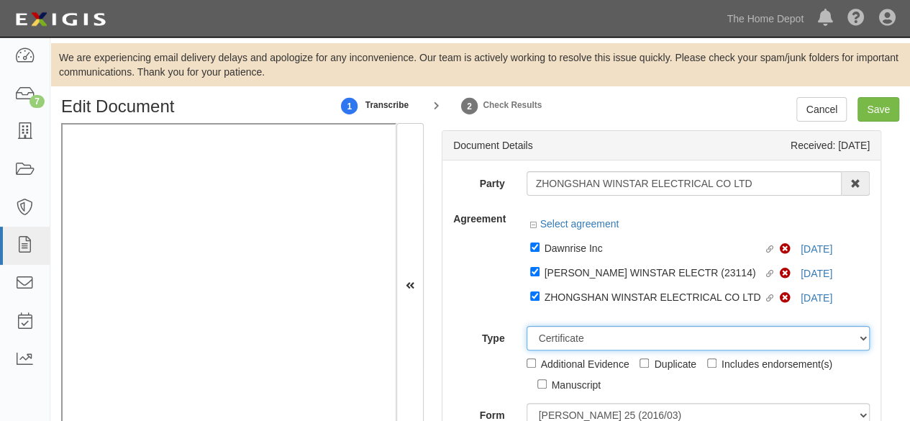
scroll to position [144, 0]
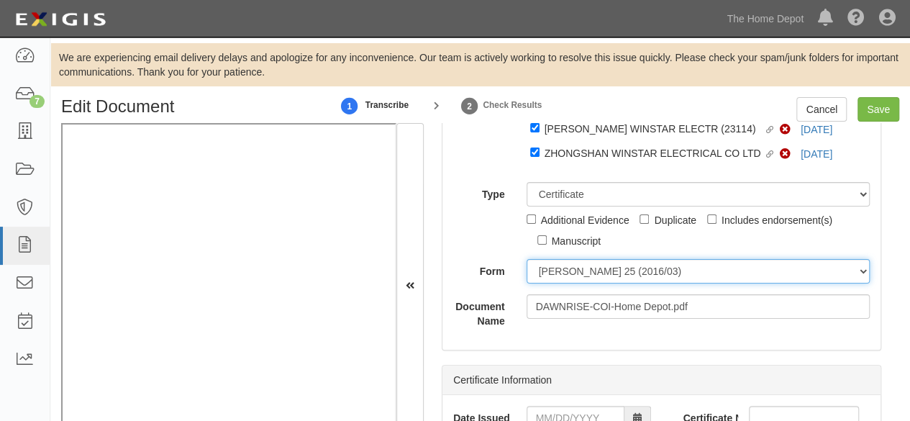
click at [574, 265] on select "ACORD 25 (2016/03) ACORD 101 ACORD 855 NY (2014/05) General" at bounding box center [699, 271] width 344 height 24
select select "GeneralFormDetail"
click at [527, 259] on select "ACORD 25 (2016/03) ACORD 101 ACORD 855 NY (2014/05) General" at bounding box center [699, 271] width 344 height 24
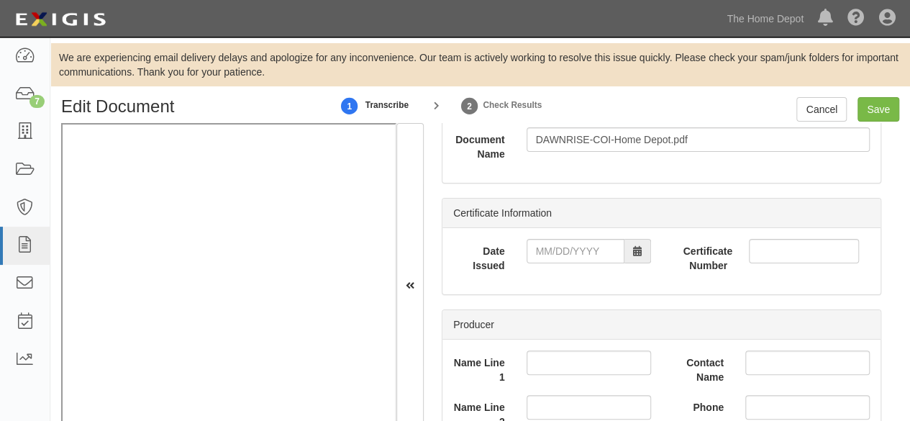
scroll to position [360, 0]
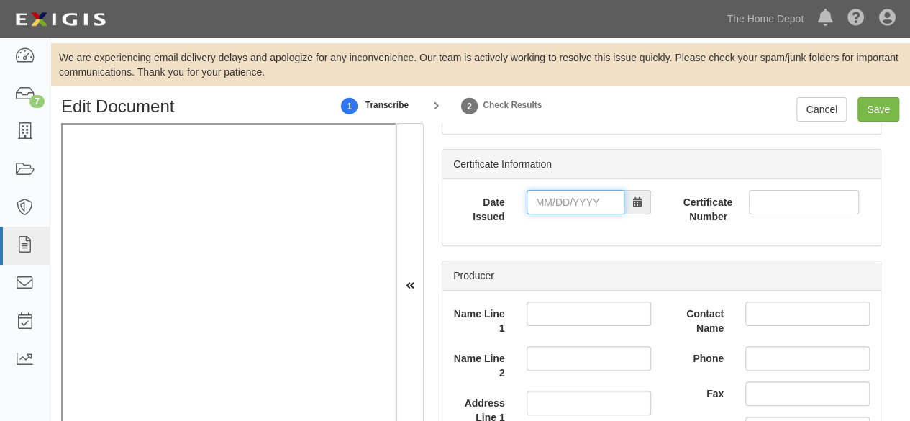
drag, startPoint x: 586, startPoint y: 209, endPoint x: 575, endPoint y: 205, distance: 11.4
click at [586, 209] on input "Date Issued" at bounding box center [576, 202] width 98 height 24
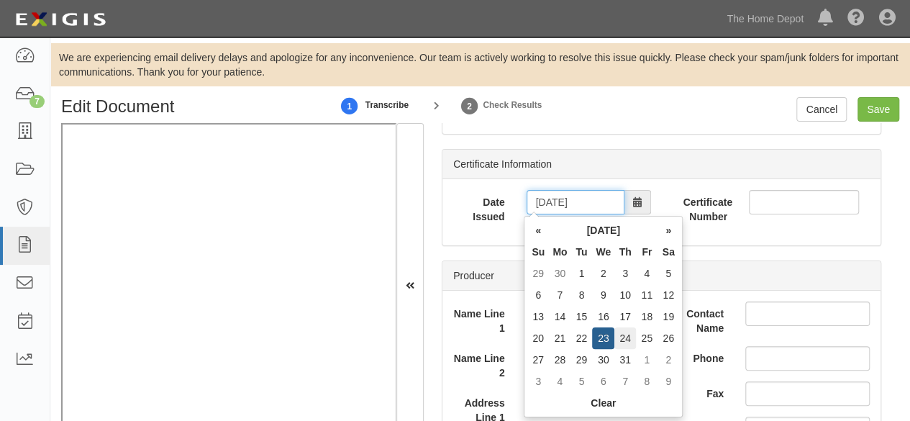
type input "07/24/2025"
click at [622, 339] on td "24" at bounding box center [625, 338] width 22 height 22
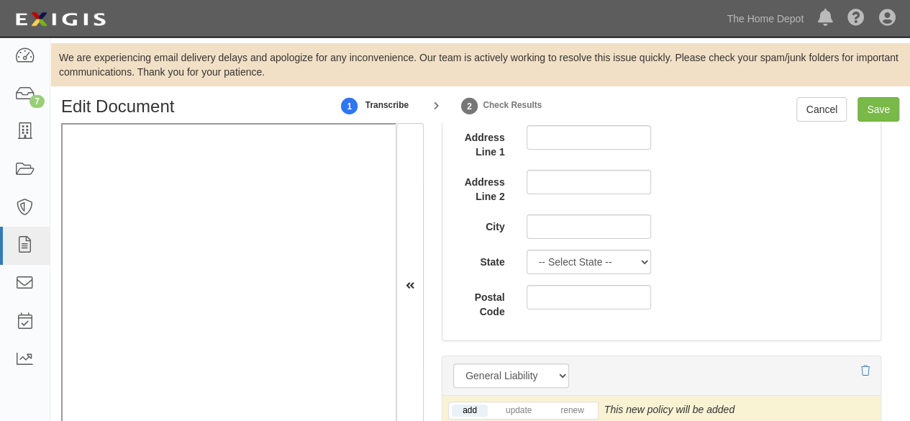
scroll to position [1223, 0]
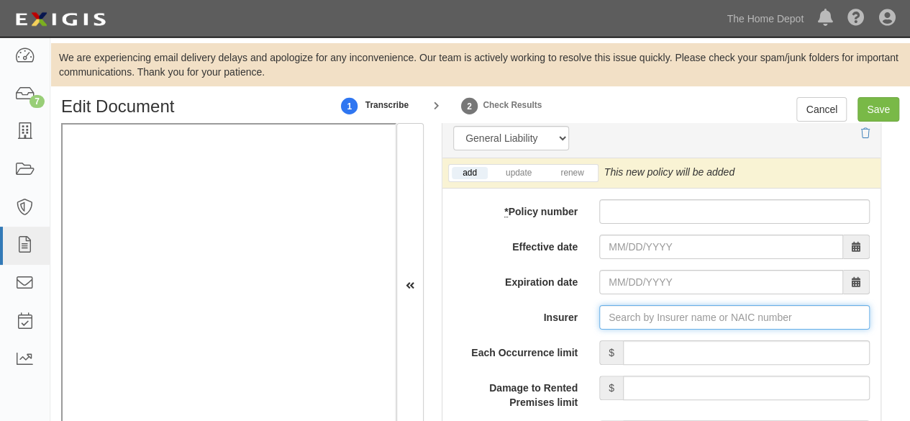
click at [626, 308] on input "Insurer" at bounding box center [734, 317] width 270 height 24
paste input ".'"
type input ".'"
drag, startPoint x: 614, startPoint y: 316, endPoint x: 496, endPoint y: 301, distance: 119.6
click at [529, 314] on div "Insurer .'" at bounding box center [661, 317] width 438 height 24
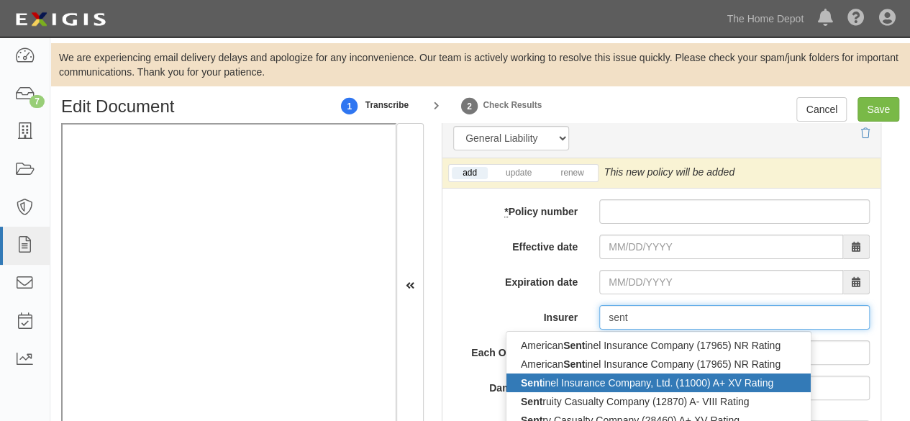
click at [542, 381] on div "Sent inel Insurance Company, Ltd. (11000) A+ XV Rating" at bounding box center [658, 382] width 304 height 19
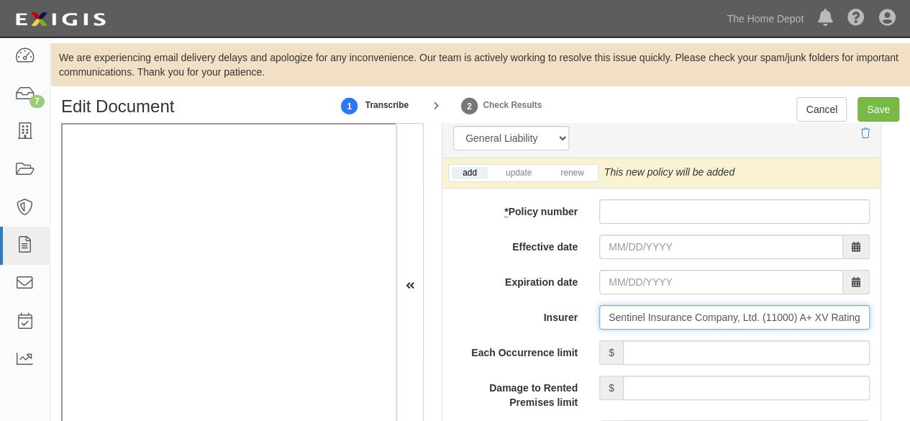
type input "Sentinel Insurance Company, Ltd. (11000) A+ XV Rating"
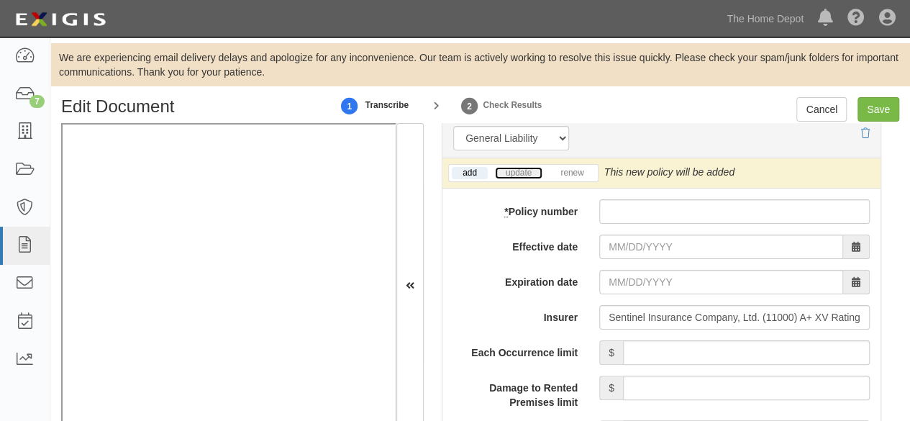
click at [525, 168] on link "update" at bounding box center [518, 173] width 47 height 12
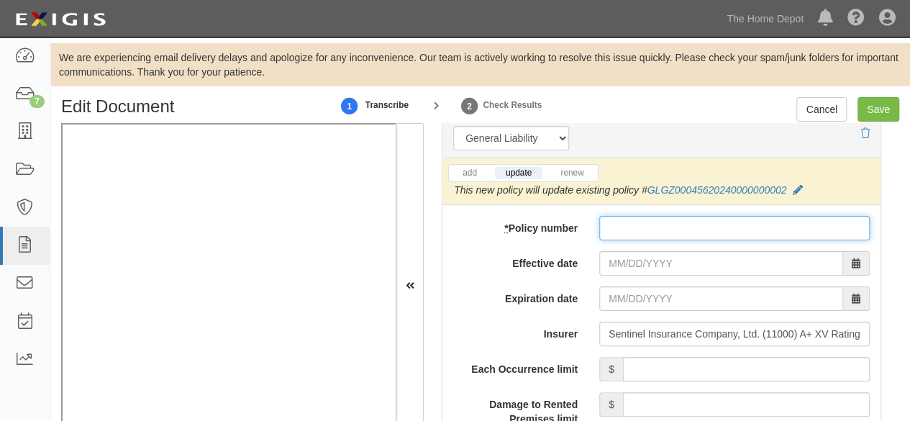
drag, startPoint x: 659, startPoint y: 218, endPoint x: 630, endPoint y: 215, distance: 28.9
click at [659, 218] on input "* Policy number" at bounding box center [734, 228] width 270 height 24
type input "72SBABB8KB0"
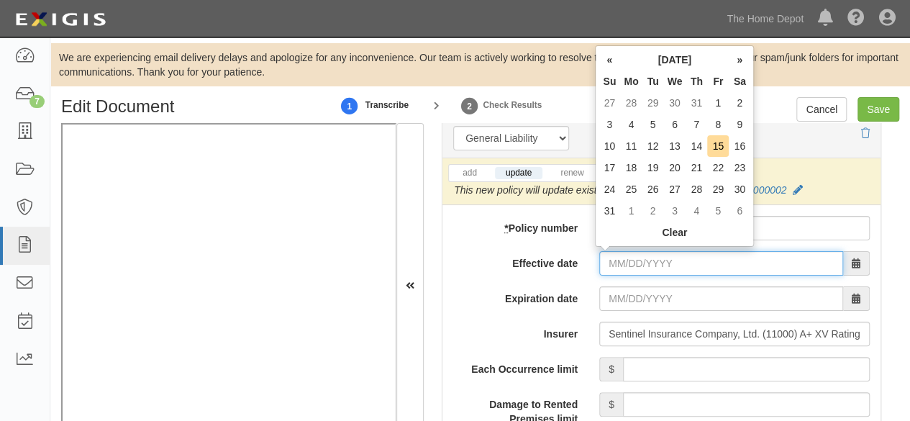
click at [619, 254] on input "Effective date" at bounding box center [721, 263] width 244 height 24
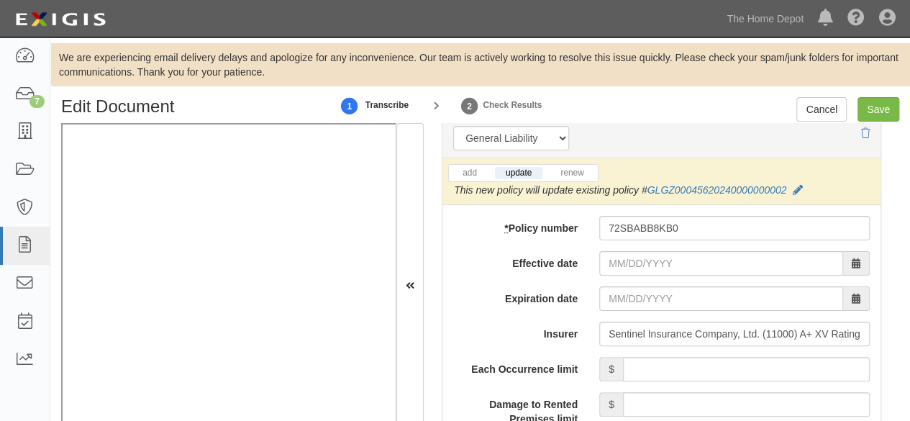
click at [578, 291] on label "Expiration date" at bounding box center [515, 295] width 146 height 19
click at [599, 291] on input "Expiration date" at bounding box center [721, 298] width 244 height 24
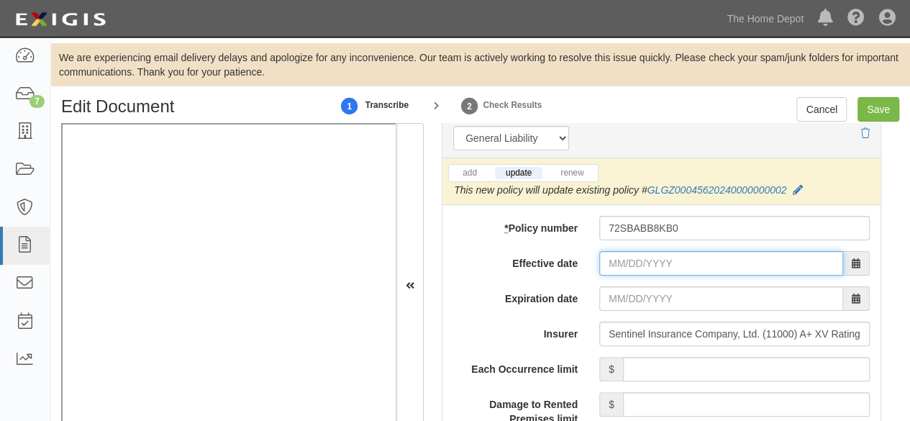
click at [614, 251] on input "Effective date" at bounding box center [721, 263] width 244 height 24
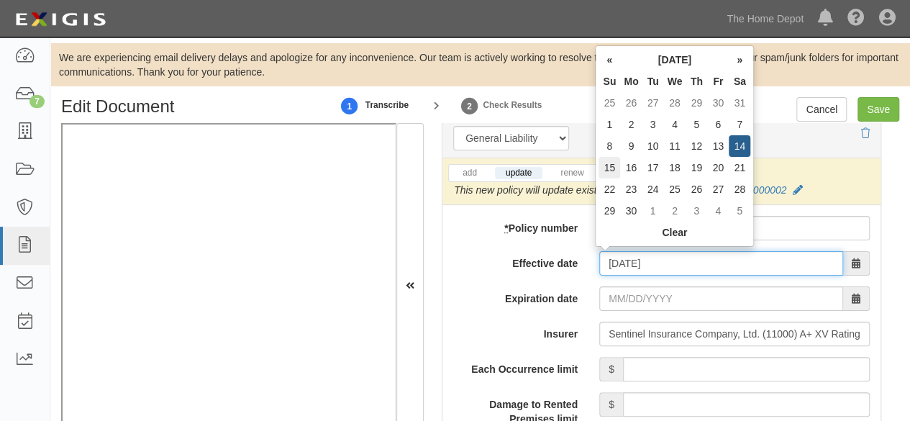
type input "06/15/2025"
type input "06/15/2026"
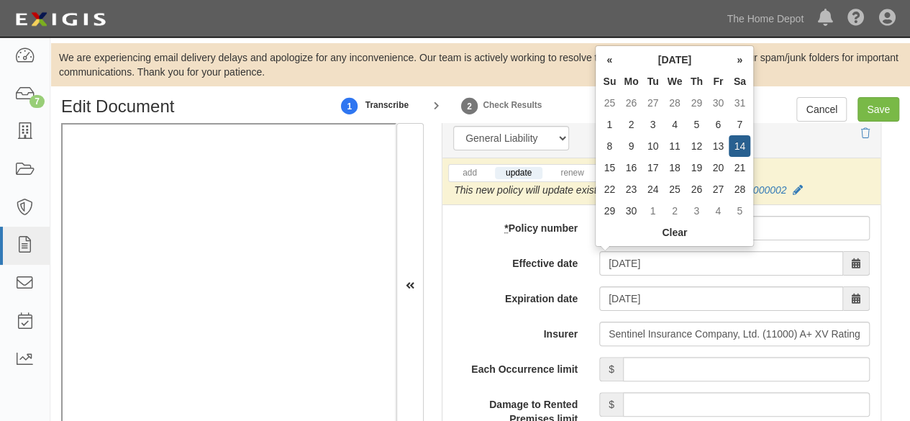
drag, startPoint x: 611, startPoint y: 168, endPoint x: 598, endPoint y: 173, distance: 14.2
click at [609, 168] on td "15" at bounding box center [610, 168] width 22 height 22
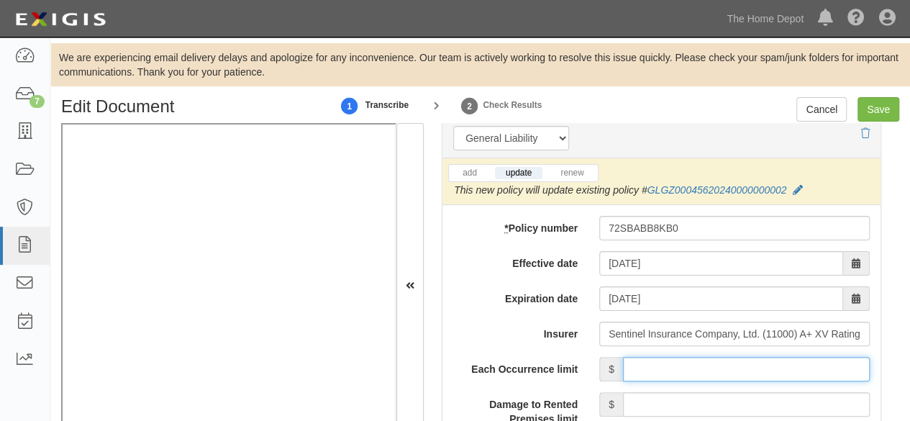
drag, startPoint x: 668, startPoint y: 363, endPoint x: 670, endPoint y: 348, distance: 15.2
click at [668, 363] on input "Each Occurrence limit" at bounding box center [746, 369] width 247 height 24
type input "2,000,000"
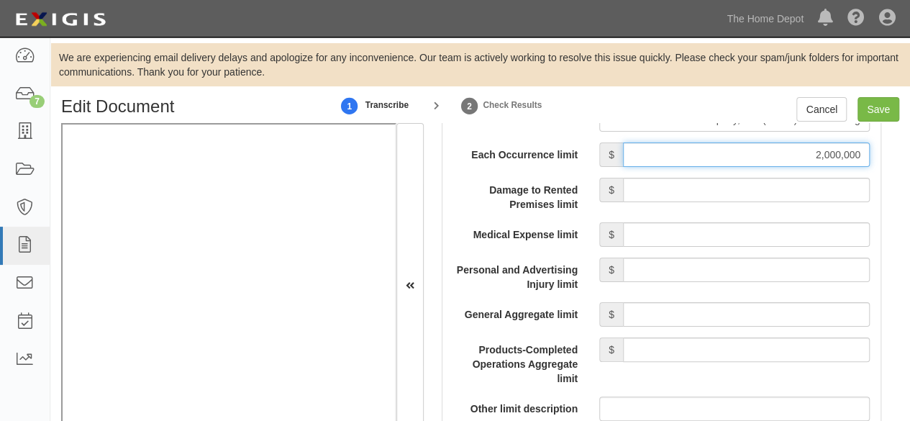
scroll to position [1439, 0]
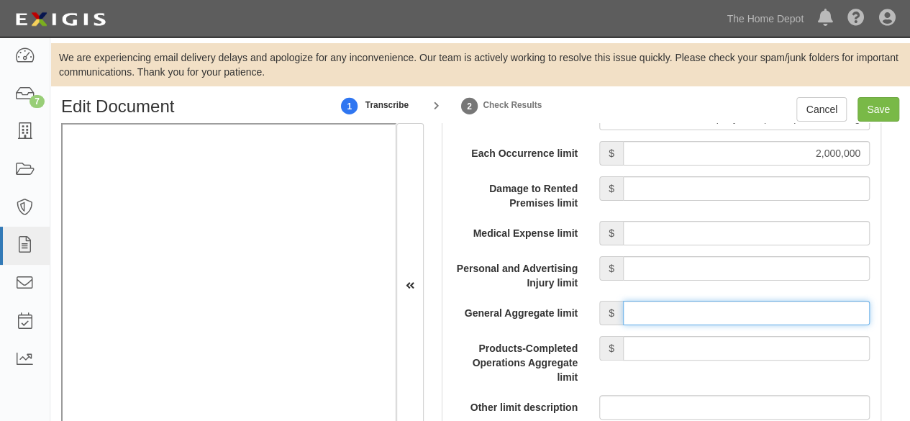
drag, startPoint x: 681, startPoint y: 306, endPoint x: 686, endPoint y: 299, distance: 8.8
click at [681, 306] on input "General Aggregate limit" at bounding box center [746, 313] width 247 height 24
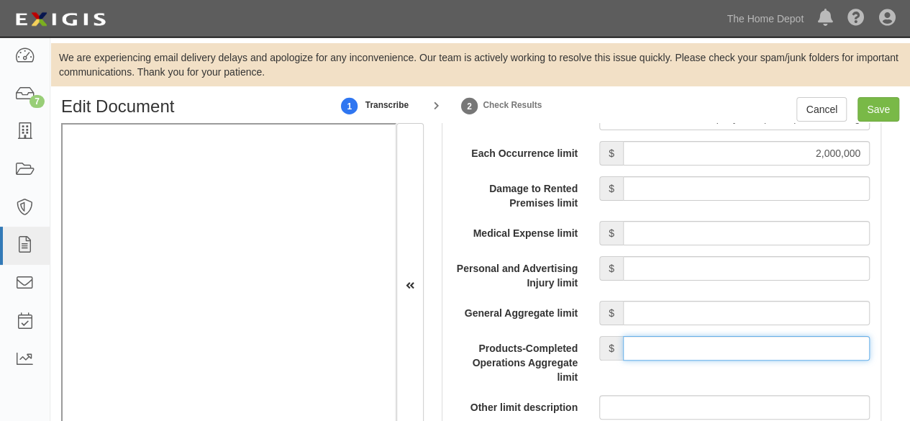
click at [703, 343] on input "Products-Completed Operations Aggregate limit" at bounding box center [746, 348] width 247 height 24
type input "4,000,000"
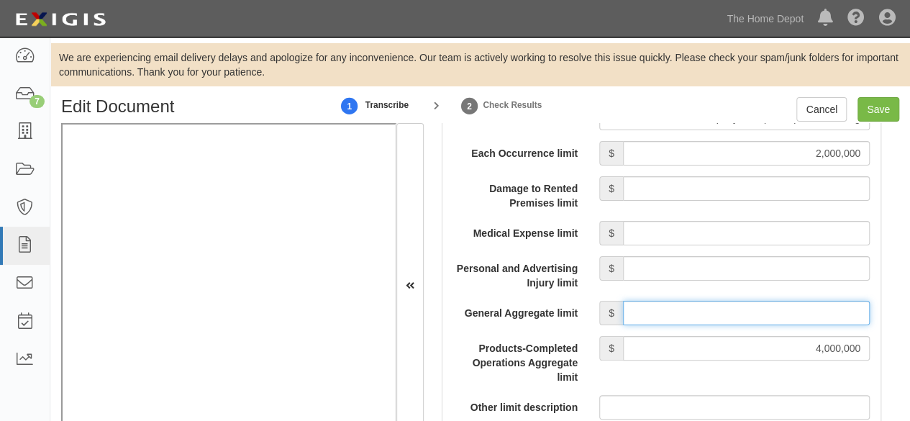
drag, startPoint x: 684, startPoint y: 307, endPoint x: 686, endPoint y: 299, distance: 8.9
click at [684, 307] on input "General Aggregate limit" at bounding box center [746, 313] width 247 height 24
type input "4,000,000"
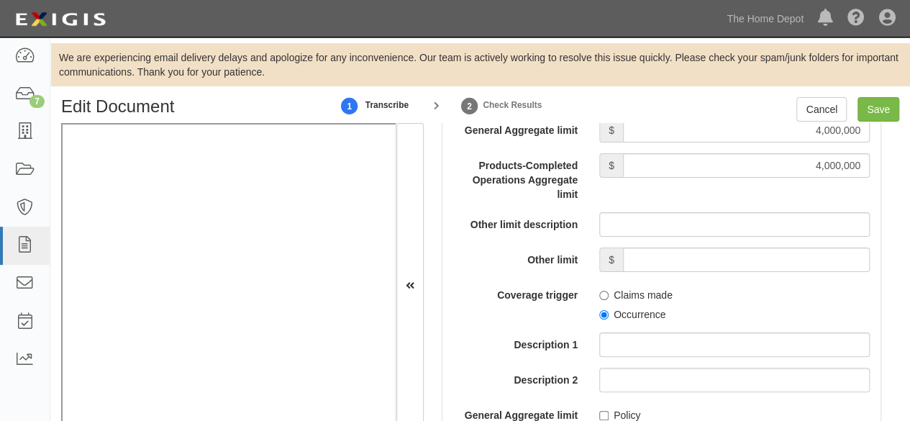
scroll to position [1727, 0]
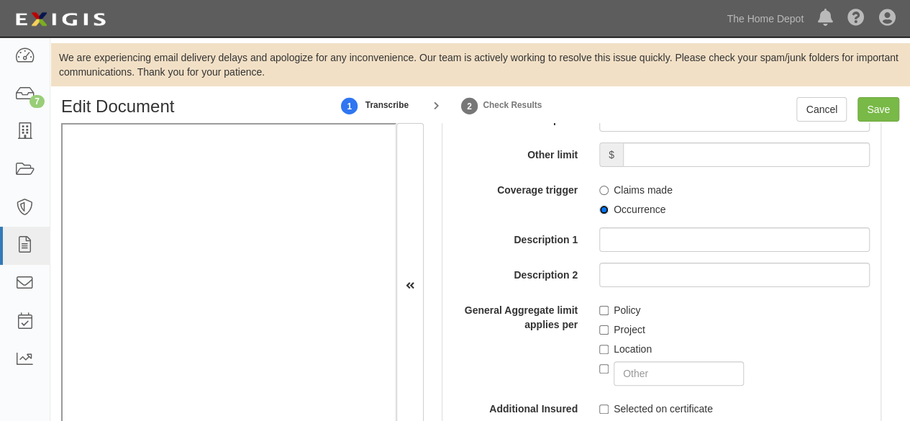
click at [601, 208] on input "Occurrence" at bounding box center [603, 209] width 9 height 9
radio input "true"
click at [600, 308] on input "Policy" at bounding box center [603, 310] width 9 height 9
checkbox input "true"
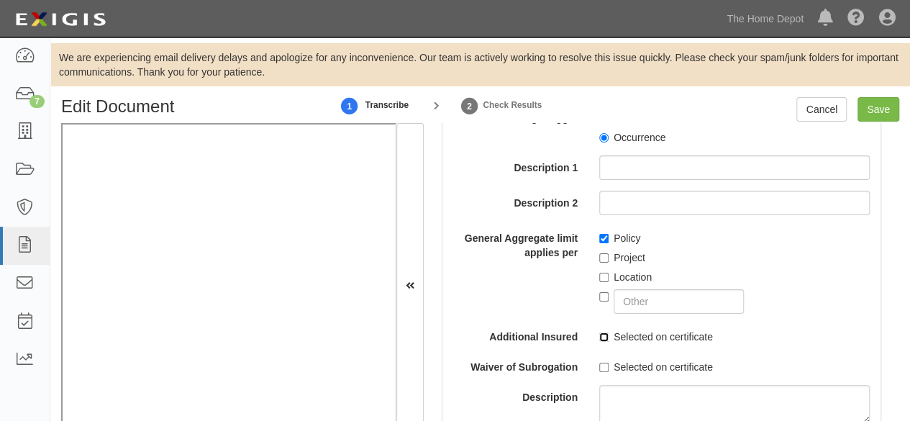
click at [599, 332] on input "Selected on certificate" at bounding box center [603, 336] width 9 height 9
checkbox input "true"
click at [599, 363] on input "Selected on certificate" at bounding box center [603, 367] width 9 height 9
checkbox input "true"
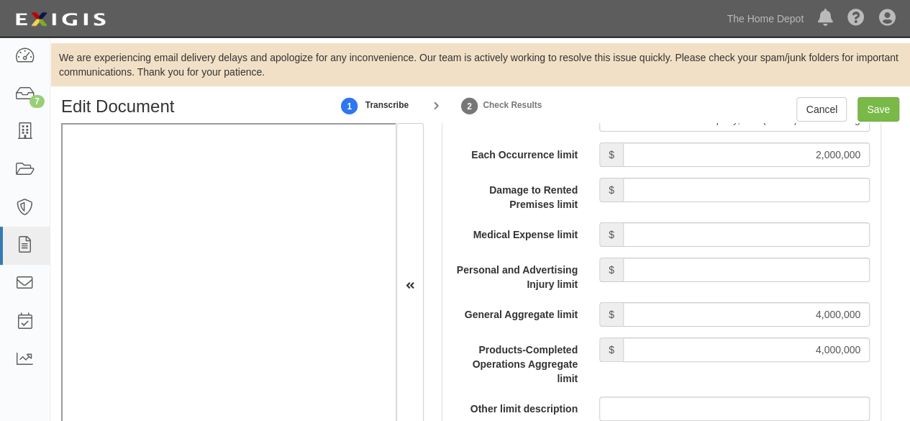
scroll to position [1367, 0]
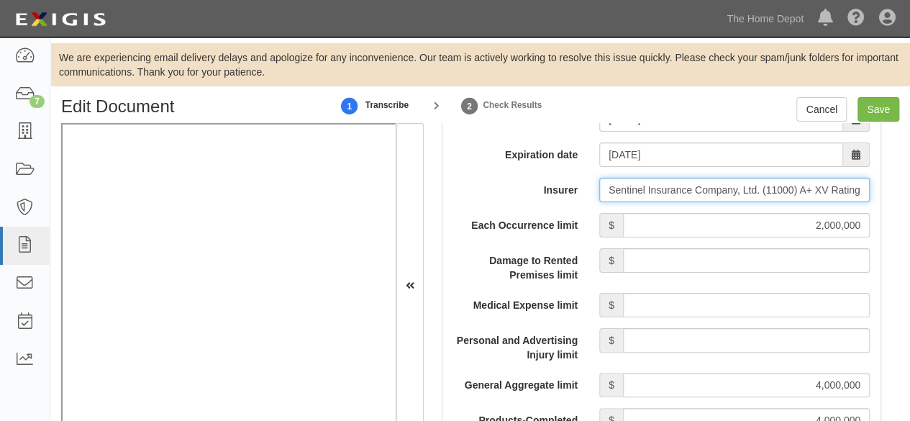
click at [647, 189] on input "Sentinel Insurance Company, Ltd. (11000) A+ XV Rating" at bounding box center [734, 190] width 270 height 24
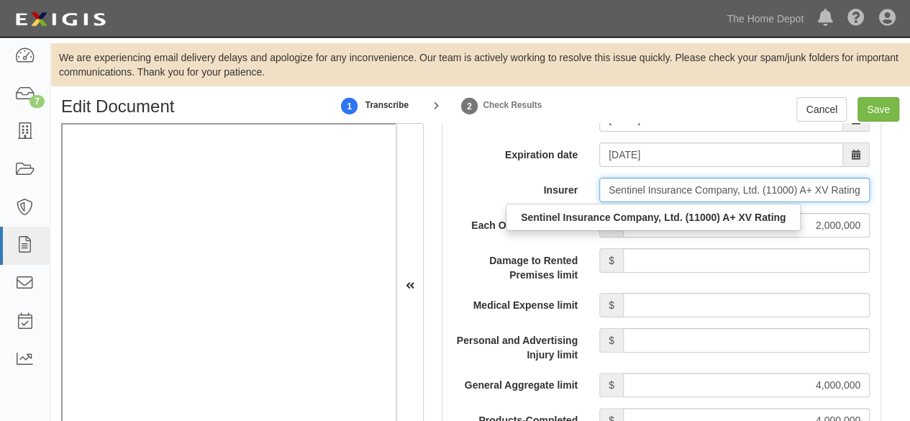
click at [647, 188] on input "Sentinel Insurance Company, Ltd. (11000) A+ XV Rating" at bounding box center [734, 190] width 270 height 24
click at [648, 188] on input "Sentinel Insurance Company, Ltd. (11000) A+ XV Rating" at bounding box center [734, 190] width 270 height 24
paste input ".'"
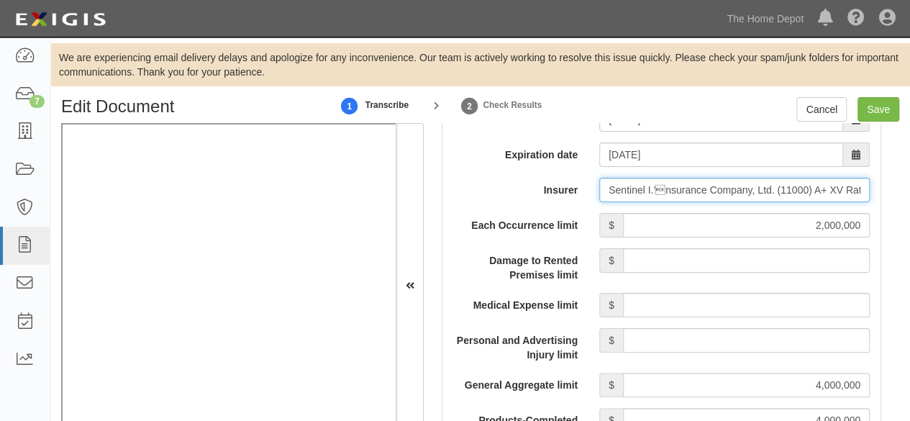
type input "Sentinel Insurance Company, Ltd. (11000) A+ XV Rating"
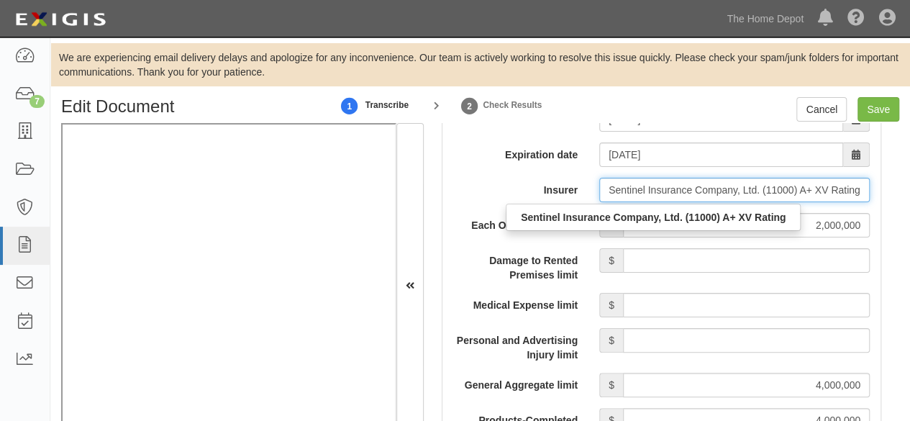
click at [647, 186] on input "Sentinel Insurance Company, Ltd. (11000) A+ XV Rating" at bounding box center [734, 190] width 270 height 24
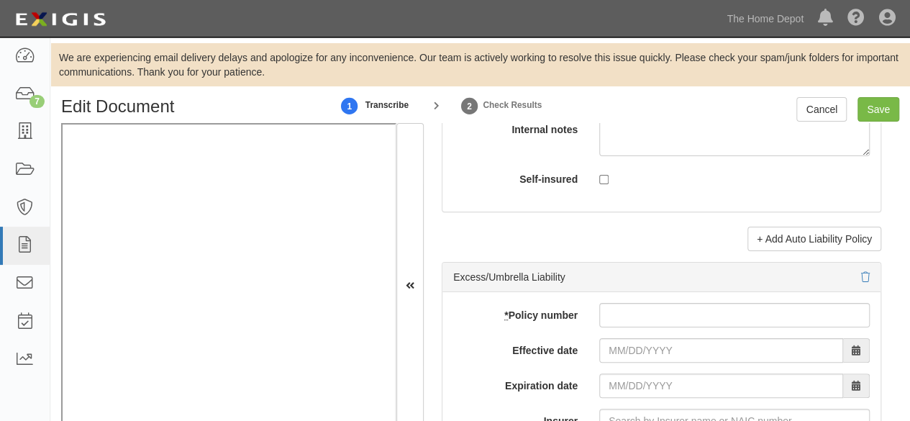
scroll to position [3021, 0]
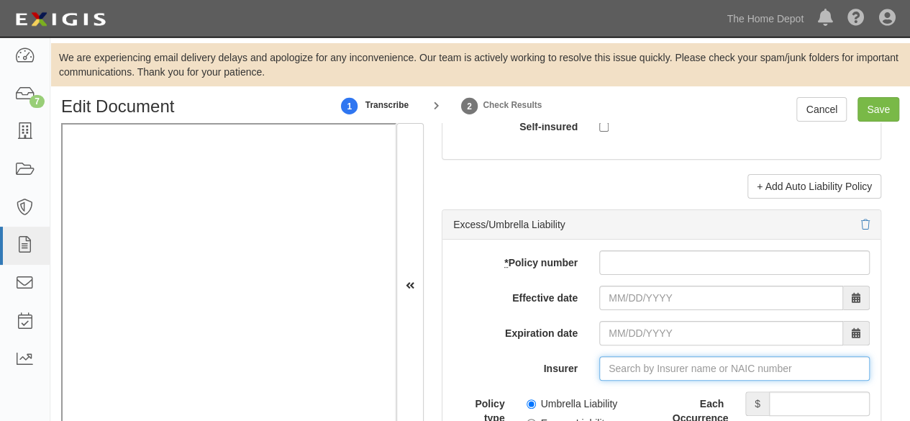
click at [629, 363] on input "Insurer" at bounding box center [734, 368] width 270 height 24
paste input "Sentinel Insurance Company, Ltd. (11000) A+ XV Rating"
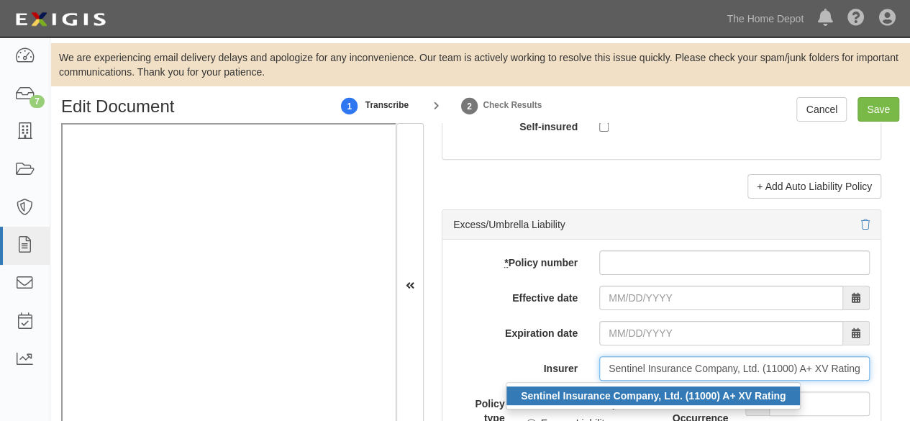
scroll to position [0, 5]
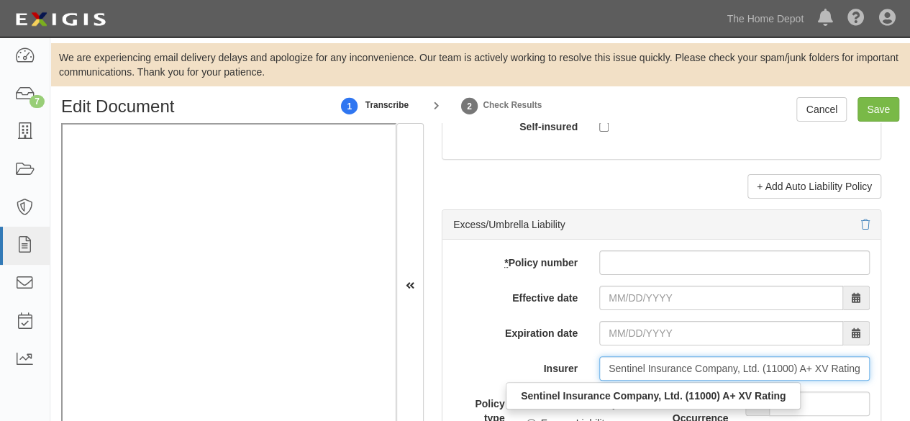
click at [619, 394] on div "Sentinel Insurance Company, Ltd. (11000) A+ XV Rating" at bounding box center [653, 395] width 294 height 19
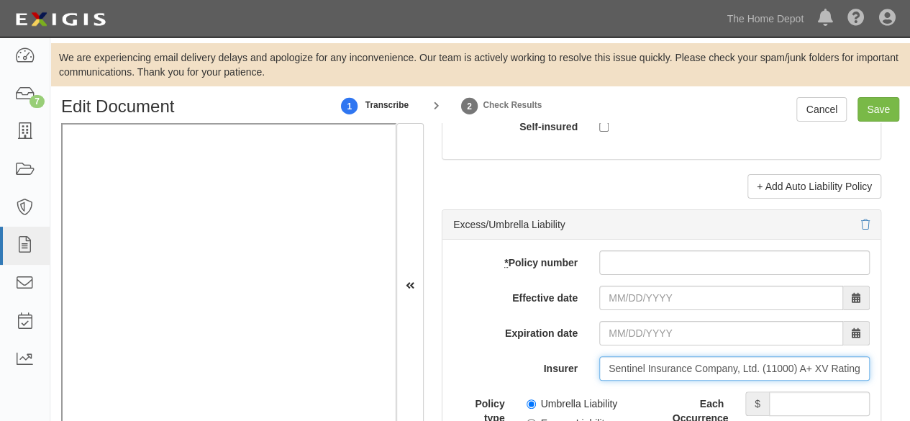
type input "Sentinel Insurance Company, Ltd. (11000) A+ XV Rating"
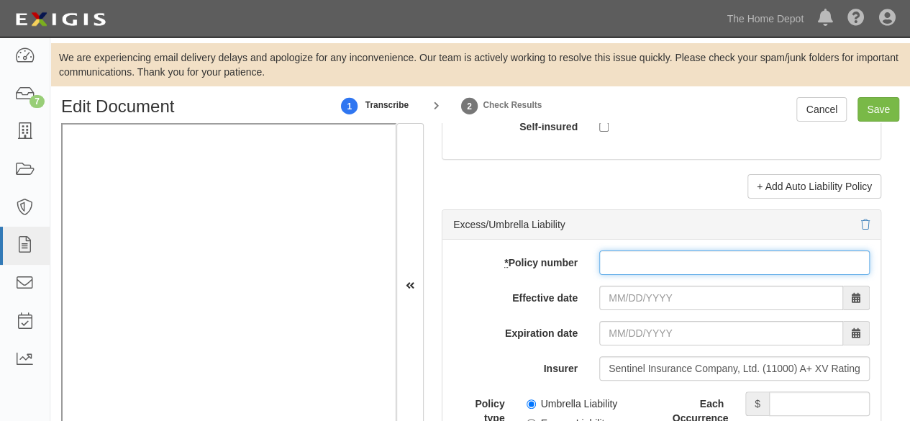
scroll to position [0, 0]
click at [615, 257] on input "* Policy number" at bounding box center [734, 262] width 270 height 24
type input "72SBABB8KB0"
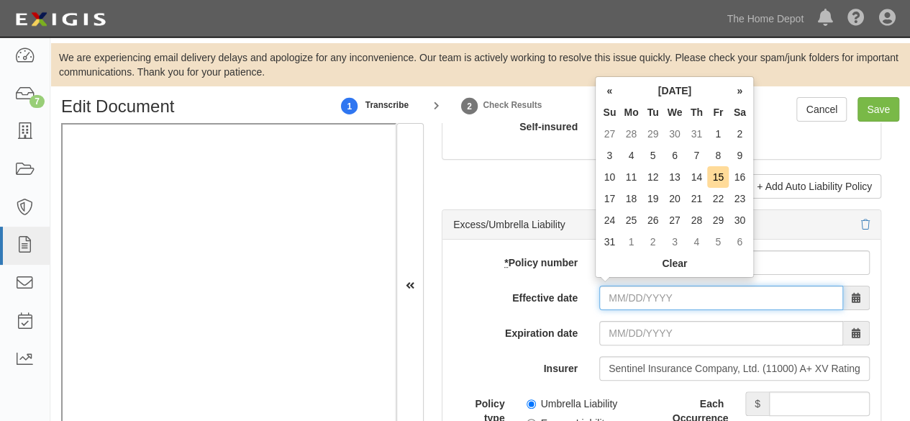
click at [628, 294] on input "Effective date" at bounding box center [721, 298] width 244 height 24
type input "06/15/2025"
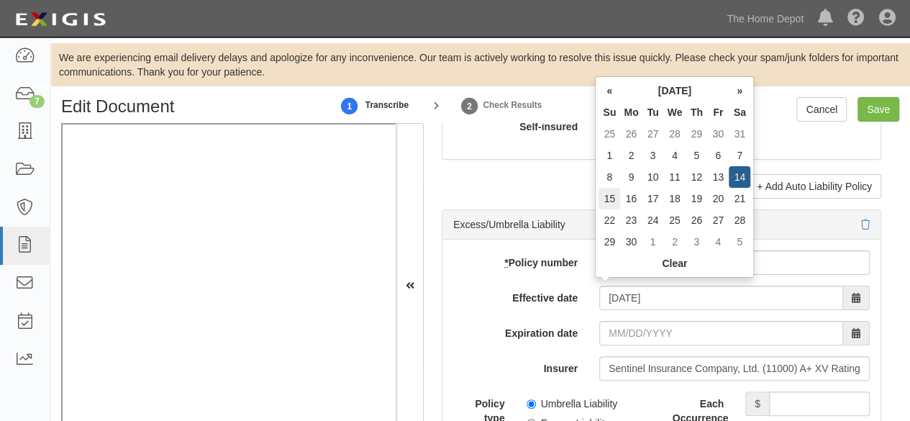
type input "06/15/2026"
click at [609, 195] on td "15" at bounding box center [610, 199] width 22 height 22
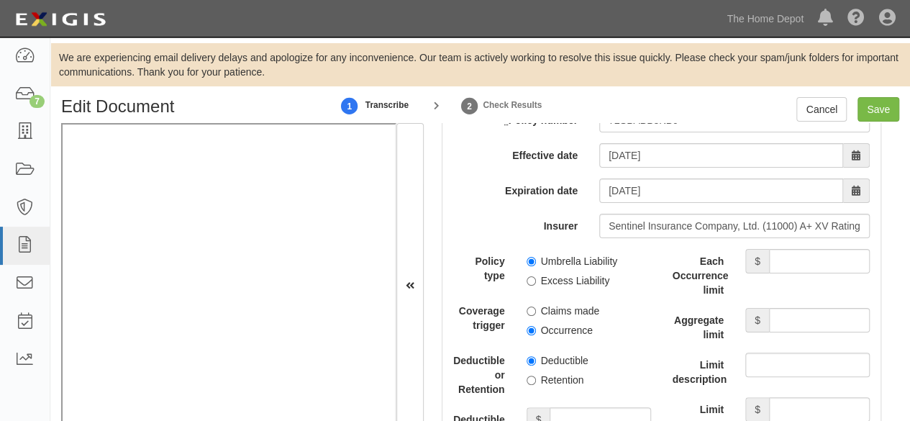
scroll to position [3165, 0]
drag, startPoint x: 524, startPoint y: 250, endPoint x: 528, endPoint y: 304, distance: 54.8
click at [527, 255] on input "Umbrella Liability" at bounding box center [531, 259] width 9 height 9
radio input "true"
click at [530, 324] on input "Occurrence" at bounding box center [531, 328] width 9 height 9
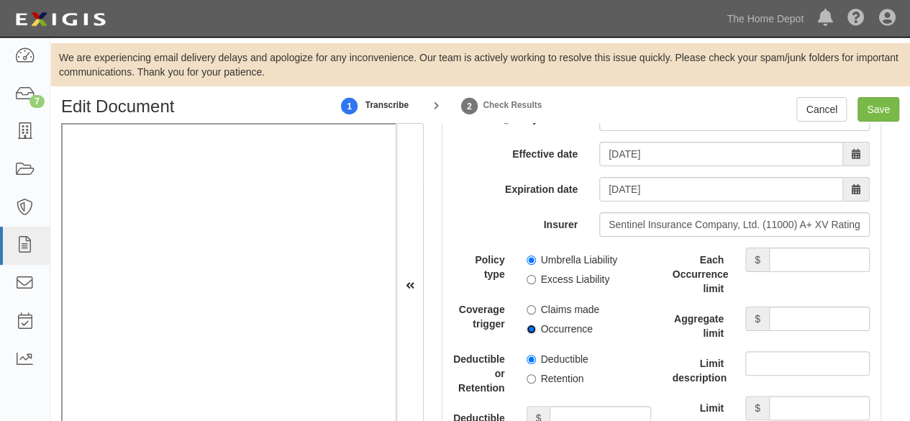
radio input "true"
drag, startPoint x: 529, startPoint y: 376, endPoint x: 560, endPoint y: 399, distance: 38.4
click at [530, 376] on input "Retention" at bounding box center [531, 378] width 9 height 9
radio input "true"
drag, startPoint x: 585, startPoint y: 411, endPoint x: 580, endPoint y: 398, distance: 14.6
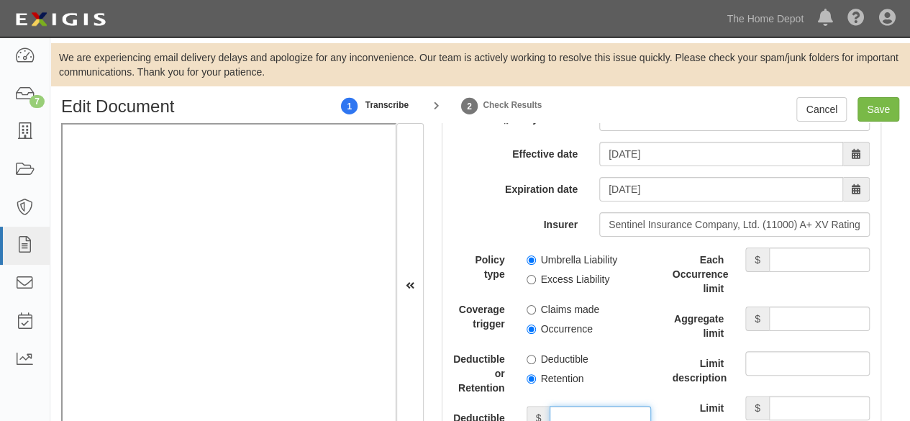
click at [585, 411] on input "Deductible or Retention amount" at bounding box center [600, 418] width 101 height 24
type input "10,000"
click at [788, 255] on input "Each Occurrence limit" at bounding box center [819, 259] width 101 height 24
type input "1,000,000"
click at [791, 309] on input "Aggregate limit" at bounding box center [819, 318] width 101 height 24
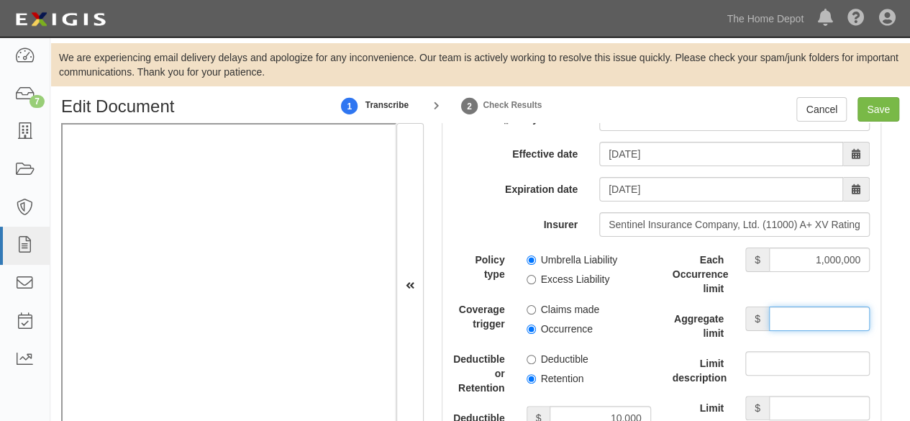
type input "1,000,000"
click at [874, 106] on input "Save" at bounding box center [879, 109] width 42 height 24
type input "2000000"
type input "4000000"
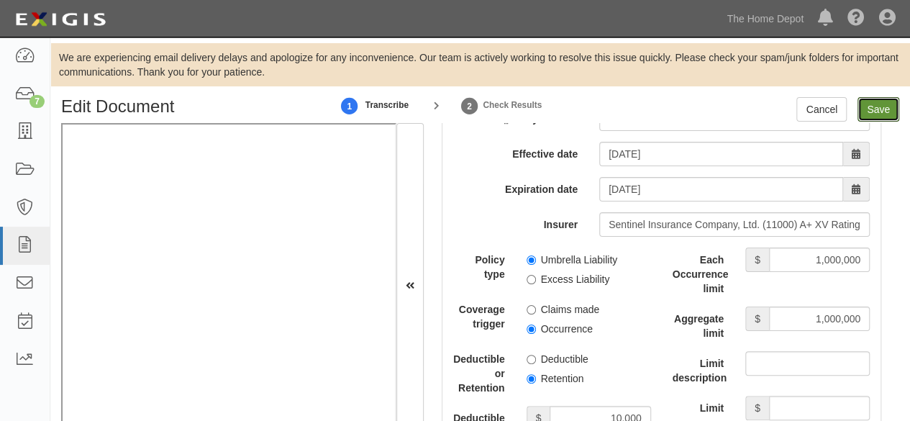
type input "10000"
type input "1000000"
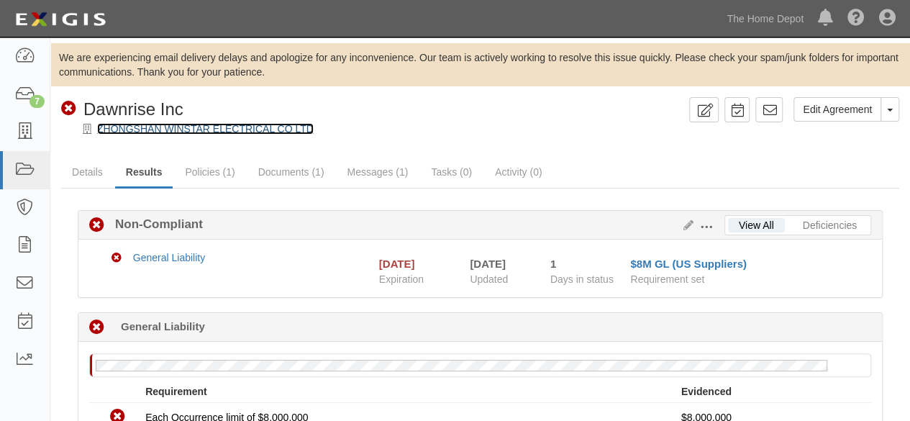
click at [178, 125] on link "ZHONGSHAN WINSTAR ELECTRICAL CO LTD" at bounding box center [205, 129] width 217 height 12
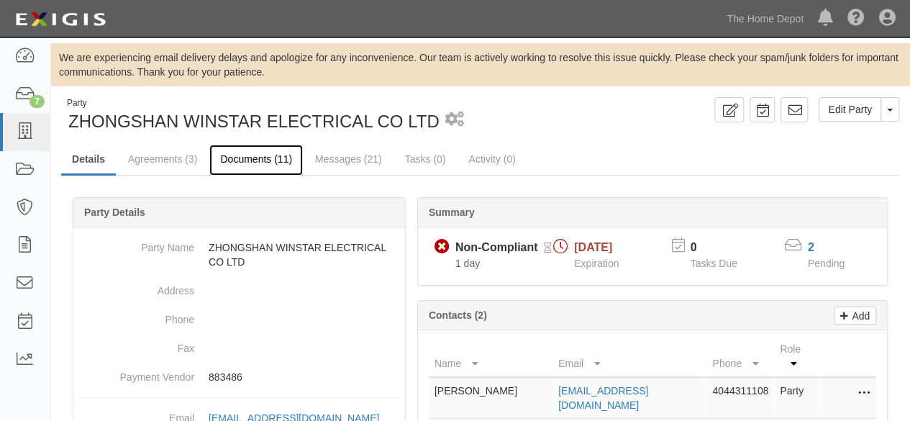
click at [242, 163] on link "Documents (11)" at bounding box center [256, 160] width 94 height 31
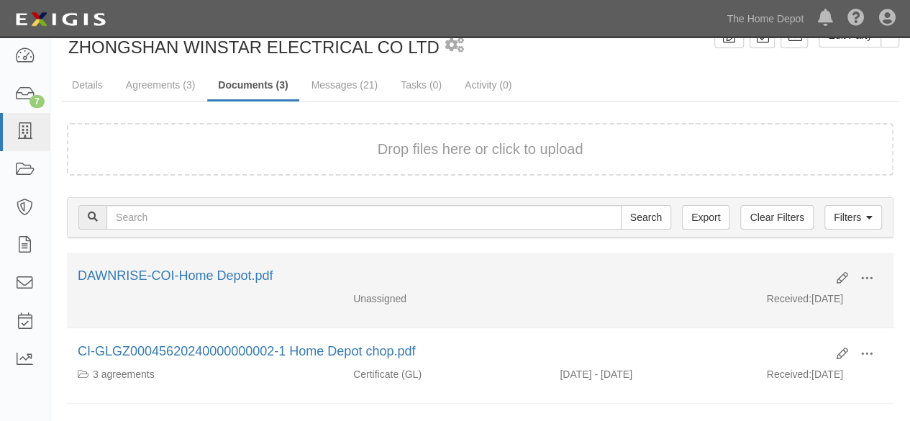
scroll to position [144, 0]
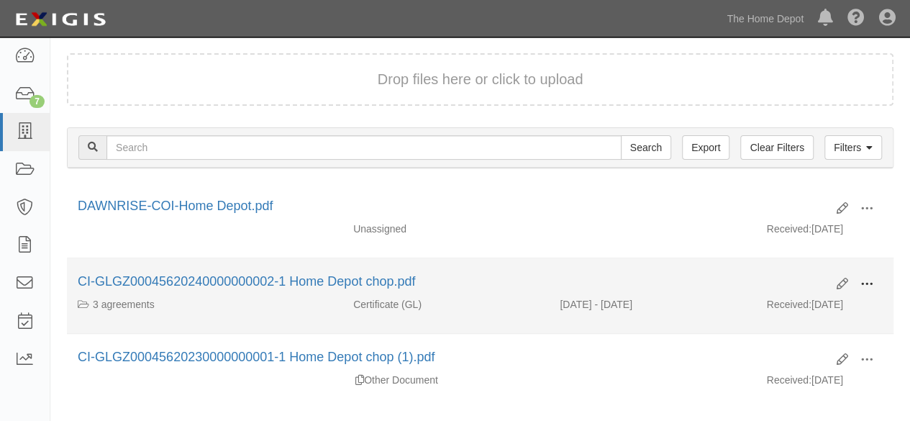
click at [865, 284] on span at bounding box center [866, 284] width 13 height 13
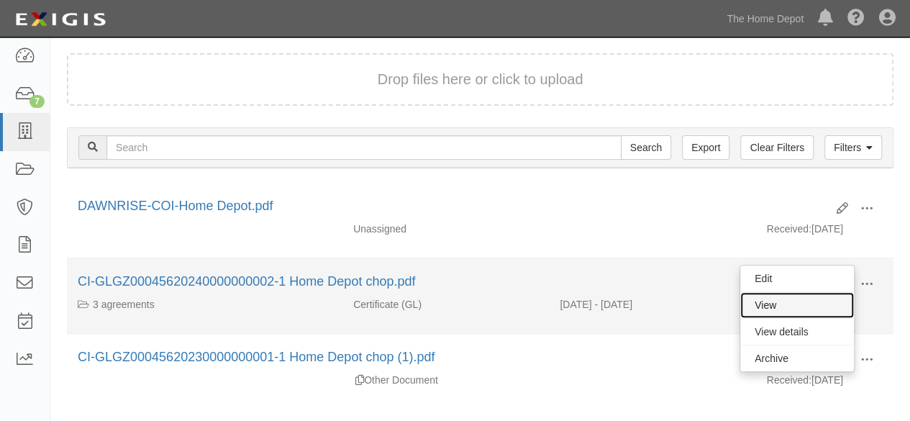
click at [792, 306] on link "View" at bounding box center [797, 305] width 114 height 26
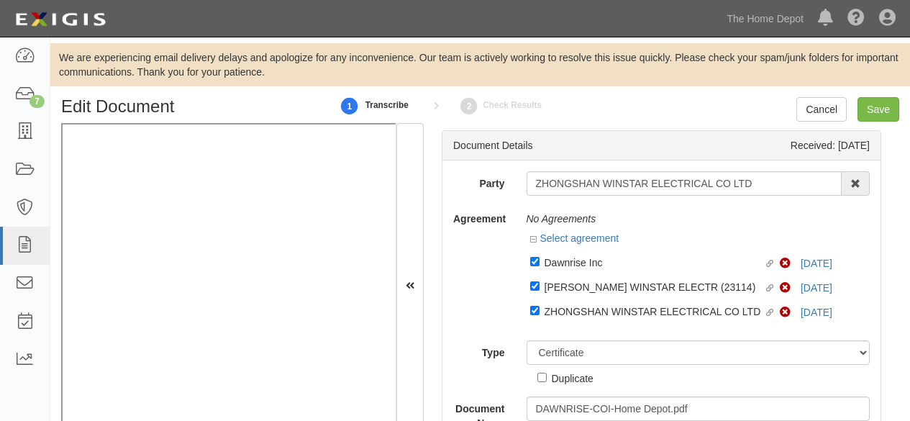
select select "CertificateDetail"
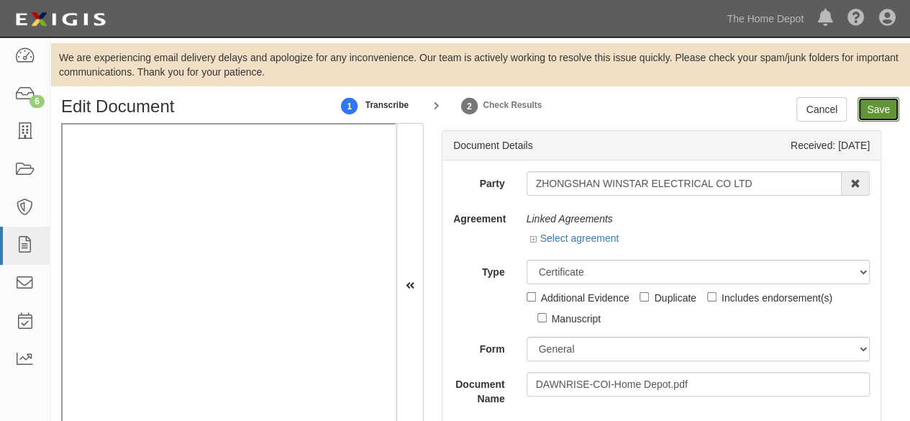
click at [886, 112] on input "Save" at bounding box center [879, 109] width 42 height 24
type input "2000000"
type input "4000000"
type input "10000"
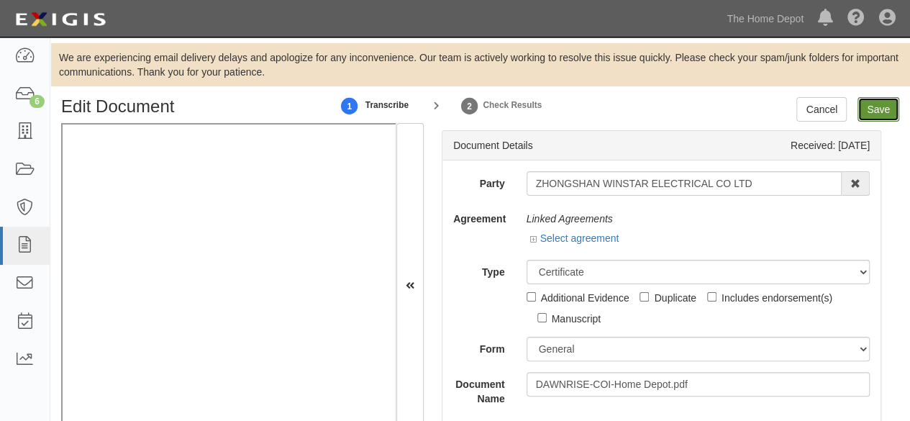
type input "1000000"
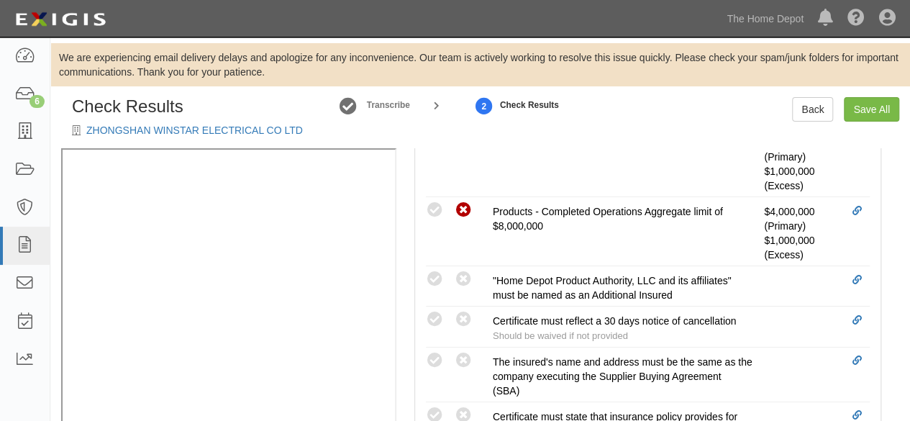
scroll to position [63, 0]
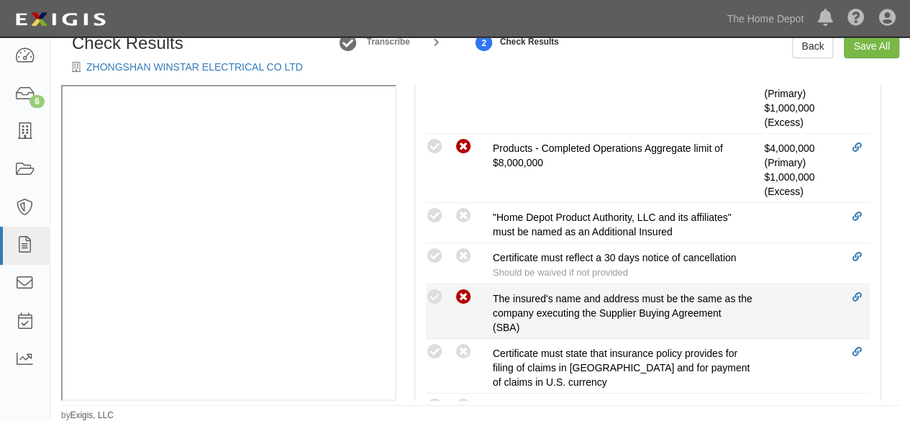
click at [465, 291] on icon at bounding box center [464, 297] width 18 height 18
radio input "true"
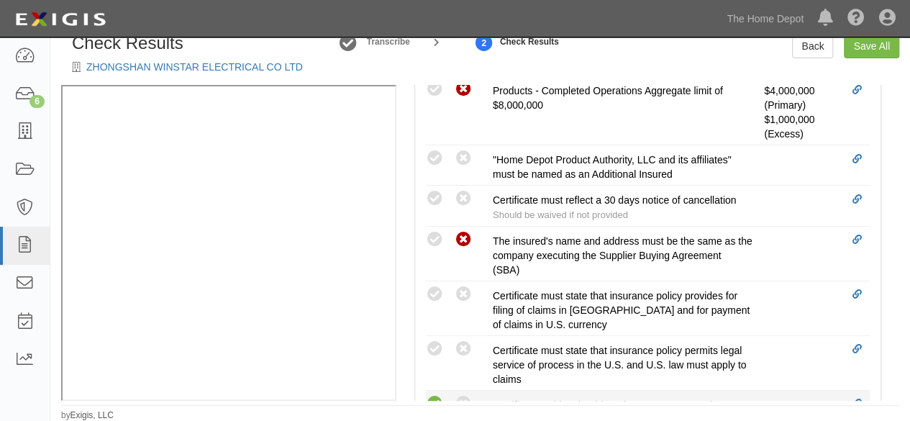
scroll to position [791, 0]
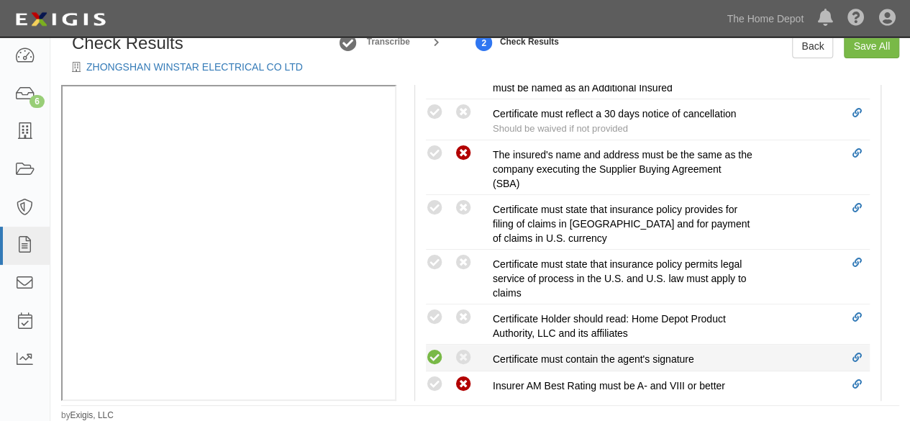
click at [435, 353] on icon at bounding box center [435, 358] width 18 height 18
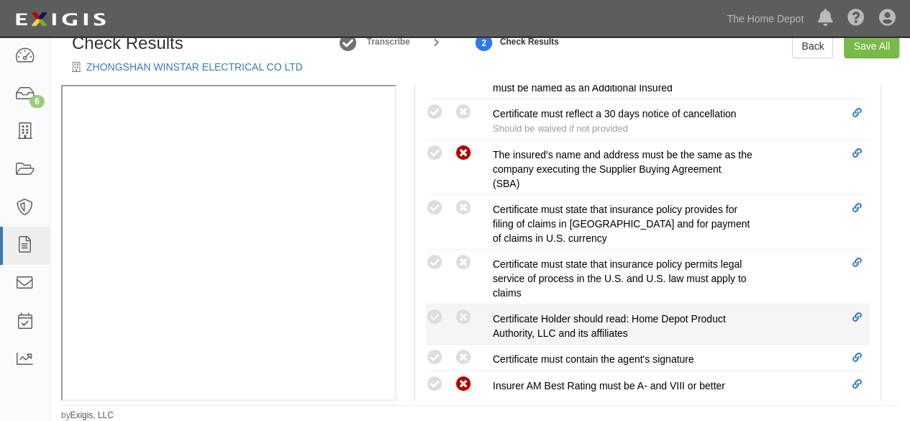
radio input "true"
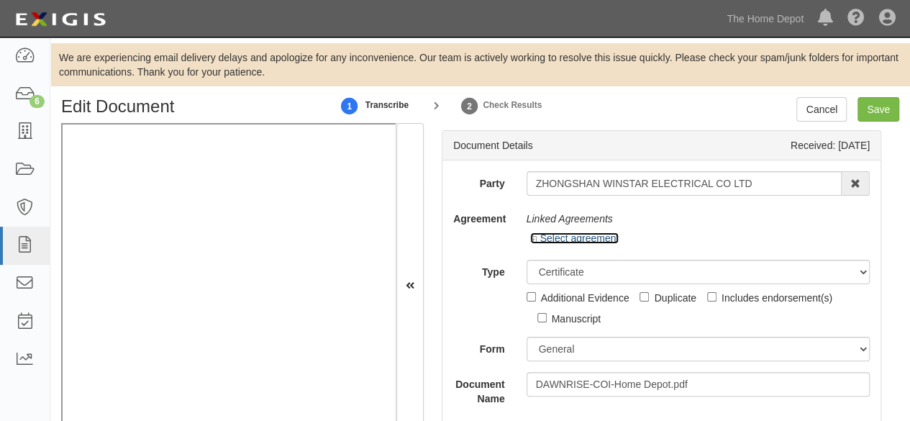
click at [614, 240] on link "Select agreement" at bounding box center [574, 238] width 89 height 12
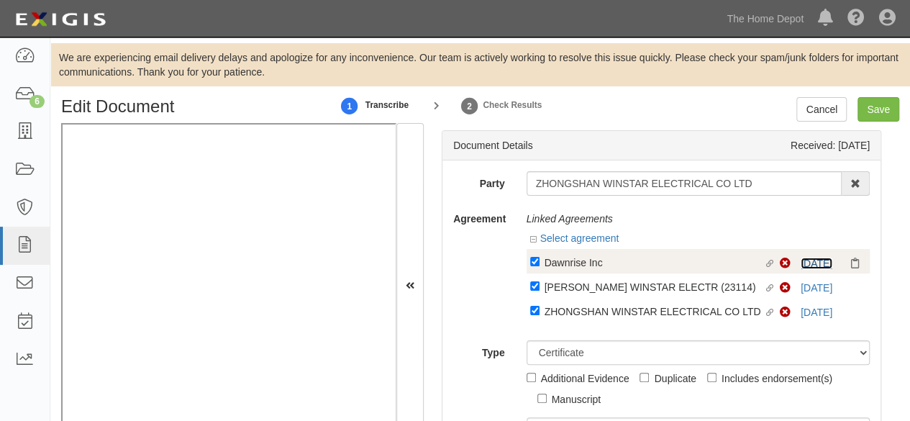
click at [816, 259] on link "6/15/26" at bounding box center [817, 264] width 32 height 12
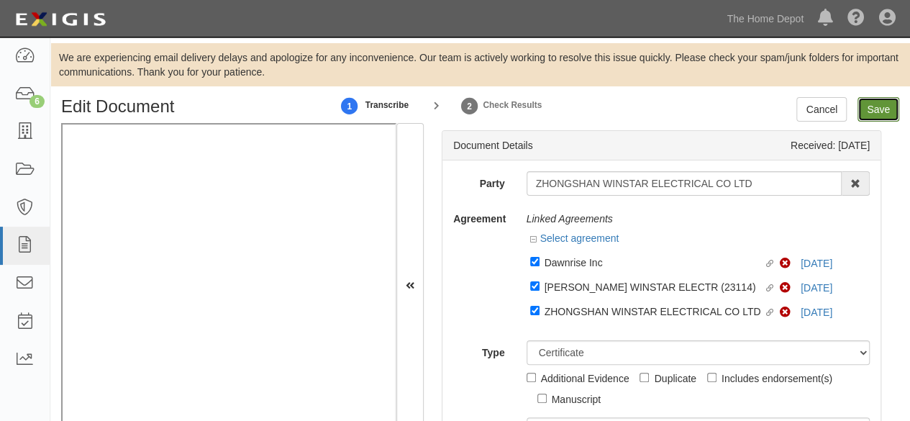
drag, startPoint x: 873, startPoint y: 104, endPoint x: 865, endPoint y: 111, distance: 10.8
click at [872, 105] on input "Save" at bounding box center [879, 109] width 42 height 24
type input "2000000"
type input "4000000"
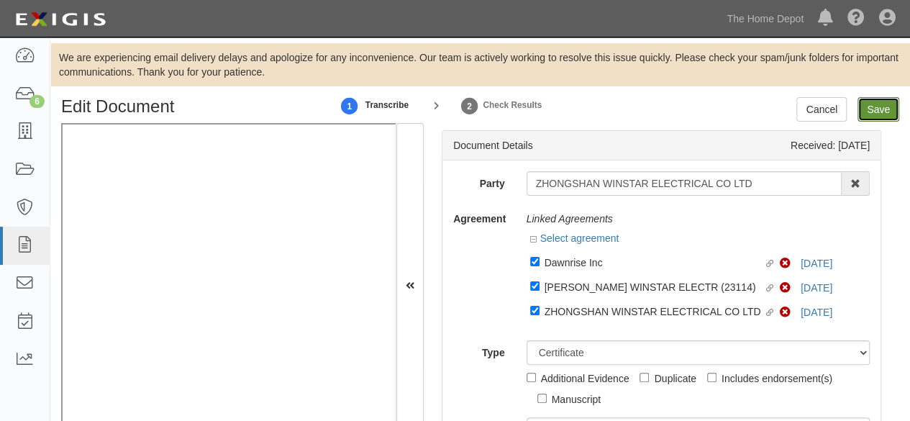
type input "10000"
type input "1000000"
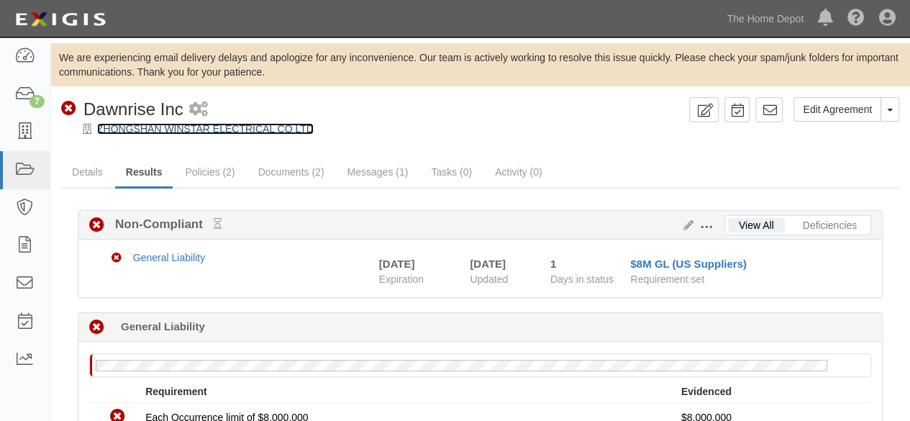
click at [177, 127] on link "ZHONGSHAN WINSTAR ELECTRICAL CO LTD" at bounding box center [205, 129] width 217 height 12
click at [163, 124] on link "ZHONGSHAN WINSTAR ELECTRICAL CO LTD" at bounding box center [205, 129] width 217 height 12
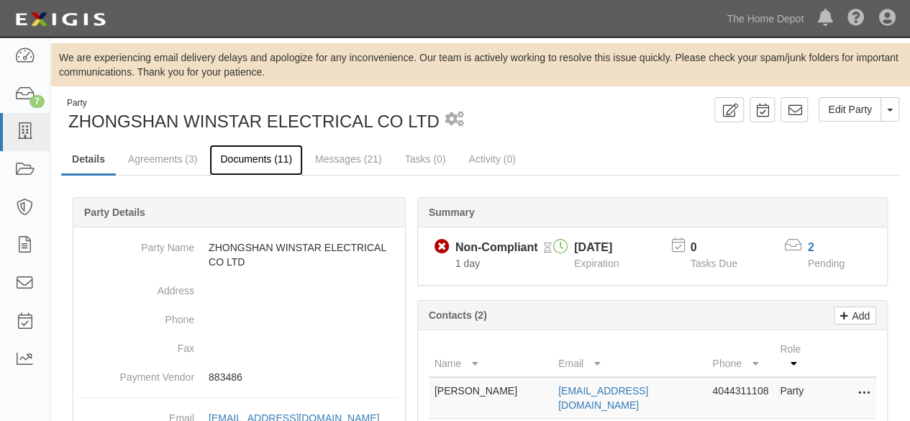
click at [247, 158] on link "Documents (11)" at bounding box center [256, 160] width 94 height 31
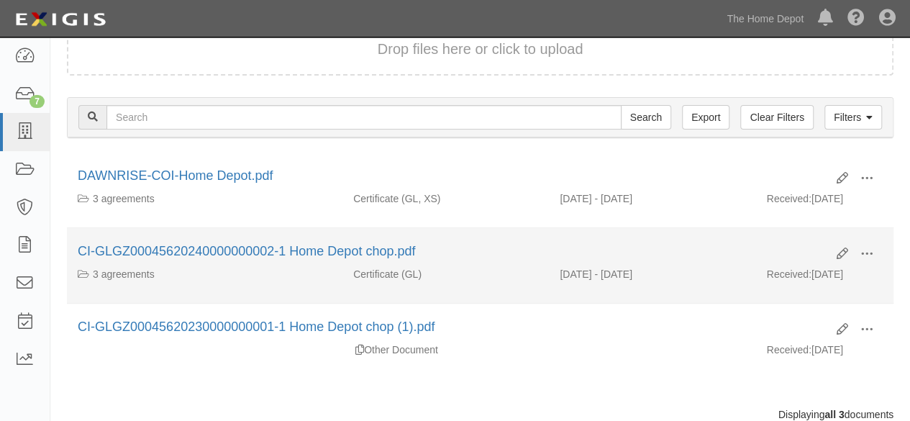
scroll to position [214, 0]
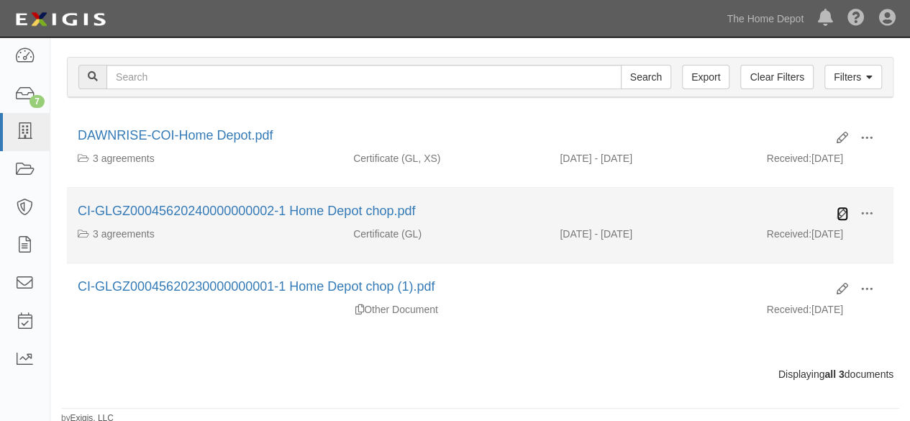
click at [838, 214] on icon at bounding box center [843, 214] width 12 height 12
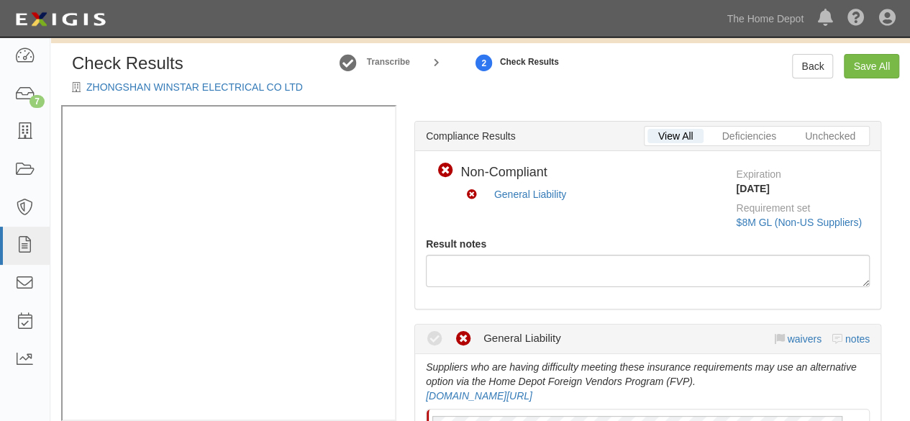
scroll to position [72, 0]
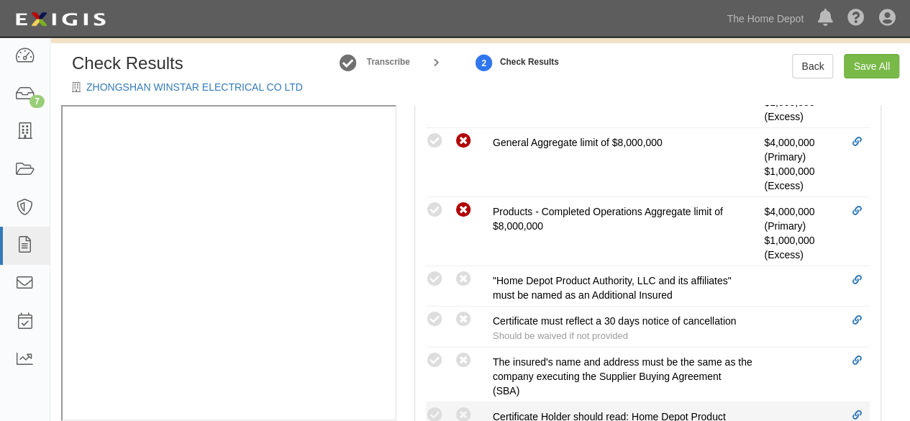
scroll to position [647, 0]
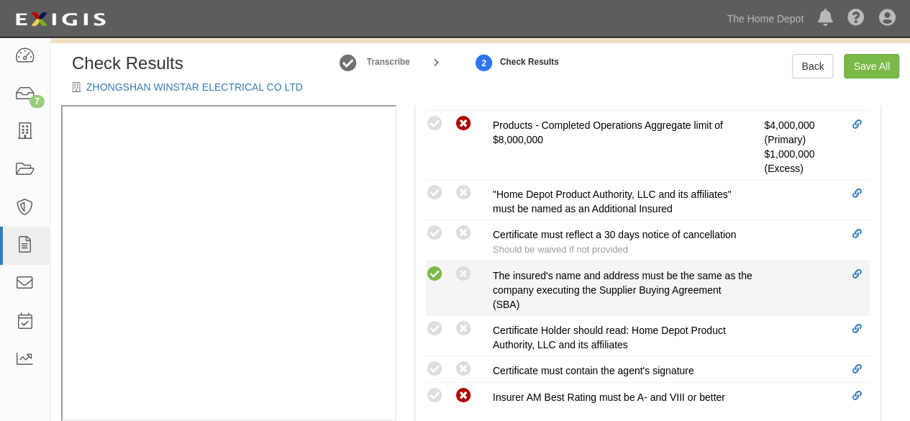
click at [435, 273] on icon at bounding box center [435, 274] width 18 height 18
radio input "true"
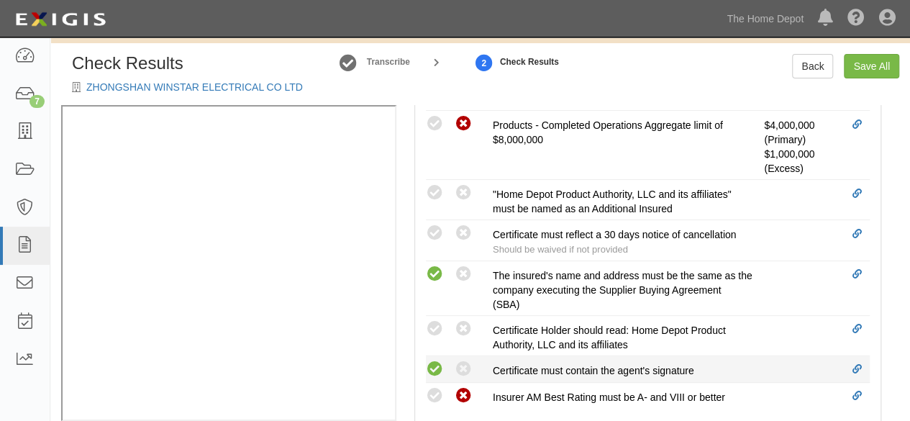
click at [438, 363] on icon at bounding box center [435, 369] width 18 height 18
radio input "true"
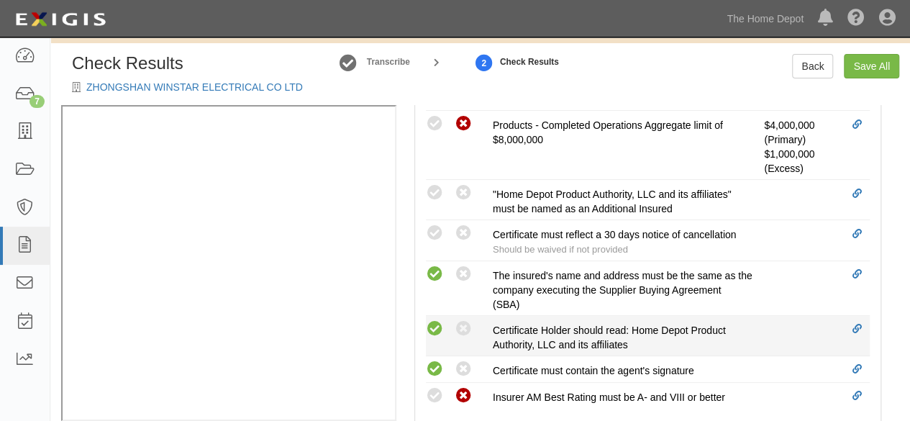
click at [433, 326] on icon at bounding box center [435, 329] width 18 height 18
radio input "true"
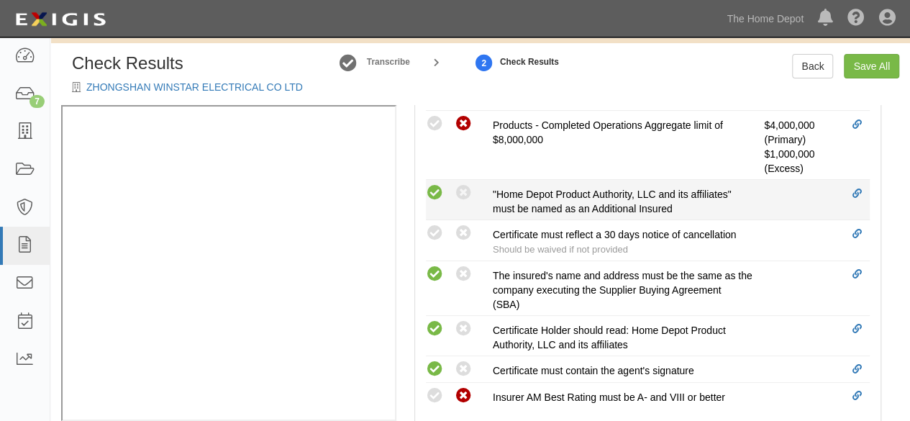
click at [437, 191] on icon at bounding box center [435, 193] width 18 height 18
radio input "true"
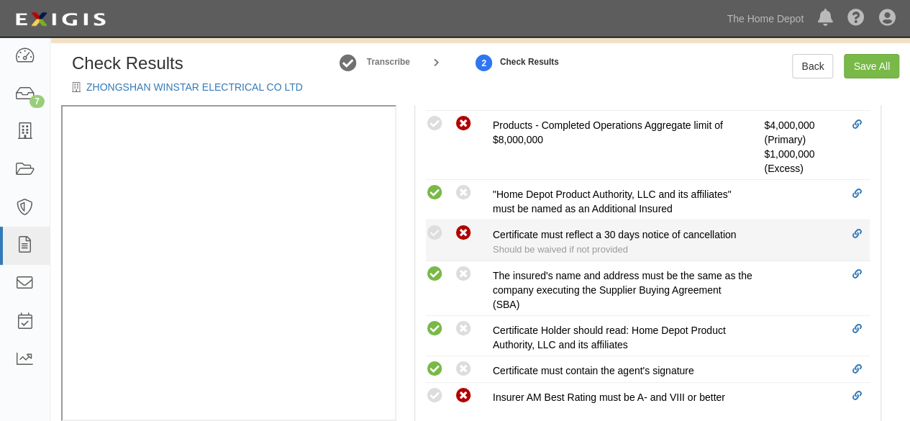
click at [466, 235] on icon at bounding box center [464, 233] width 18 height 18
radio input "true"
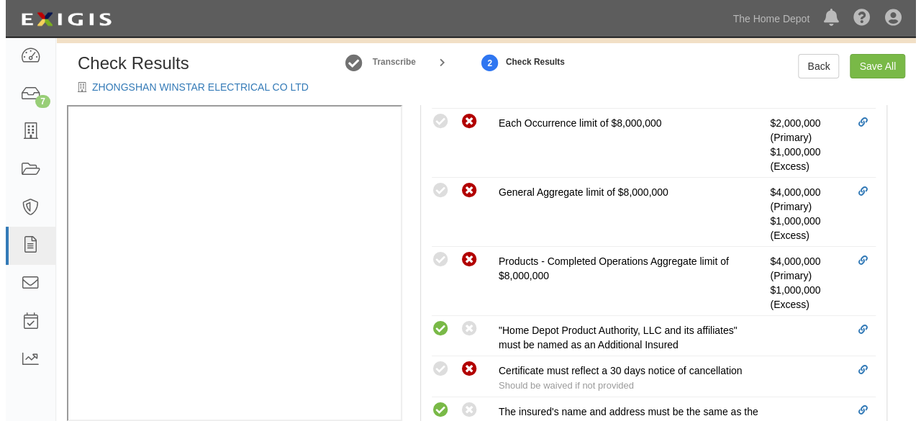
scroll to position [324, 0]
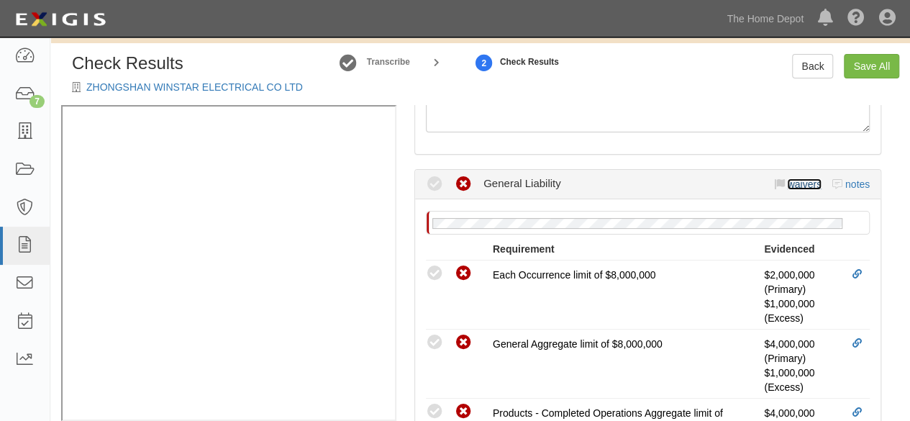
click at [791, 181] on link "waivers" at bounding box center [804, 184] width 34 height 12
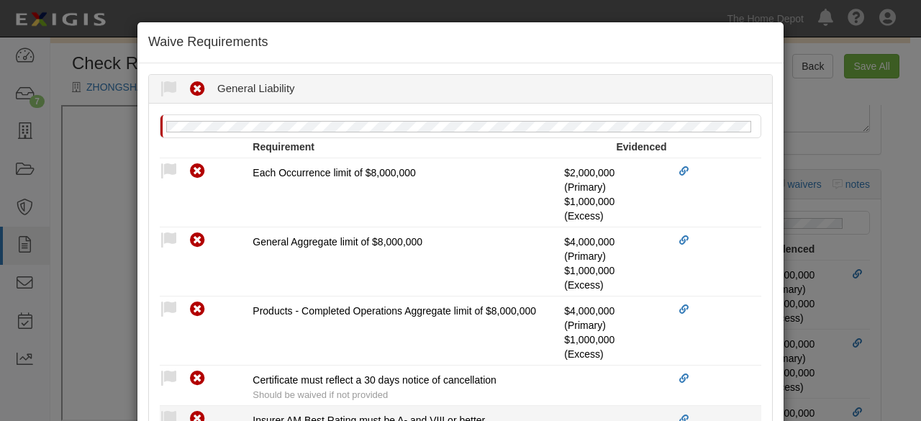
scroll to position [109, 0]
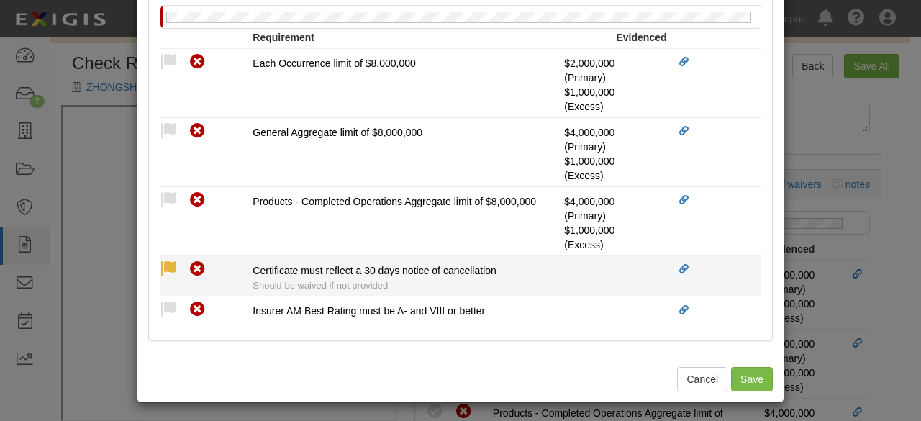
click at [165, 271] on icon at bounding box center [169, 269] width 18 height 18
radio input "true"
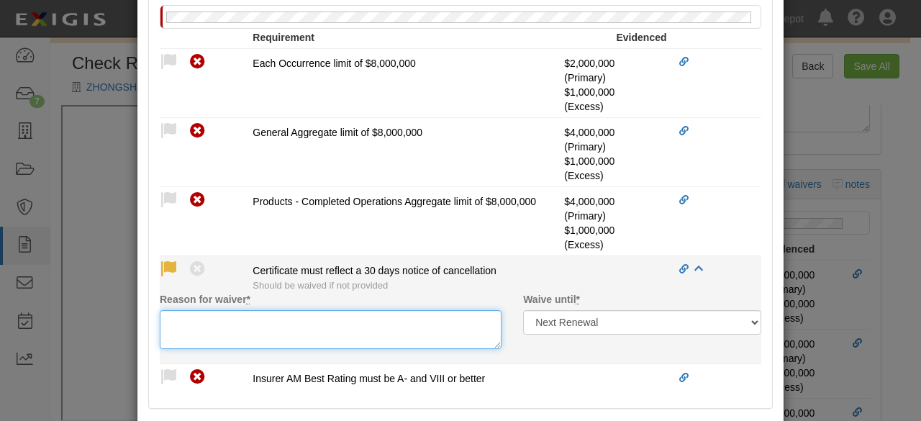
click at [188, 334] on textarea "Reason for waiver *" at bounding box center [331, 329] width 342 height 39
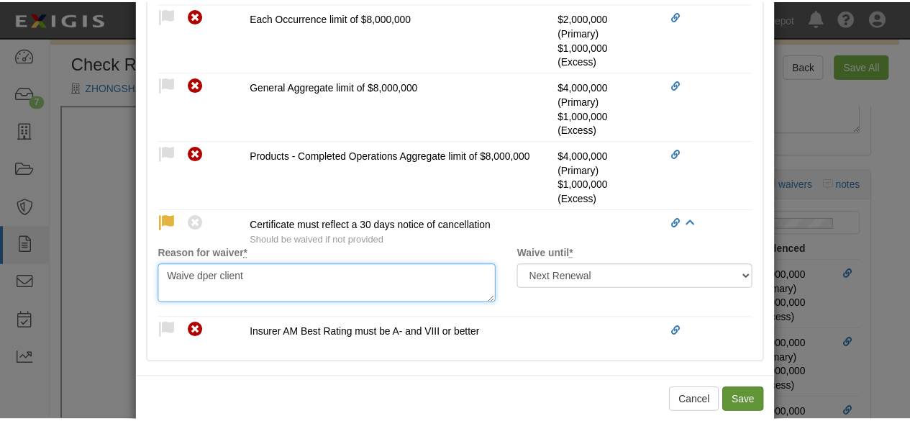
scroll to position [176, 0]
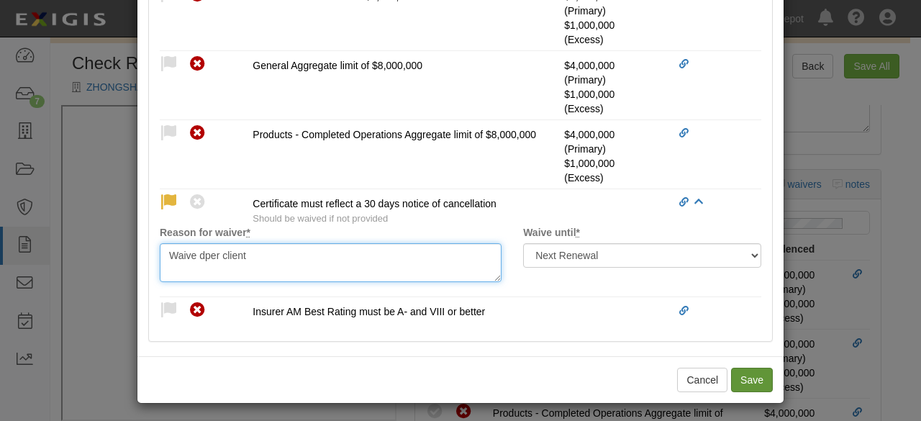
type textarea "Waive dper client"
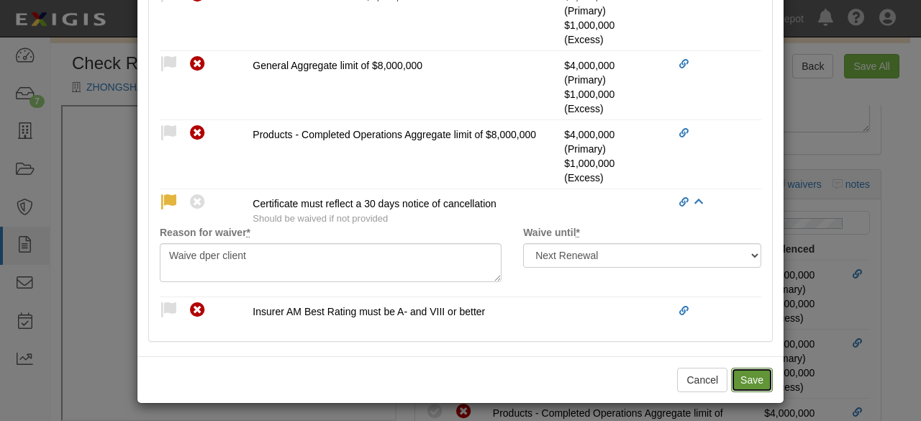
click at [747, 381] on button "Save" at bounding box center [752, 380] width 42 height 24
radio input "true"
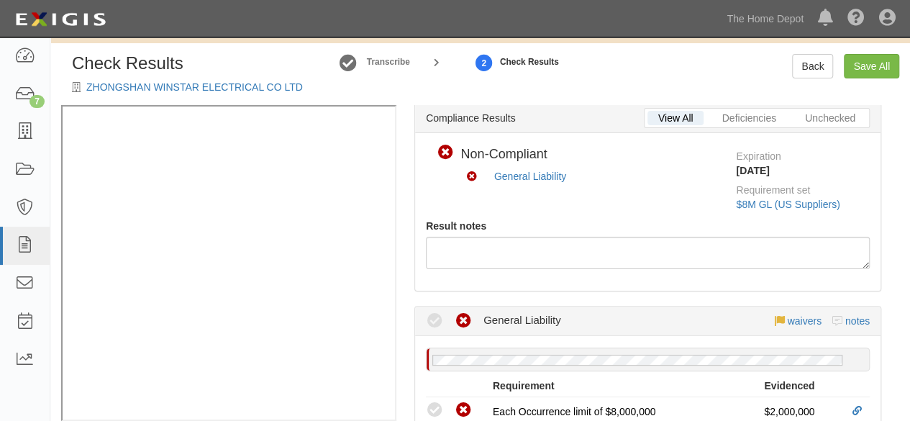
scroll to position [0, 0]
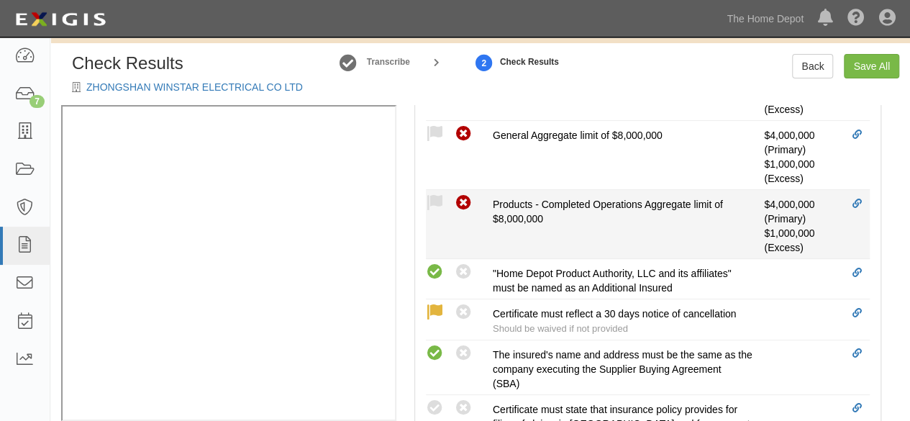
scroll to position [719, 0]
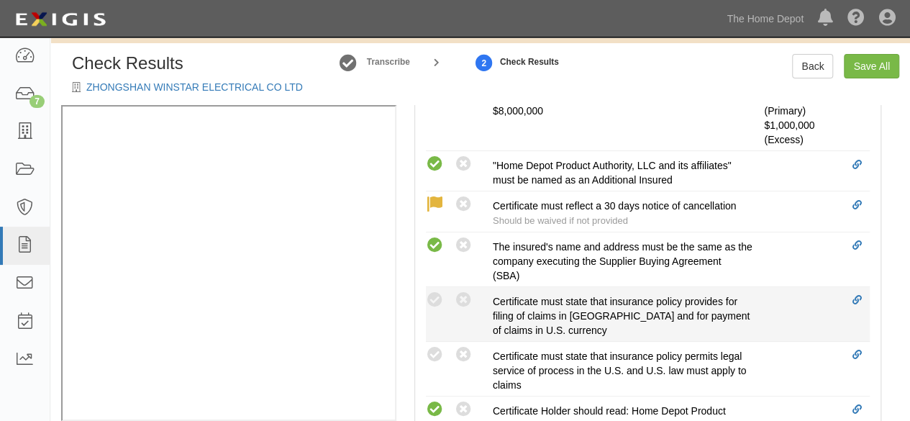
drag, startPoint x: 465, startPoint y: 291, endPoint x: 465, endPoint y: 324, distance: 33.1
click at [465, 297] on icon at bounding box center [464, 300] width 18 height 18
radio input "true"
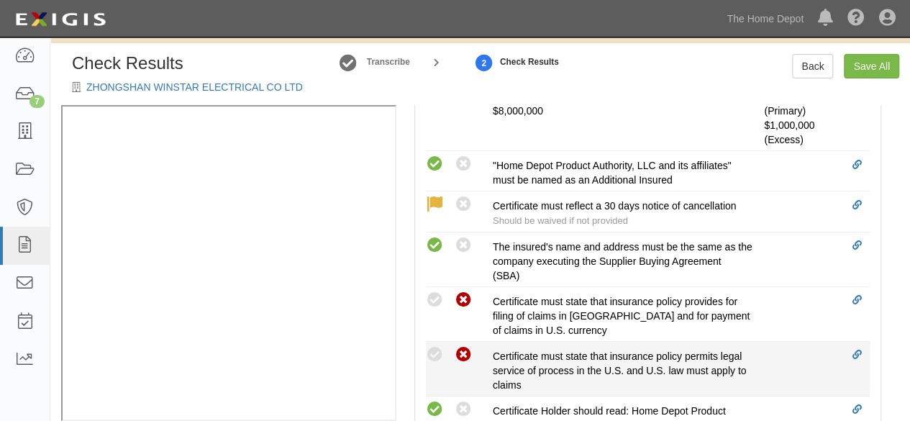
click at [458, 349] on icon at bounding box center [464, 355] width 18 height 18
radio input "true"
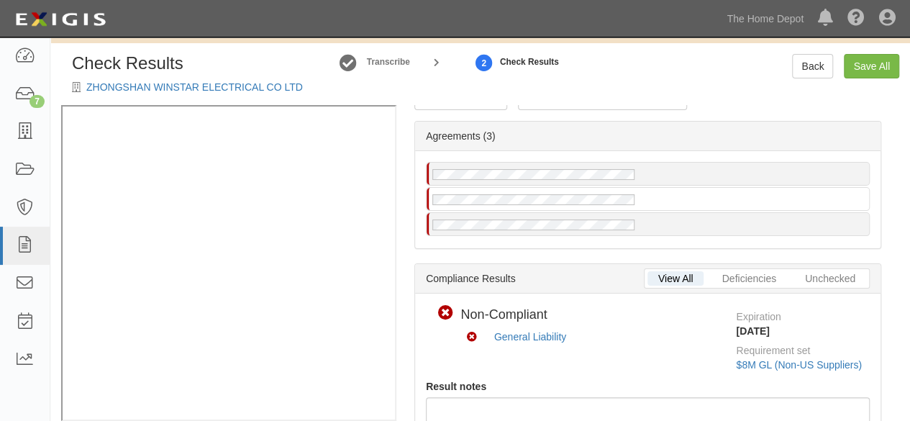
scroll to position [0, 0]
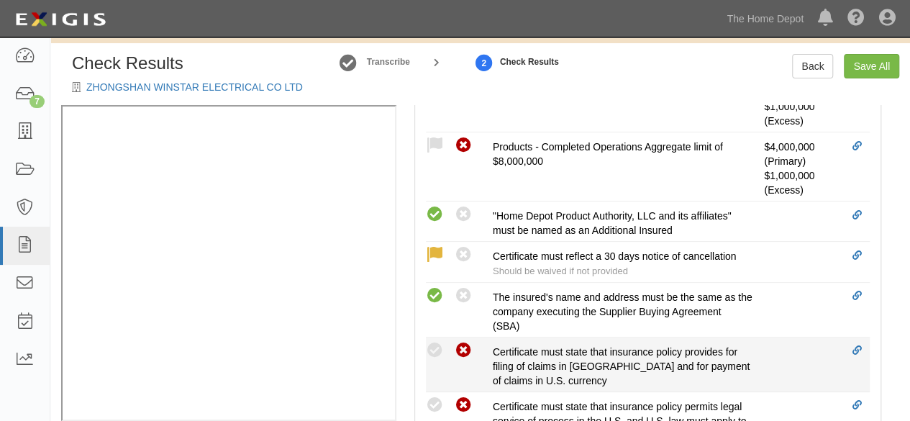
scroll to position [647, 0]
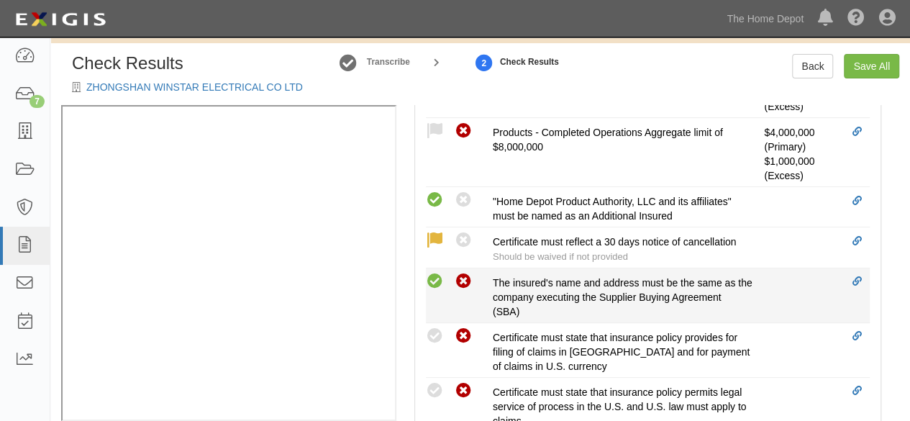
click at [462, 281] on icon at bounding box center [464, 282] width 18 height 18
radio input "false"
radio input "true"
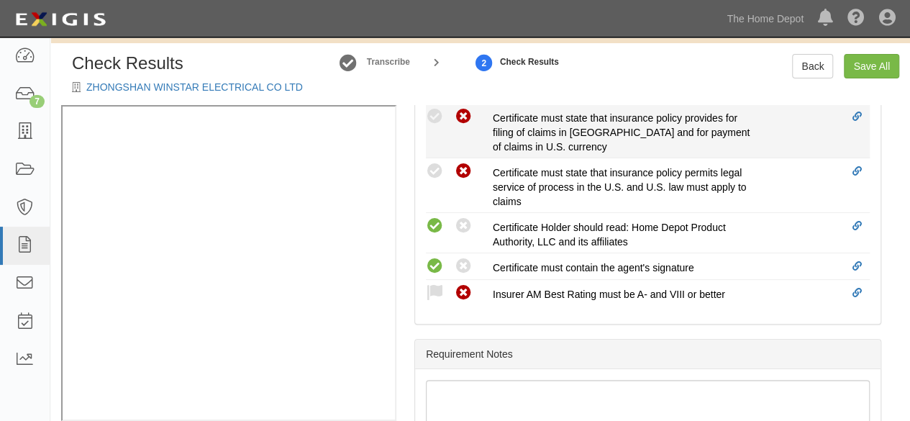
scroll to position [935, 0]
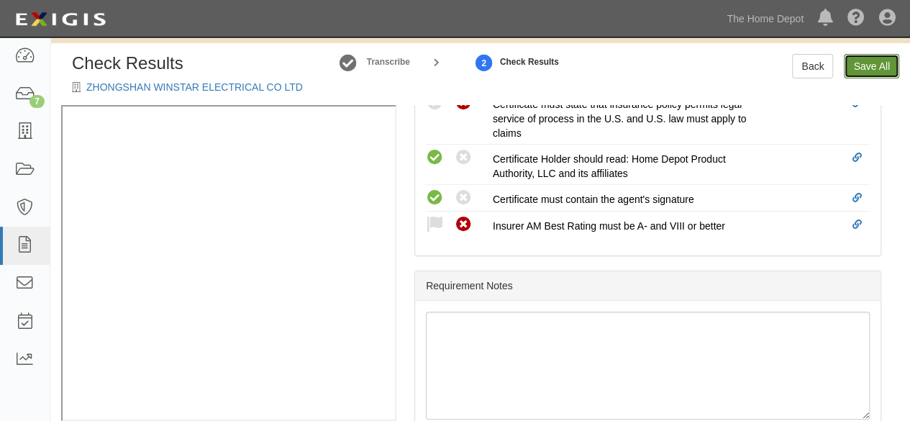
click at [870, 76] on link "Save All" at bounding box center [871, 66] width 55 height 24
radio input "false"
radio input "true"
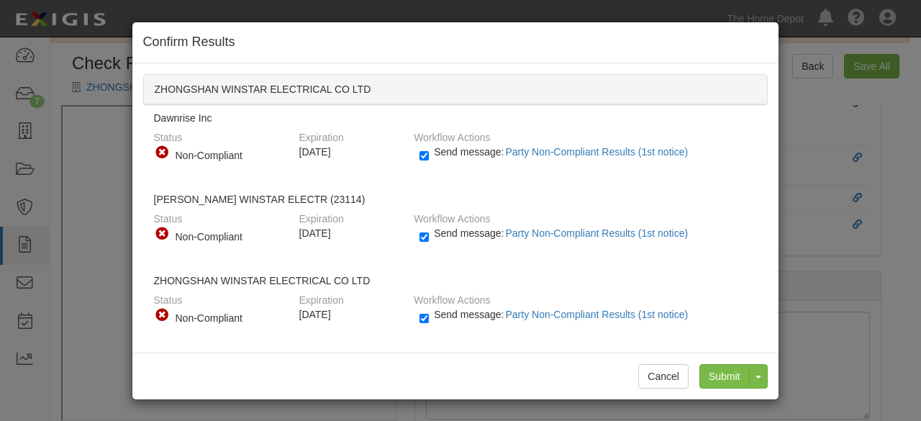
click at [829, 233] on div "Confirm Results ZHONGSHAN WINSTAR ELECTRICAL CO LTD Dawnrise Inc Status Complia…" at bounding box center [460, 210] width 921 height 421
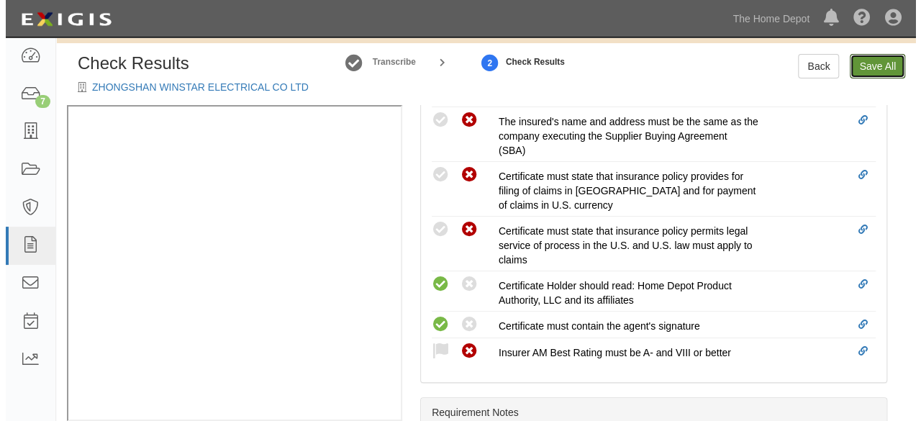
scroll to position [719, 0]
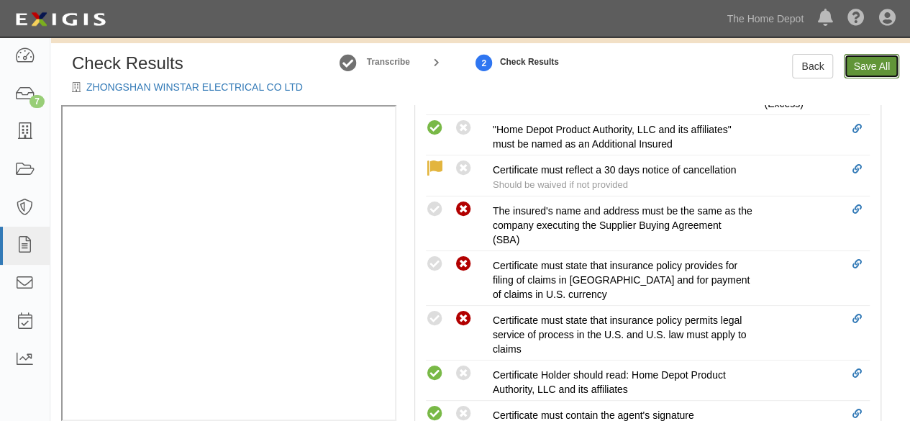
click at [869, 77] on link "Save All" at bounding box center [871, 66] width 55 height 24
radio input "false"
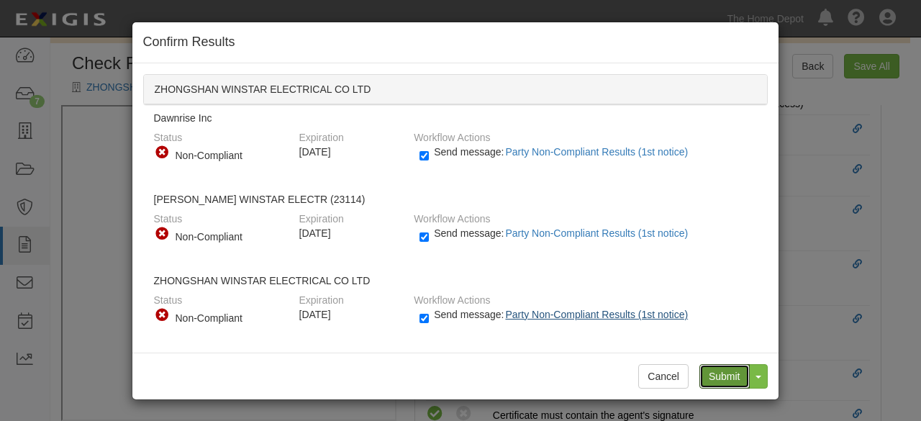
drag, startPoint x: 728, startPoint y: 379, endPoint x: 599, endPoint y: 306, distance: 148.2
click at [721, 375] on input "Submit" at bounding box center [724, 376] width 50 height 24
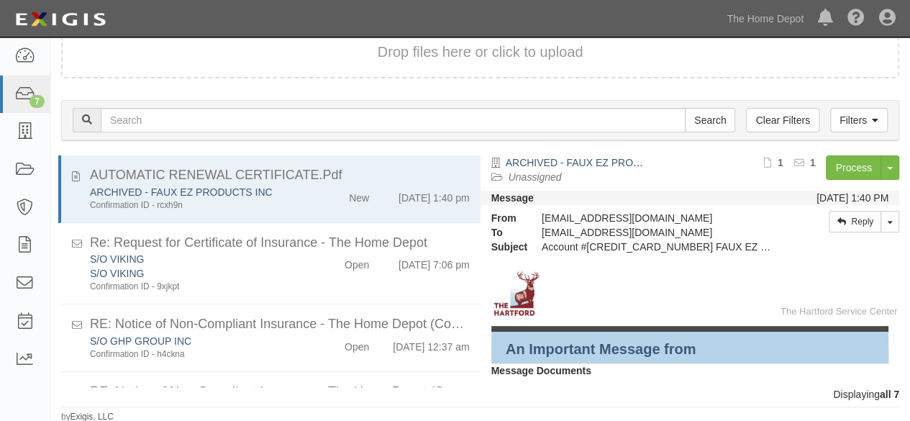
scroll to position [289, 0]
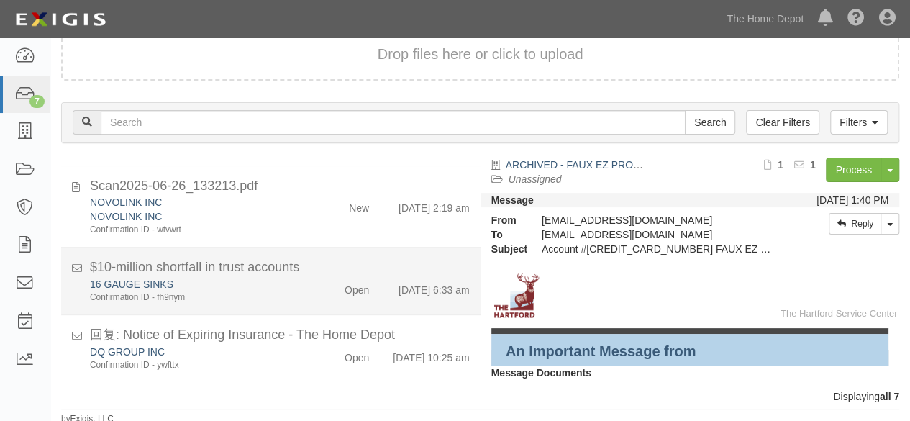
scroll to position [98, 0]
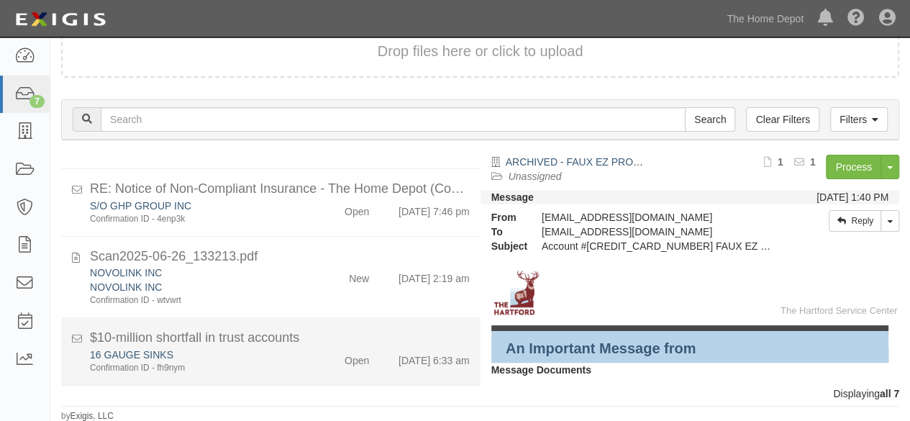
scroll to position [289, 0]
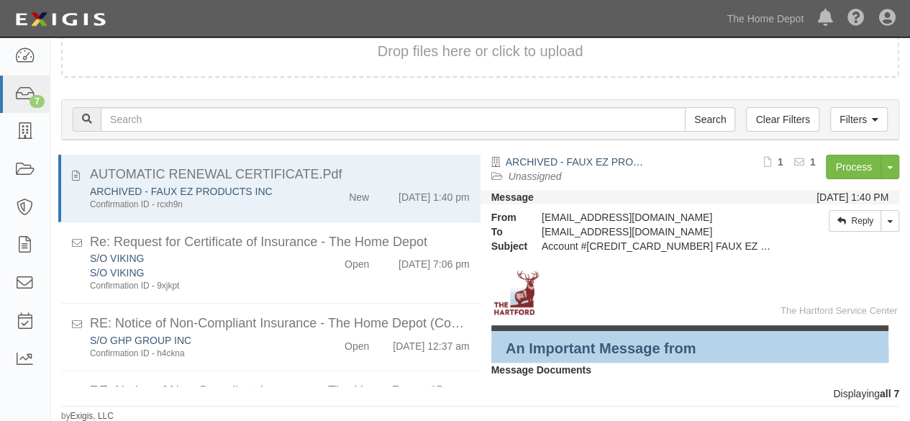
scroll to position [289, 0]
